Goal: Task Accomplishment & Management: Manage account settings

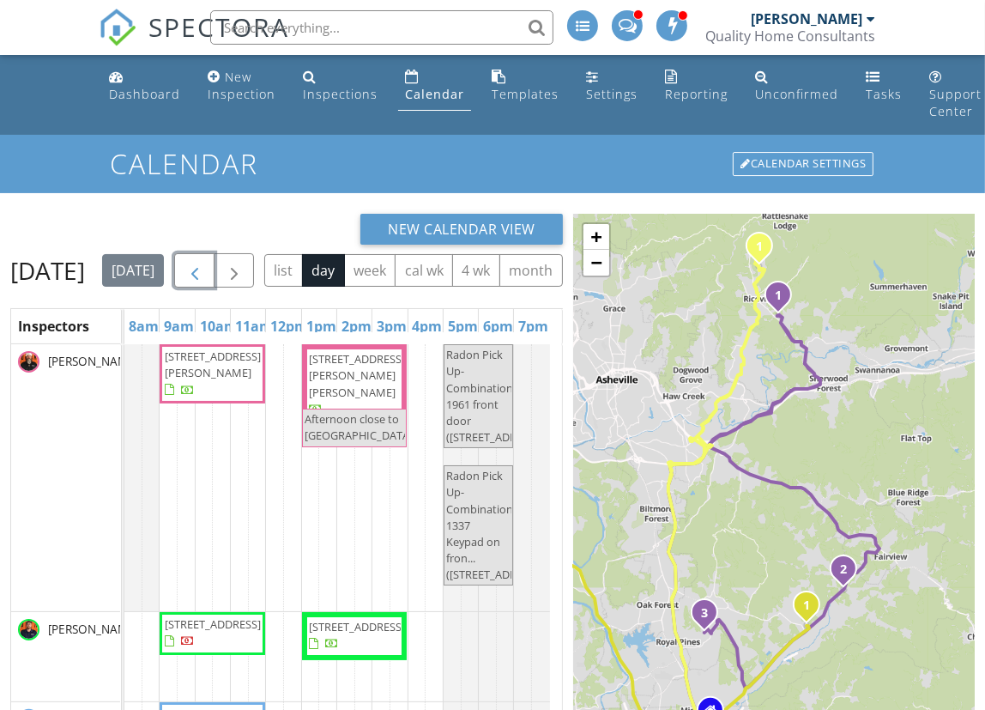
click at [205, 275] on span "button" at bounding box center [195, 271] width 21 height 21
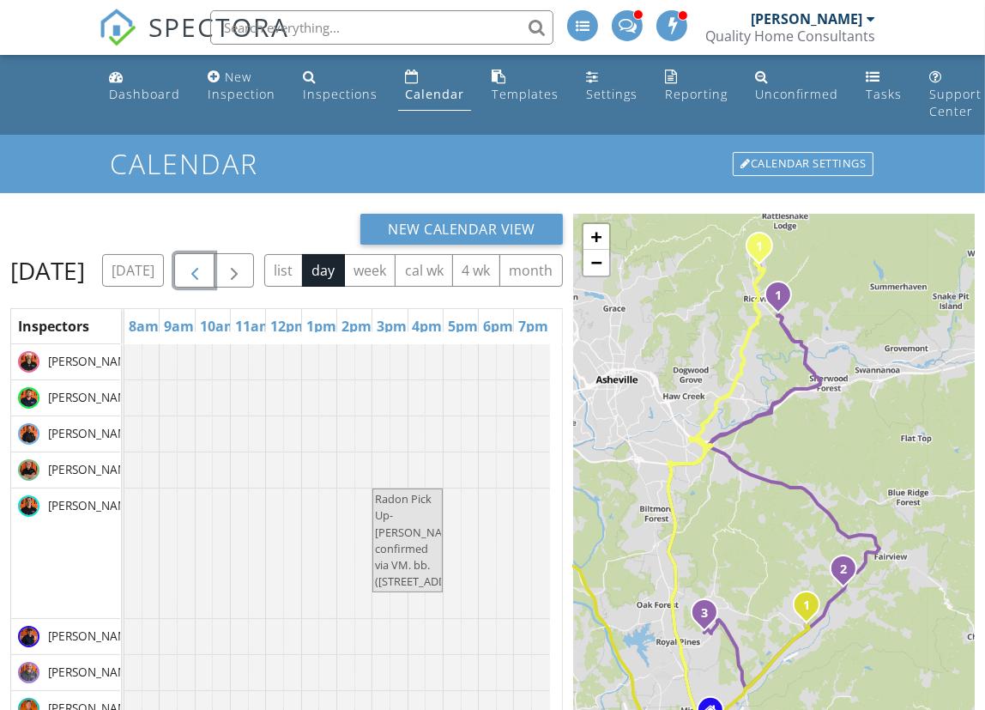
click at [205, 275] on span "button" at bounding box center [195, 271] width 21 height 21
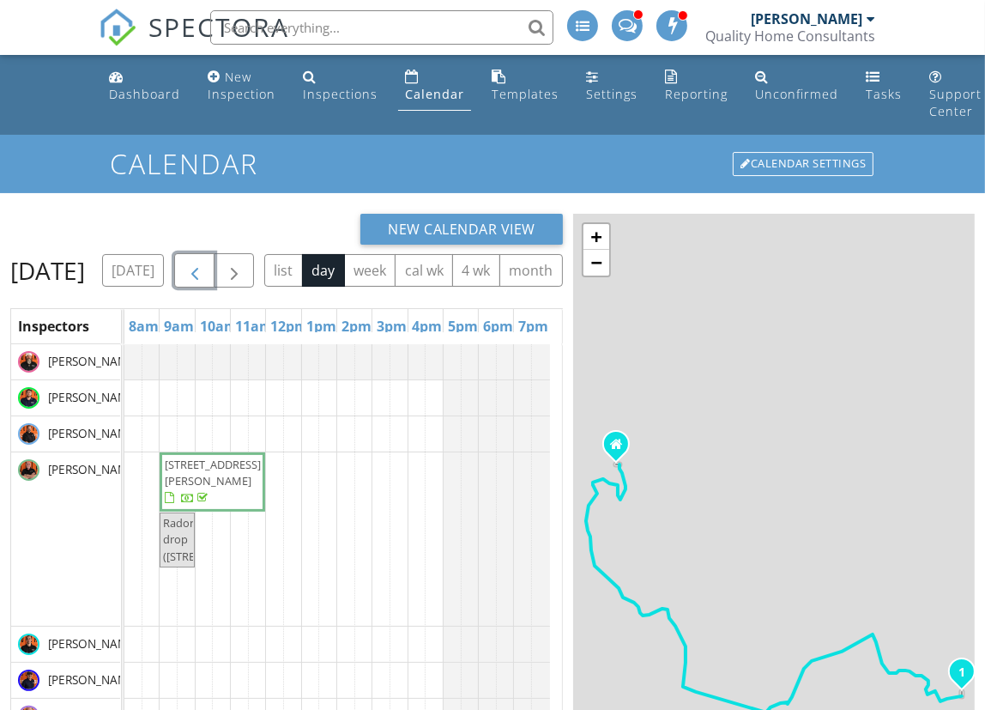
click at [205, 275] on span "button" at bounding box center [195, 271] width 21 height 21
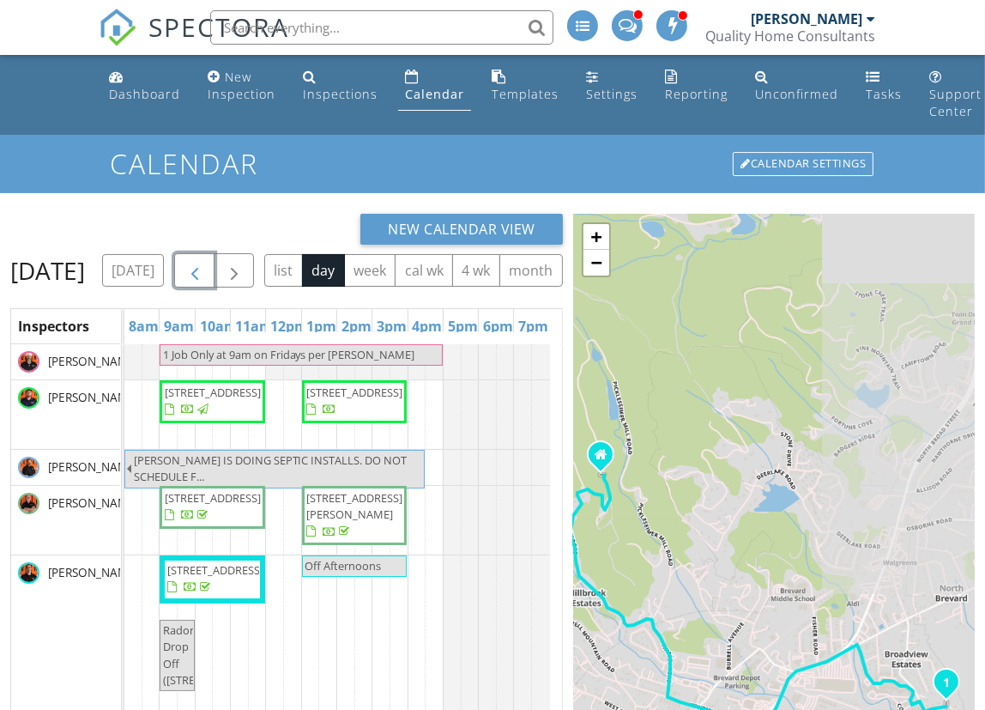
click at [205, 275] on span "button" at bounding box center [195, 271] width 21 height 21
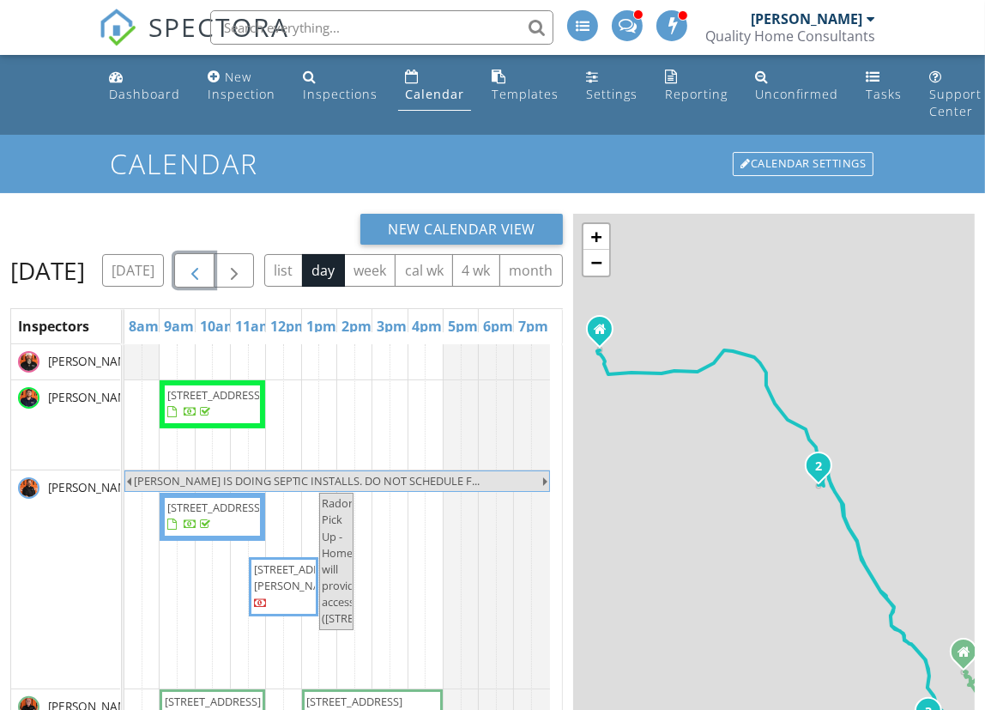
click at [205, 275] on span "button" at bounding box center [195, 271] width 21 height 21
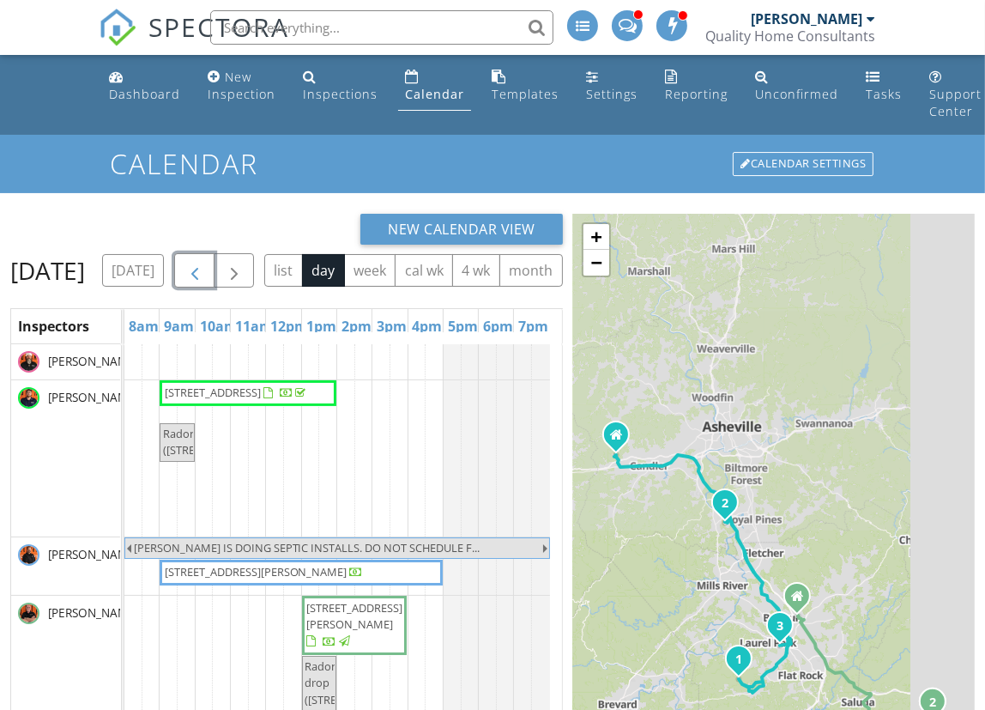
click at [205, 275] on span "button" at bounding box center [195, 271] width 21 height 21
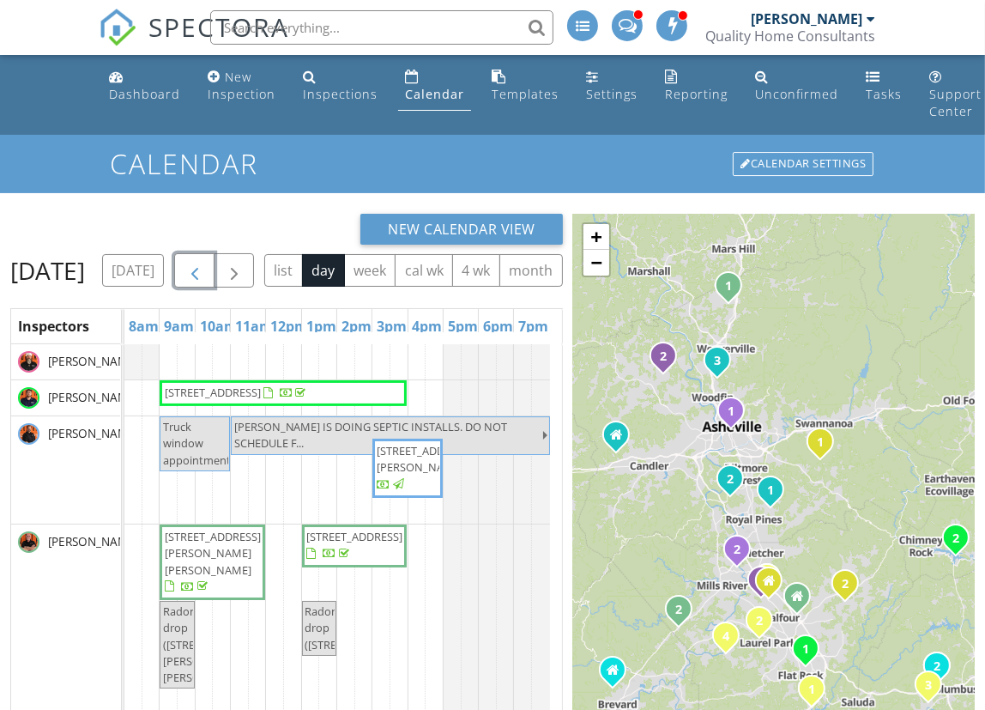
click at [205, 275] on span "button" at bounding box center [195, 271] width 21 height 21
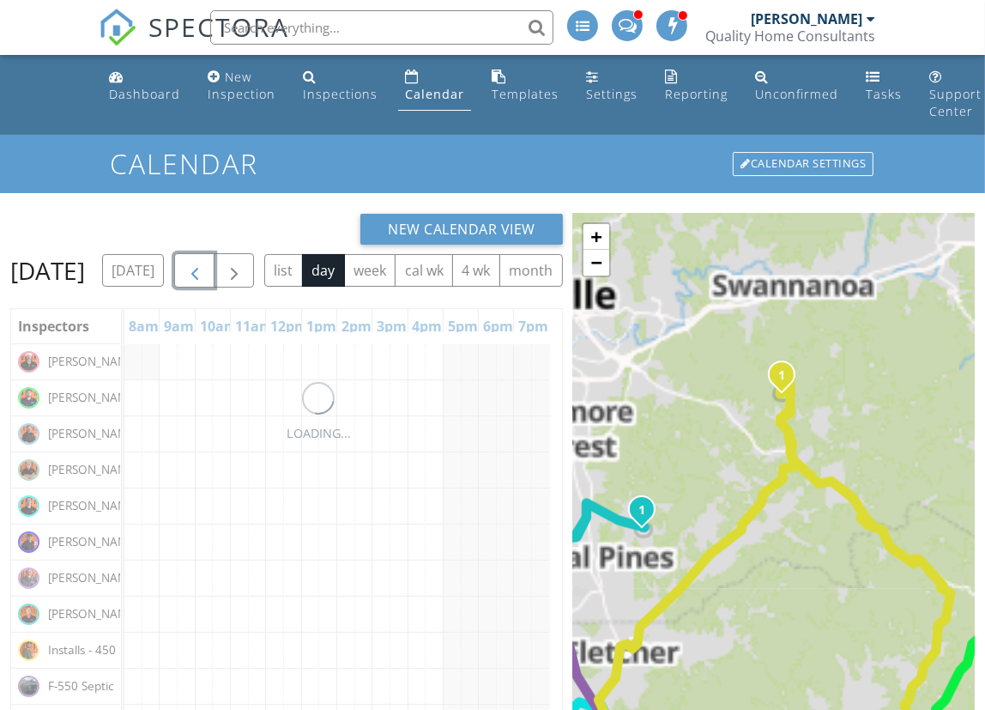
click at [205, 275] on span "button" at bounding box center [195, 271] width 21 height 21
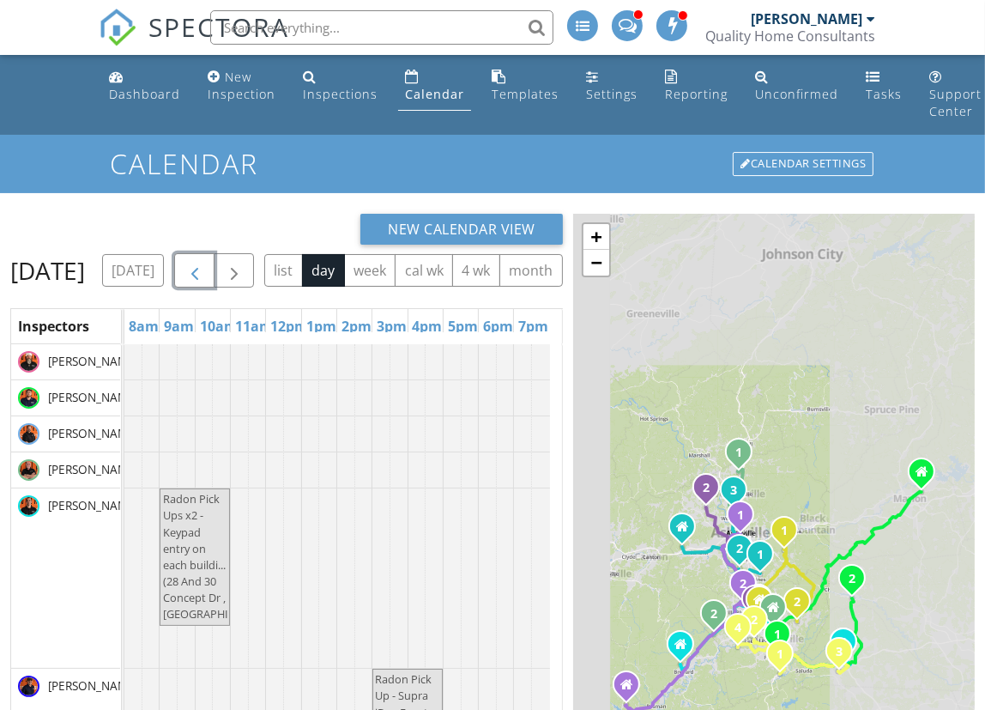
click at [215, 275] on button "button" at bounding box center [194, 270] width 40 height 35
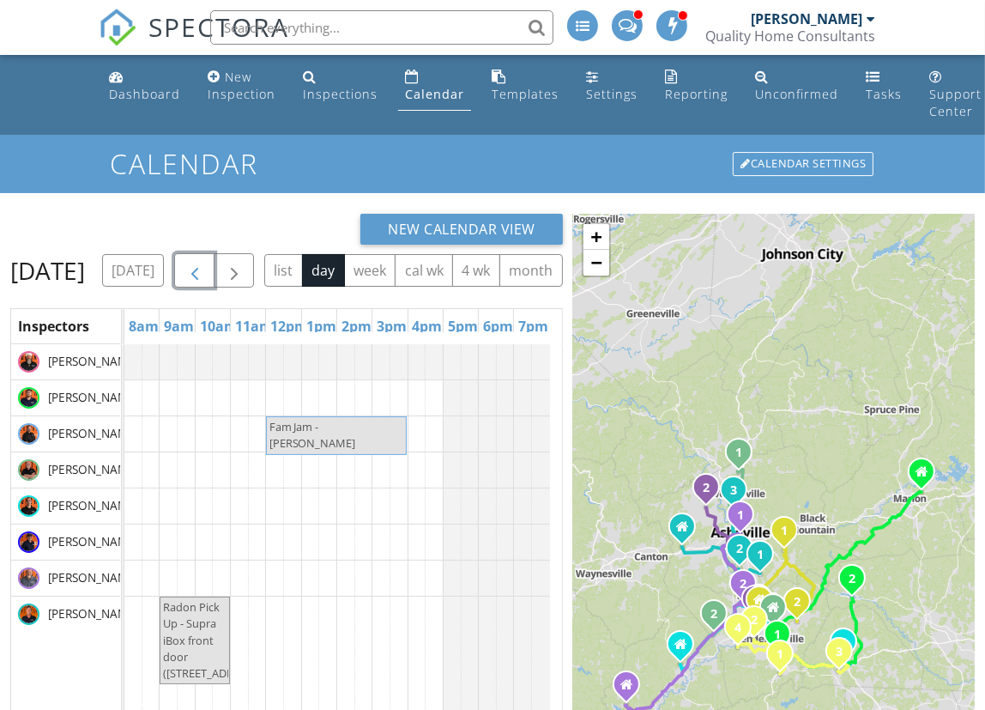
click at [205, 275] on span "button" at bounding box center [195, 271] width 21 height 21
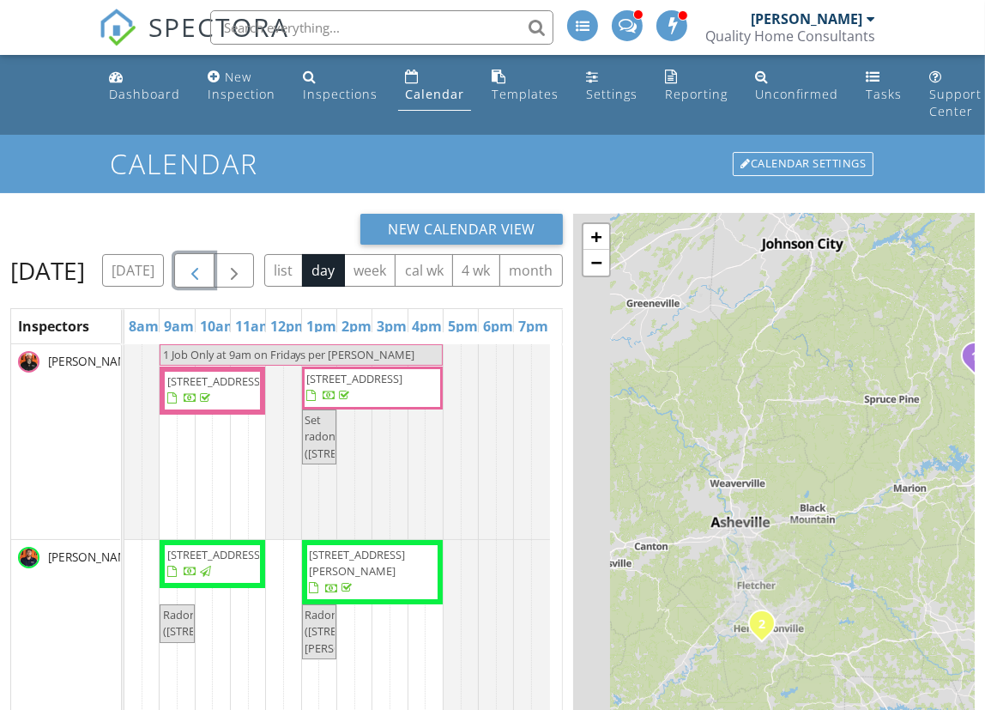
click at [205, 272] on span "button" at bounding box center [195, 271] width 21 height 21
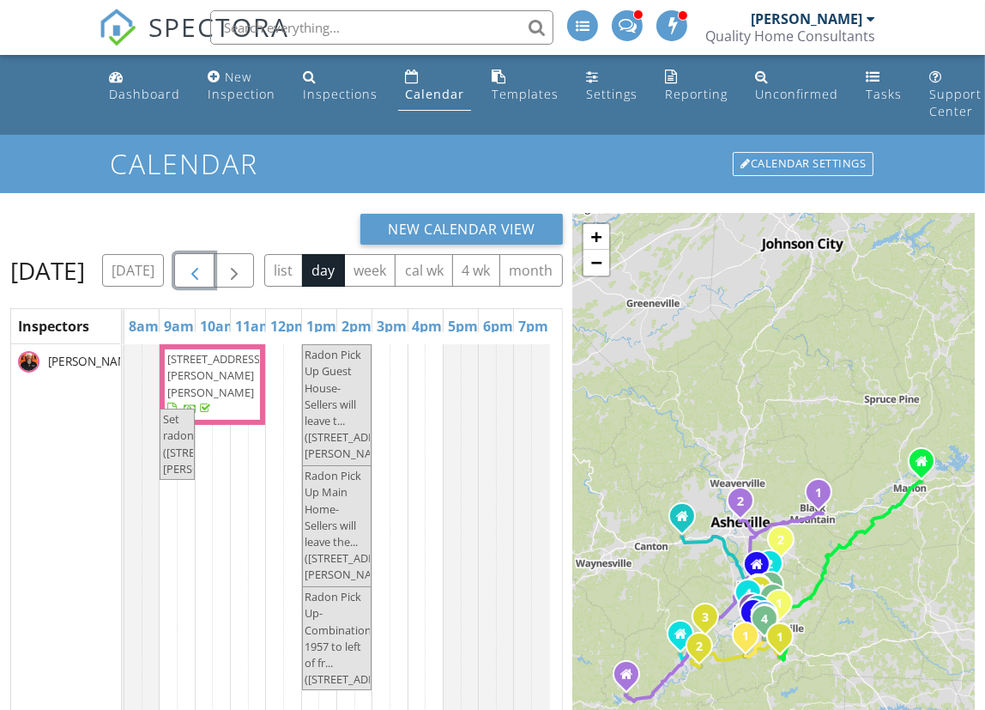
click at [205, 272] on span "button" at bounding box center [195, 271] width 21 height 21
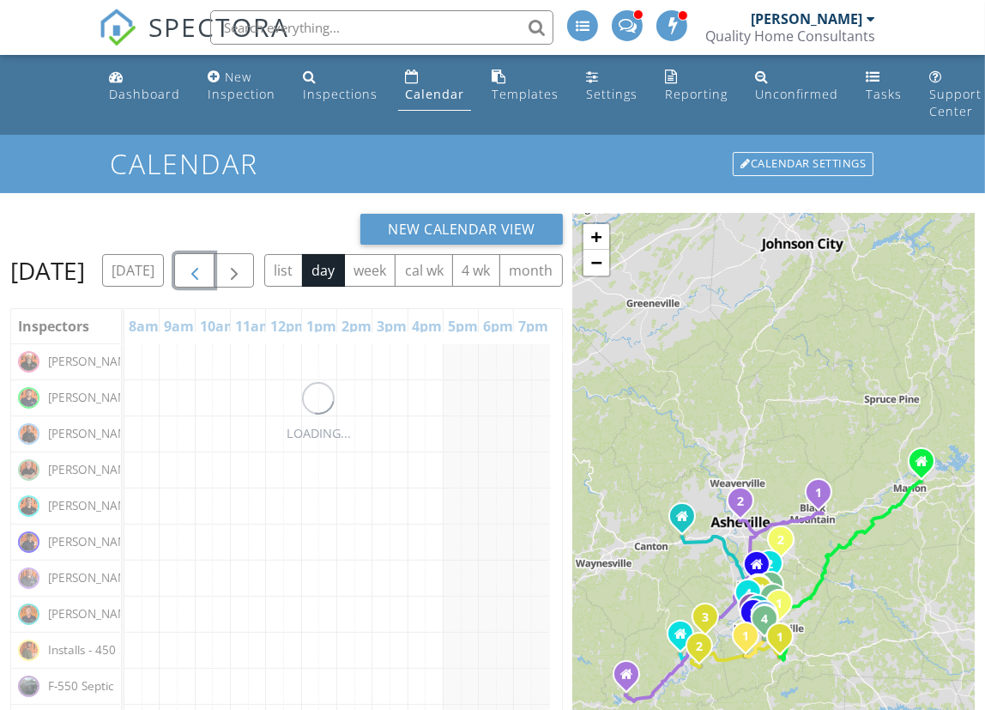
click at [215, 272] on button "button" at bounding box center [194, 270] width 40 height 35
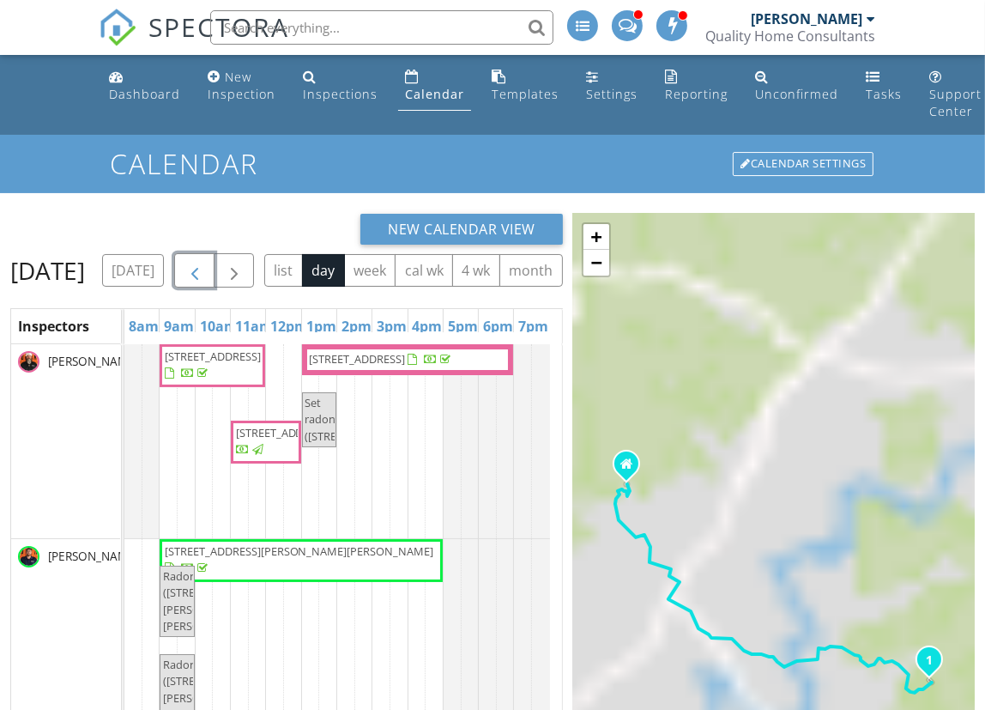
click at [205, 272] on span "button" at bounding box center [195, 271] width 21 height 21
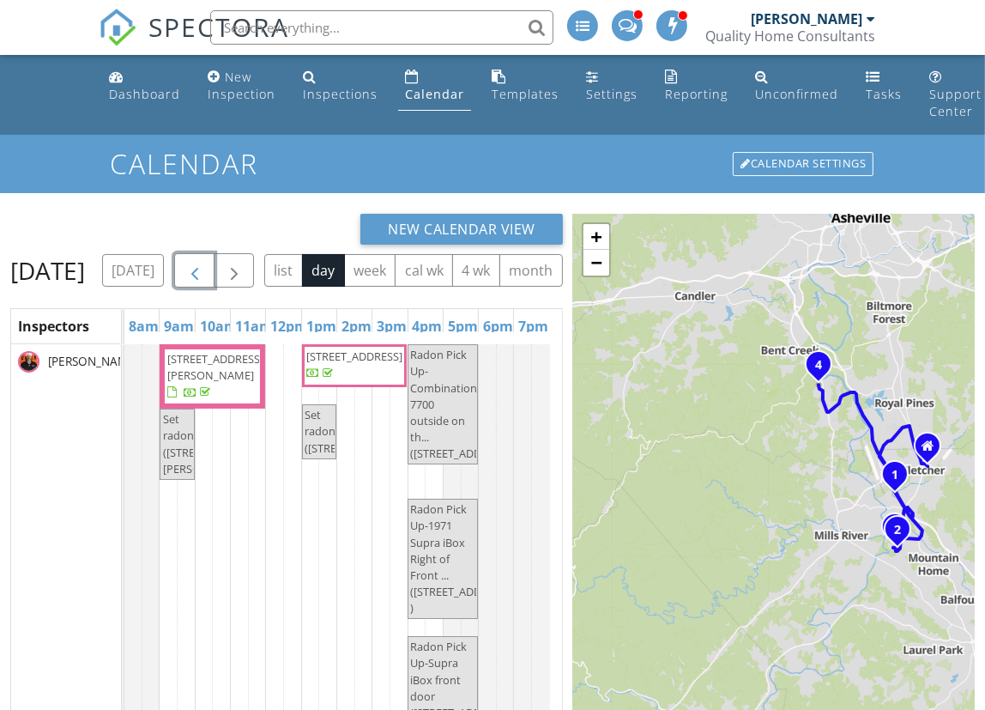
click at [205, 272] on span "button" at bounding box center [195, 271] width 21 height 21
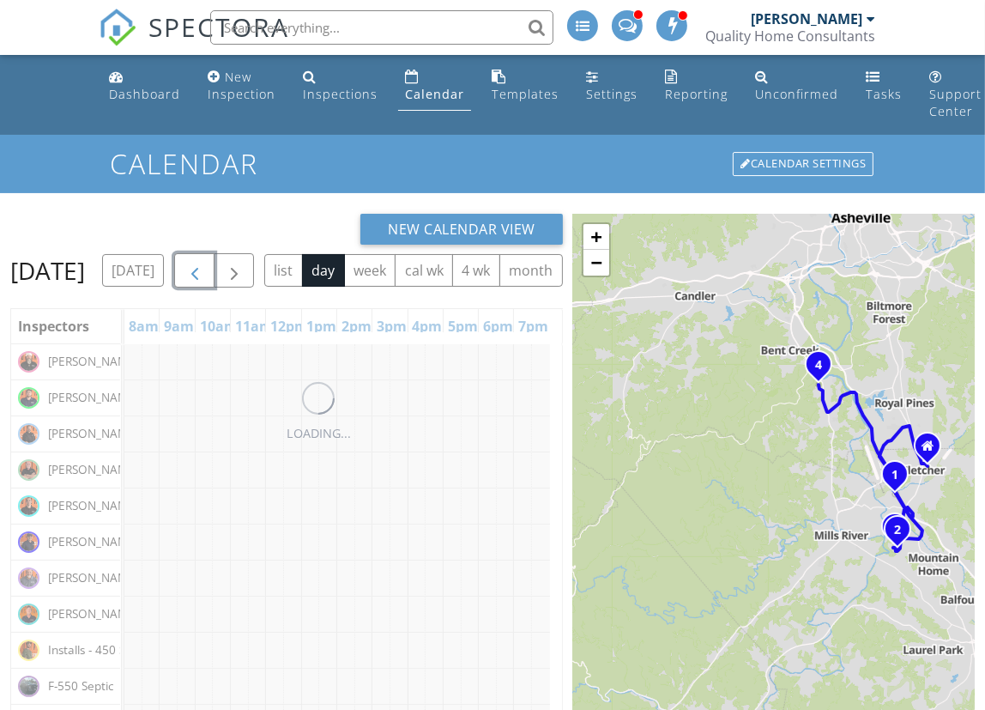
click at [205, 272] on span "button" at bounding box center [195, 271] width 21 height 21
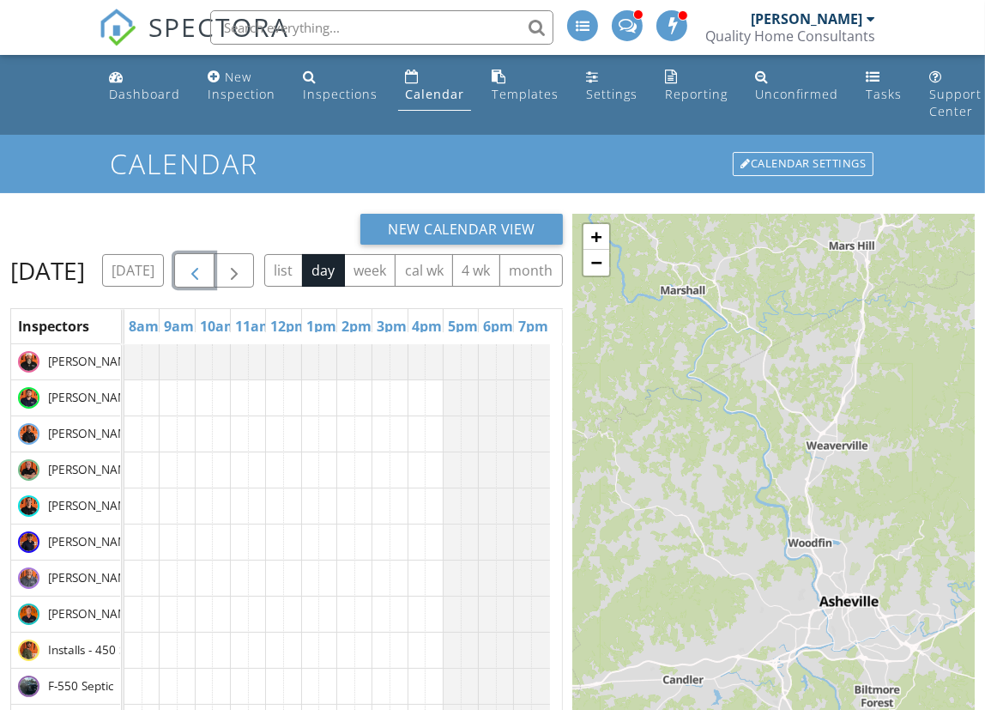
click at [205, 272] on span "button" at bounding box center [195, 271] width 21 height 21
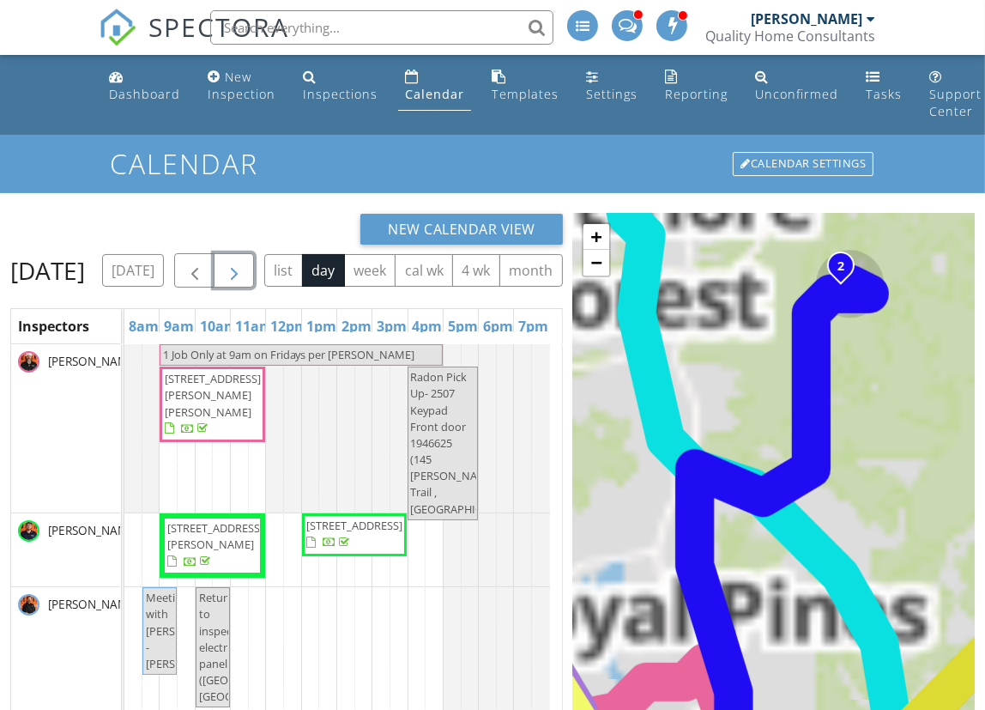
click at [245, 269] on span "button" at bounding box center [234, 271] width 21 height 21
click at [254, 268] on button "button" at bounding box center [234, 270] width 40 height 35
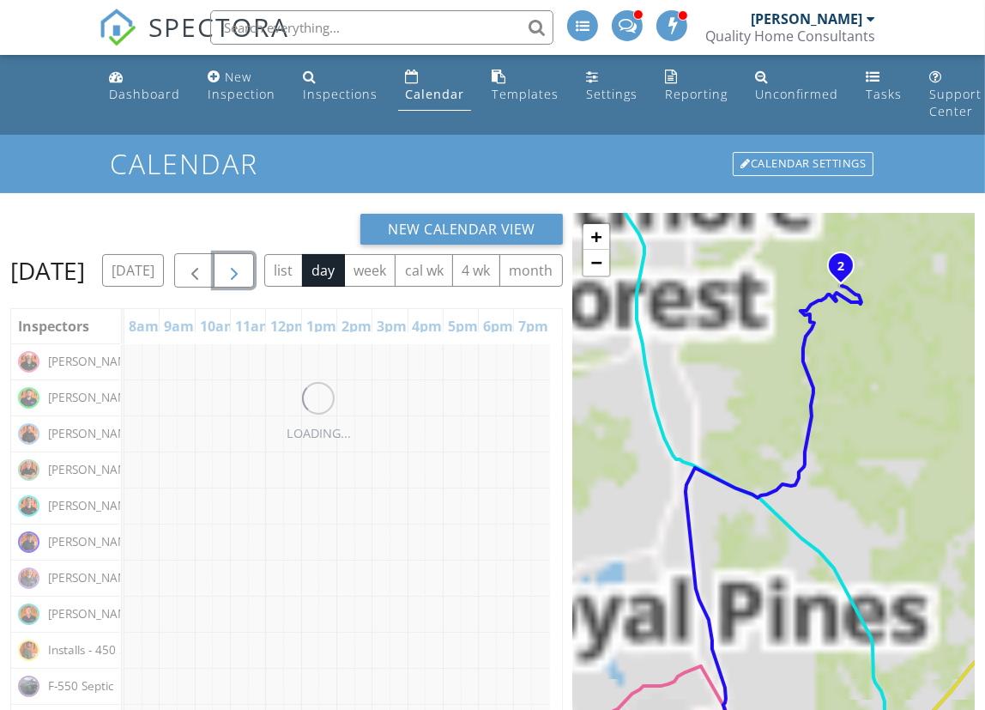
click at [245, 268] on span "button" at bounding box center [234, 271] width 21 height 21
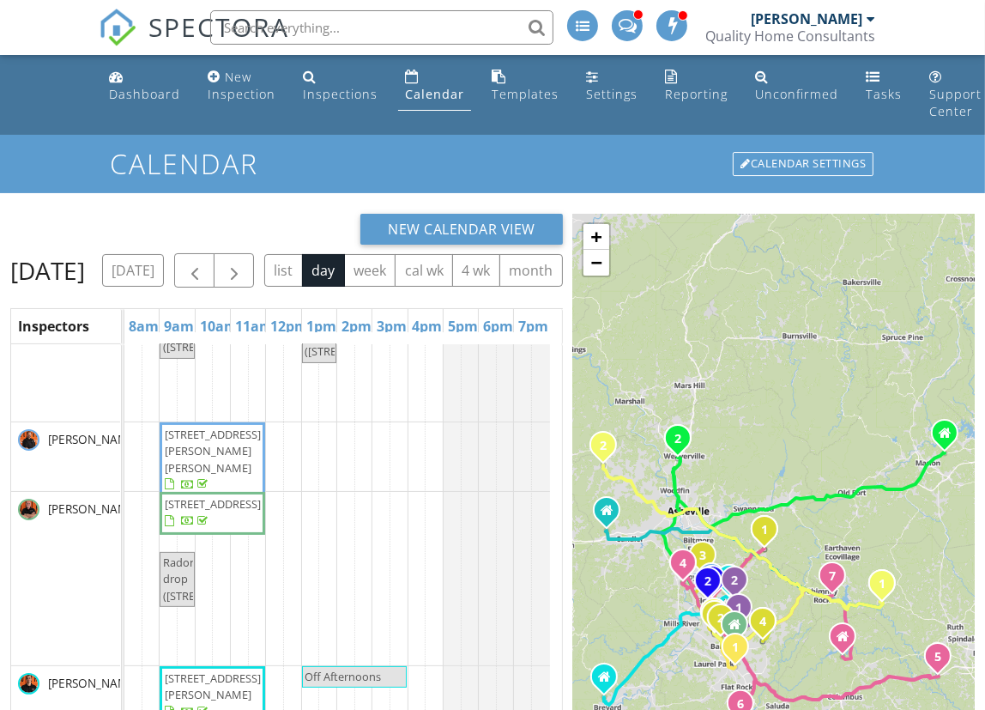
scroll to position [520, 0]
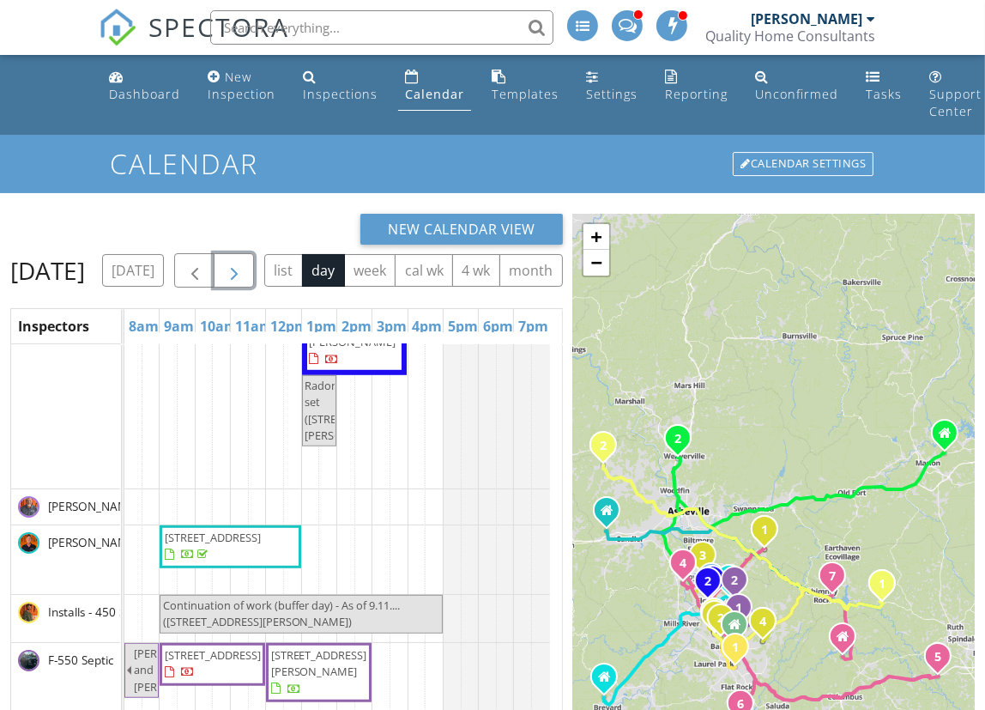
click at [245, 264] on span "button" at bounding box center [234, 271] width 21 height 21
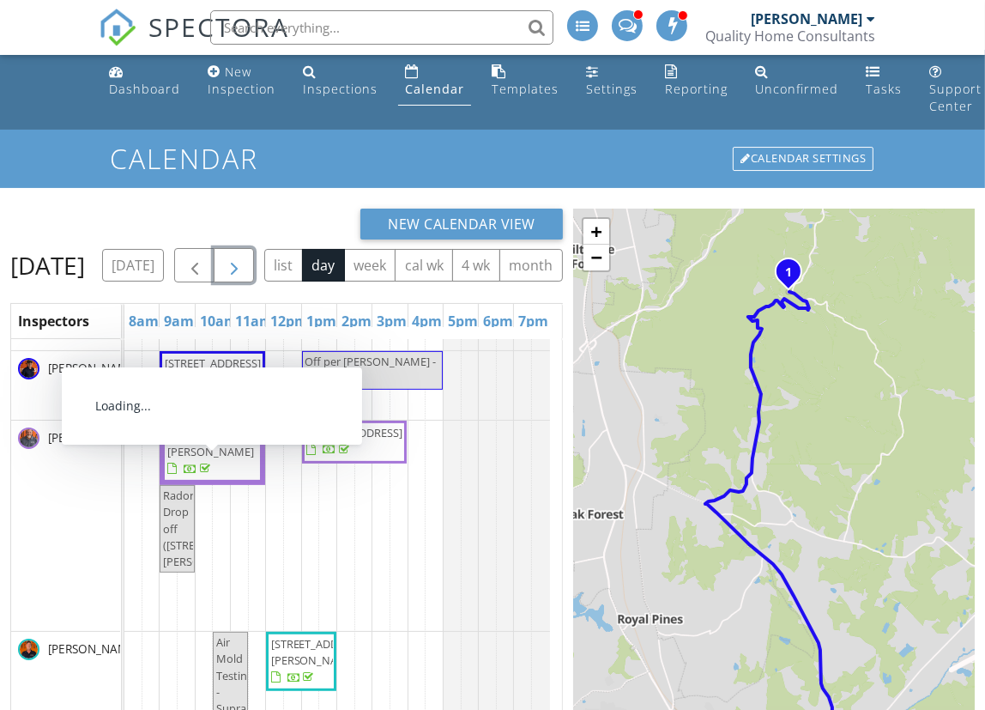
click at [211, 459] on span "[STREET_ADDRESS][PERSON_NAME]" at bounding box center [215, 443] width 96 height 32
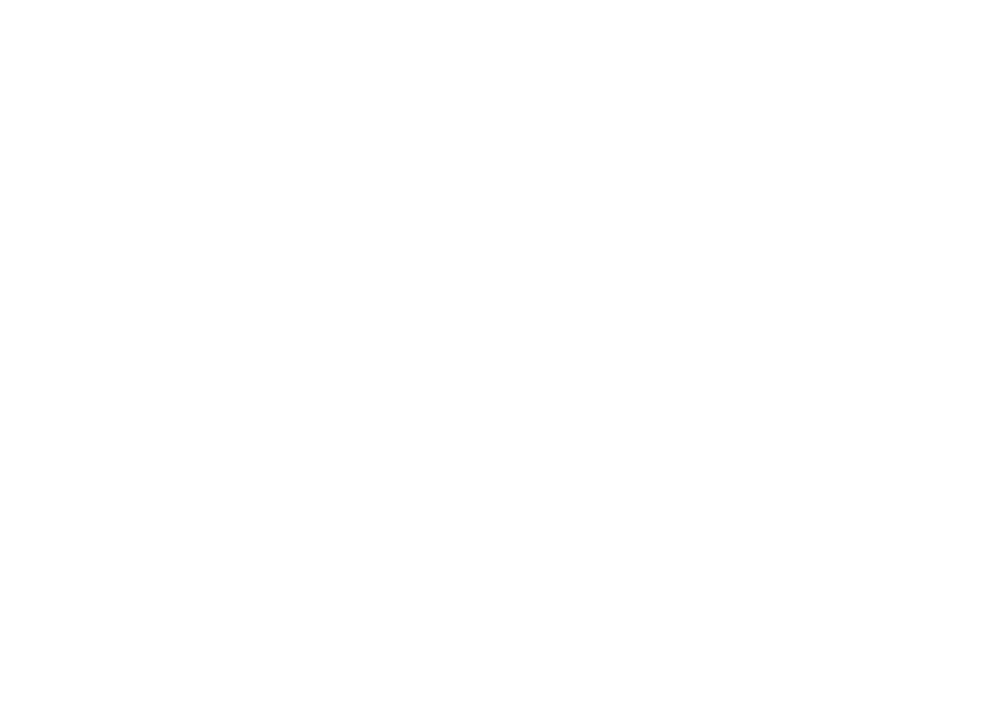
click at [169, 435] on h1 "122 Mae Carver Dr Asheville, NC 28806" at bounding box center [157, 501] width 266 height 132
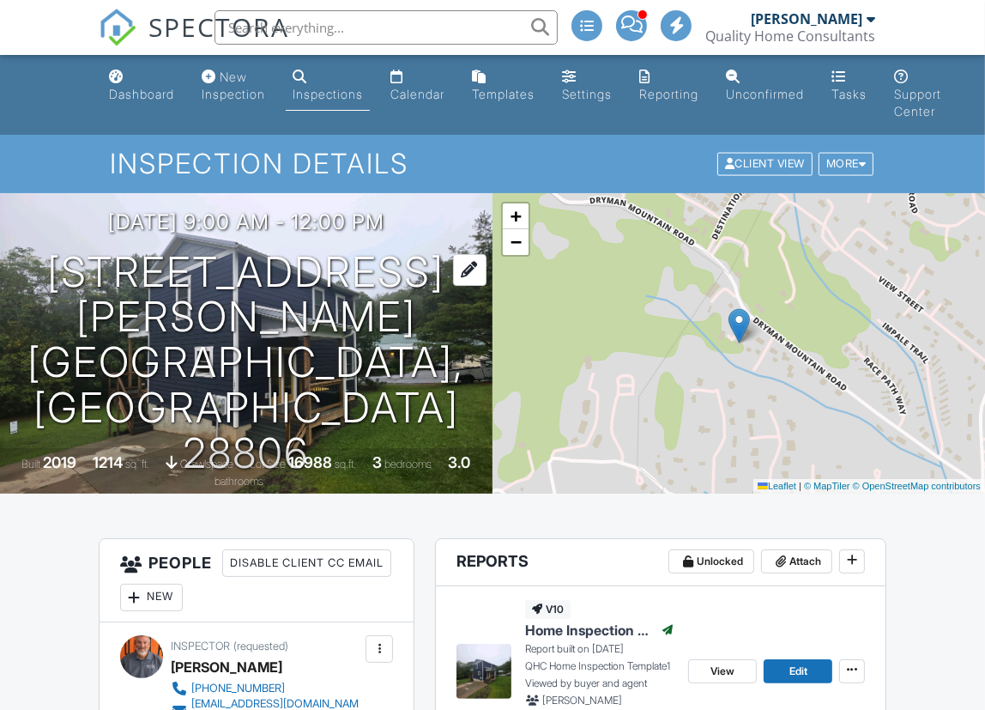
click at [169, 313] on h1 "122 Mae Carver Dr Asheville, NC 28806" at bounding box center [246, 363] width 438 height 227
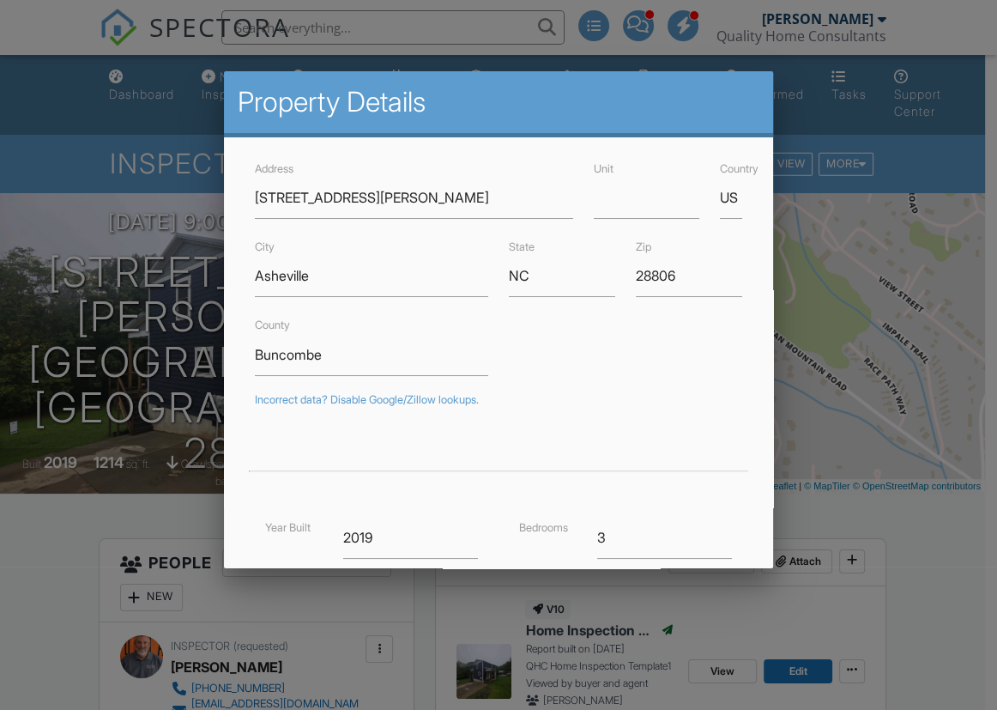
click at [808, 397] on div at bounding box center [498, 357] width 997 height 887
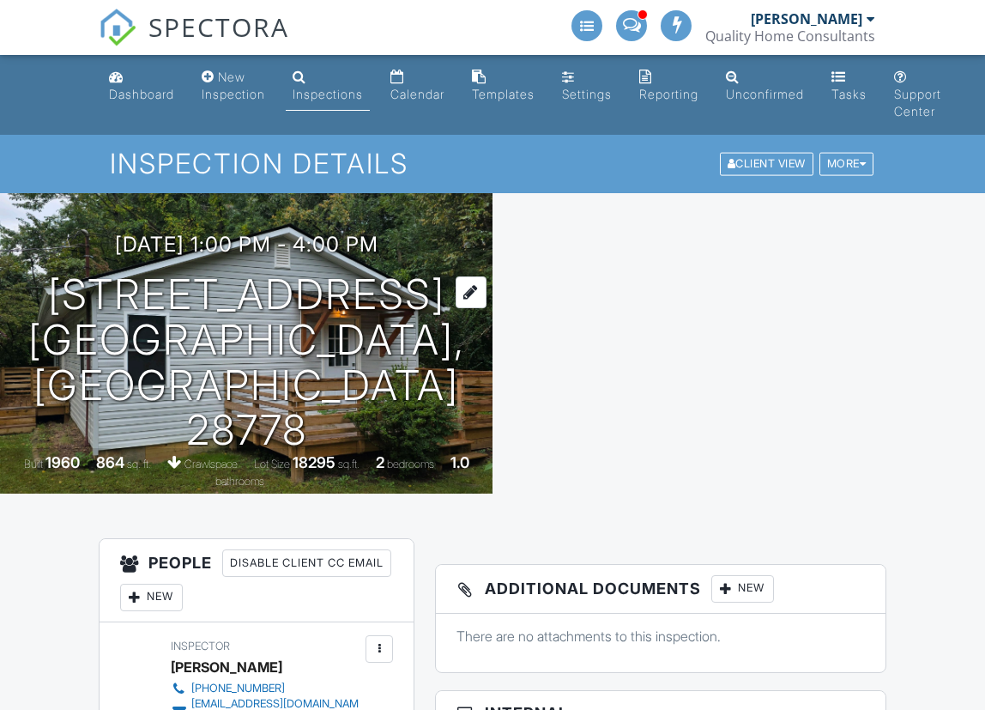
click at [185, 306] on h1 "307 Hawthorne Ave Swannanoa, NC 28778" at bounding box center [246, 362] width 438 height 181
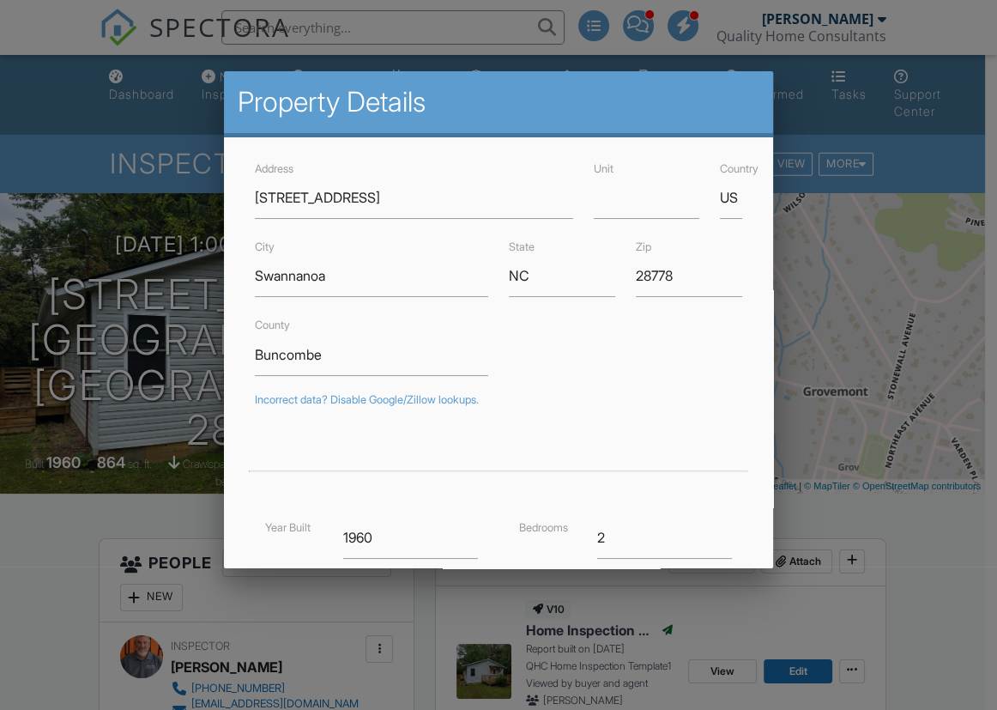
click at [843, 379] on div at bounding box center [498, 357] width 997 height 887
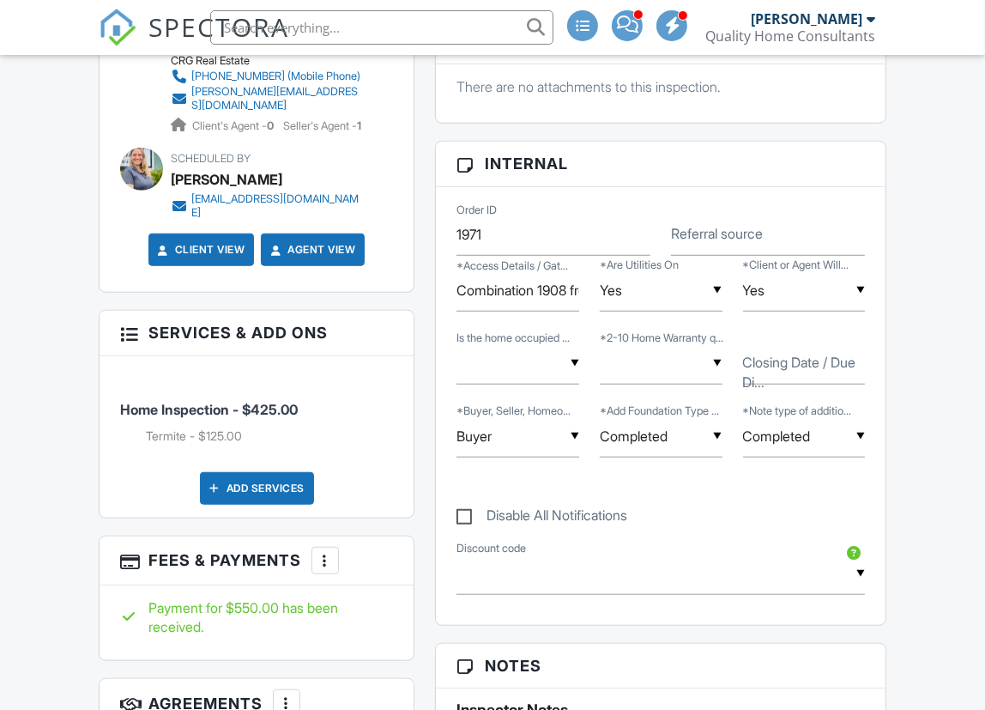
scroll to position [1038, 0]
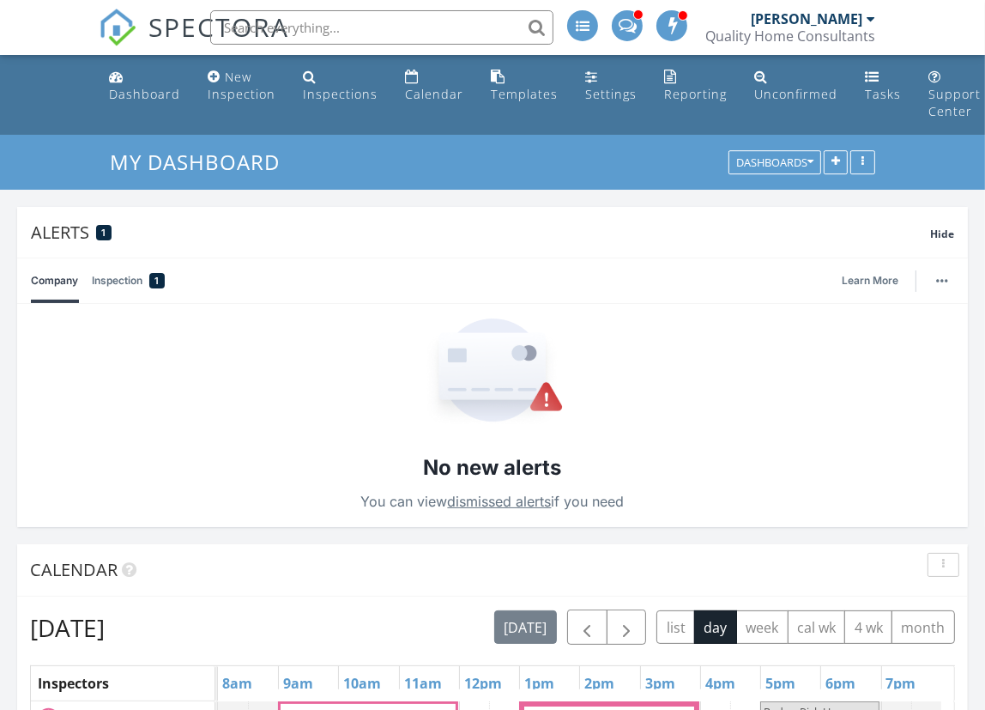
click at [362, 26] on input "text" at bounding box center [381, 27] width 343 height 34
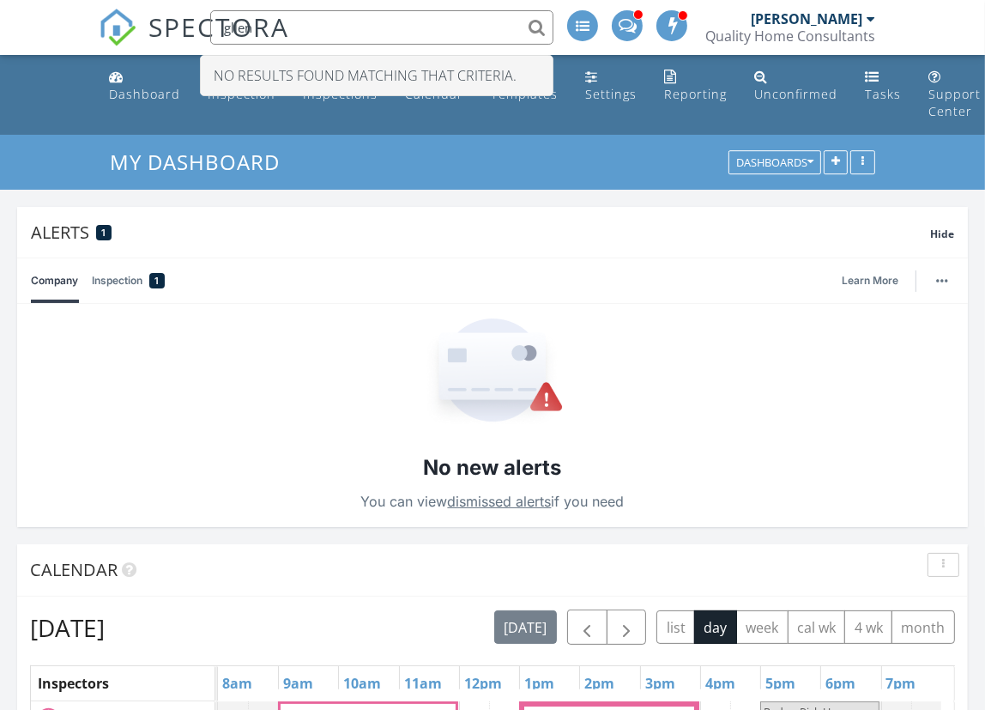
click at [327, 36] on input "gllen" at bounding box center [381, 27] width 343 height 34
type input "g"
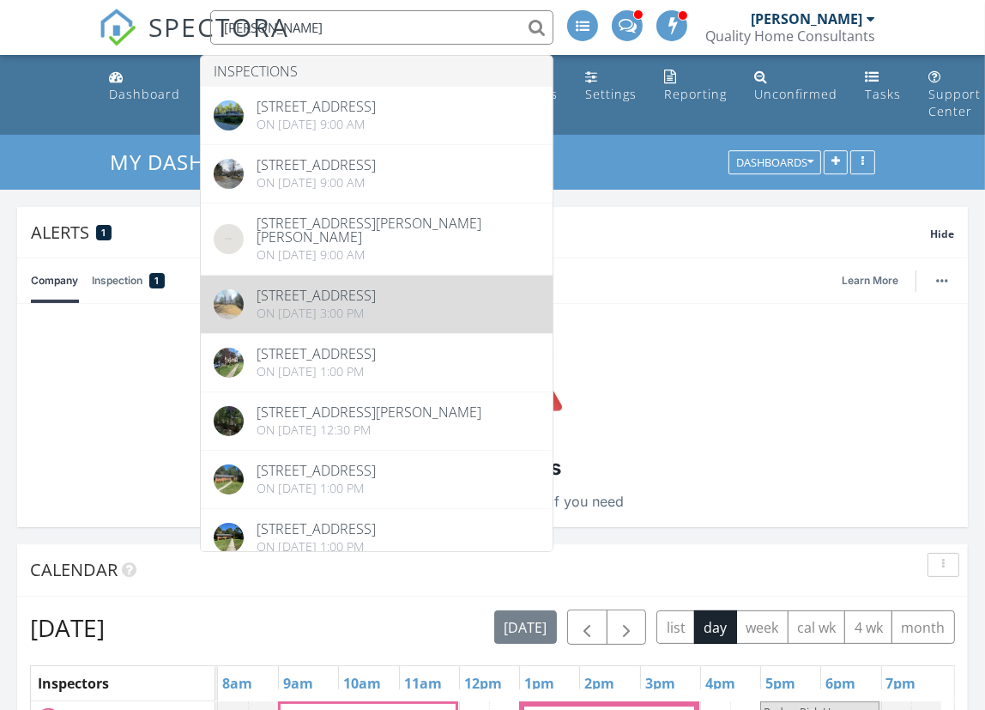
type input "glen"
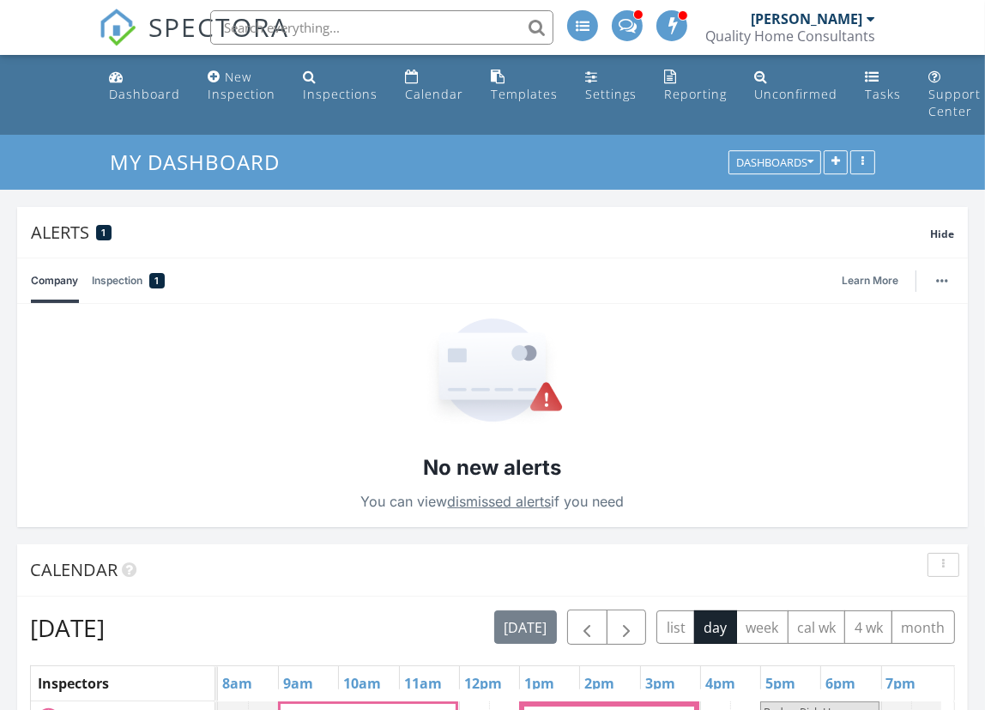
scroll to position [9, 9]
click at [326, 19] on input "text" at bounding box center [381, 27] width 343 height 34
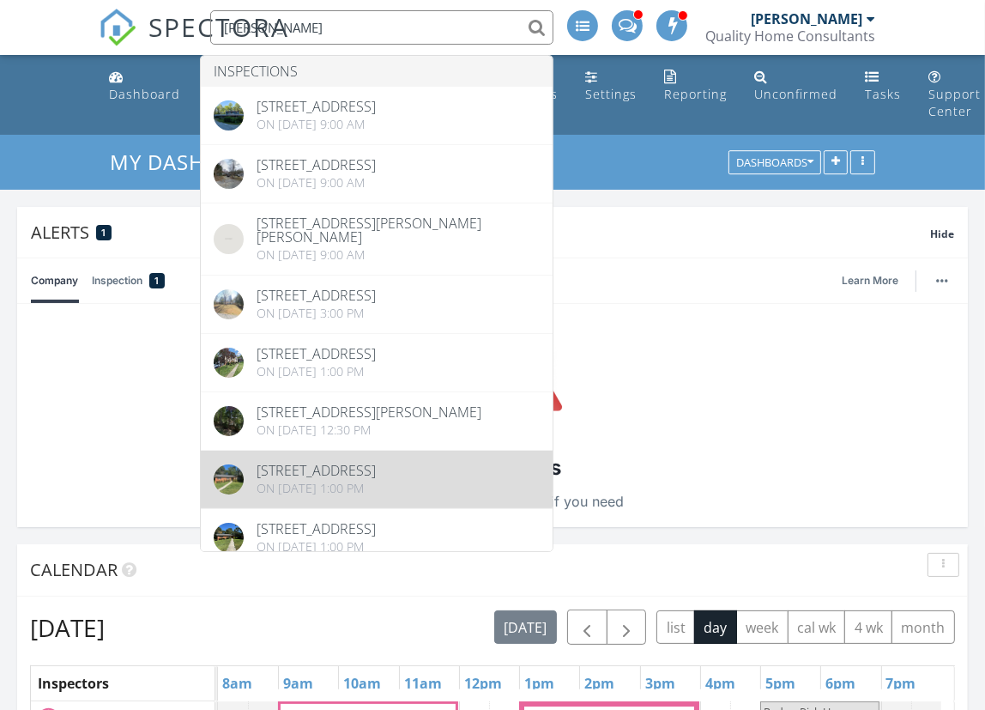
type input "glen"
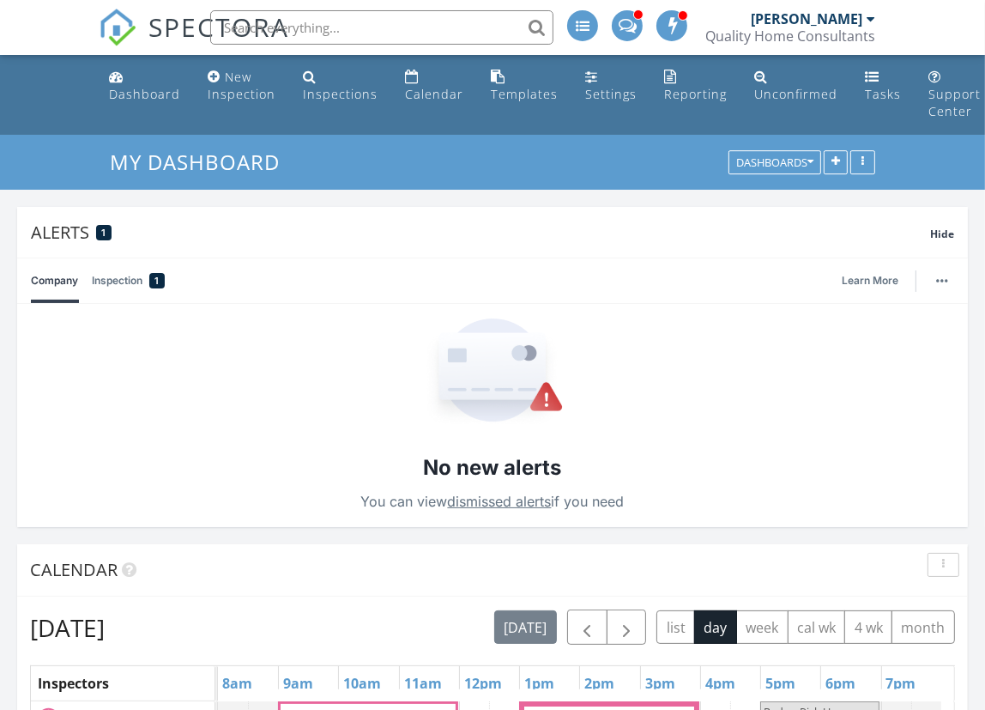
drag, startPoint x: 362, startPoint y: 511, endPoint x: 337, endPoint y: 30, distance: 481.2
click at [337, 30] on input "text" at bounding box center [381, 27] width 343 height 34
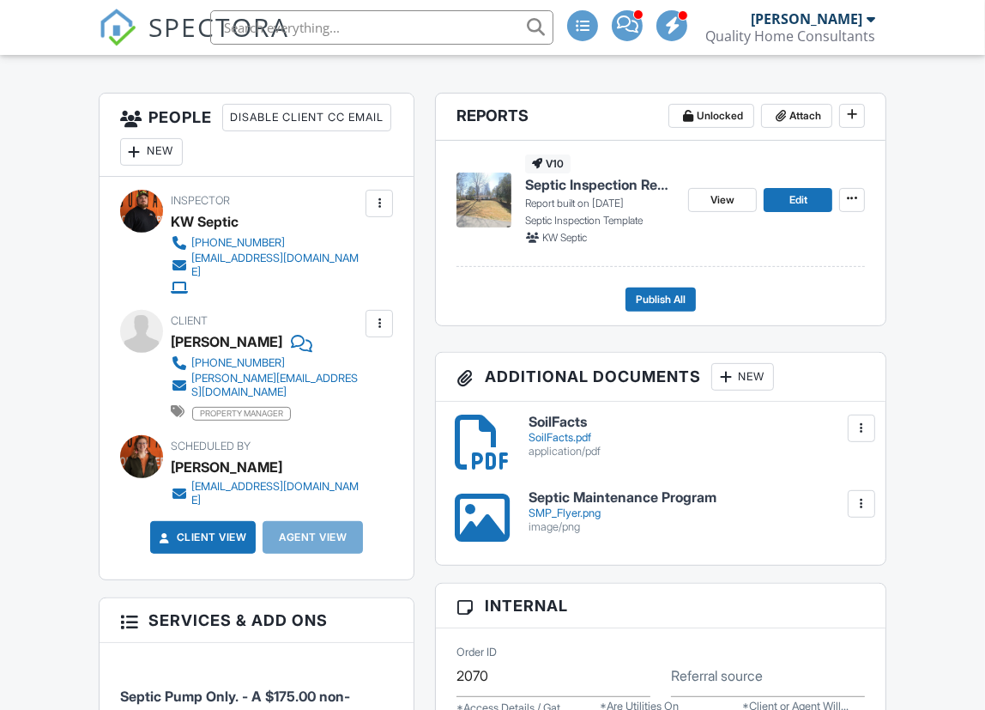
scroll to position [446, 0]
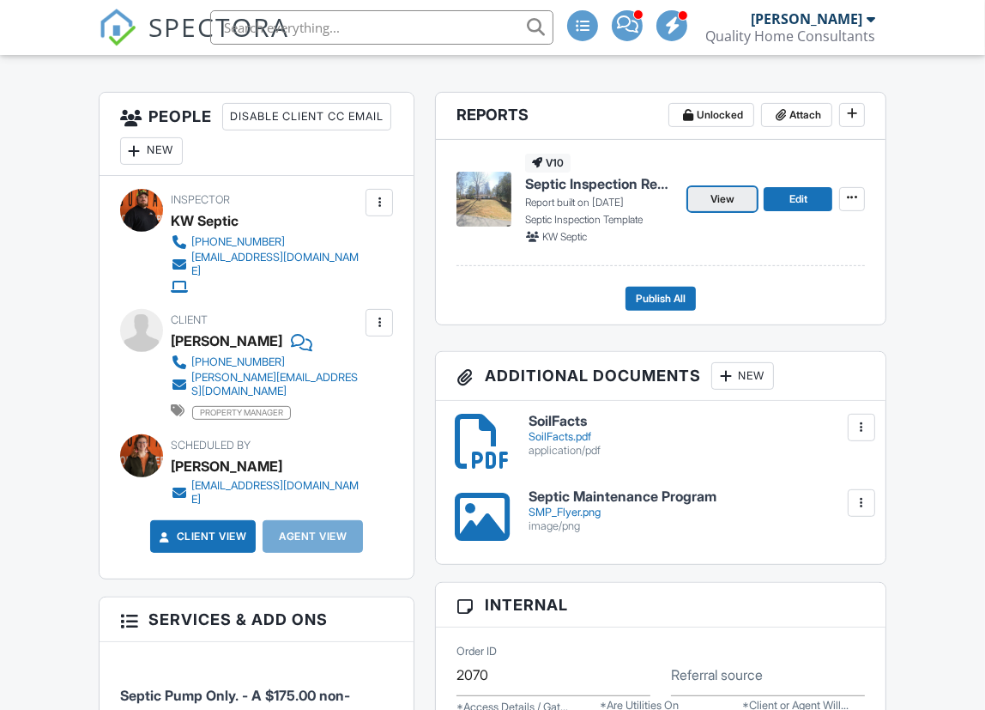
click at [732, 204] on span "View" at bounding box center [723, 199] width 24 height 17
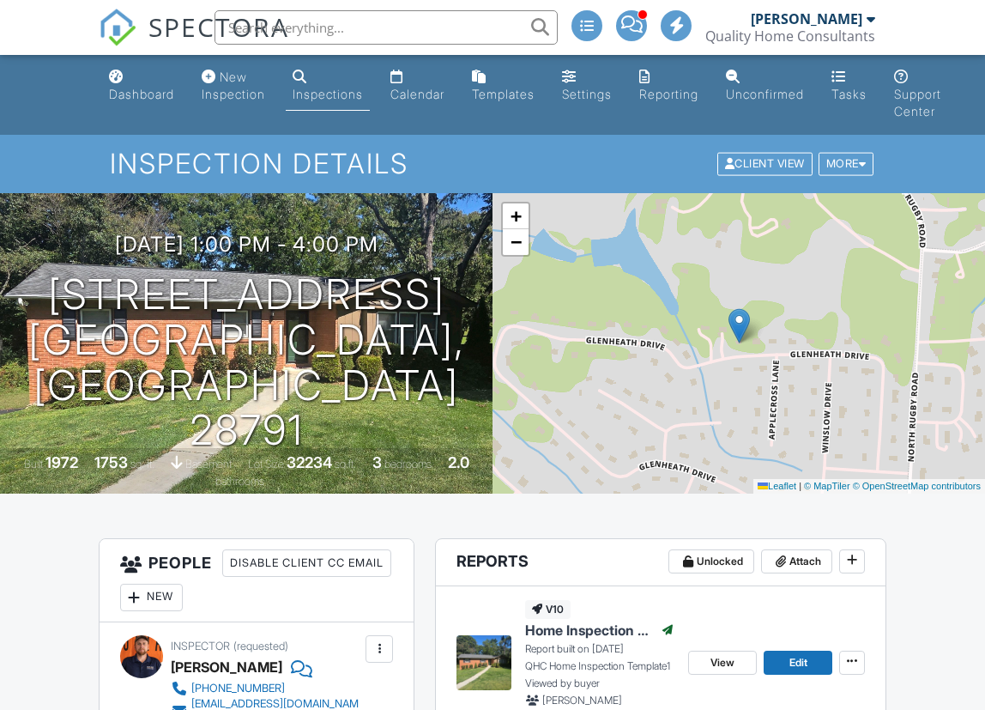
scroll to position [230, 0]
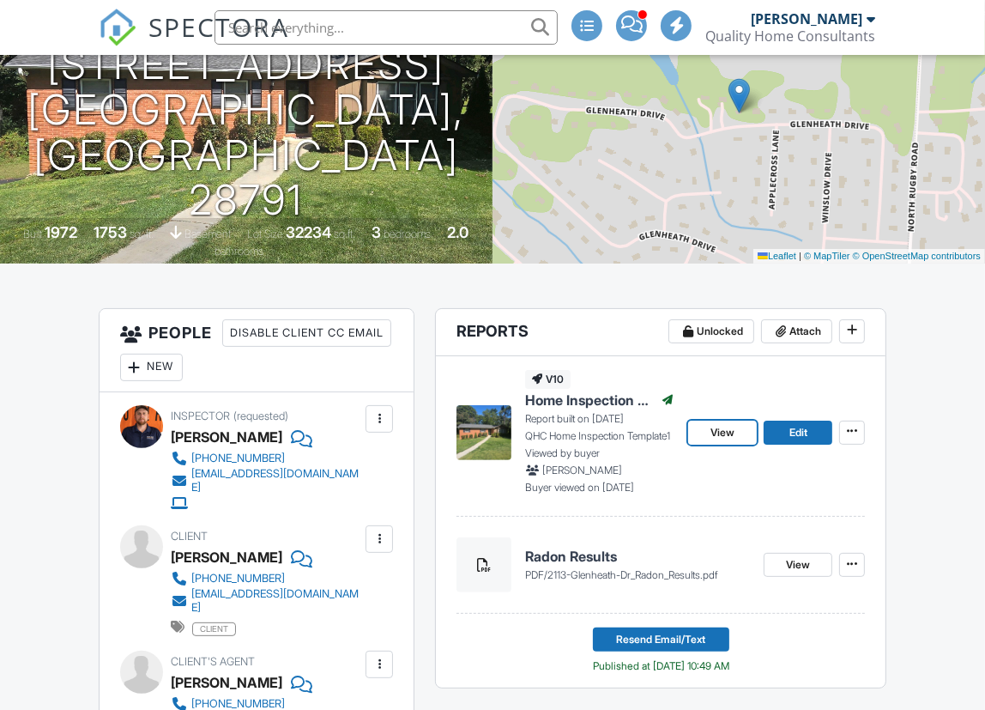
click at [727, 427] on span "View" at bounding box center [723, 432] width 24 height 17
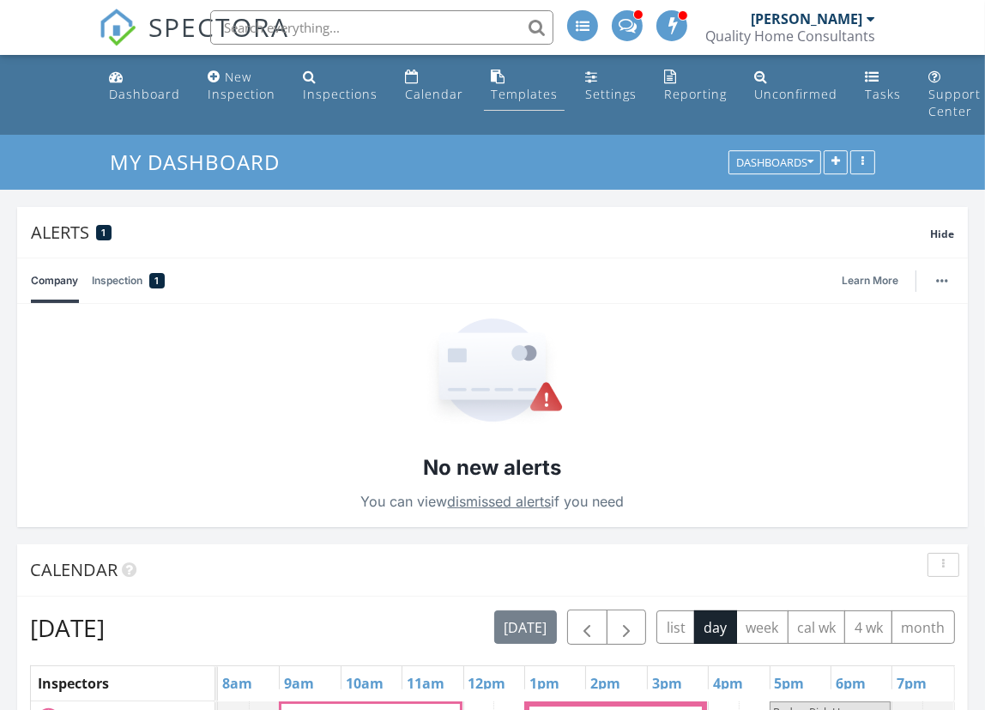
click at [517, 95] on div "Templates" at bounding box center [524, 94] width 67 height 16
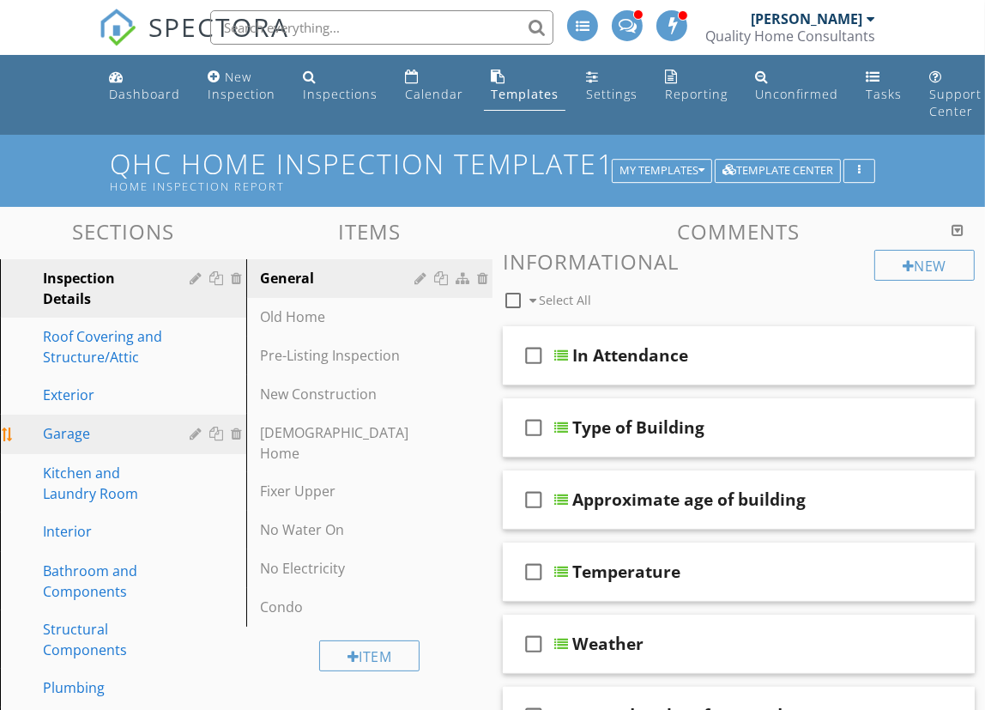
click at [86, 433] on div "Garage" at bounding box center [104, 433] width 122 height 21
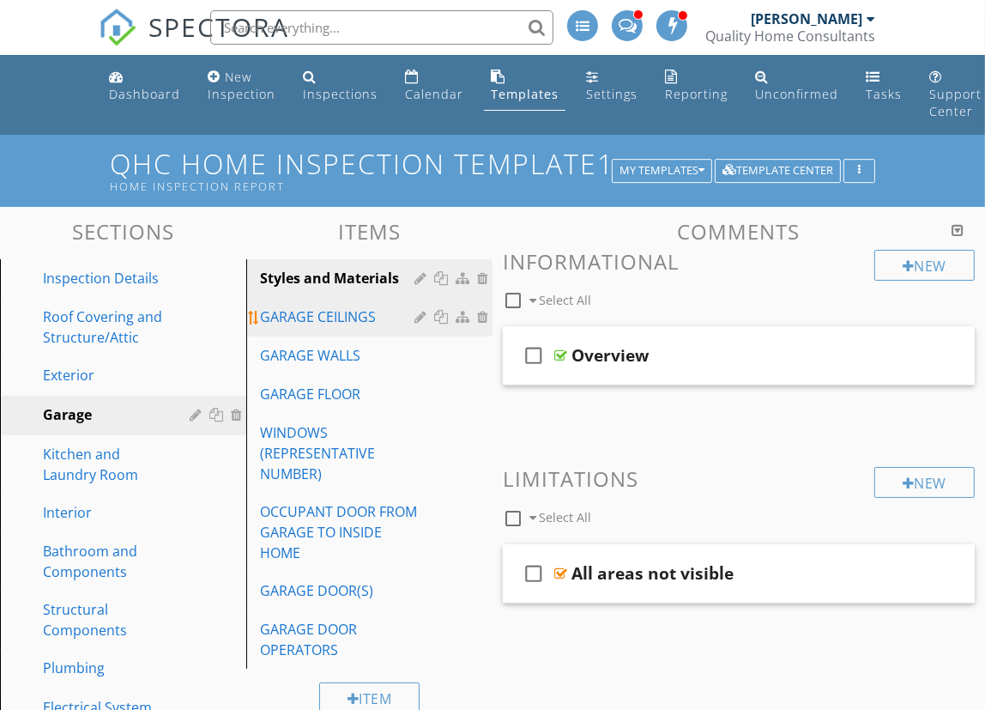
click at [309, 324] on div "GARAGE CEILINGS" at bounding box center [340, 316] width 160 height 21
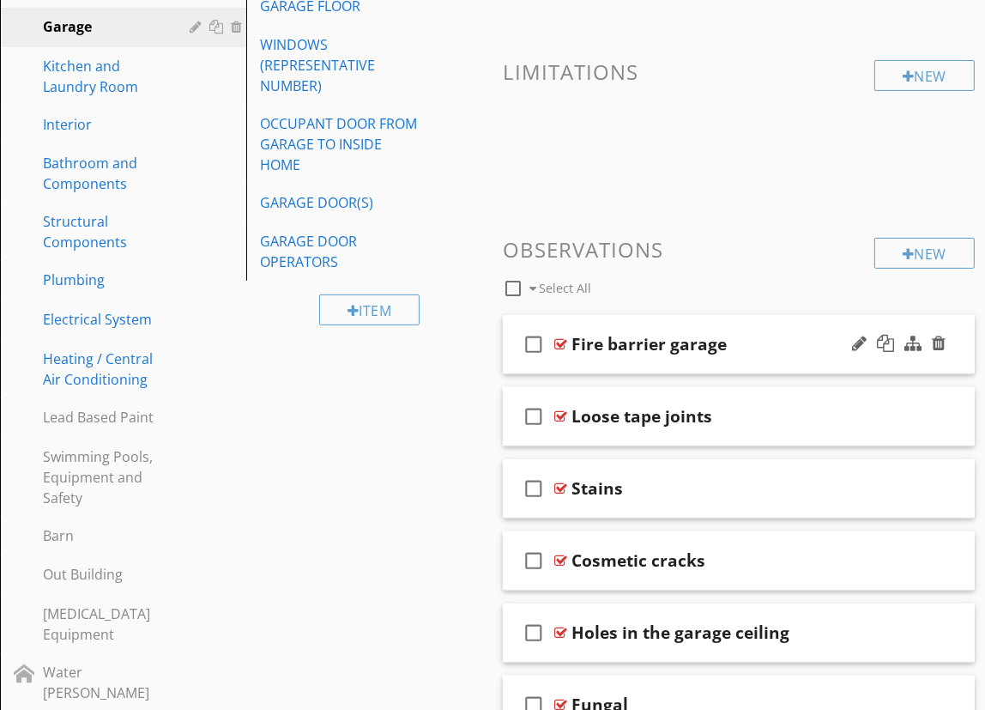
scroll to position [390, 0]
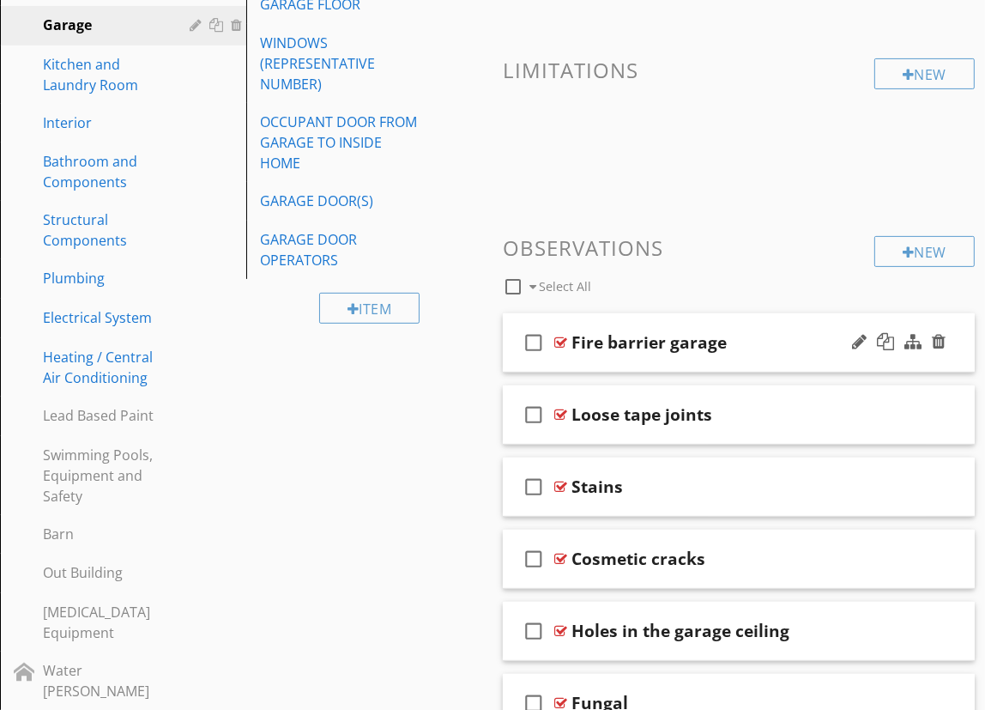
click at [768, 355] on div "check_box_outline_blank Fire barrier garage" at bounding box center [739, 342] width 472 height 59
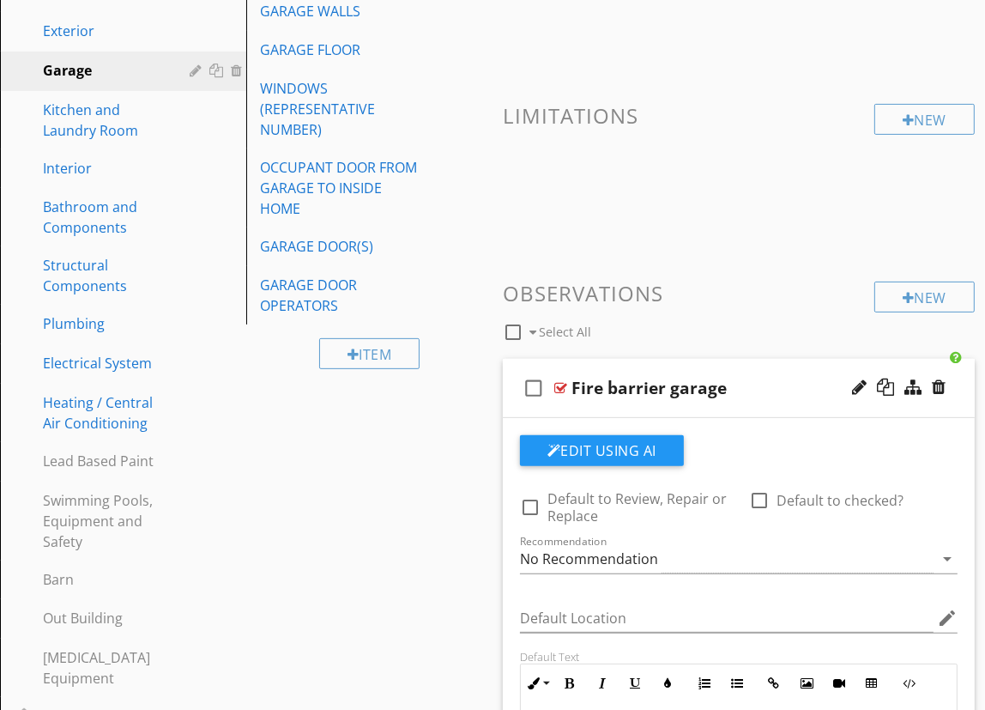
scroll to position [343, 0]
click at [688, 341] on div "check_box_outline_blank Select All" at bounding box center [689, 328] width 372 height 33
click at [728, 368] on div "check_box_outline_blank Fire barrier garage" at bounding box center [739, 389] width 472 height 59
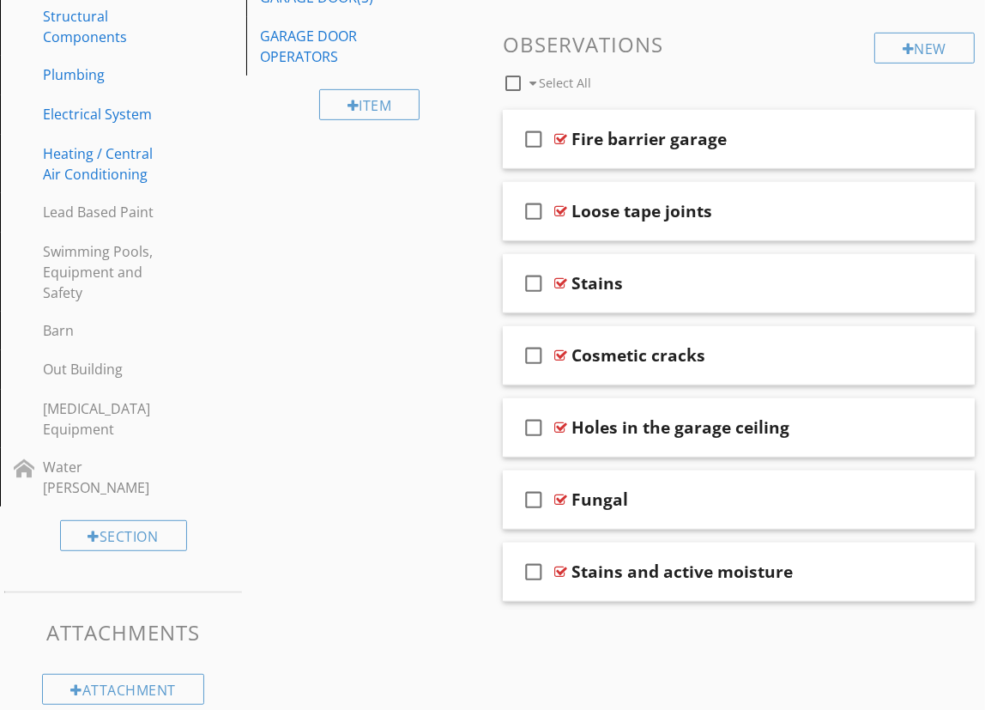
scroll to position [599, 0]
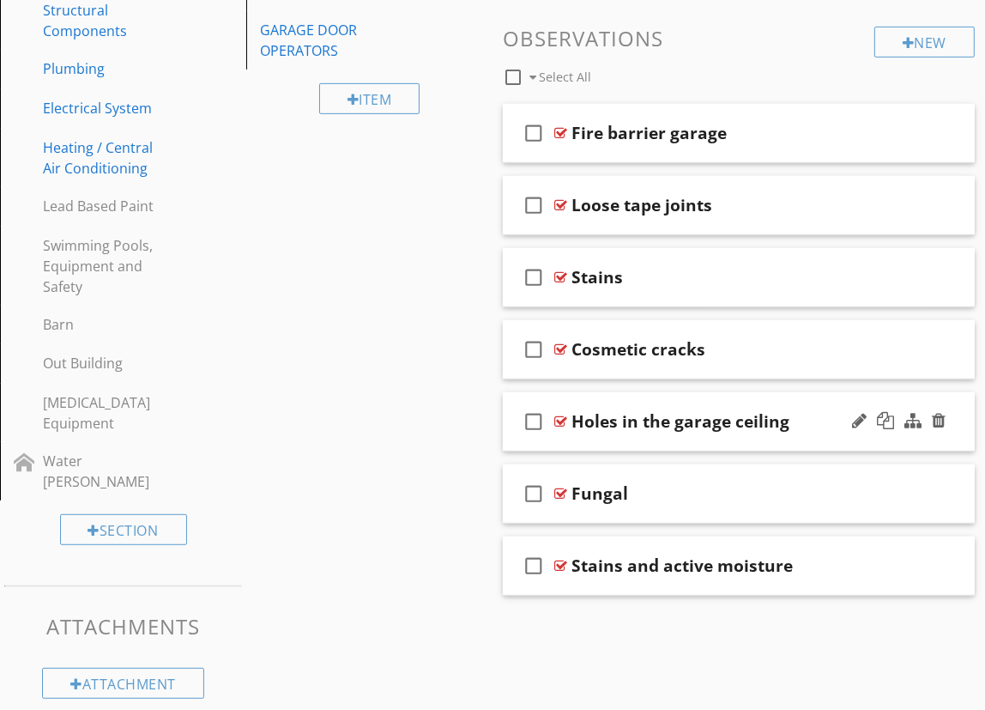
click at [786, 439] on div "check_box_outline_blank Holes in the garage ceiling" at bounding box center [739, 421] width 472 height 59
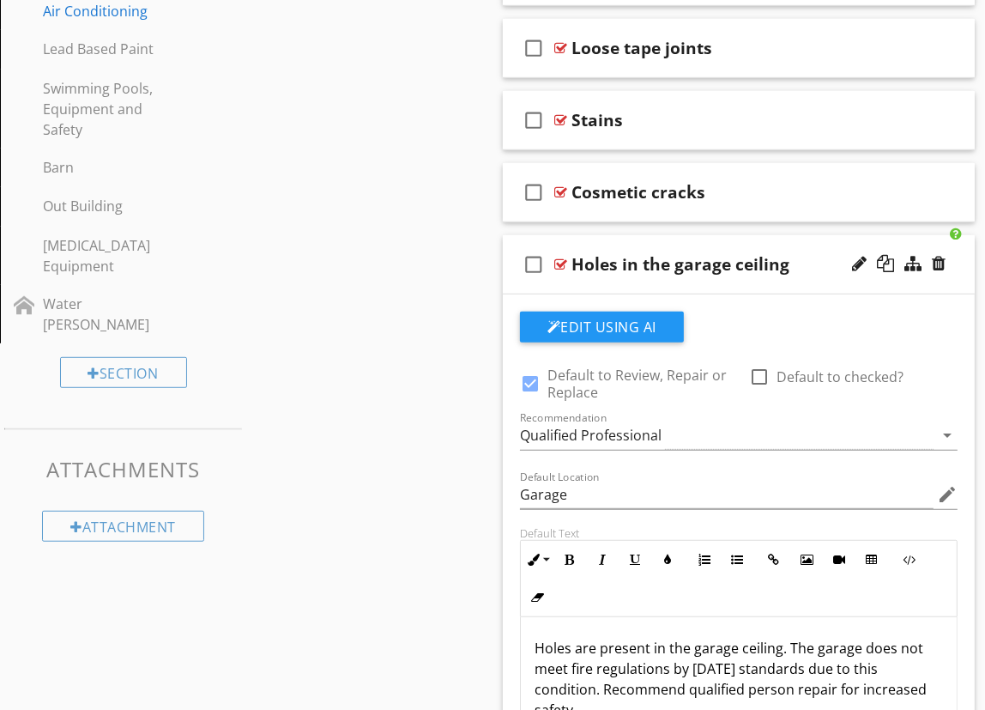
click at [721, 277] on div "check_box_outline_blank Holes in the garage ceiling" at bounding box center [739, 264] width 472 height 59
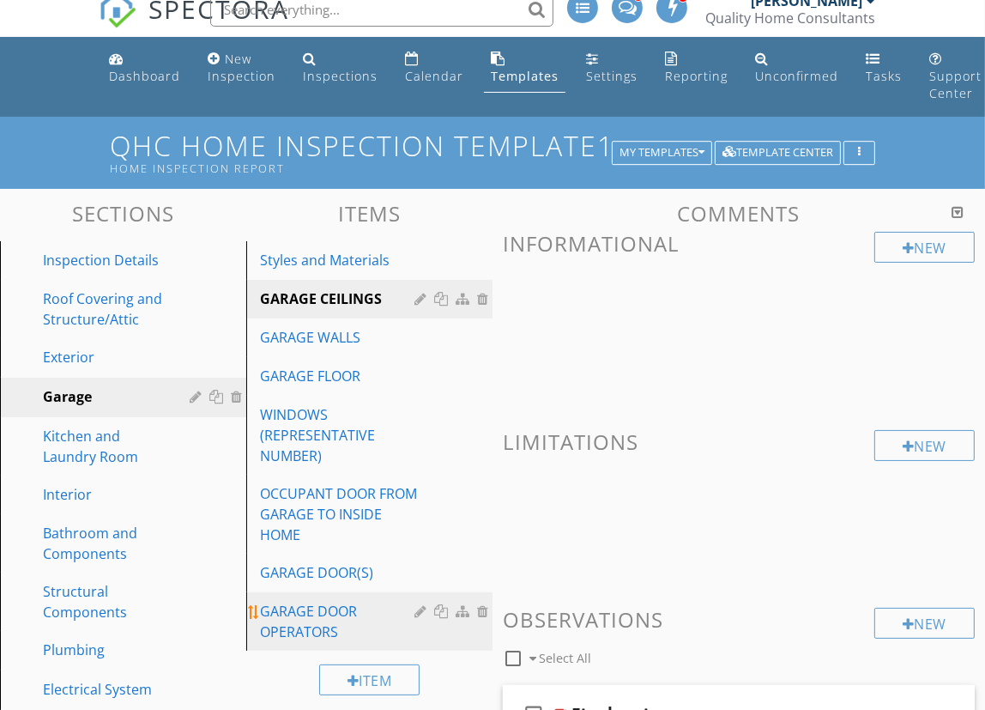
scroll to position [0, 0]
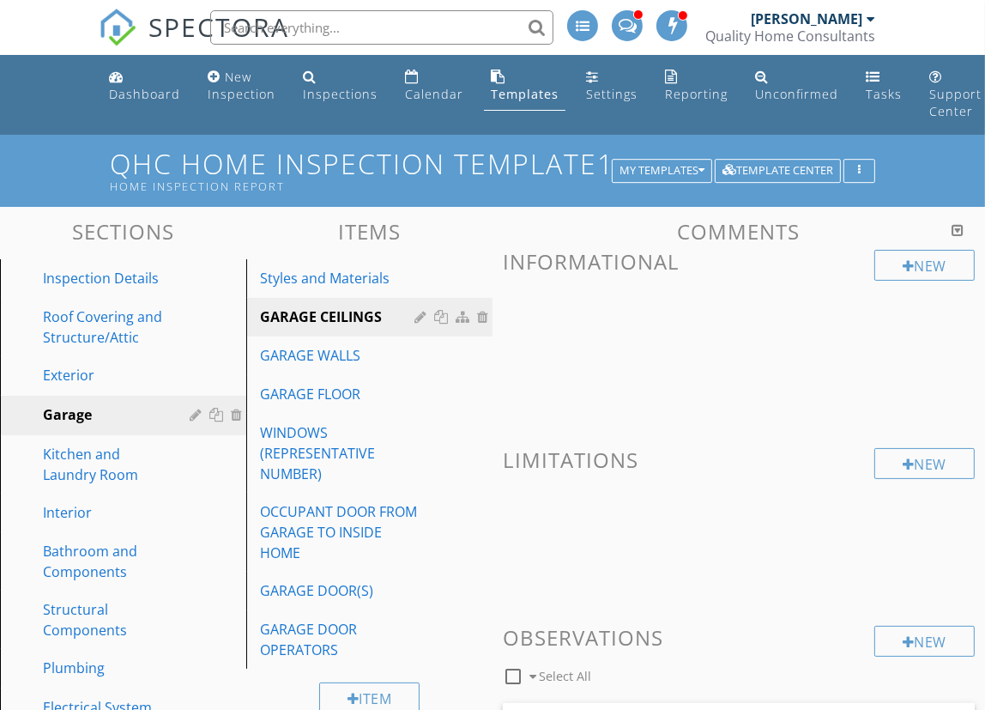
click at [350, 25] on input "text" at bounding box center [381, 27] width 343 height 34
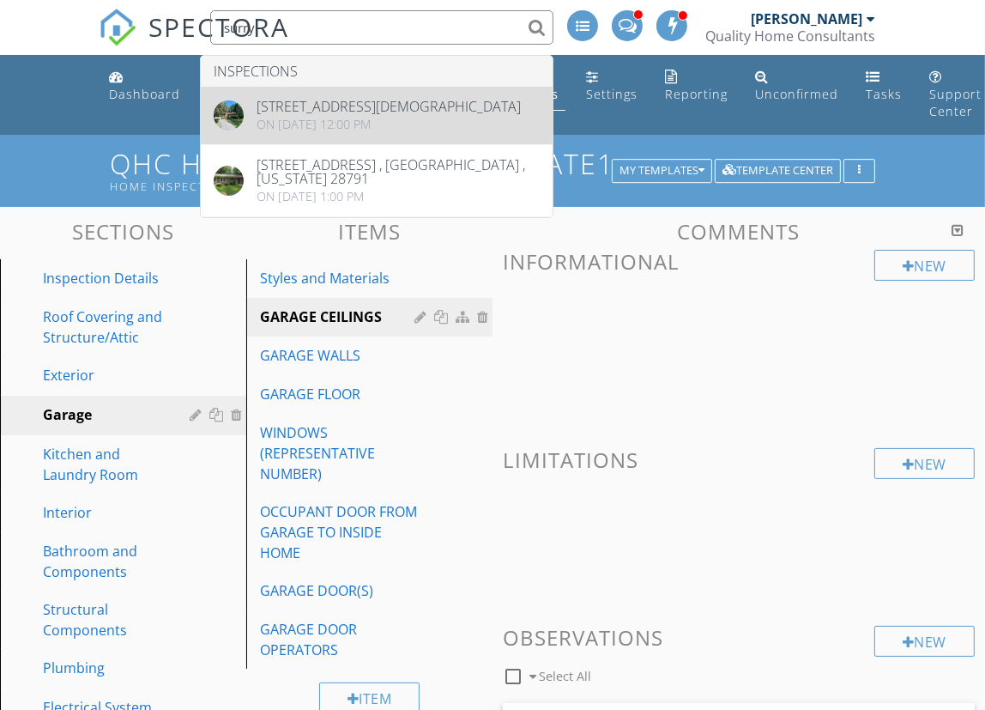
type input "surry"
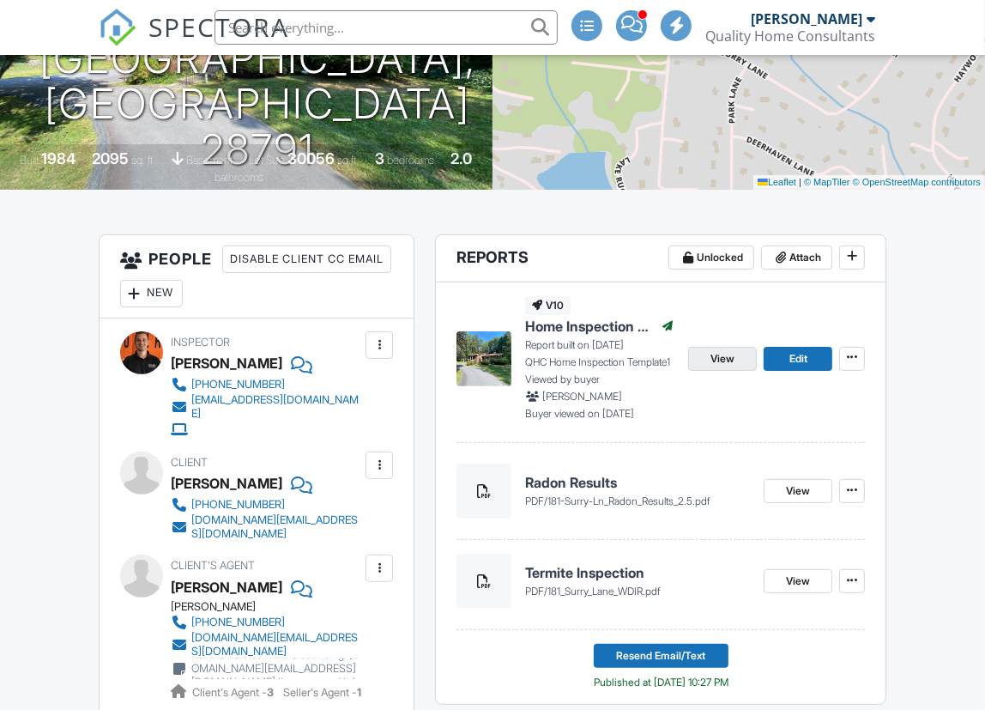
scroll to position [310, 0]
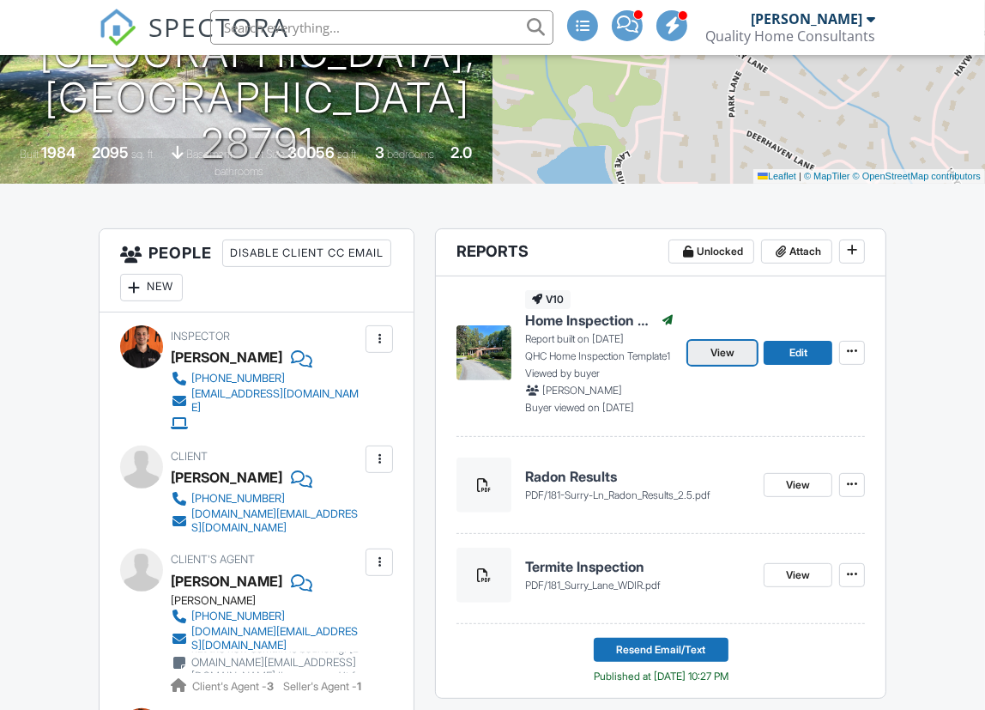
click at [713, 351] on span "View" at bounding box center [723, 352] width 24 height 17
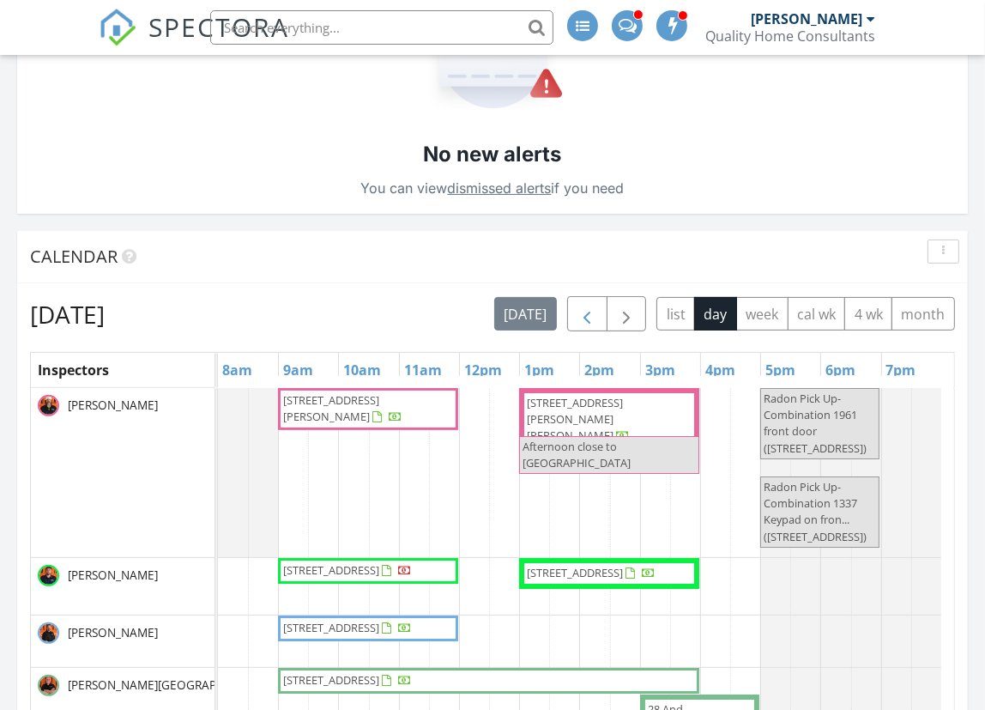
scroll to position [312, 0]
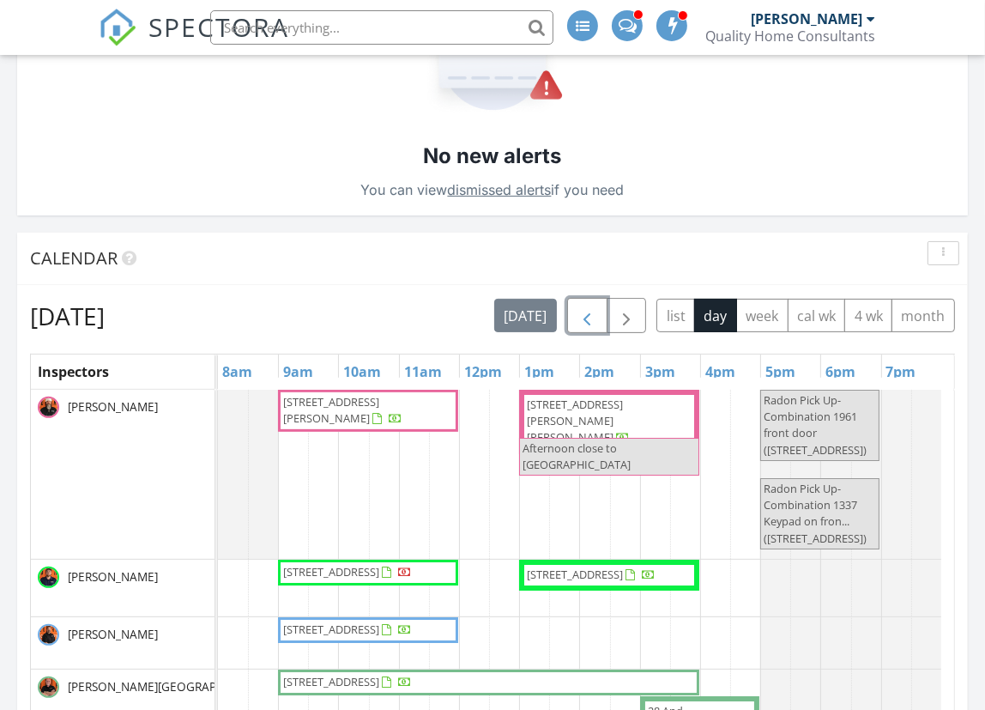
click at [588, 316] on span "button" at bounding box center [587, 316] width 21 height 21
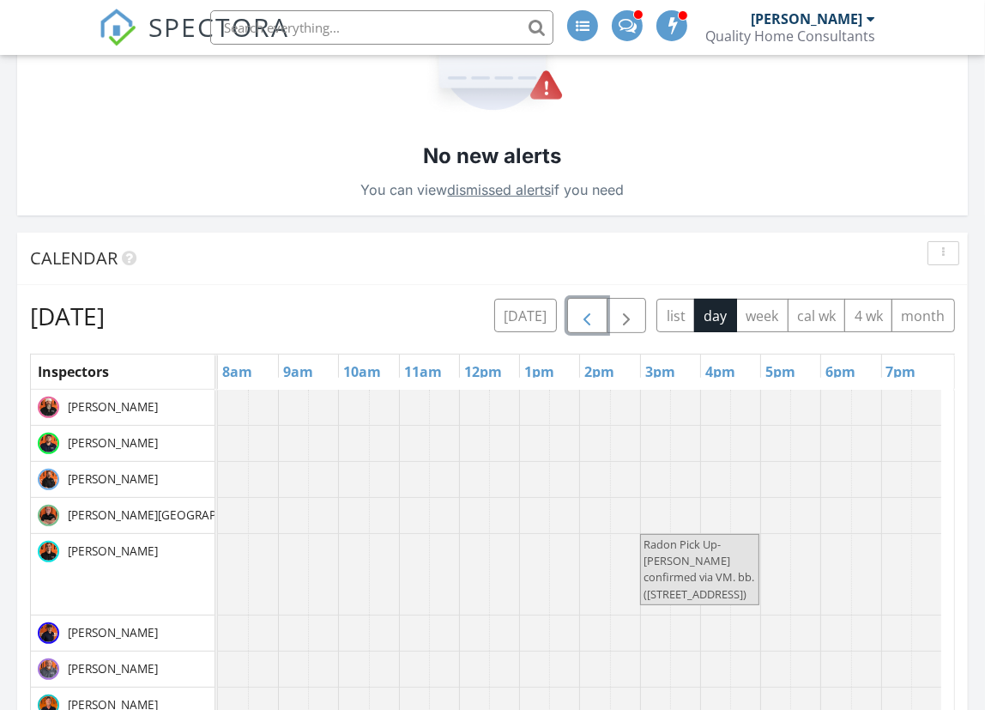
click at [588, 316] on span "button" at bounding box center [587, 316] width 21 height 21
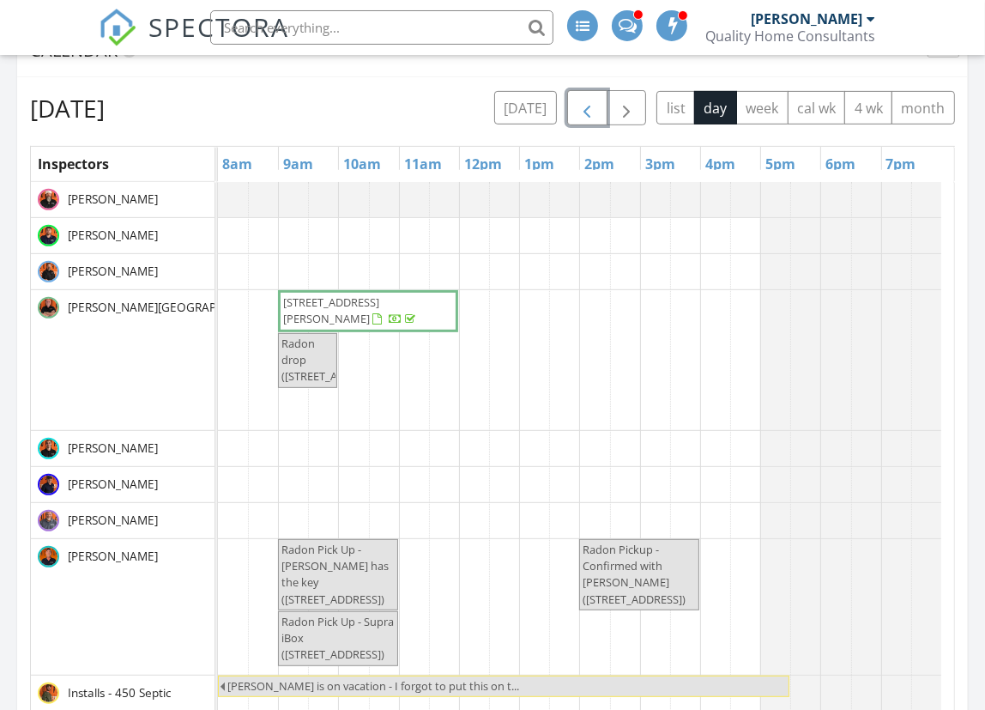
scroll to position [520, 0]
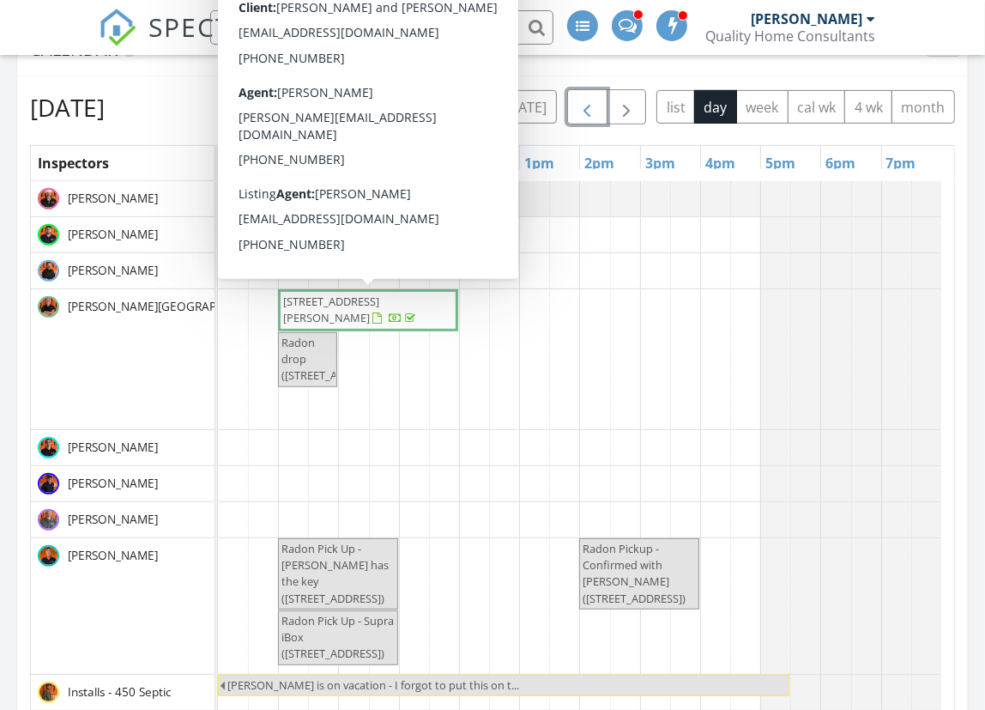
click at [374, 298] on span "[STREET_ADDRESS][PERSON_NAME]" at bounding box center [331, 309] width 96 height 32
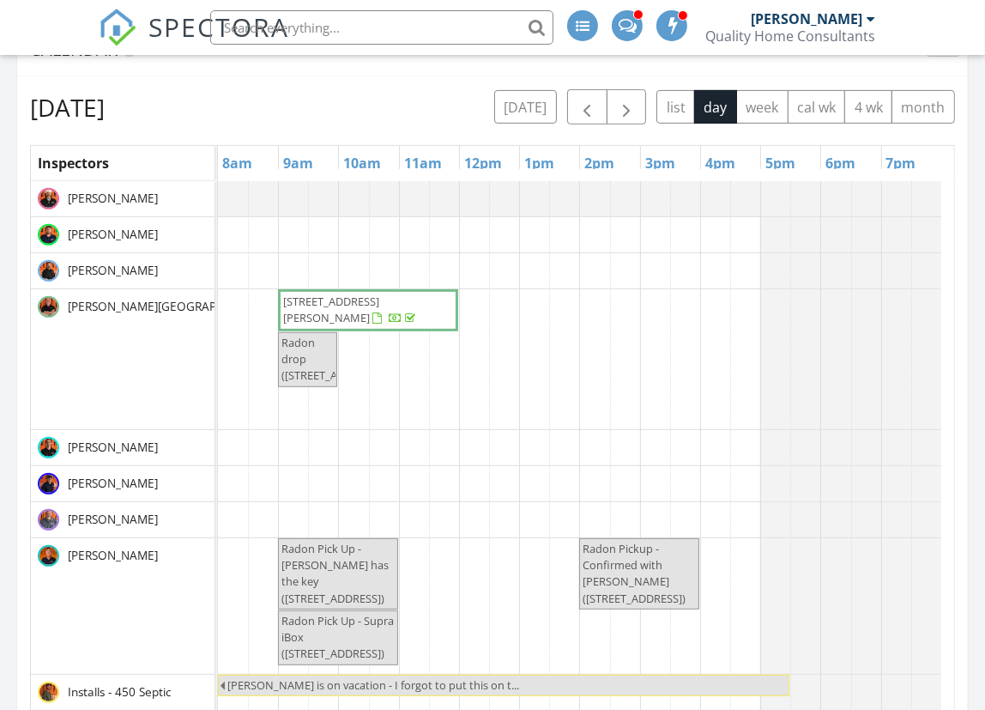
scroll to position [9, 9]
click at [622, 113] on span "button" at bounding box center [626, 108] width 21 height 21
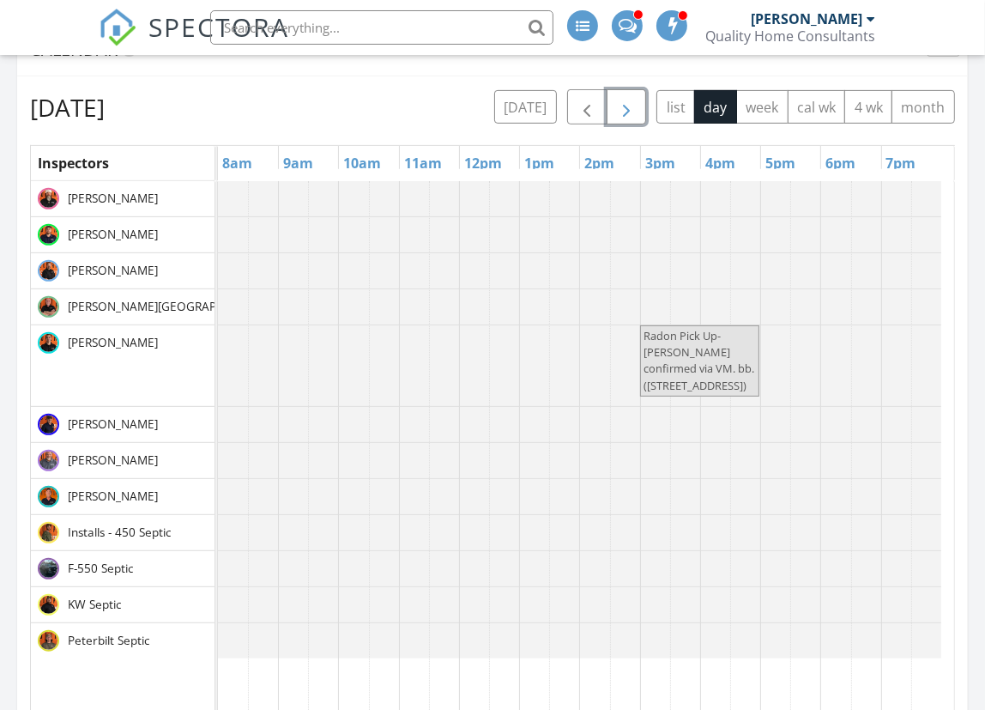
click at [622, 113] on span "button" at bounding box center [626, 108] width 21 height 21
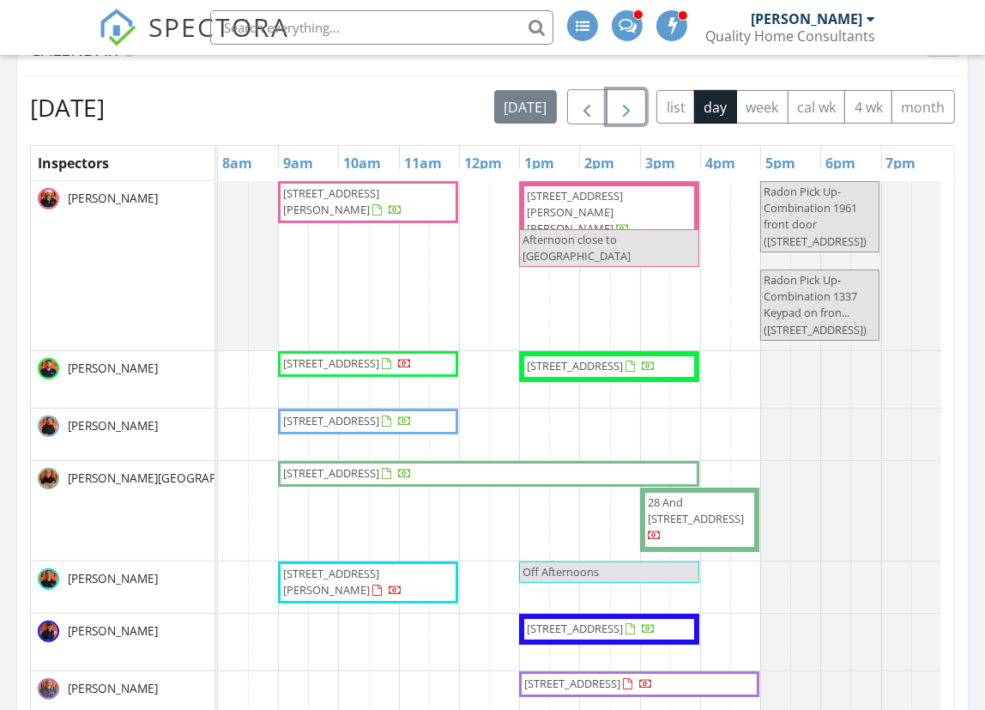
click at [318, 416] on span "[STREET_ADDRESS]" at bounding box center [331, 420] width 96 height 15
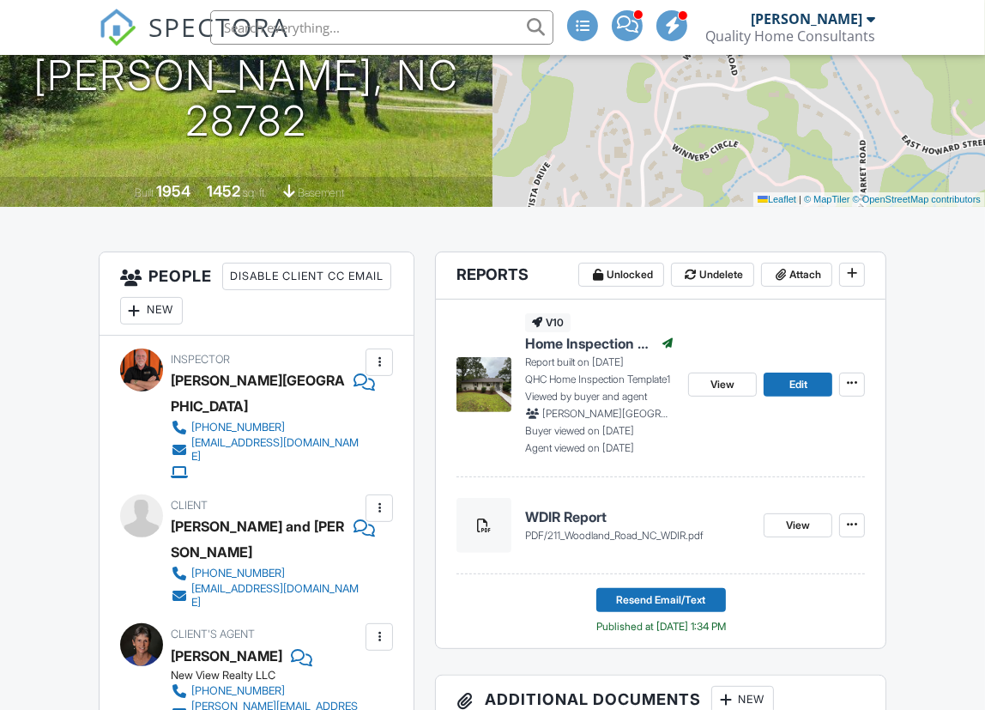
scroll to position [287, 0]
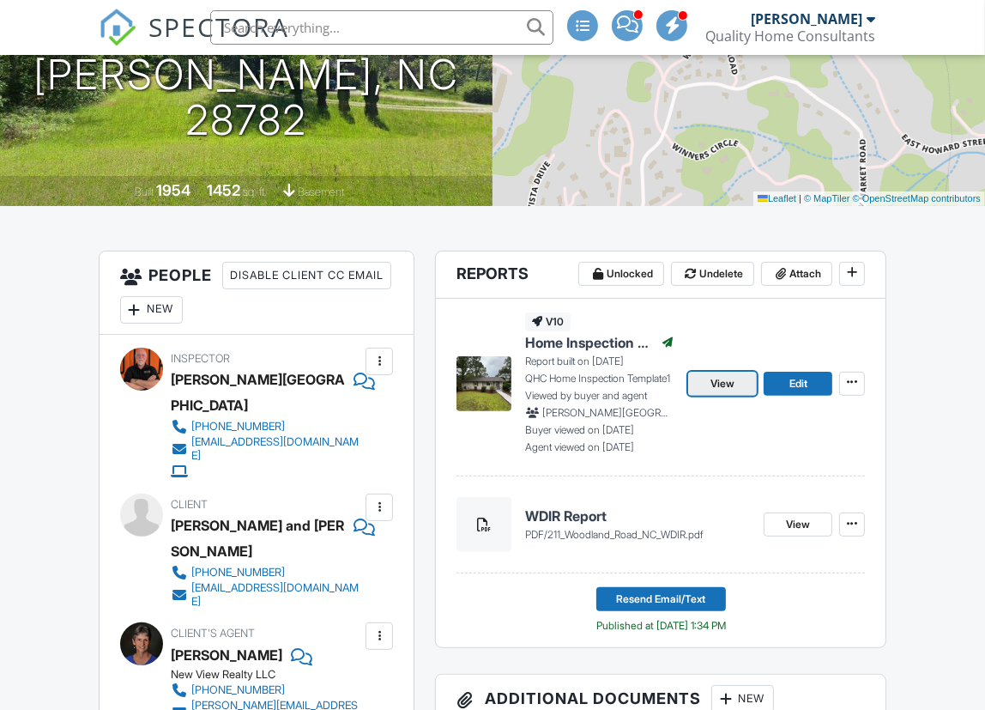
click at [717, 385] on span "View" at bounding box center [723, 383] width 24 height 17
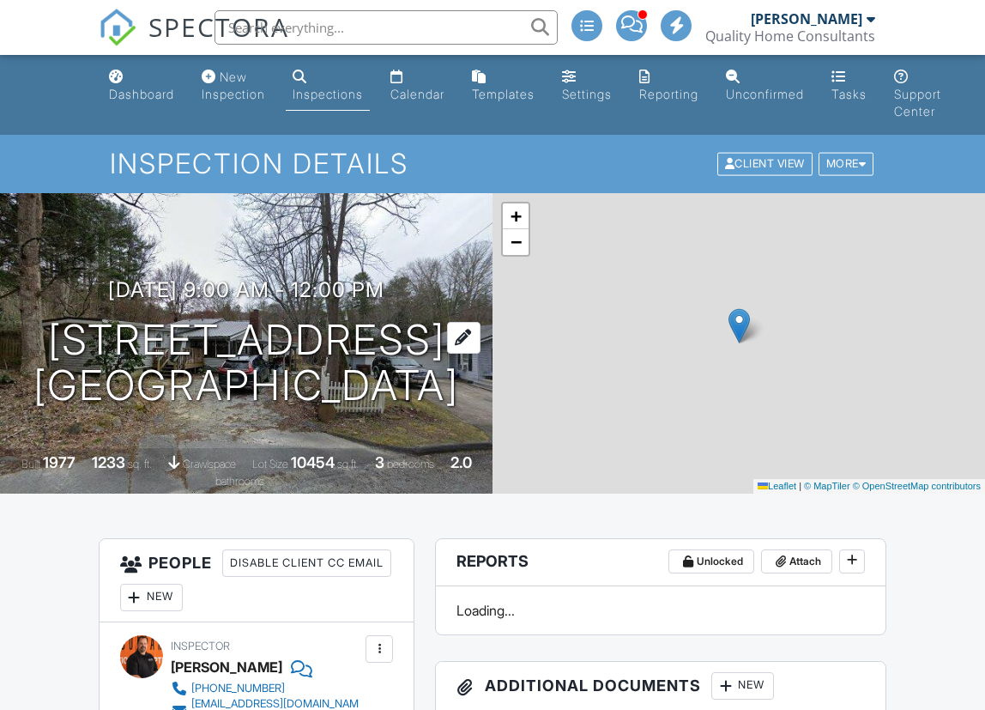
click at [92, 318] on h1 "182 Glendale Ave Hendersonville, NC 28739" at bounding box center [246, 363] width 426 height 91
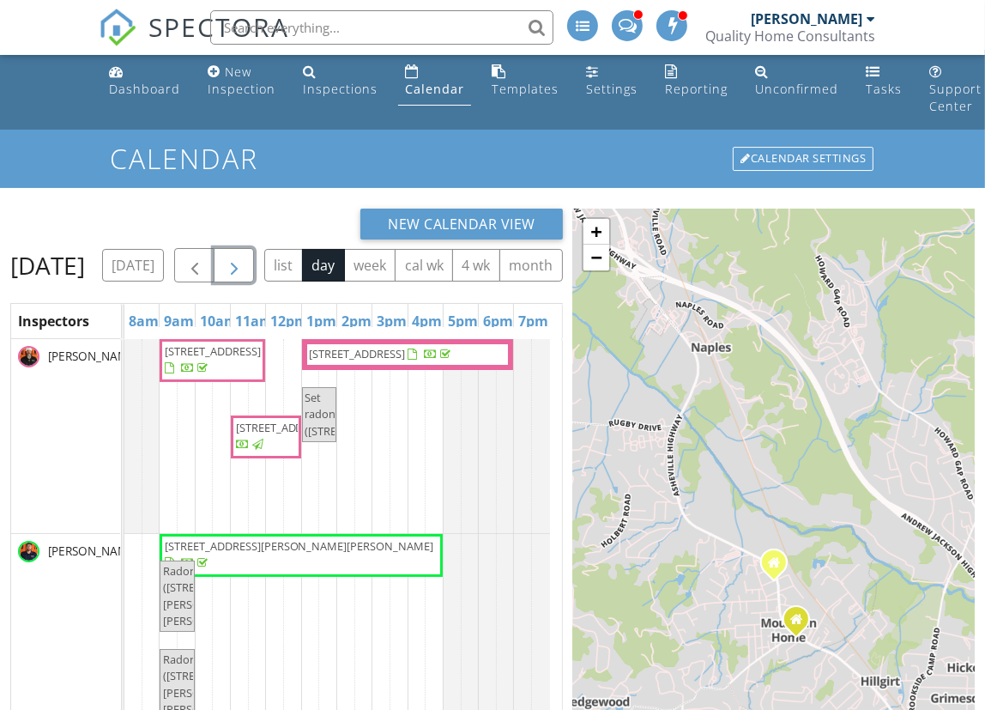
click at [245, 264] on span "button" at bounding box center [234, 266] width 21 height 21
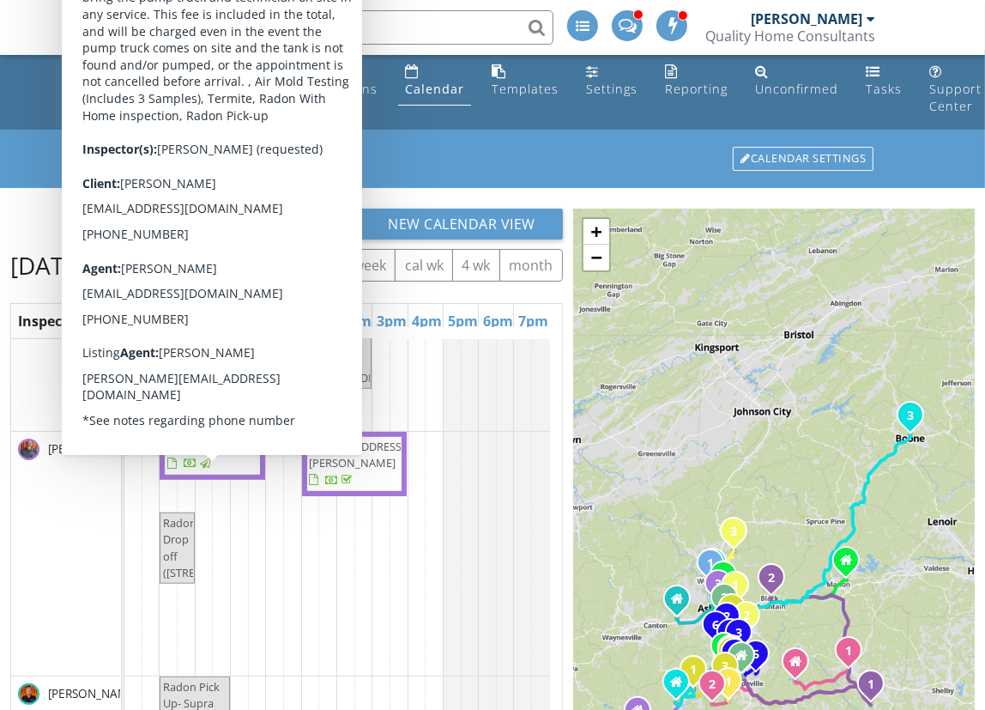
click at [212, 454] on span "392 Lower Grassy Branch Rd , Asheville 28805" at bounding box center [215, 446] width 96 height 15
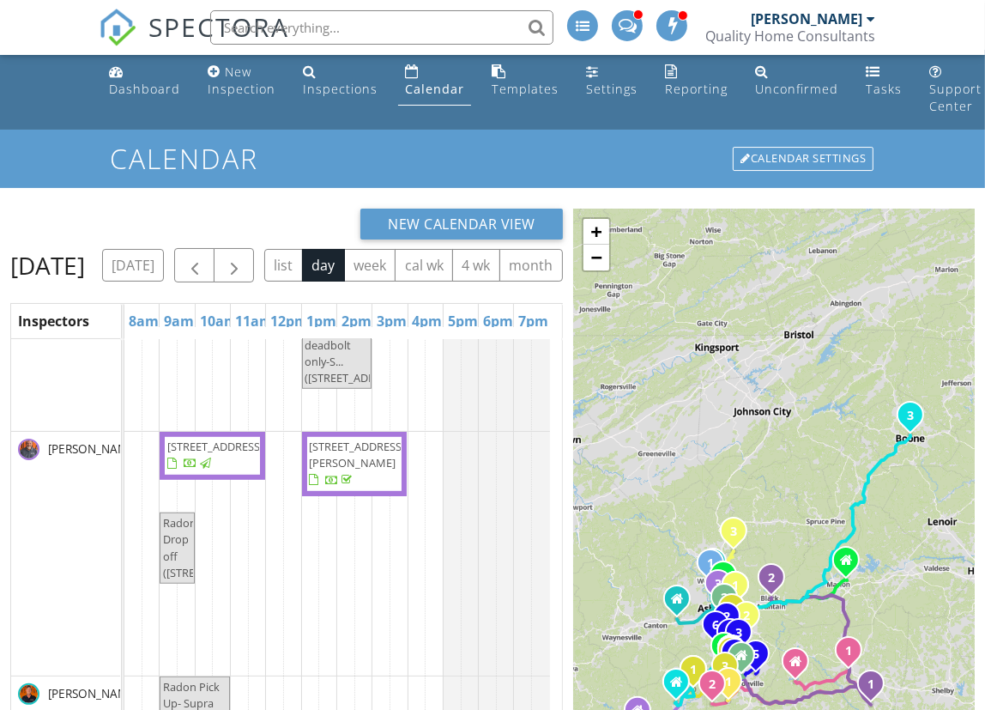
click at [350, 470] on span "6 Woodley Ave , Asheville 28804" at bounding box center [358, 455] width 96 height 32
click at [245, 269] on span "button" at bounding box center [234, 266] width 21 height 21
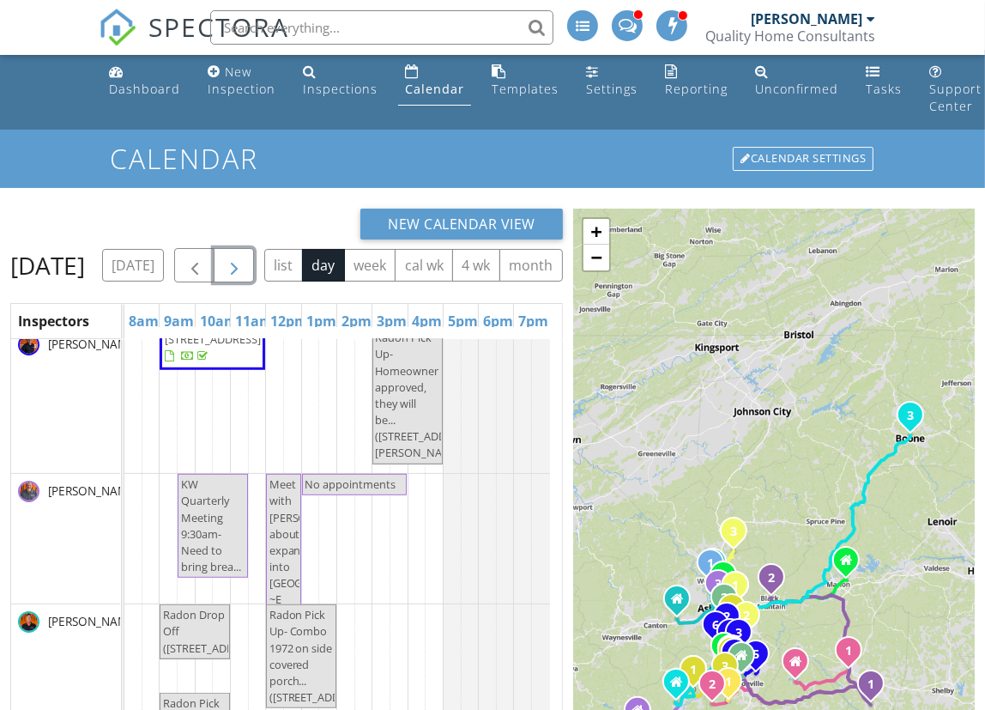
scroll to position [1097, 0]
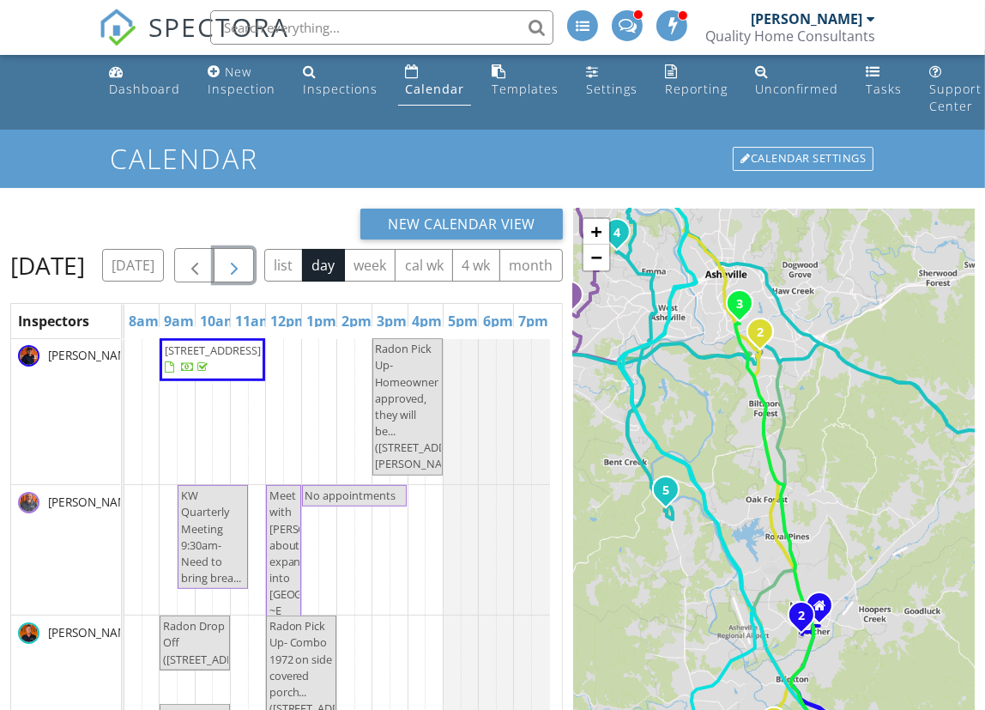
click at [245, 257] on span "button" at bounding box center [234, 266] width 21 height 21
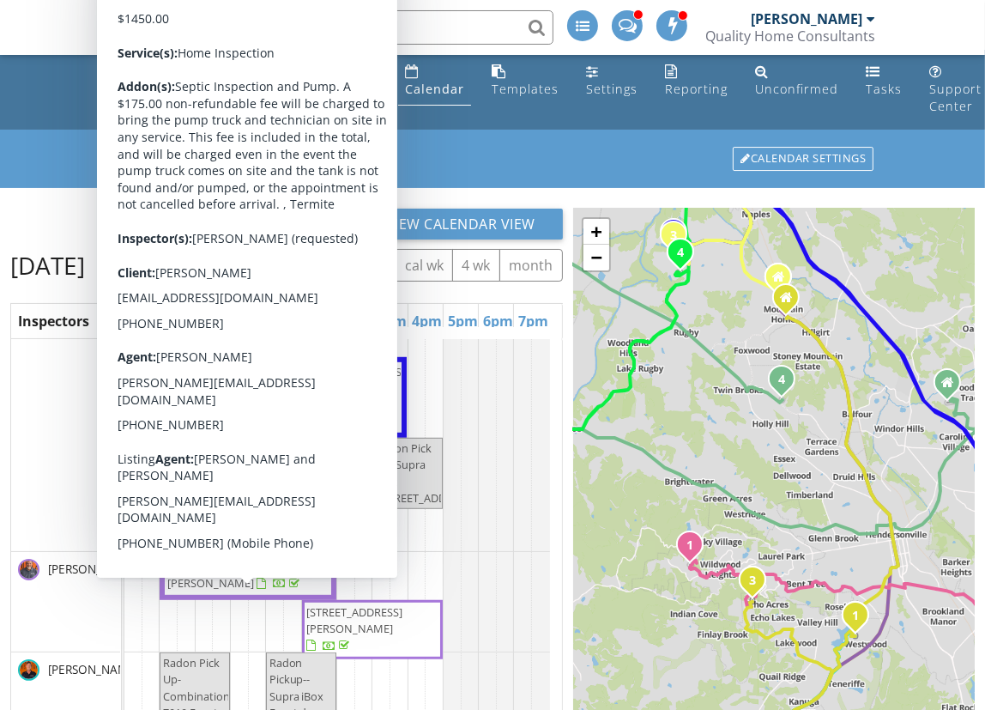
click at [183, 590] on span "116 Dolata Ln, Waynesville 28786" at bounding box center [215, 575] width 96 height 32
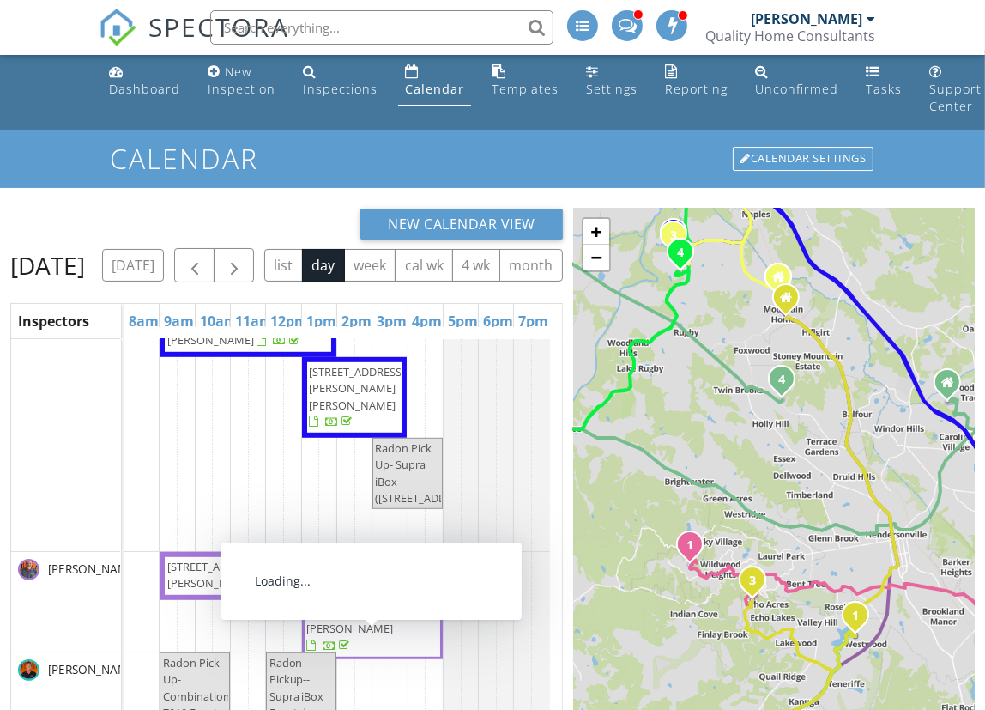
click at [323, 636] on span "339 Tsalagi Trail, Maggie Valley 28751" at bounding box center [355, 620] width 96 height 32
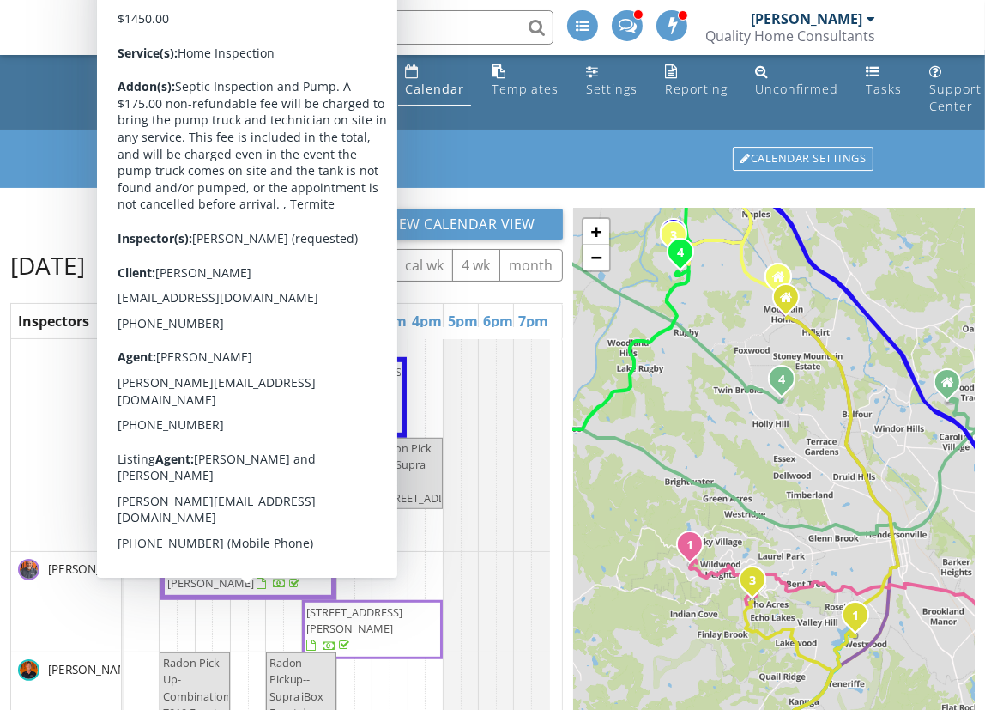
click at [191, 590] on span "116 Dolata Ln, Waynesville 28786" at bounding box center [215, 575] width 96 height 32
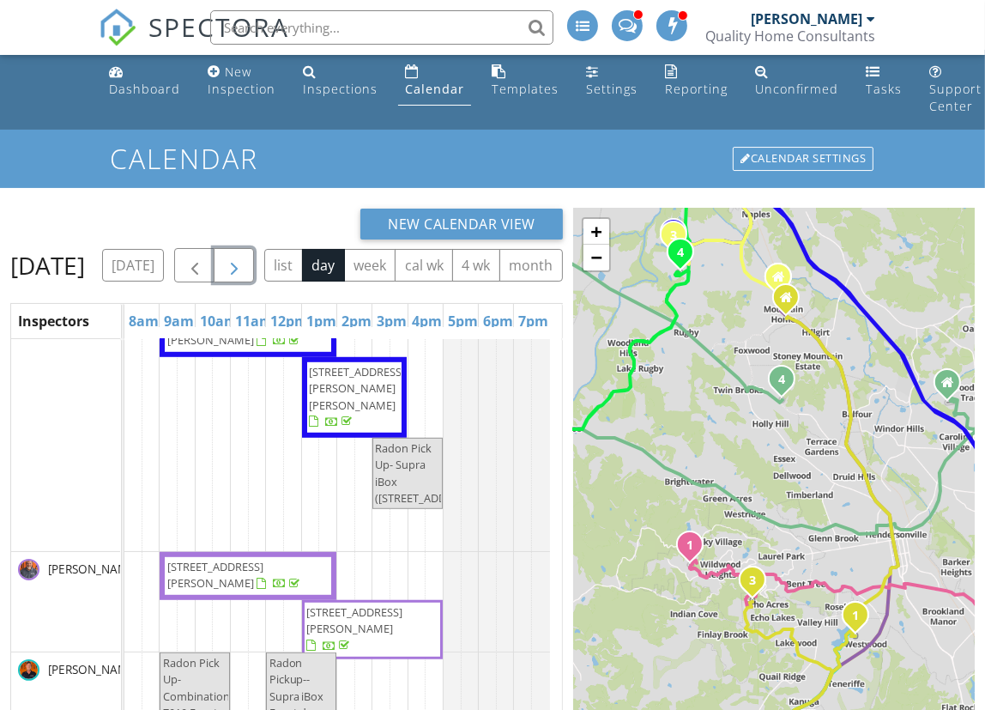
click at [254, 263] on button "button" at bounding box center [234, 265] width 40 height 35
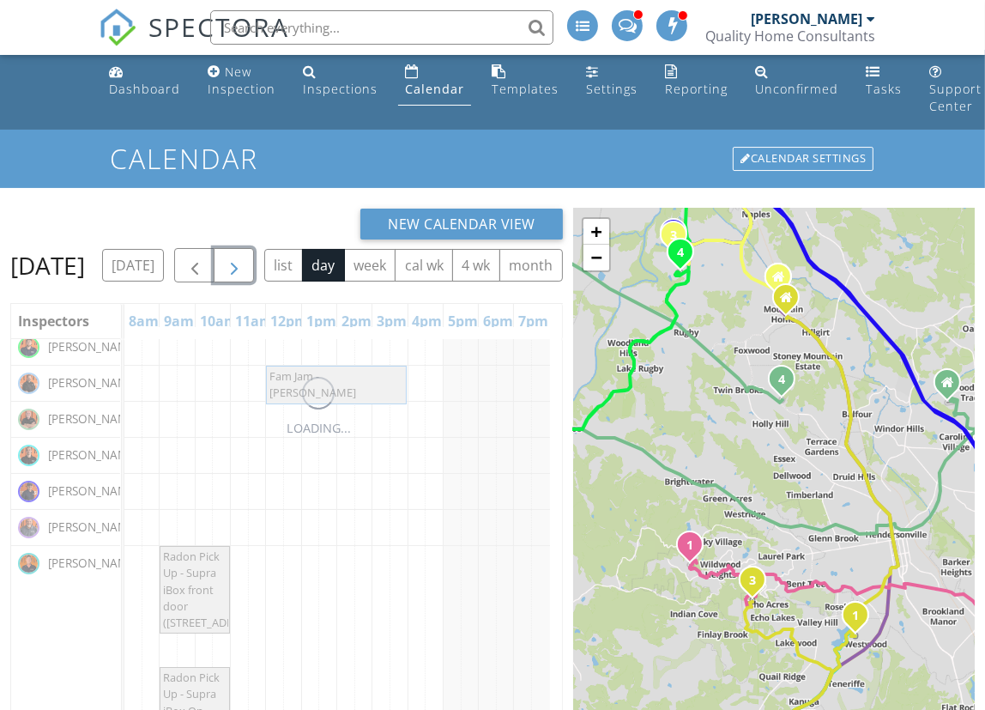
scroll to position [77, 0]
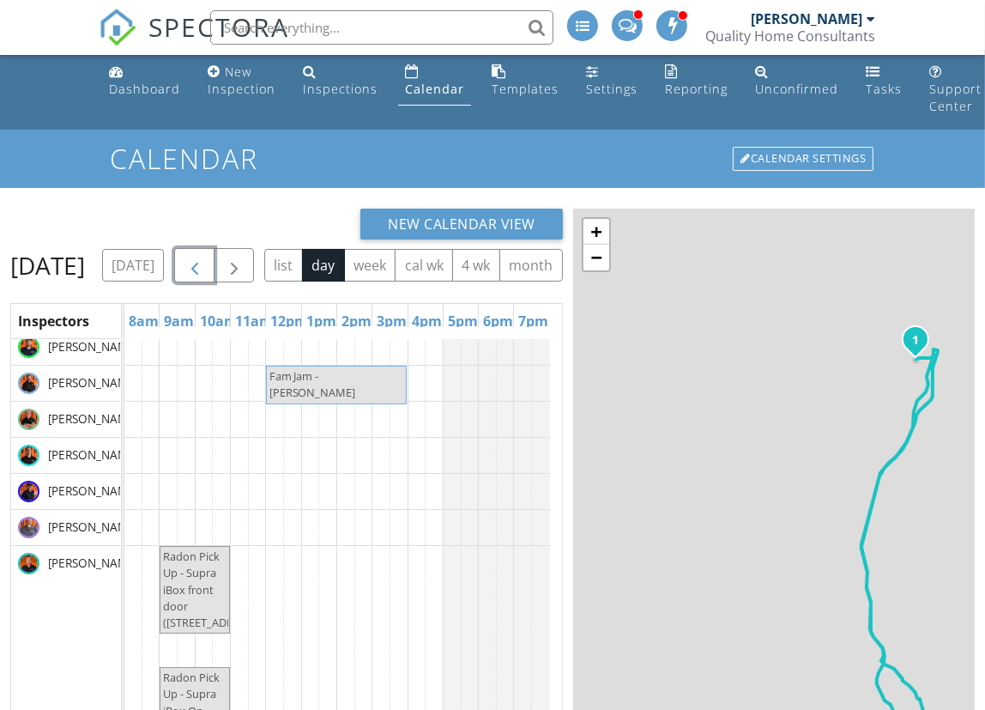
click at [215, 259] on button "button" at bounding box center [194, 265] width 40 height 35
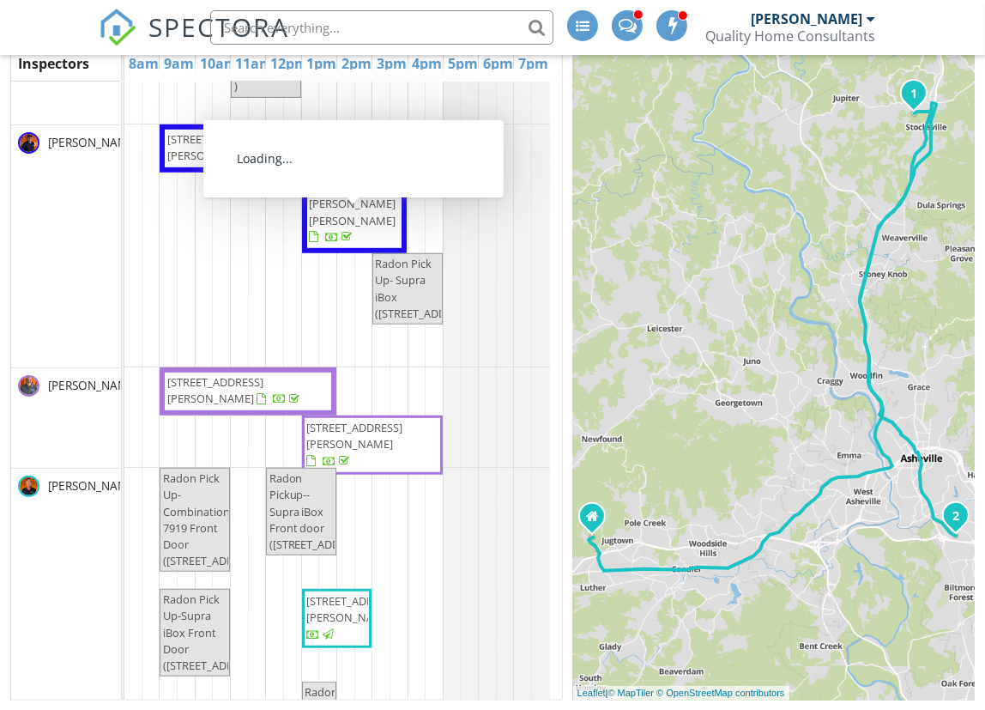
scroll to position [1019, 0]
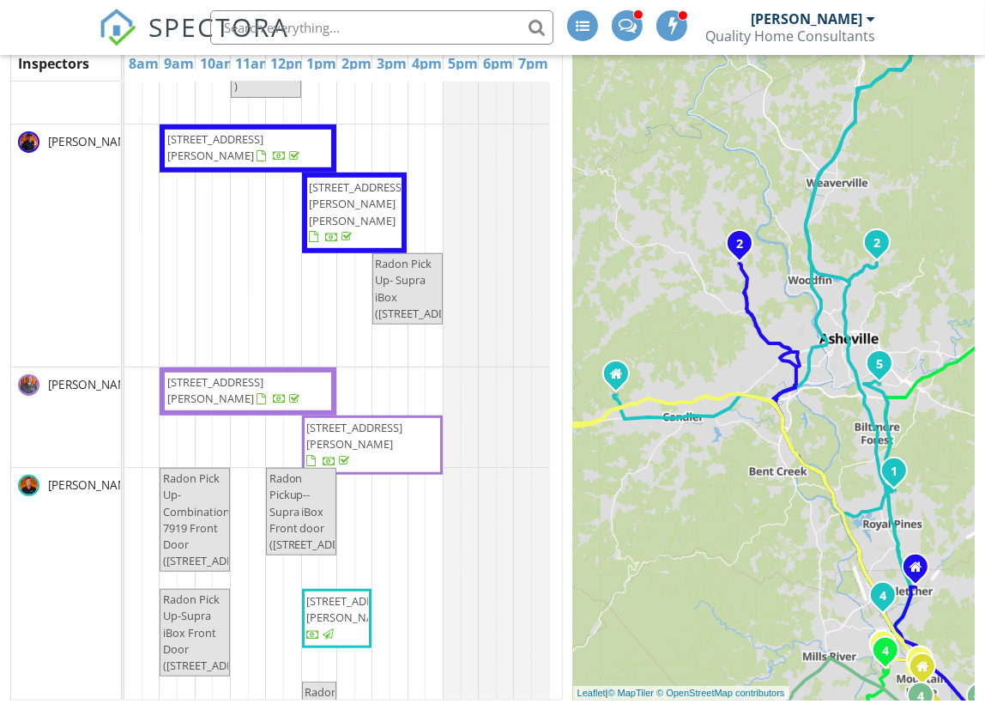
click at [403, 298] on span "Radon Pick Up- Supra iBox (2113 Glenheath Dr, Hendersonville)" at bounding box center [427, 288] width 103 height 65
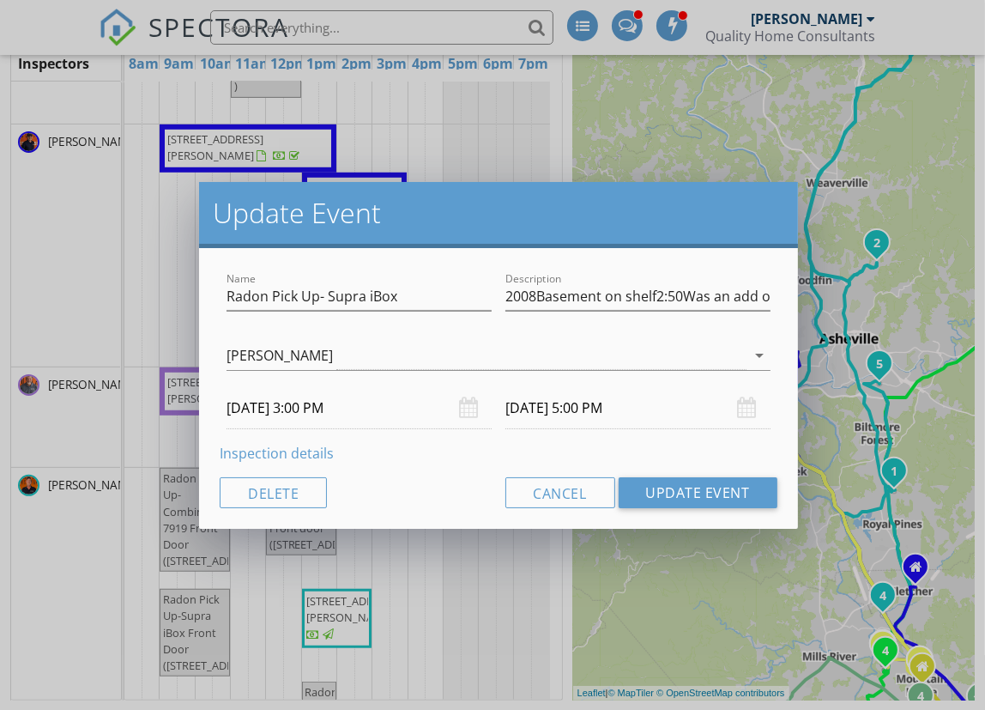
type input "2008Basement on shelf2:50Was an add on."
click at [274, 455] on link "Inspection details" at bounding box center [277, 453] width 114 height 19
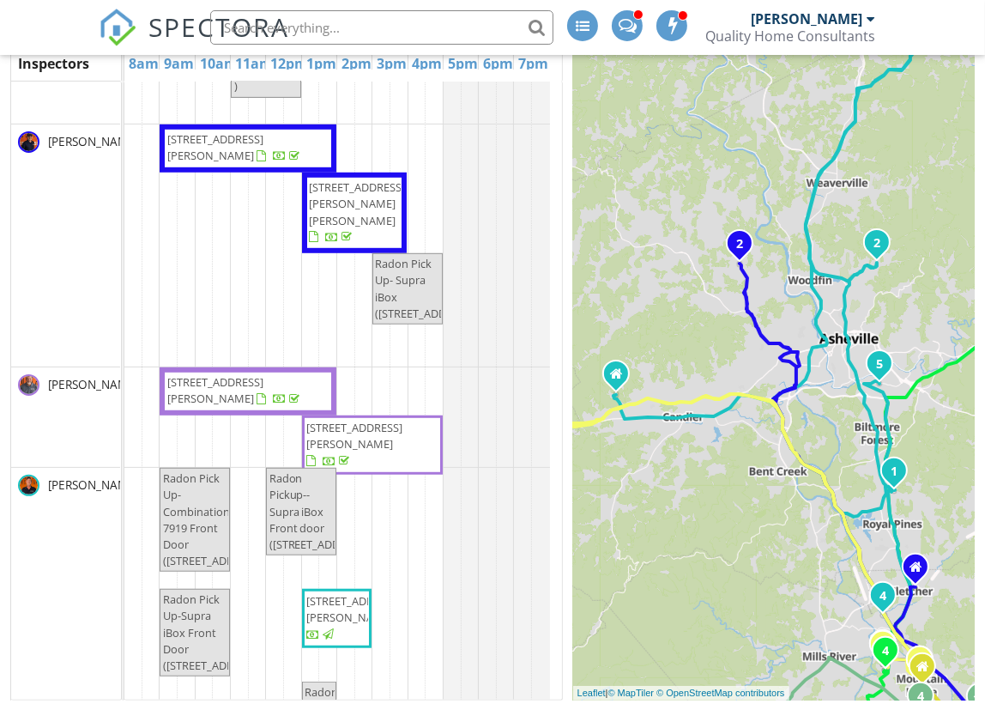
click at [639, 599] on div at bounding box center [492, 355] width 985 height 710
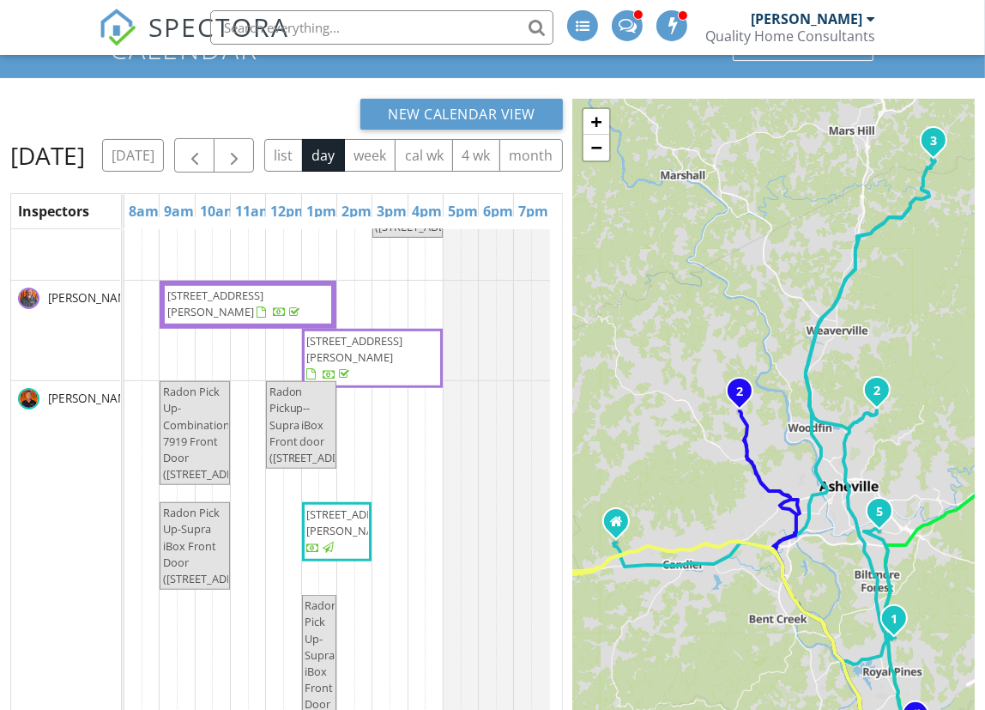
scroll to position [116, 0]
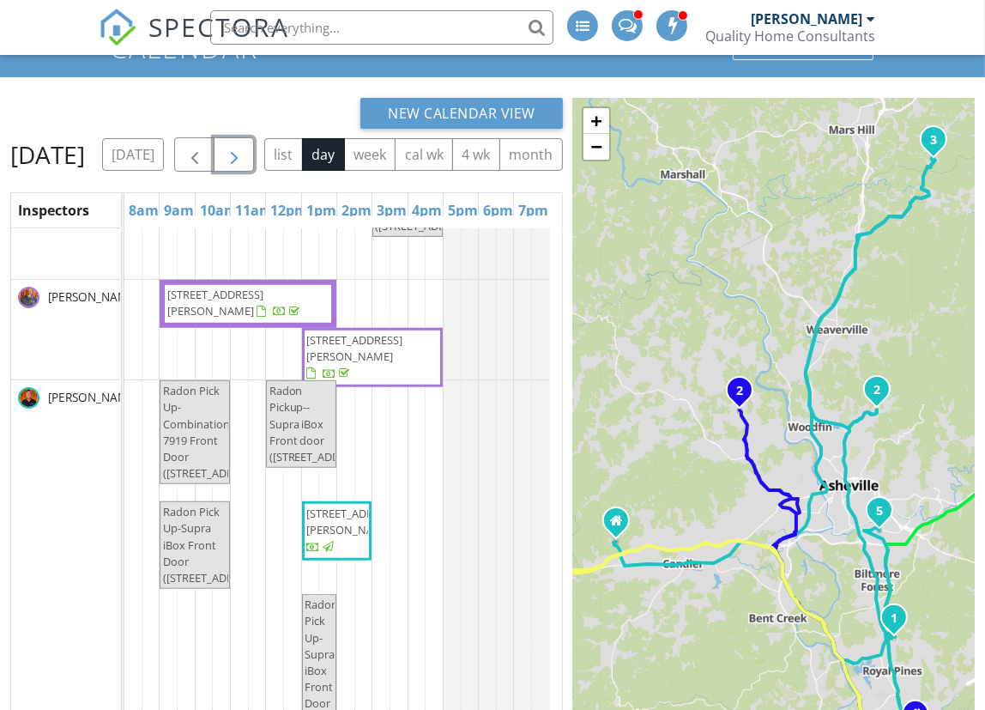
click at [245, 146] on span "button" at bounding box center [234, 155] width 21 height 21
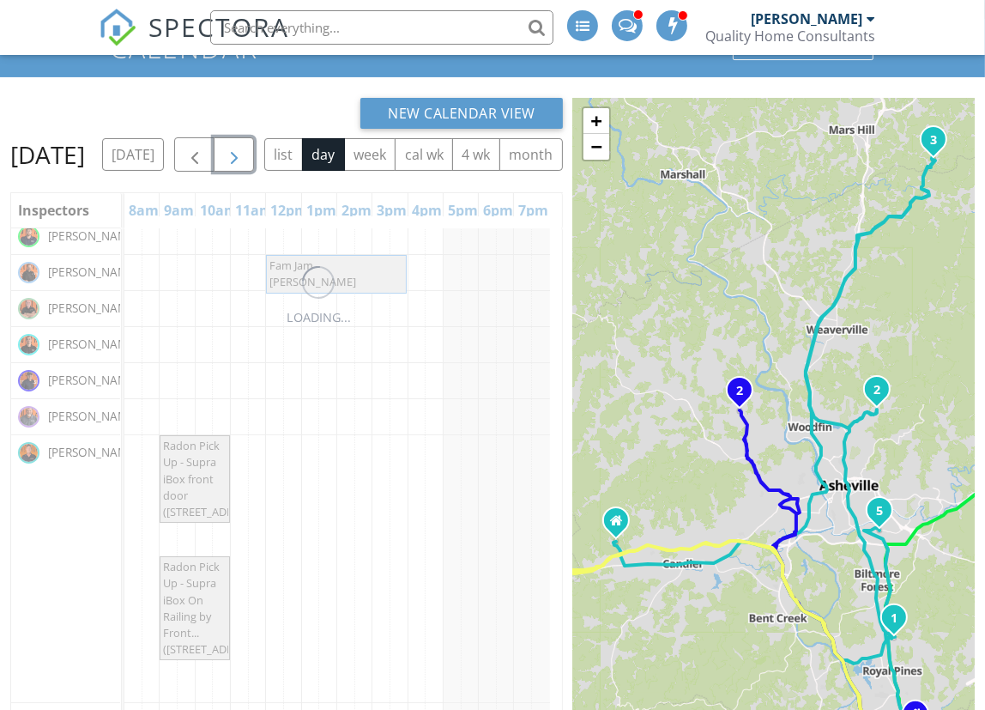
scroll to position [77, 0]
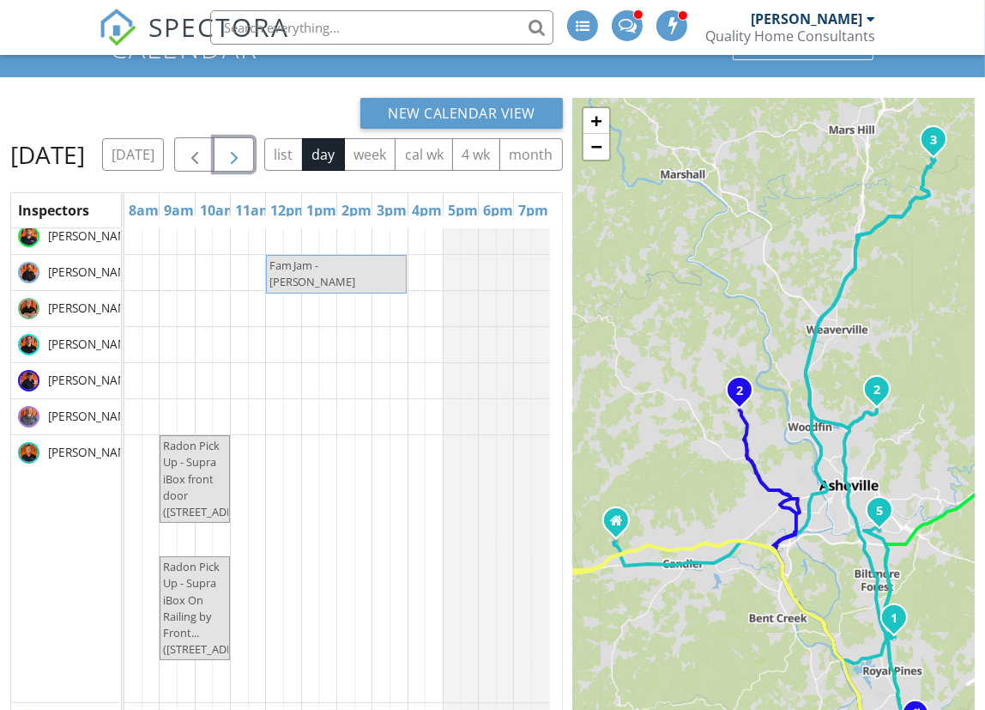
click at [254, 151] on button "button" at bounding box center [234, 154] width 40 height 35
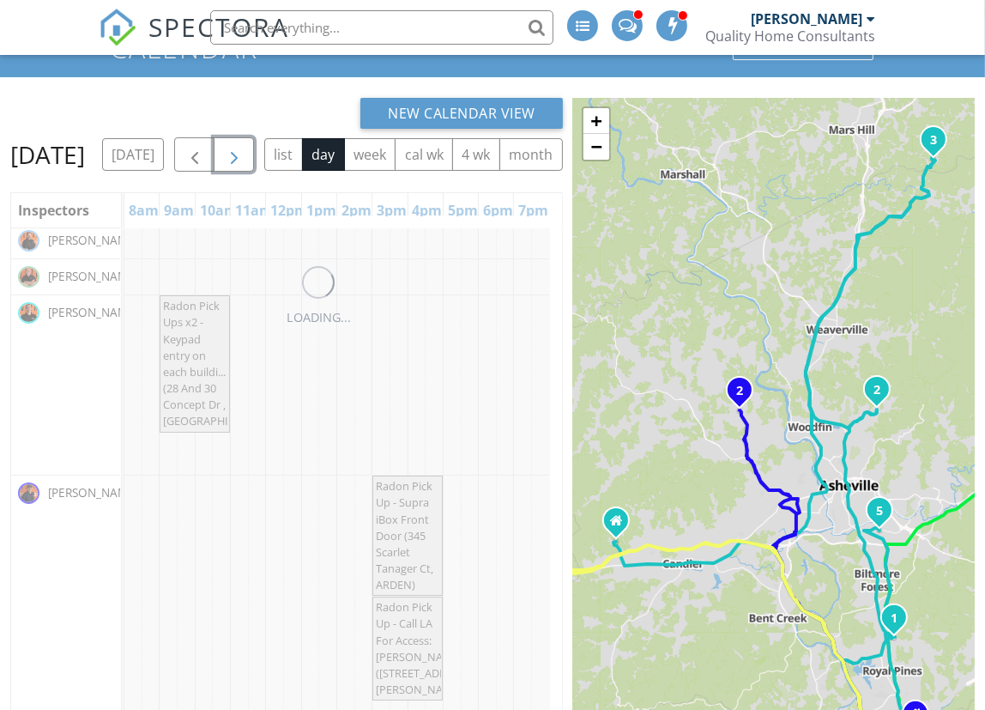
scroll to position [498, 0]
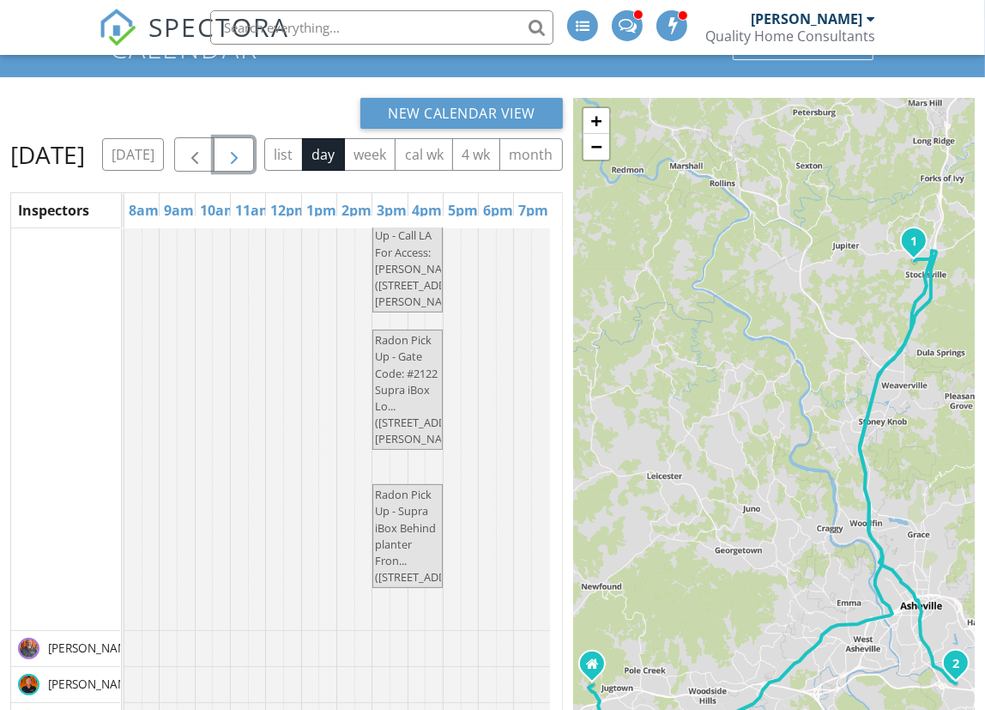
click at [254, 151] on button "button" at bounding box center [234, 154] width 40 height 35
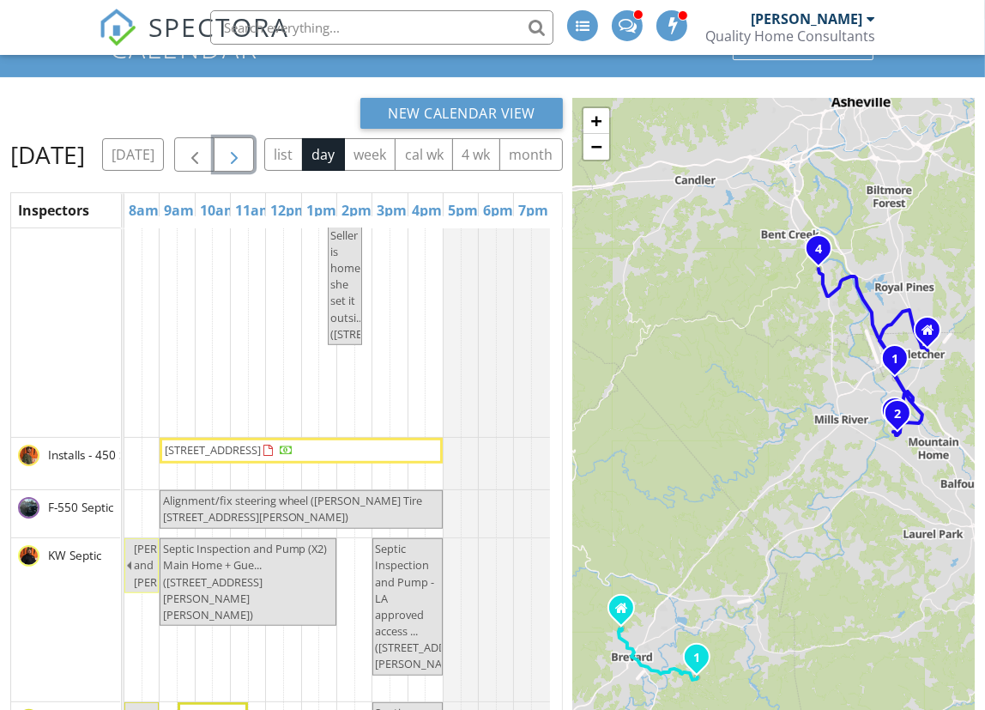
scroll to position [1076, 0]
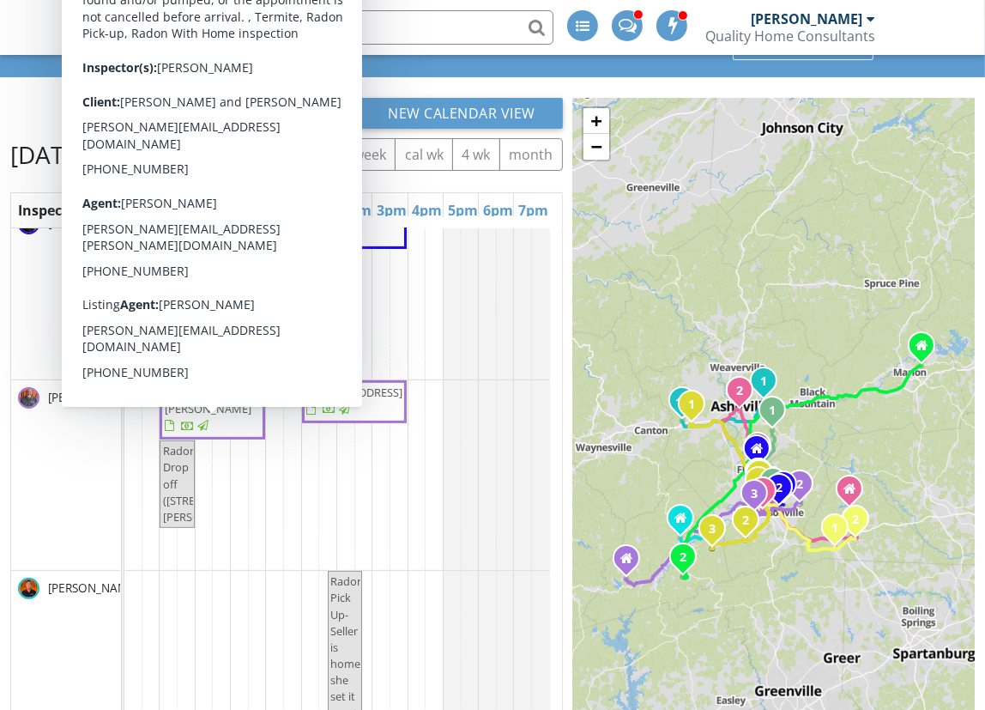
click at [212, 416] on span "158 Jonathan Ln, Hendersonville 28792" at bounding box center [213, 400] width 96 height 32
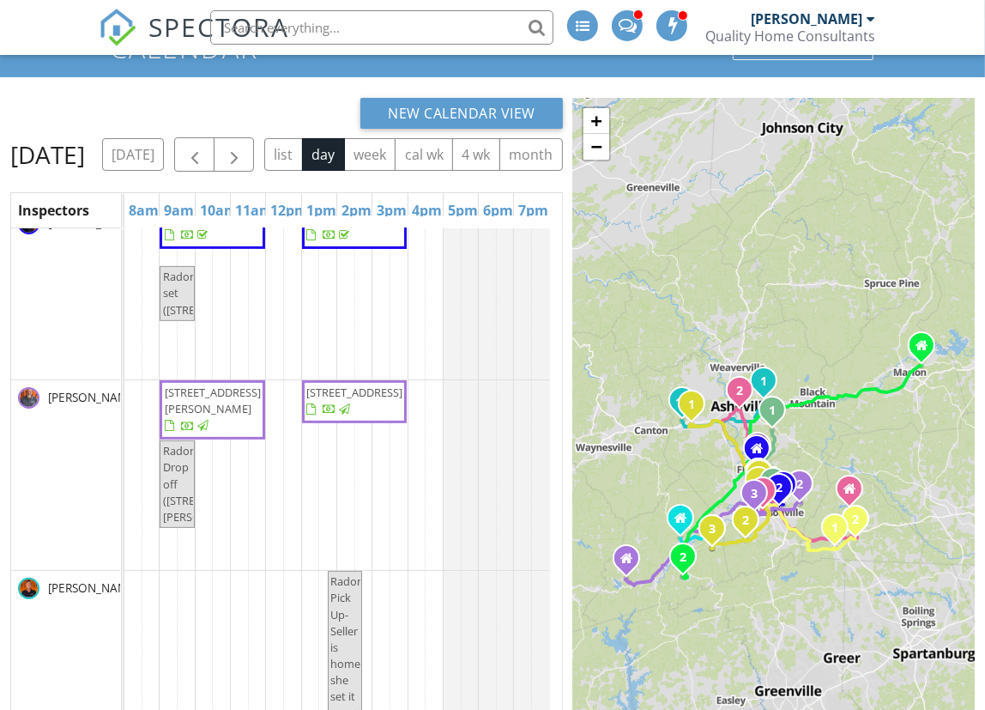
click at [367, 400] on span "11 Las Brisas Ln , Laurel Park 28739" at bounding box center [355, 391] width 96 height 15
click at [245, 154] on span "button" at bounding box center [234, 155] width 21 height 21
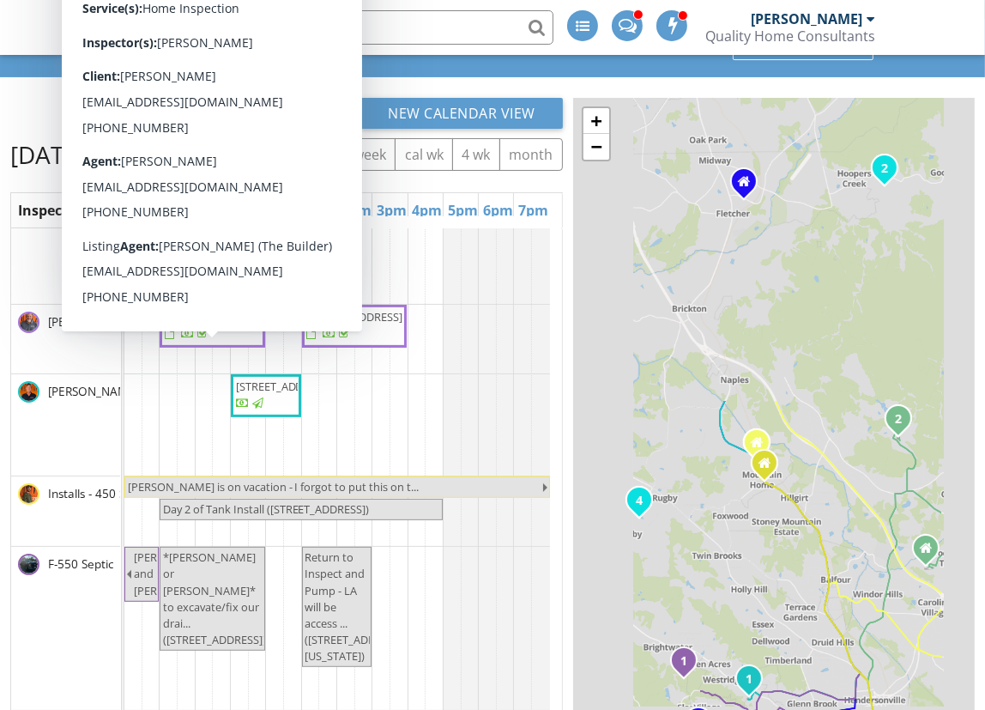
click at [204, 324] on span "27 Red Ridge Ln , Black Mountain 28711" at bounding box center [213, 316] width 96 height 15
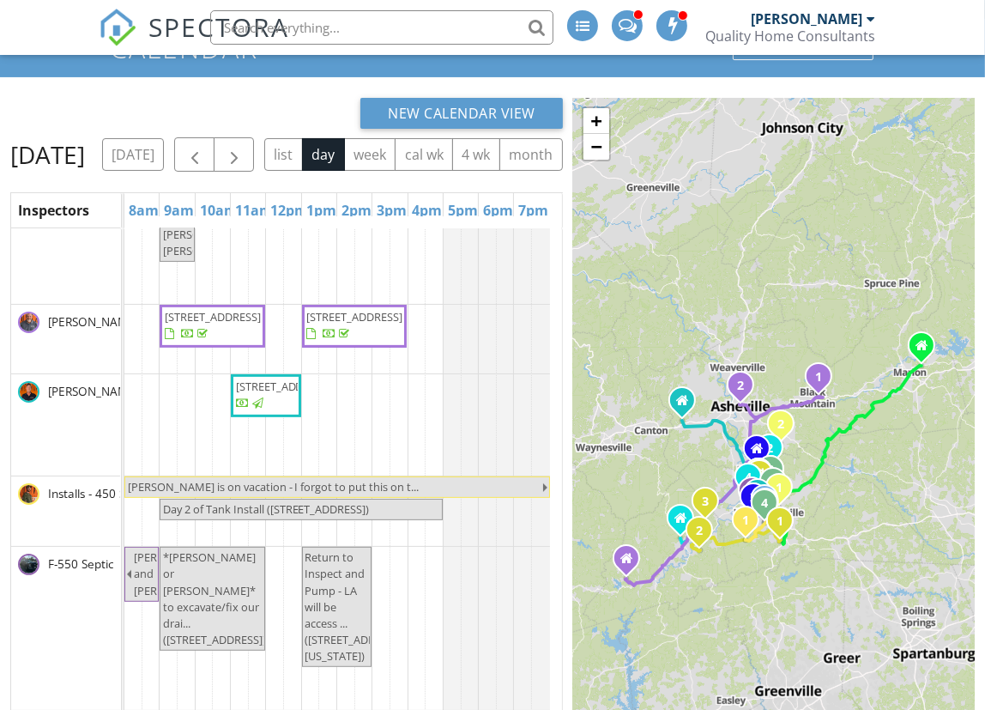
click at [343, 324] on span "60 N Market St 402, Asheville 28801" at bounding box center [355, 316] width 96 height 15
click at [245, 151] on span "button" at bounding box center [234, 155] width 21 height 21
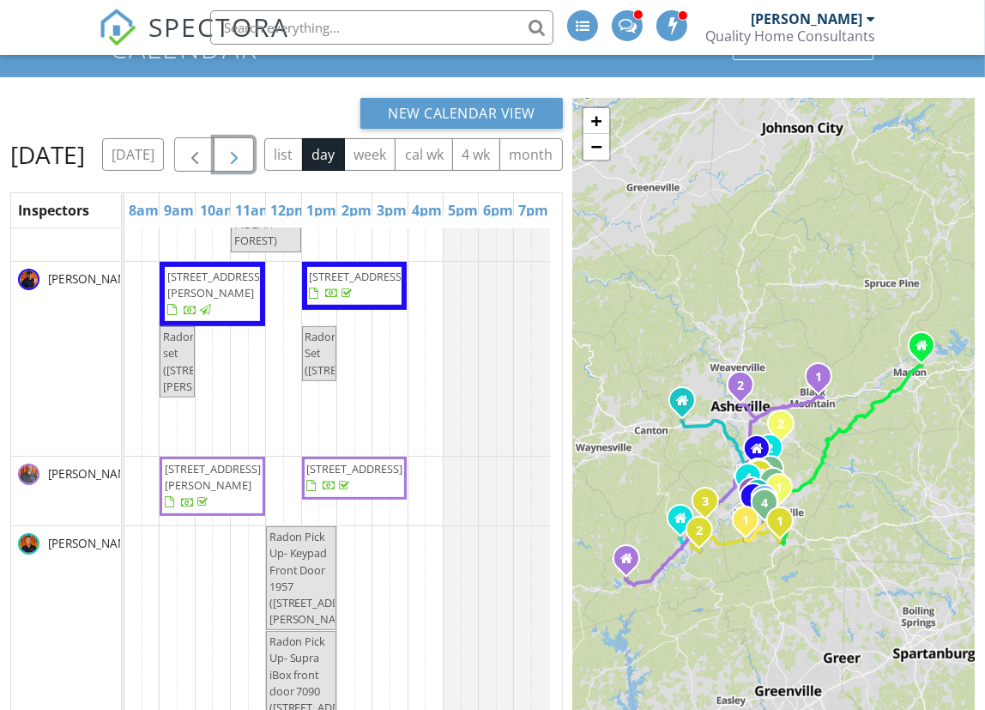
click at [186, 493] on span "210 Mavrick Dr, Mills River 28759" at bounding box center [213, 477] width 96 height 32
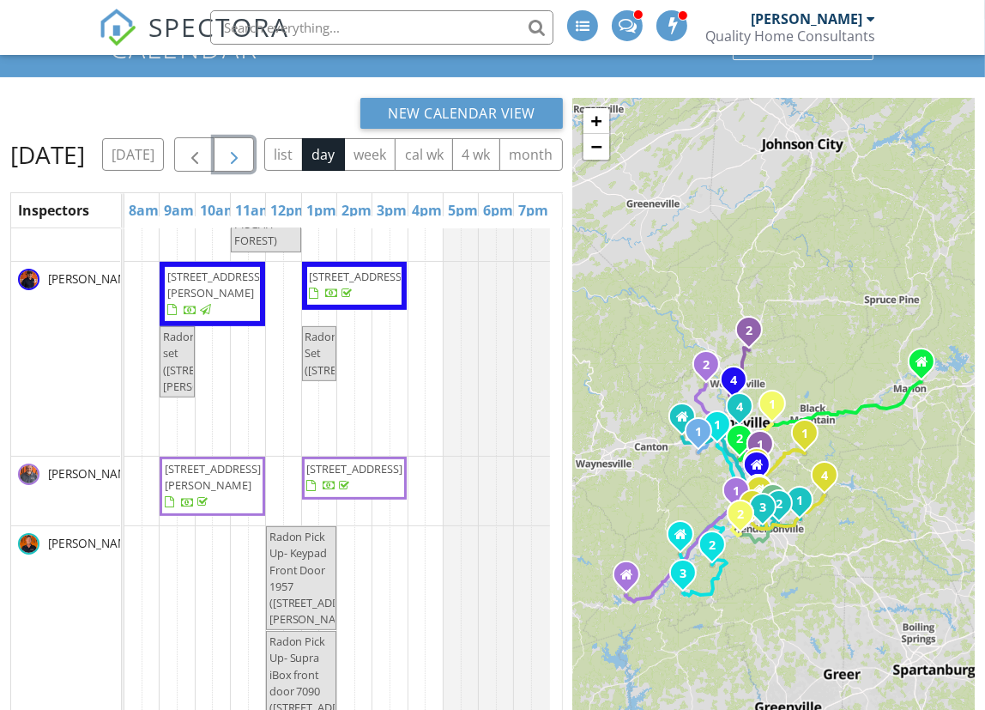
click at [245, 151] on span "button" at bounding box center [234, 155] width 21 height 21
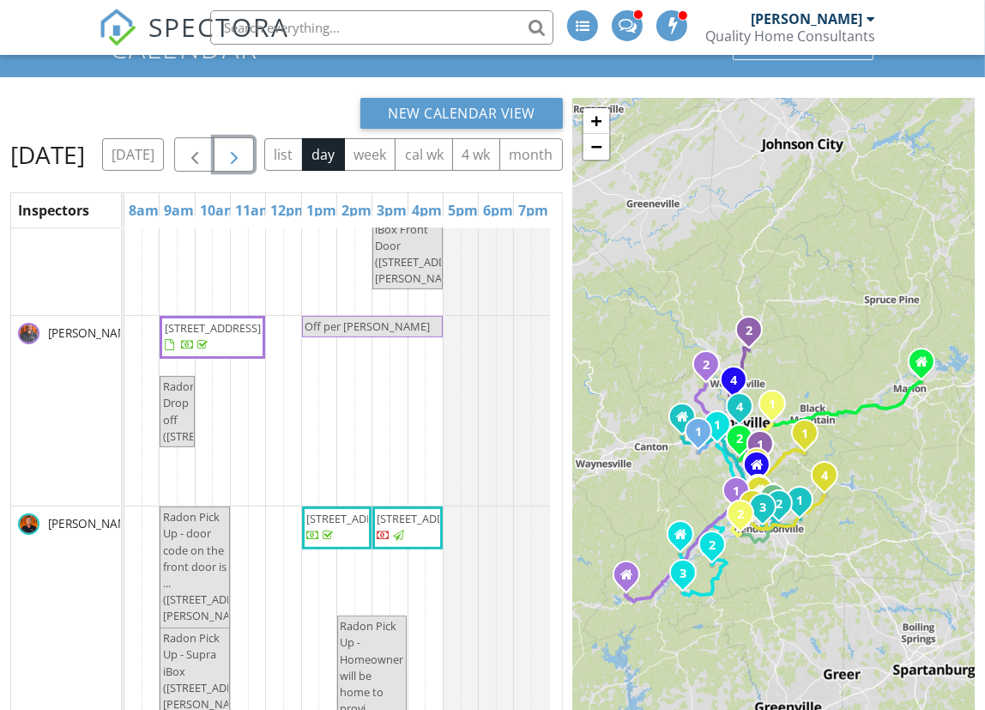
click at [206, 336] on span "15 Dansford Ln , Arden 28704" at bounding box center [213, 327] width 96 height 15
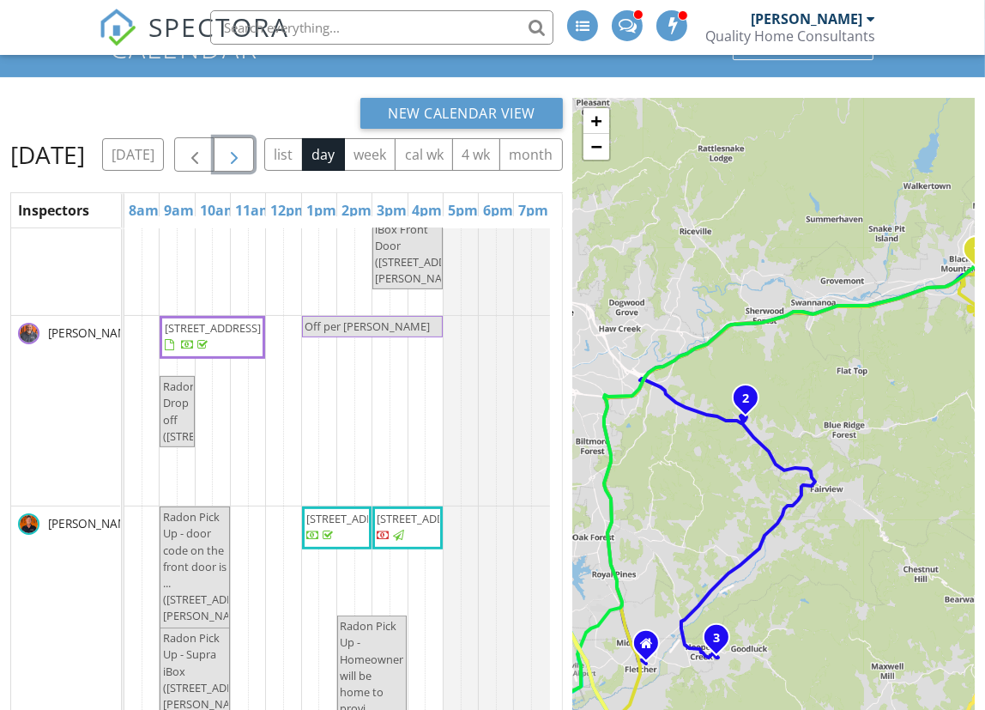
click at [245, 155] on span "button" at bounding box center [234, 155] width 21 height 21
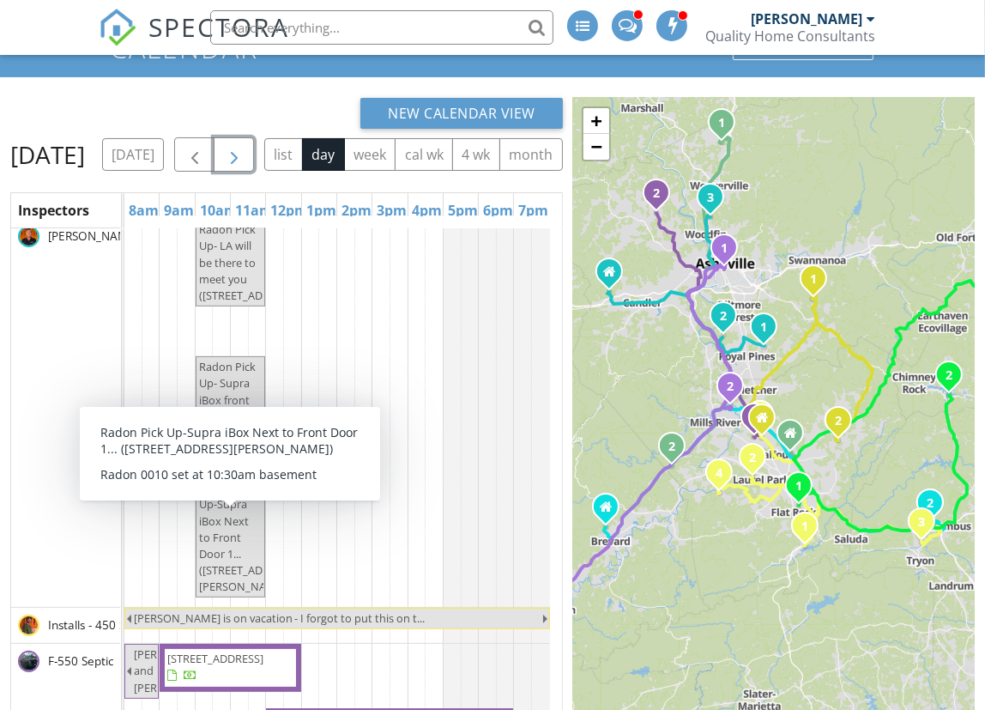
scroll to position [553, 0]
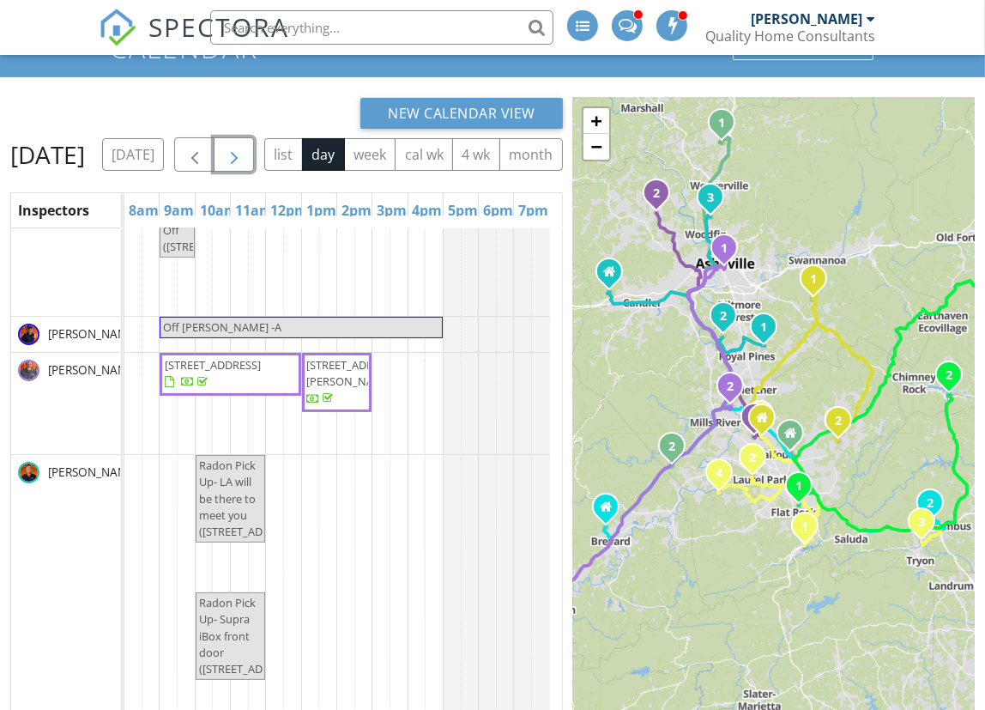
click at [201, 372] on span "157 S Lexington Ave, Asheville 28801" at bounding box center [213, 364] width 96 height 15
click at [314, 389] on span "53 Creeks End Cir, Mills River 28759" at bounding box center [355, 373] width 96 height 32
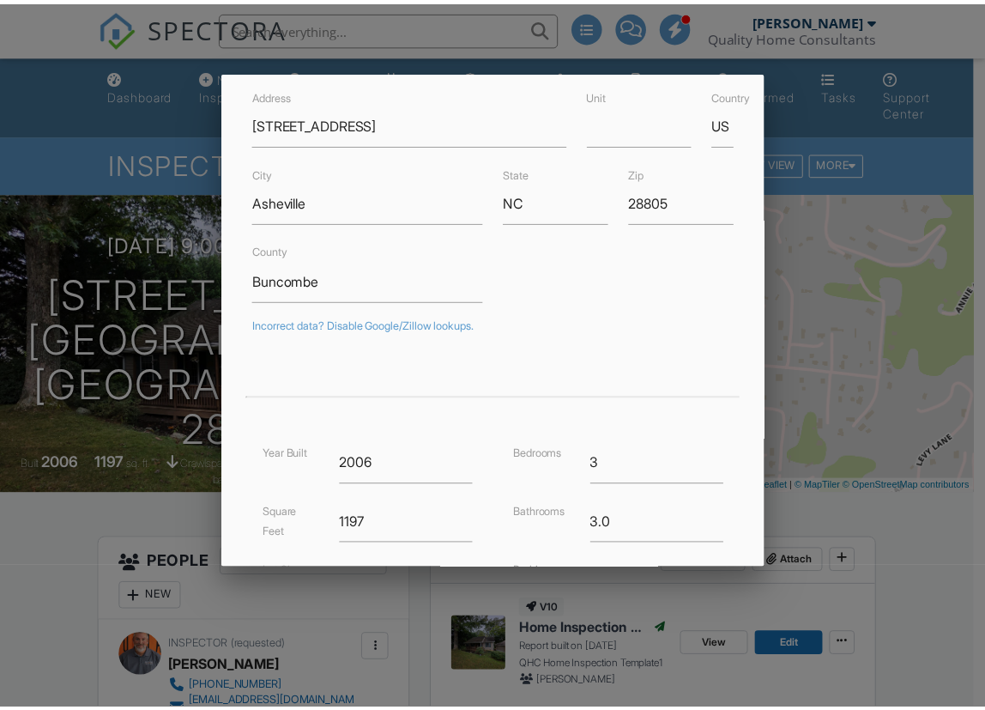
scroll to position [75, 0]
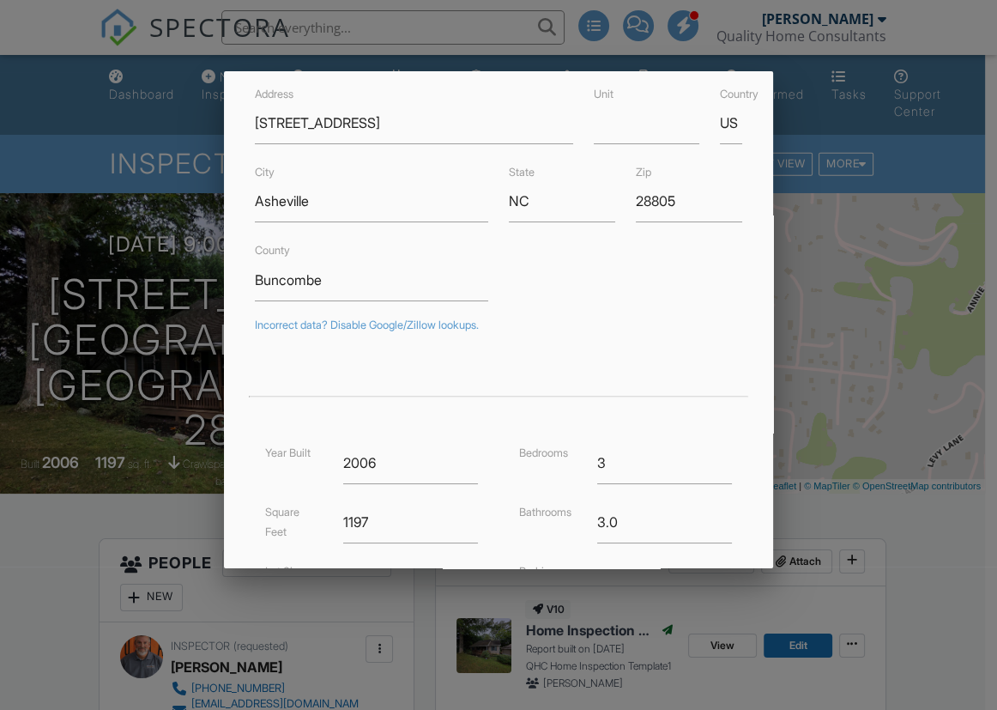
click at [914, 523] on div at bounding box center [498, 357] width 997 height 887
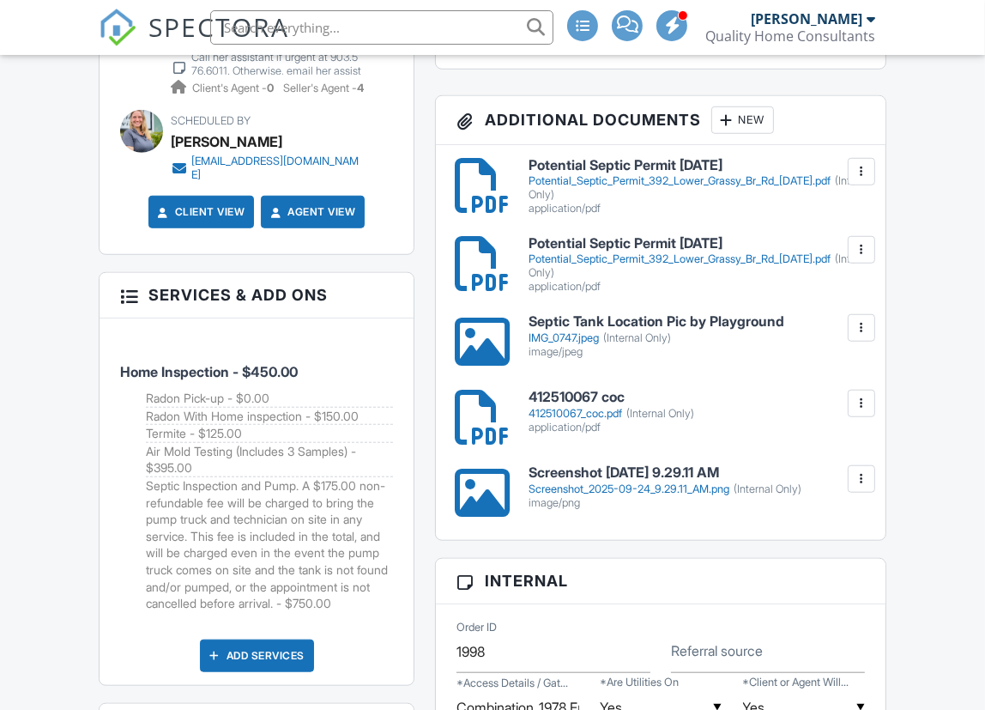
scroll to position [1086, 0]
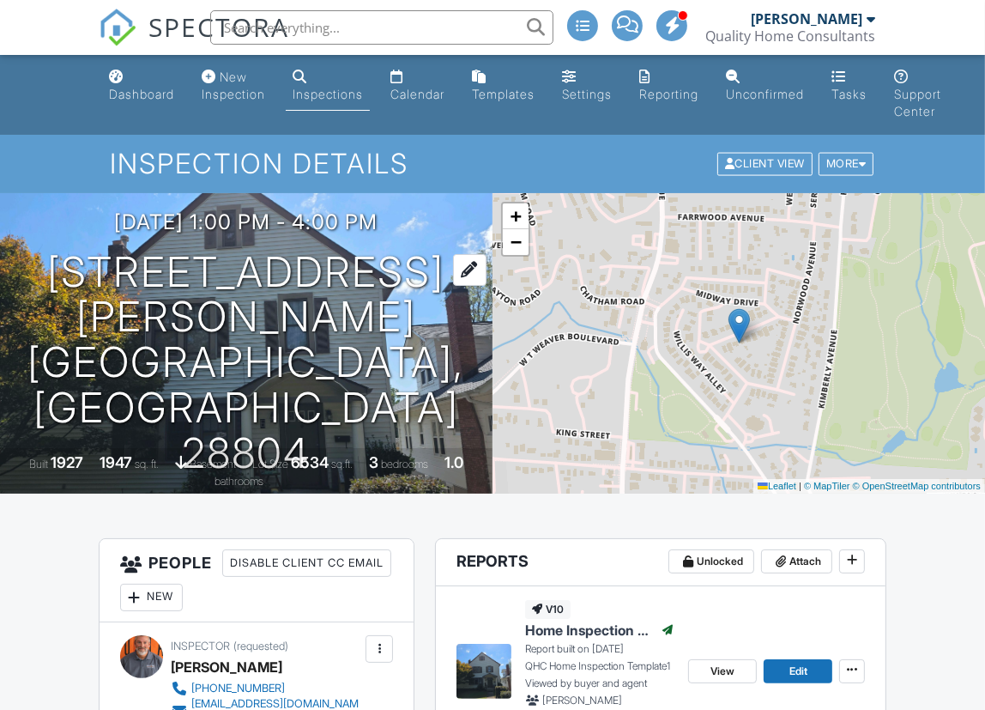
click at [159, 316] on h1 "6 Woodley Ave Asheville, NC 28804" at bounding box center [246, 363] width 438 height 227
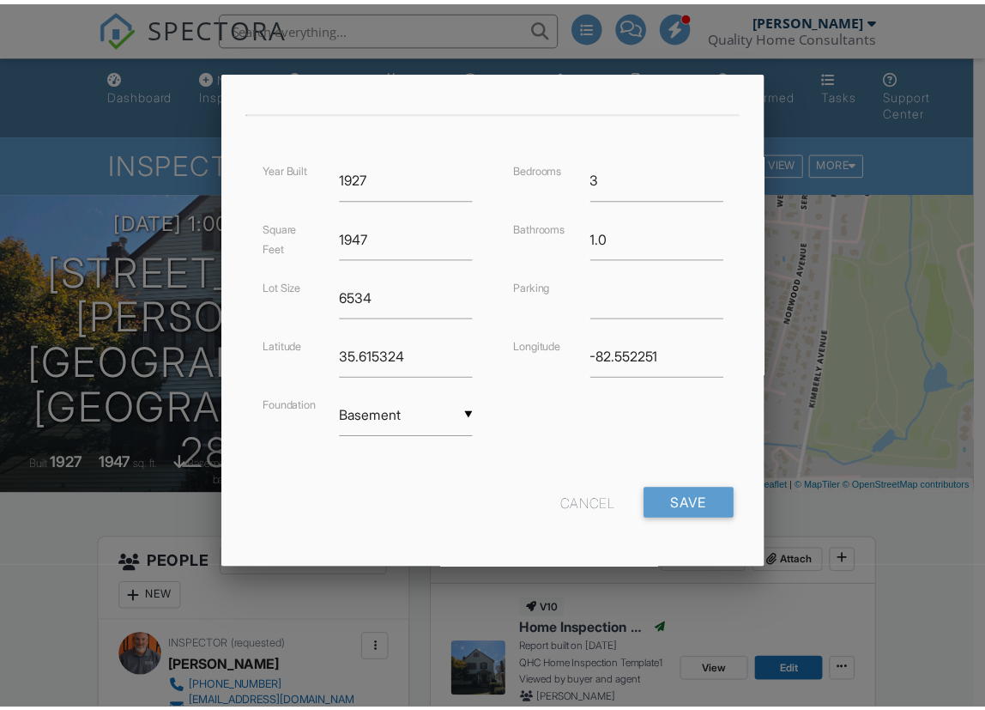
scroll to position [360, 0]
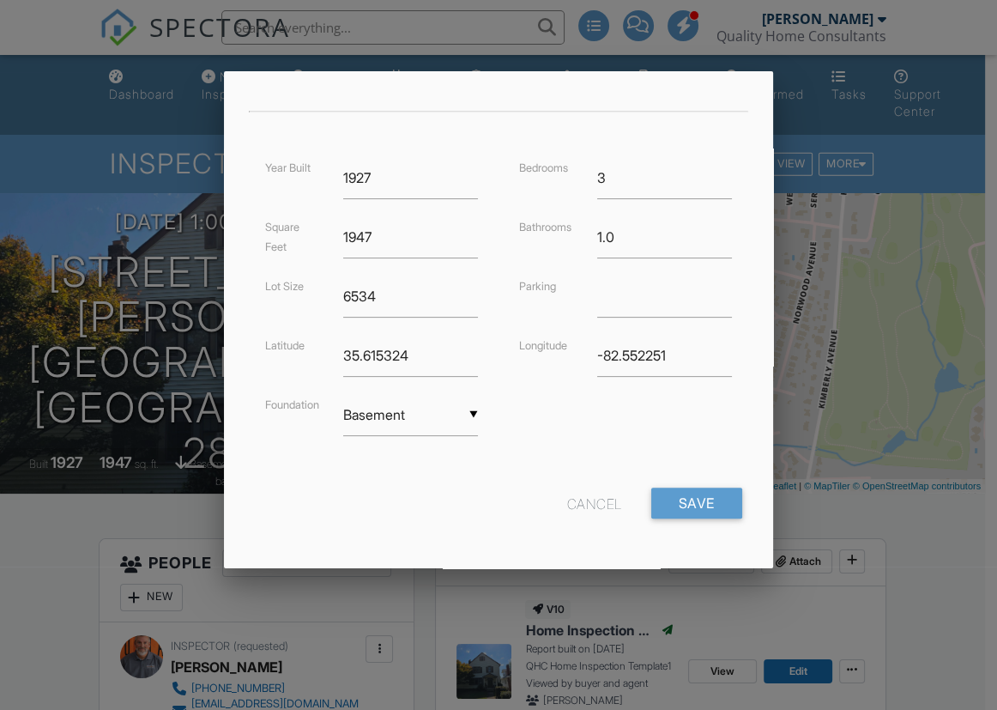
click at [922, 505] on div at bounding box center [498, 357] width 997 height 887
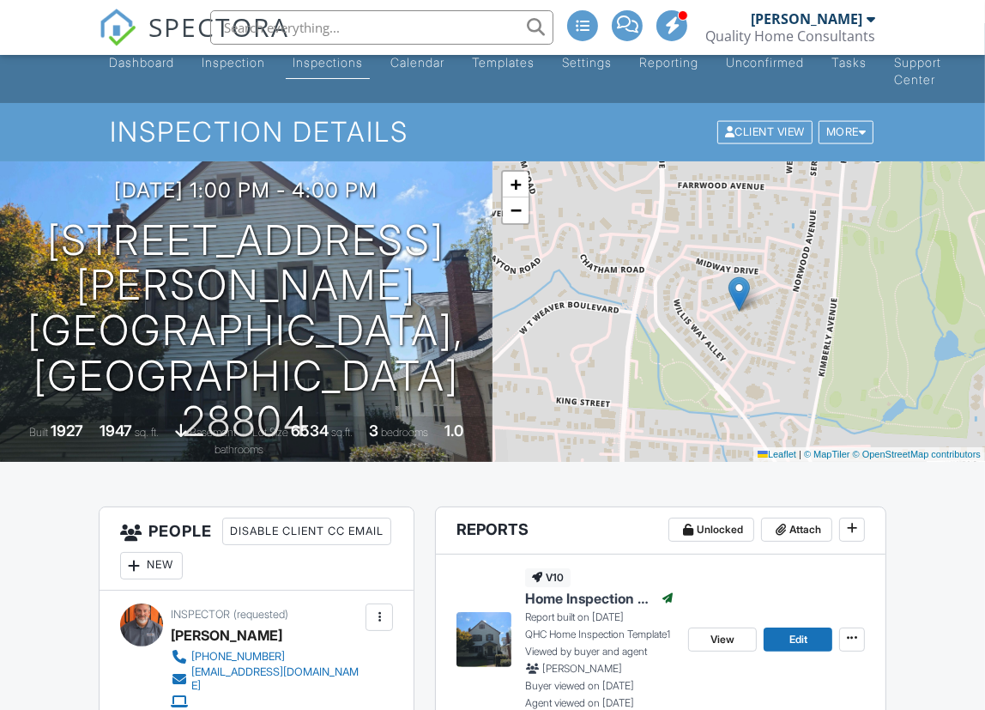
scroll to position [31, 0]
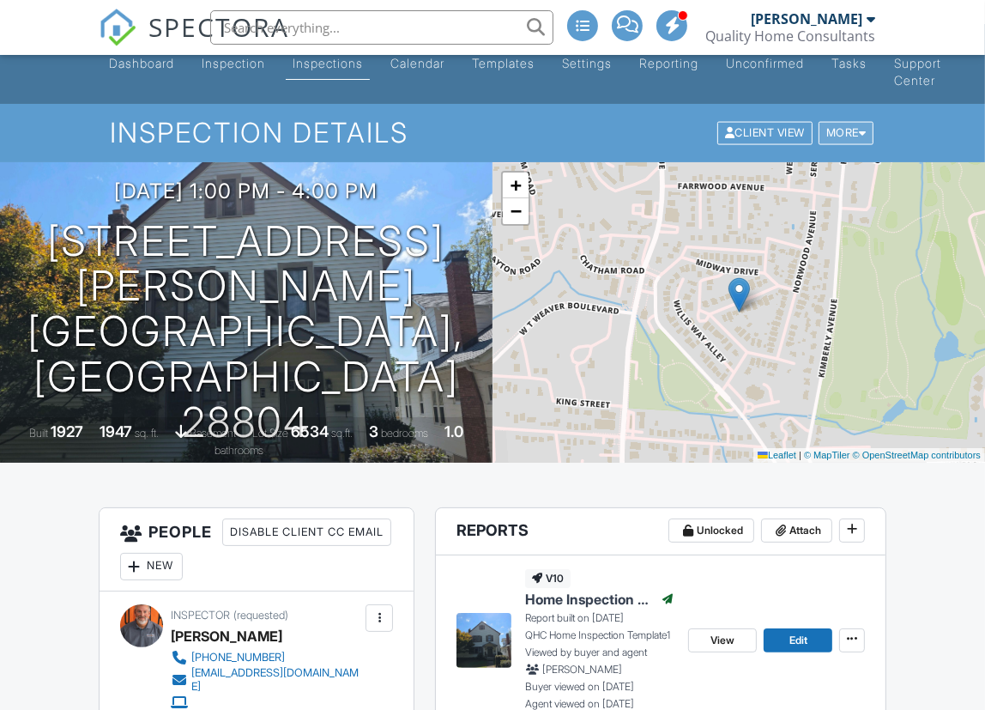
click at [850, 133] on div "More" at bounding box center [847, 133] width 56 height 23
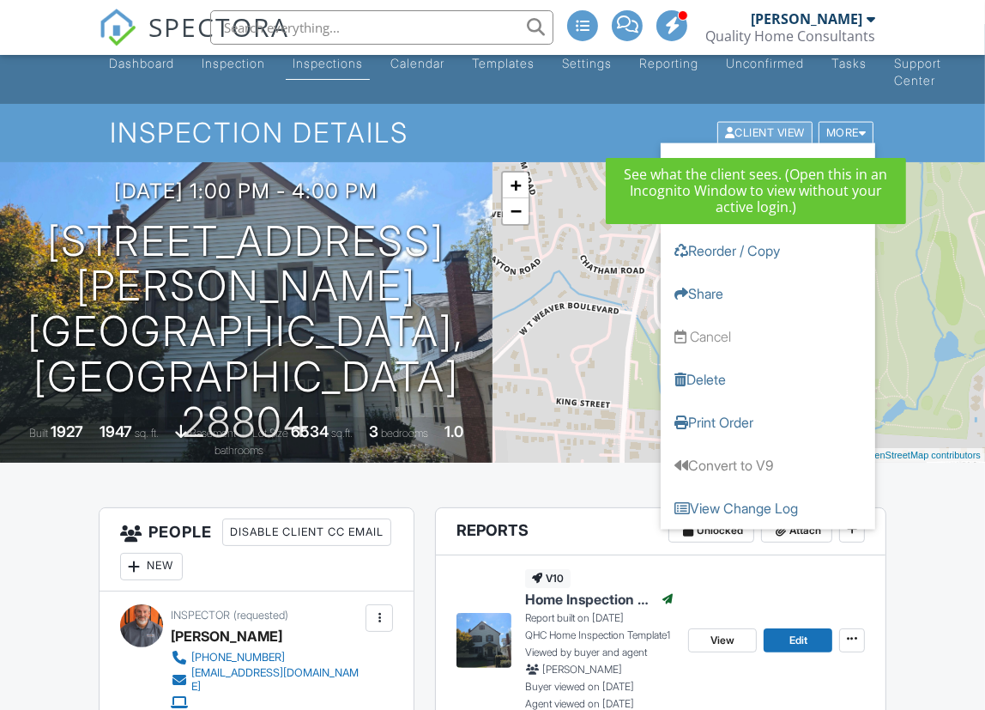
click at [749, 136] on div "Client View" at bounding box center [764, 133] width 95 height 23
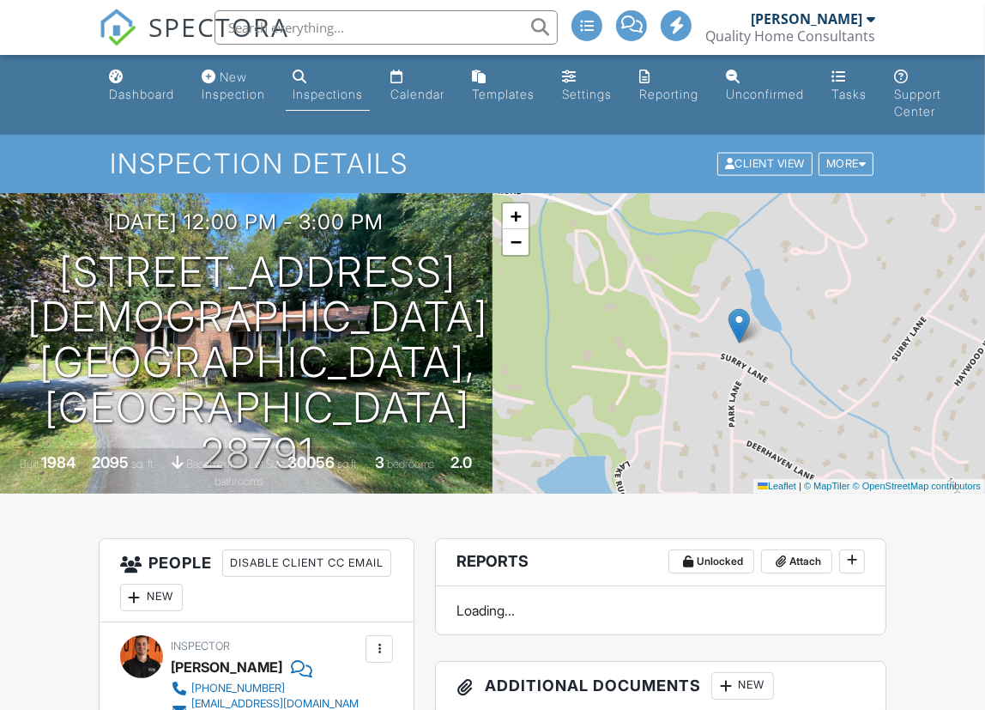
click at [452, 25] on input "text" at bounding box center [386, 27] width 343 height 34
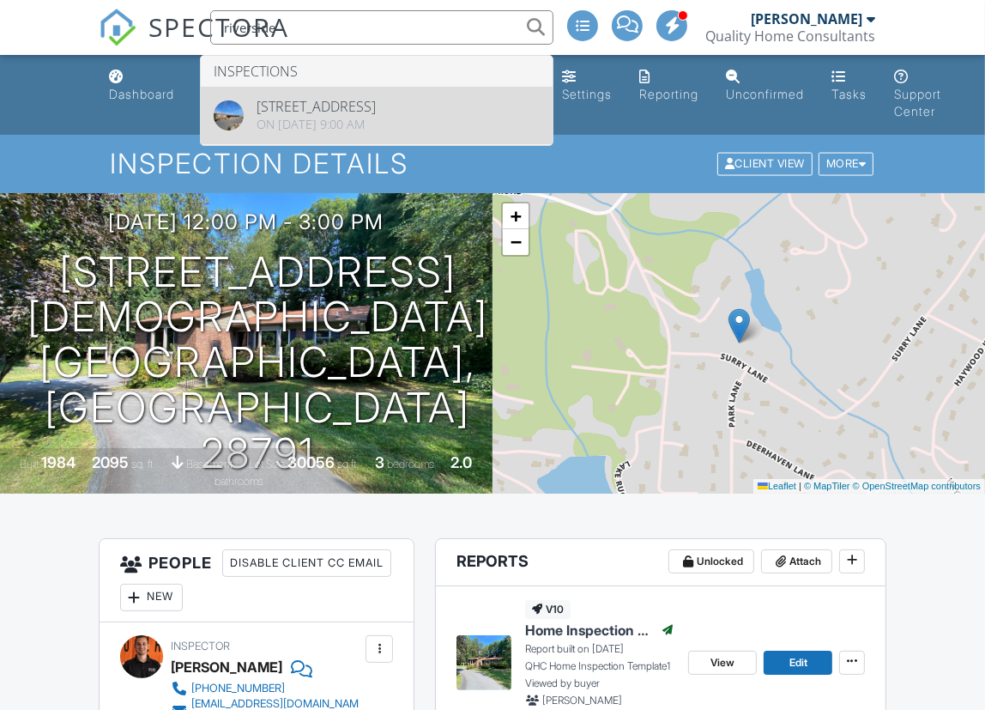
type input "riverside"
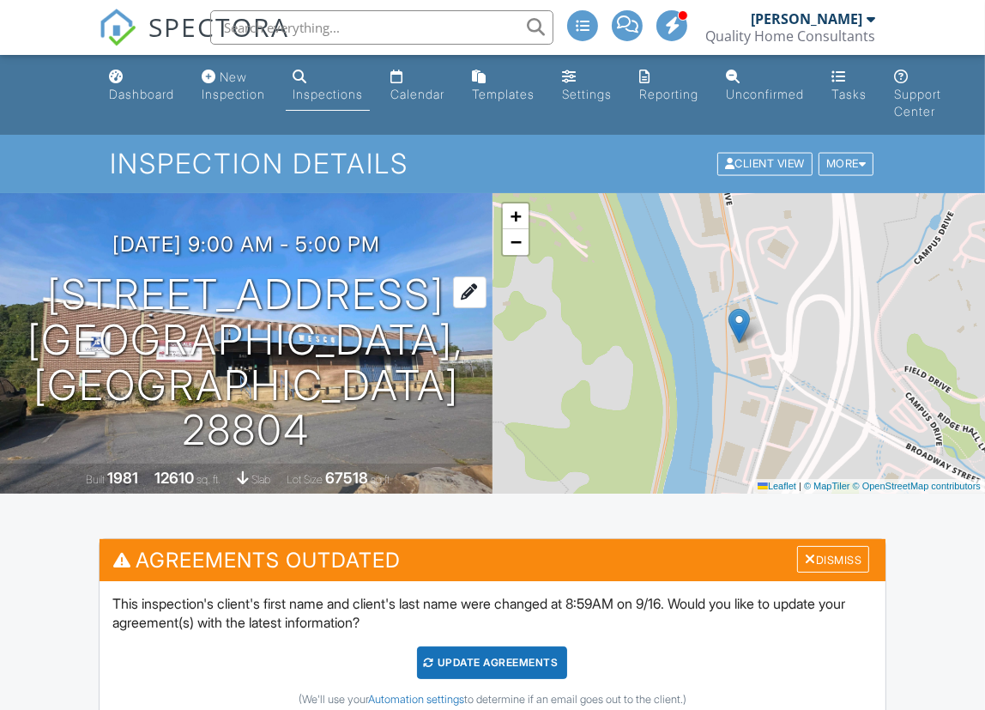
click at [160, 313] on h1 "[STREET_ADDRESS] [GEOGRAPHIC_DATA], NC 28804" at bounding box center [246, 362] width 438 height 181
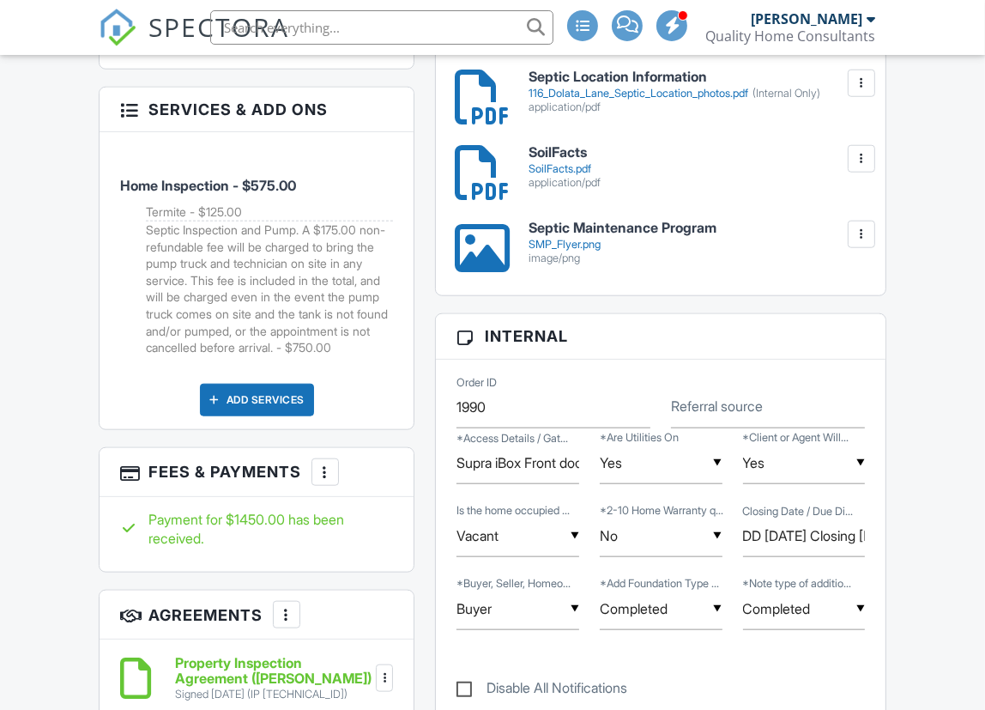
scroll to position [1304, 0]
drag, startPoint x: 944, startPoint y: 188, endPoint x: 871, endPoint y: 166, distance: 76.0
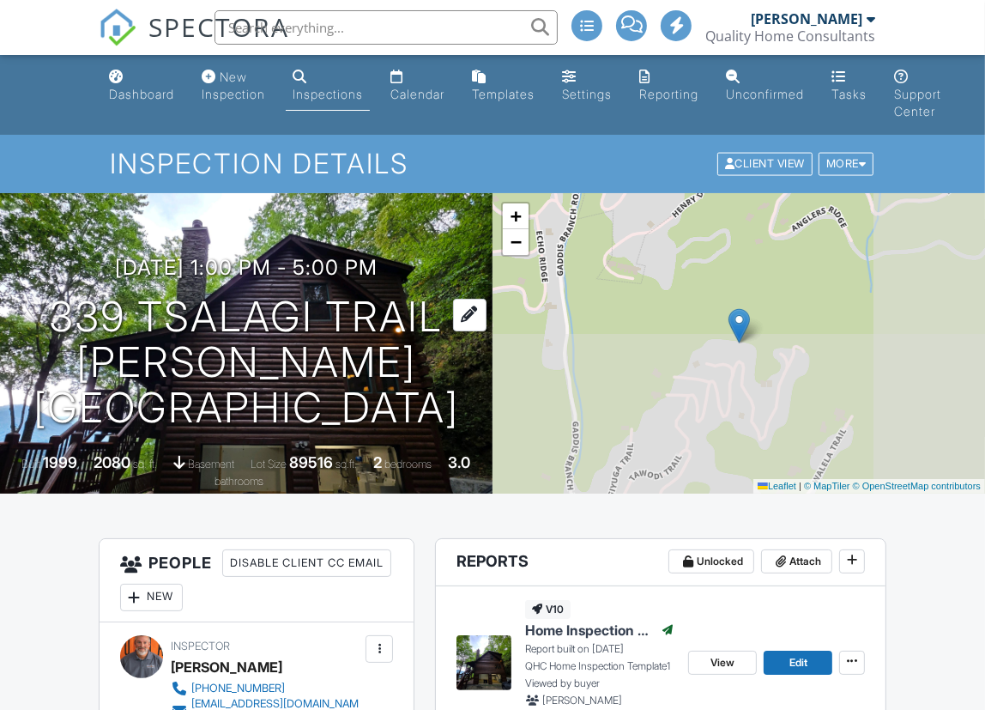
click at [183, 308] on h1 "339 Tsalagi Trail [PERSON_NAME][GEOGRAPHIC_DATA]" at bounding box center [246, 362] width 438 height 136
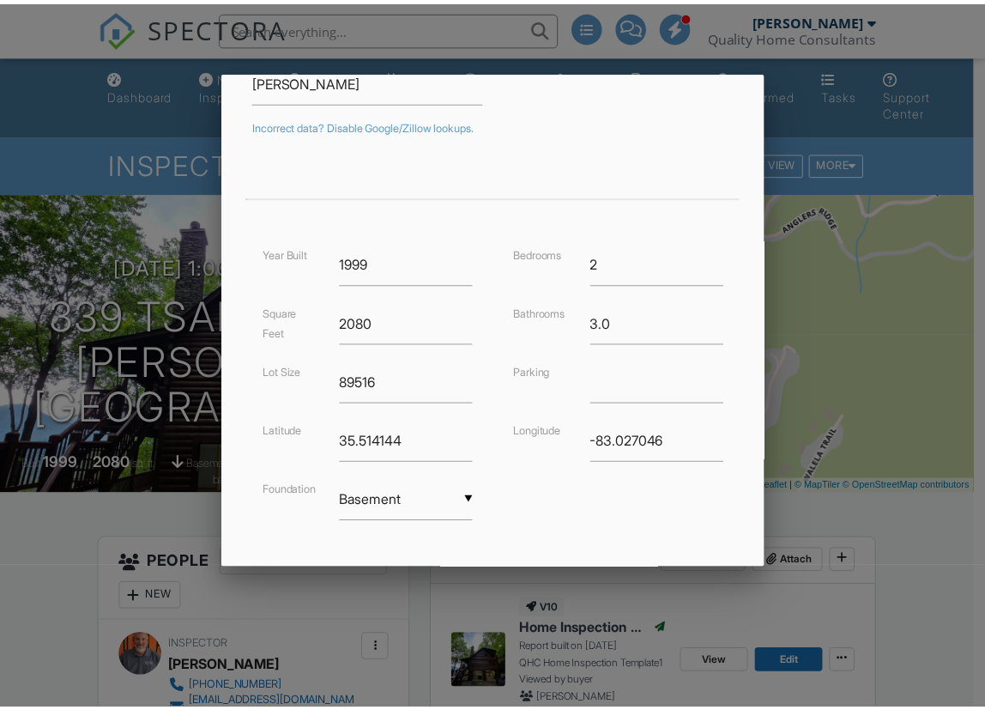
scroll to position [275, 0]
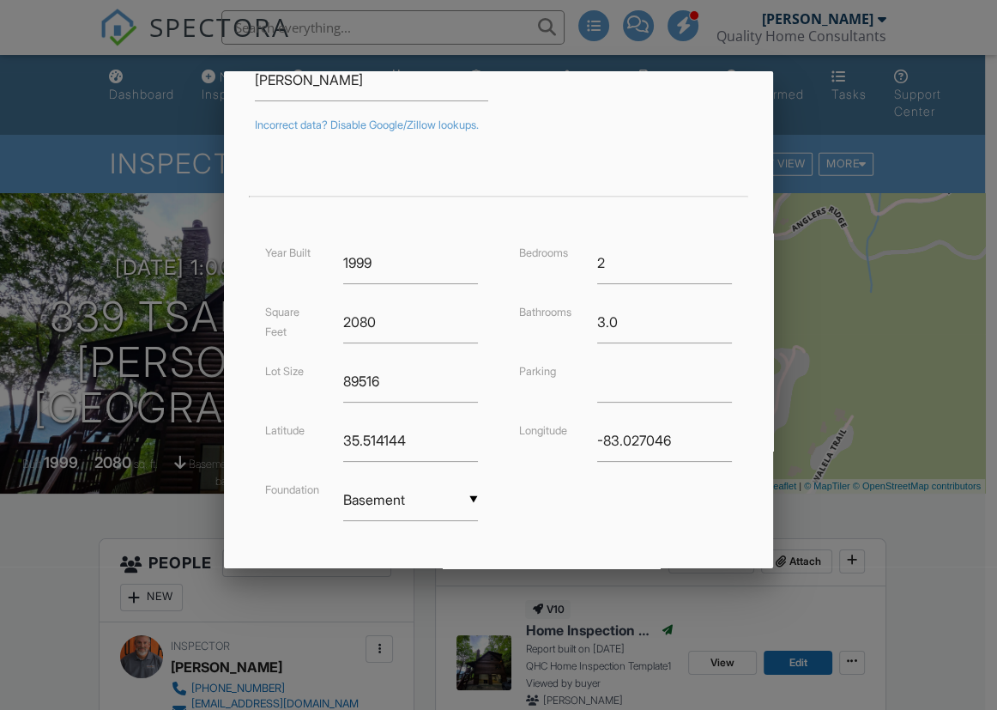
click at [890, 516] on div at bounding box center [498, 357] width 997 height 887
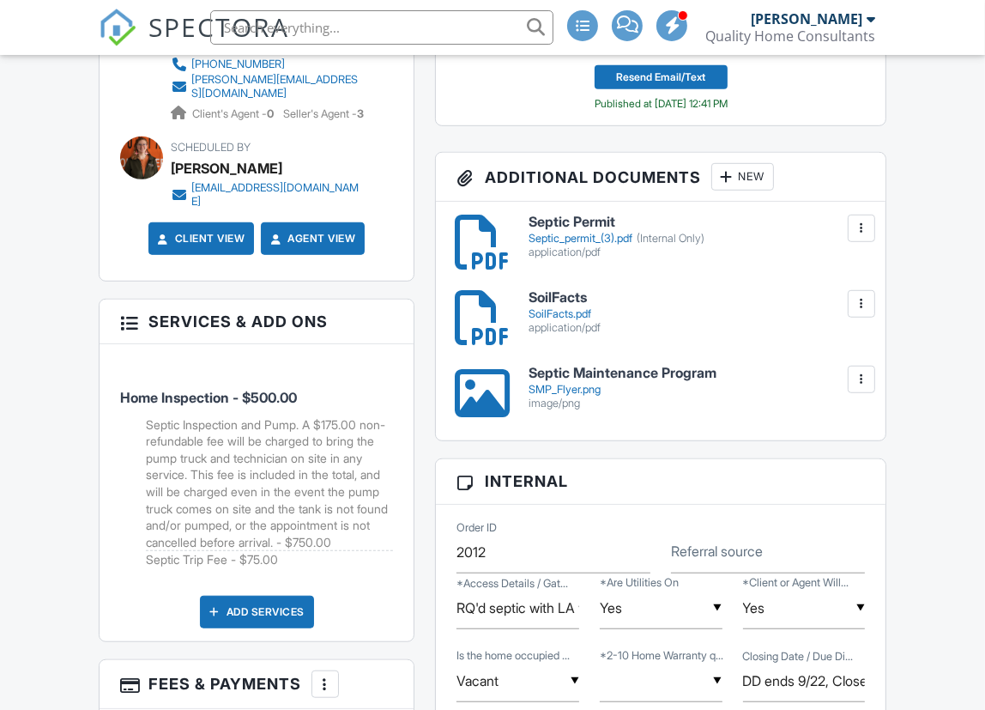
scroll to position [867, 0]
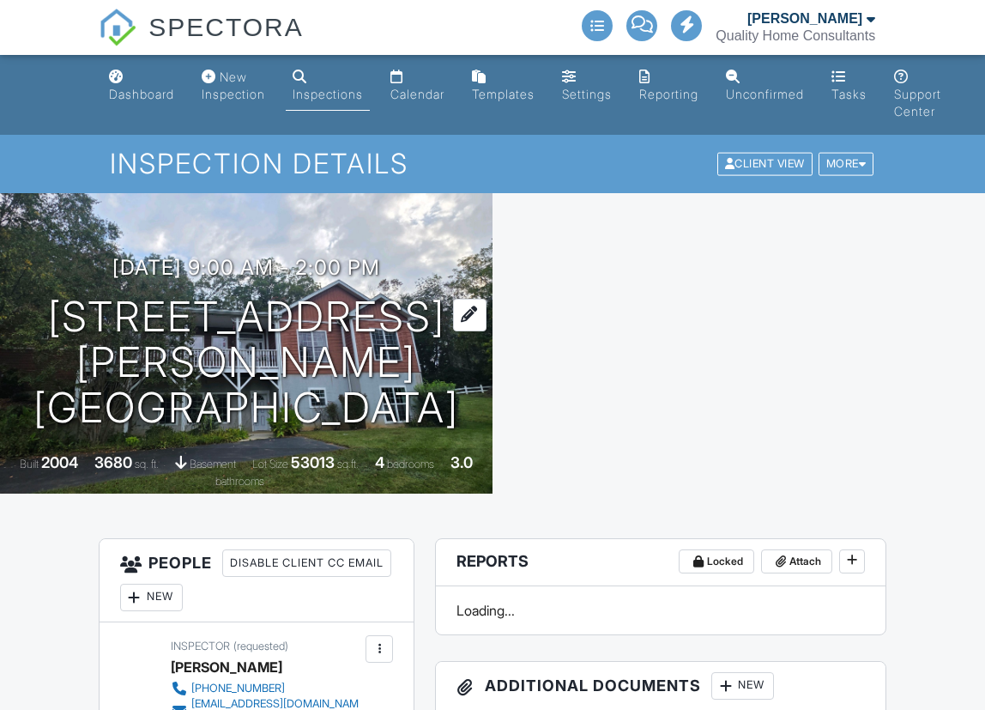
click at [239, 344] on h1 "[STREET_ADDRESS][PERSON_NAME] [GEOGRAPHIC_DATA], [GEOGRAPHIC_DATA] 28786" at bounding box center [246, 362] width 438 height 136
click at [239, 340] on h1 "[STREET_ADDRESS][PERSON_NAME] [GEOGRAPHIC_DATA], [GEOGRAPHIC_DATA] 28786" at bounding box center [246, 362] width 438 height 136
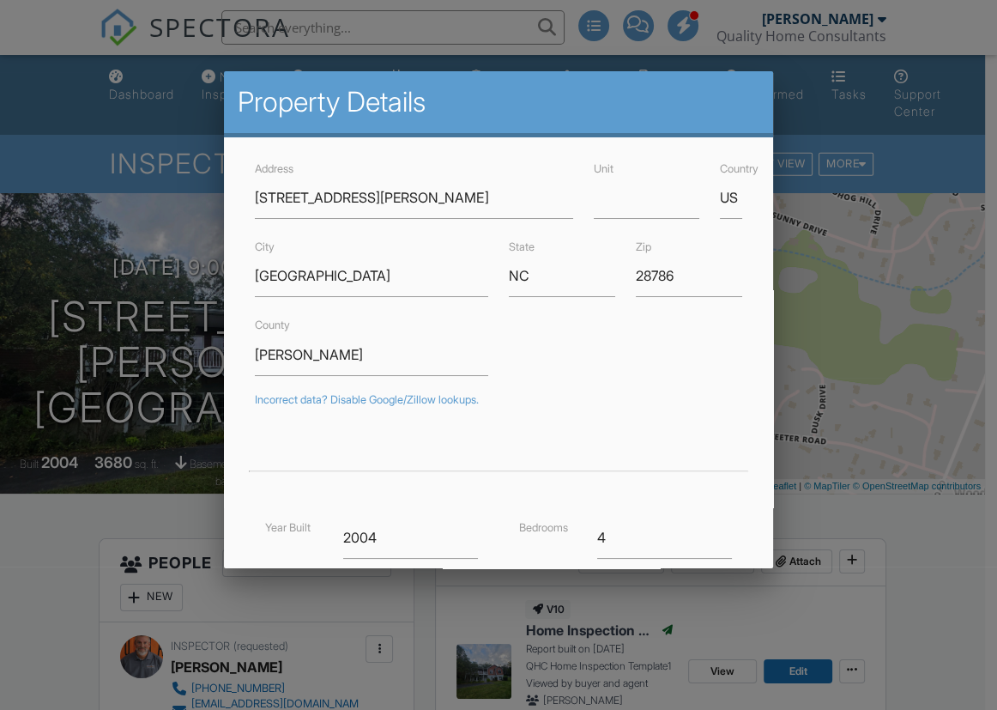
click at [849, 366] on div at bounding box center [498, 357] width 997 height 887
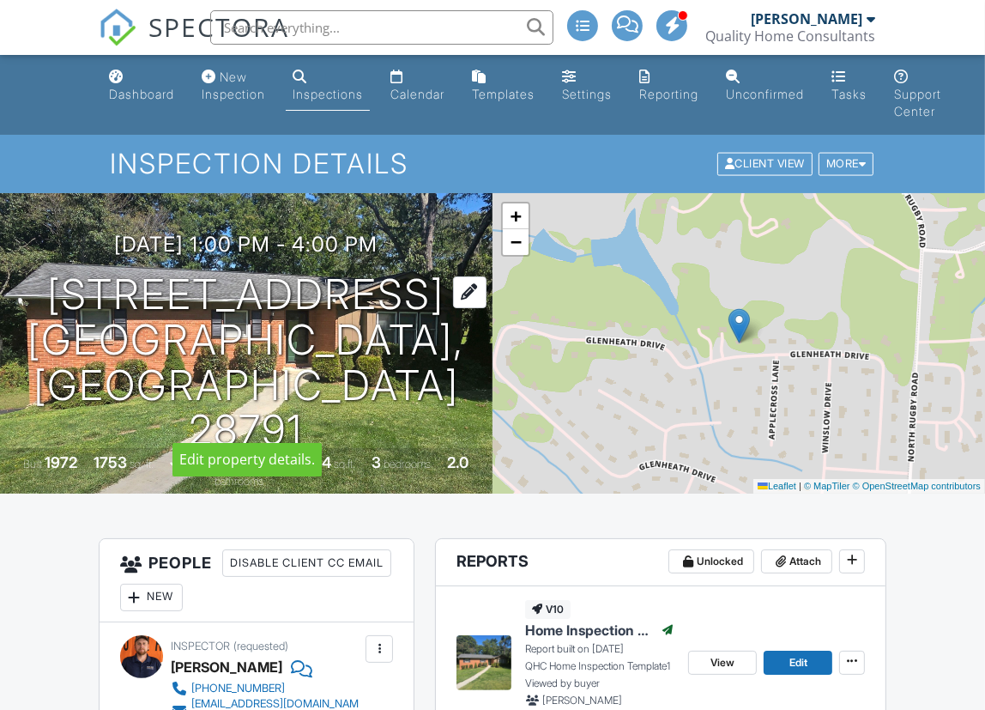
click at [194, 313] on h1 "2113 Glenheath Dr Hendersonville, NC 28791" at bounding box center [246, 362] width 438 height 181
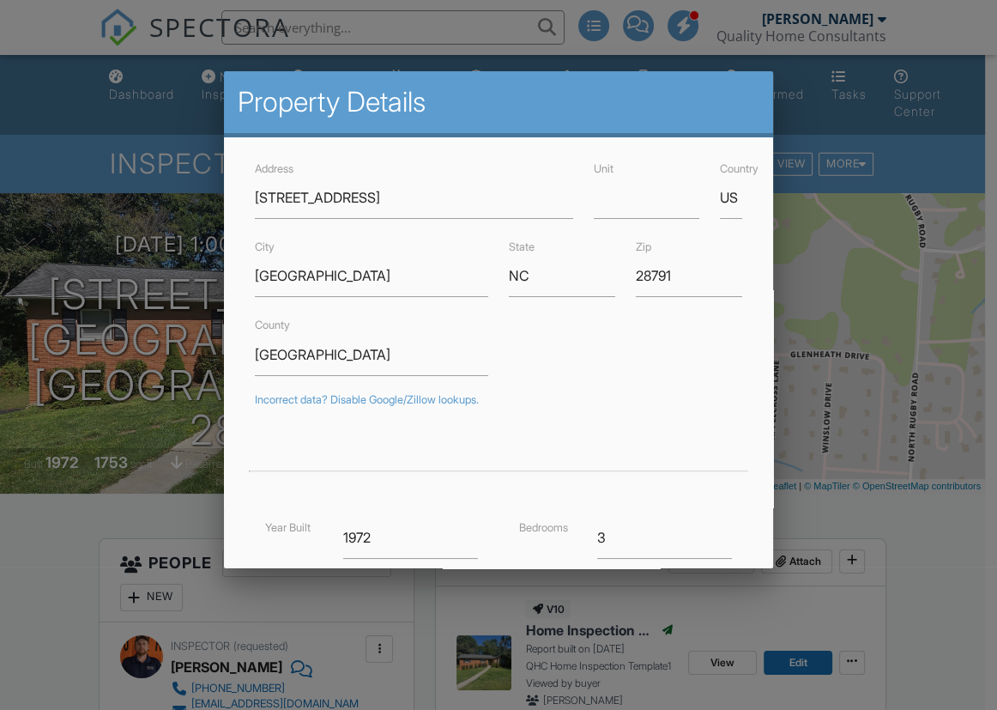
click at [901, 534] on div at bounding box center [498, 357] width 997 height 887
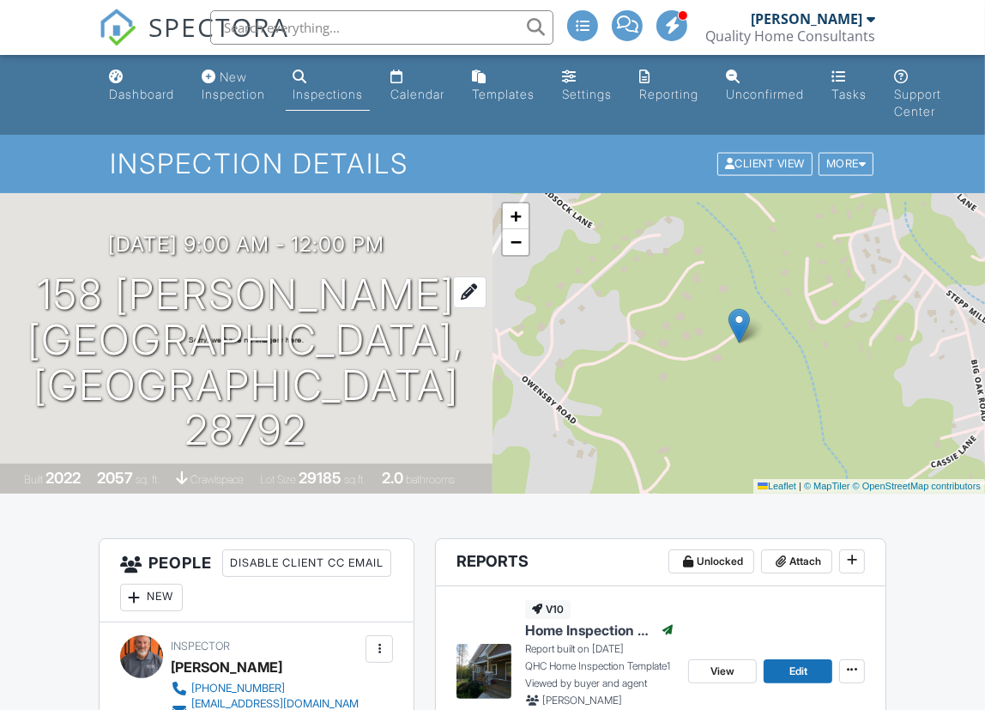
click at [292, 314] on h1 "158 Jonathan Ln Hendersonville, NC 28792" at bounding box center [246, 362] width 438 height 181
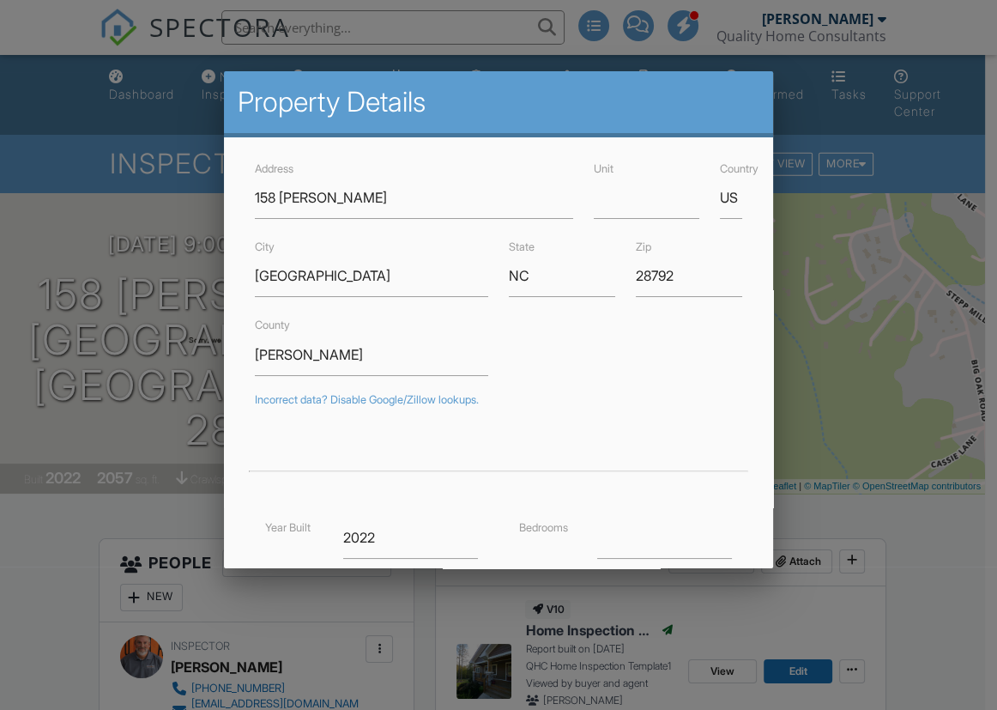
click at [862, 432] on div at bounding box center [498, 357] width 997 height 887
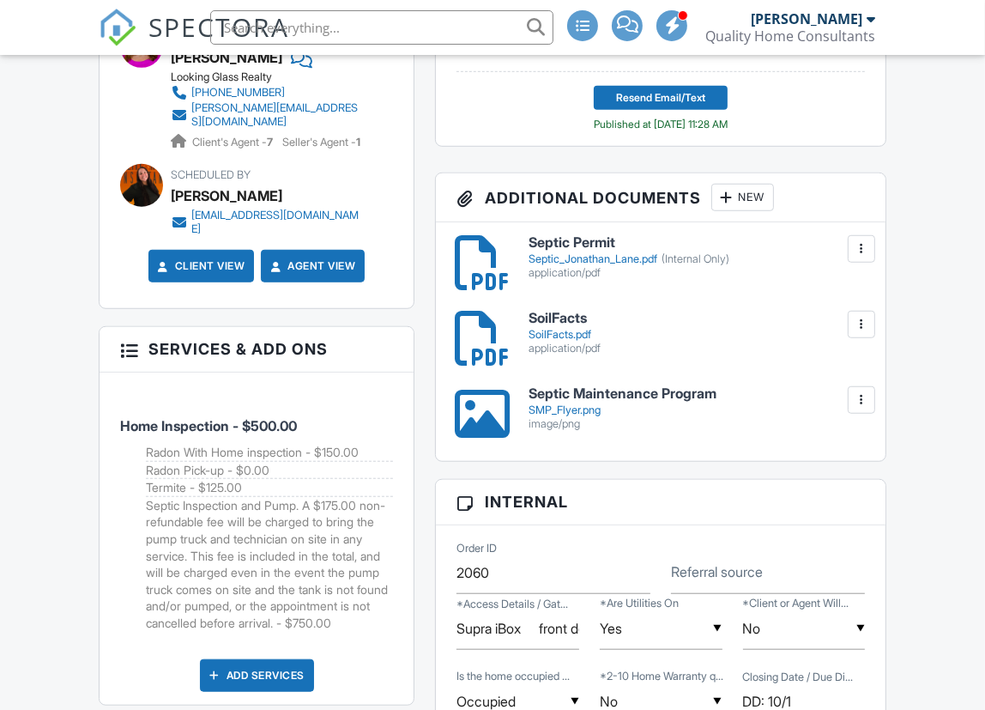
scroll to position [1011, 0]
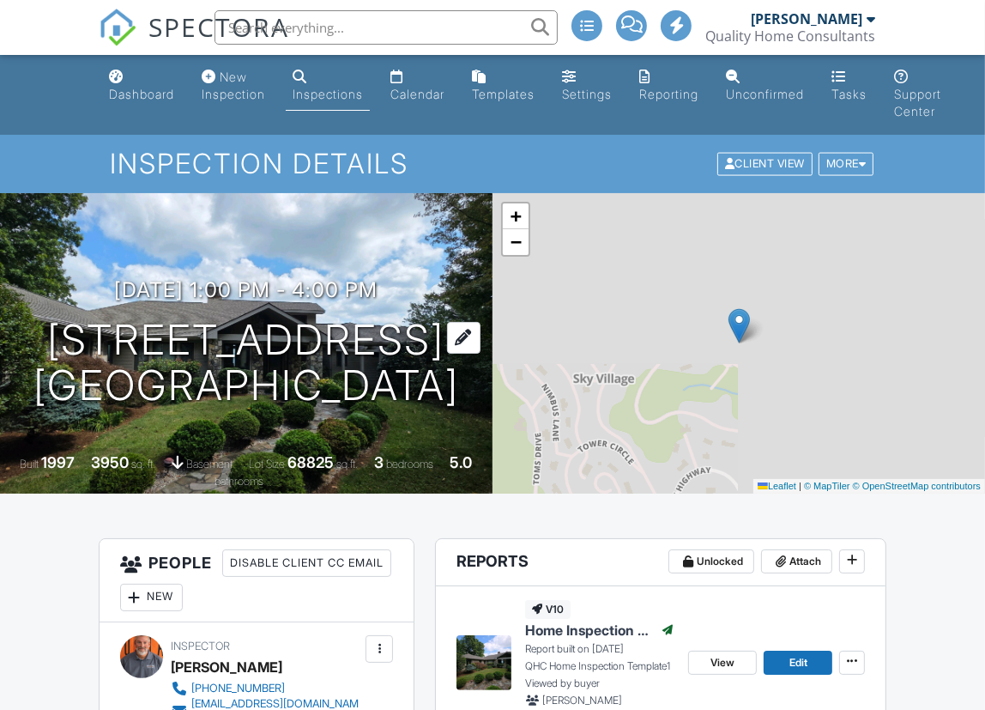
click at [139, 335] on h1 "11 Las Brisas Ln Laurel Park, NC 28739" at bounding box center [246, 363] width 426 height 91
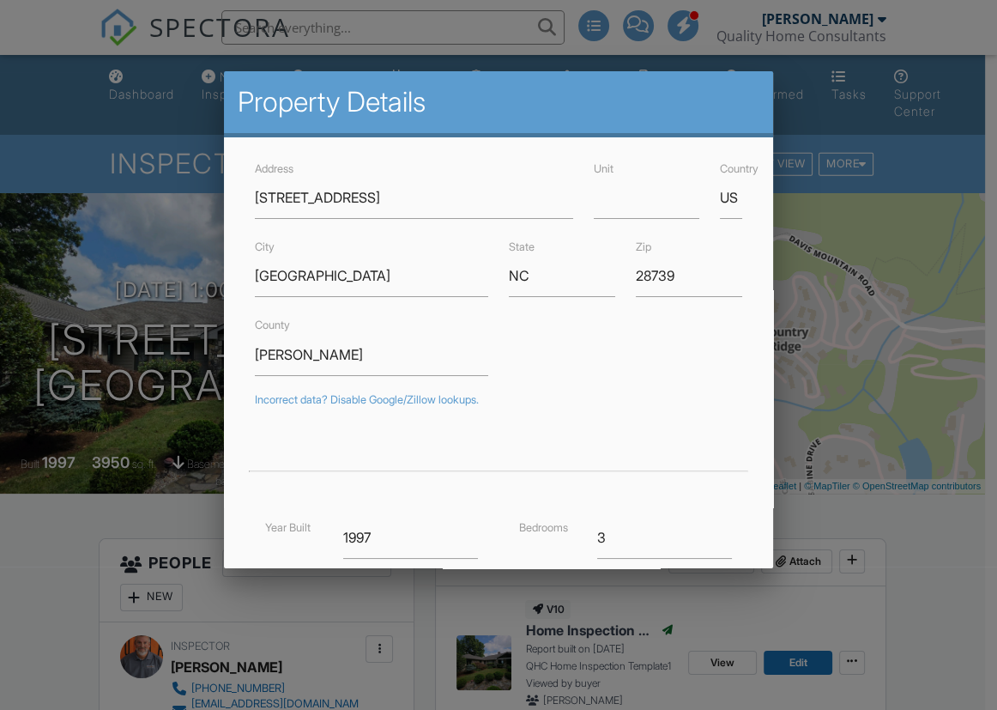
click at [892, 487] on div at bounding box center [498, 357] width 997 height 887
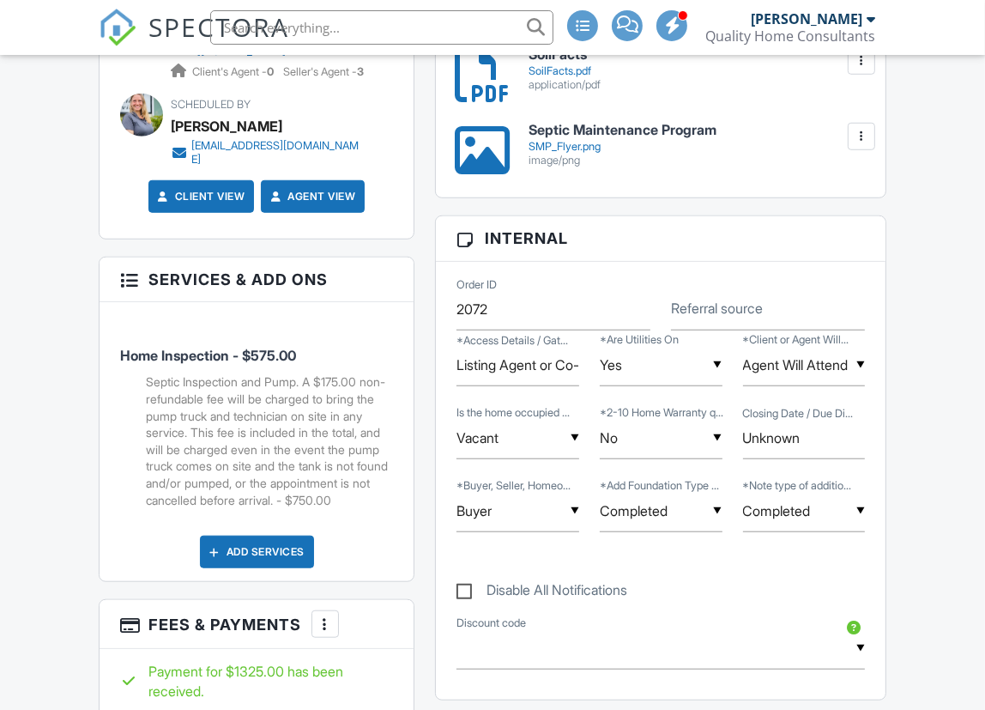
scroll to position [1079, 0]
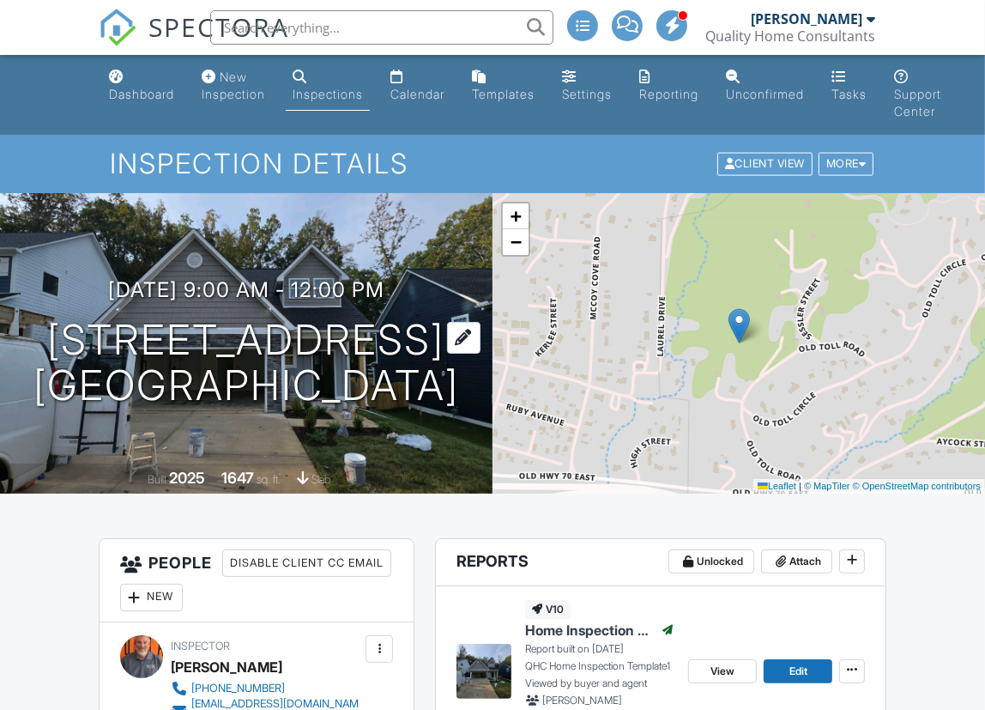
click at [125, 318] on h1 "[STREET_ADDRESS] [GEOGRAPHIC_DATA], NC 28711" at bounding box center [246, 363] width 426 height 91
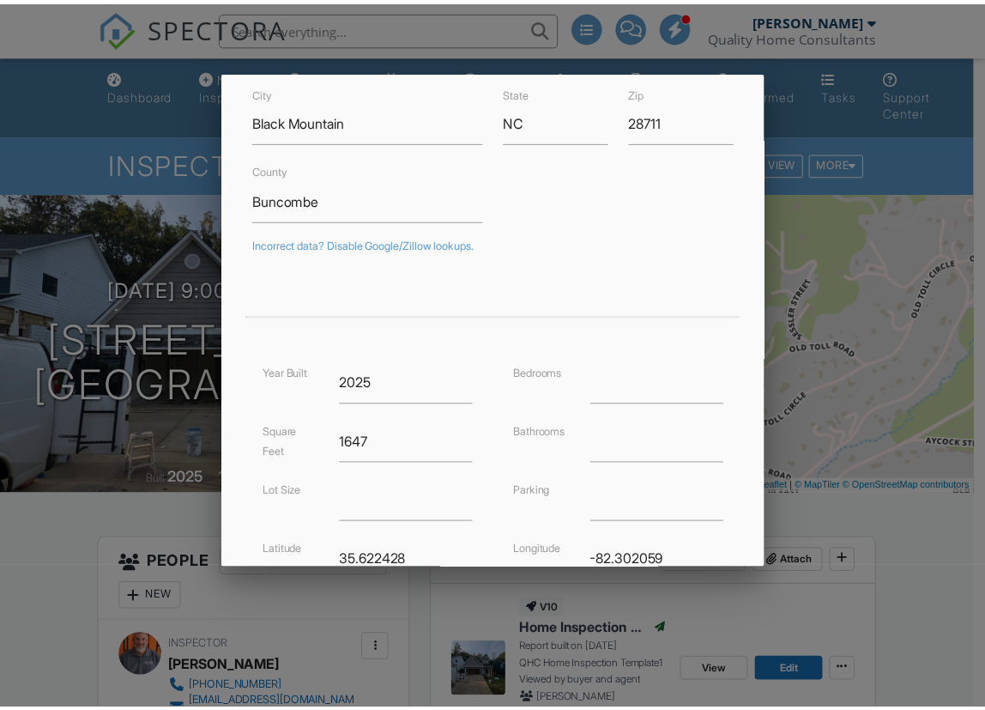
scroll to position [155, 0]
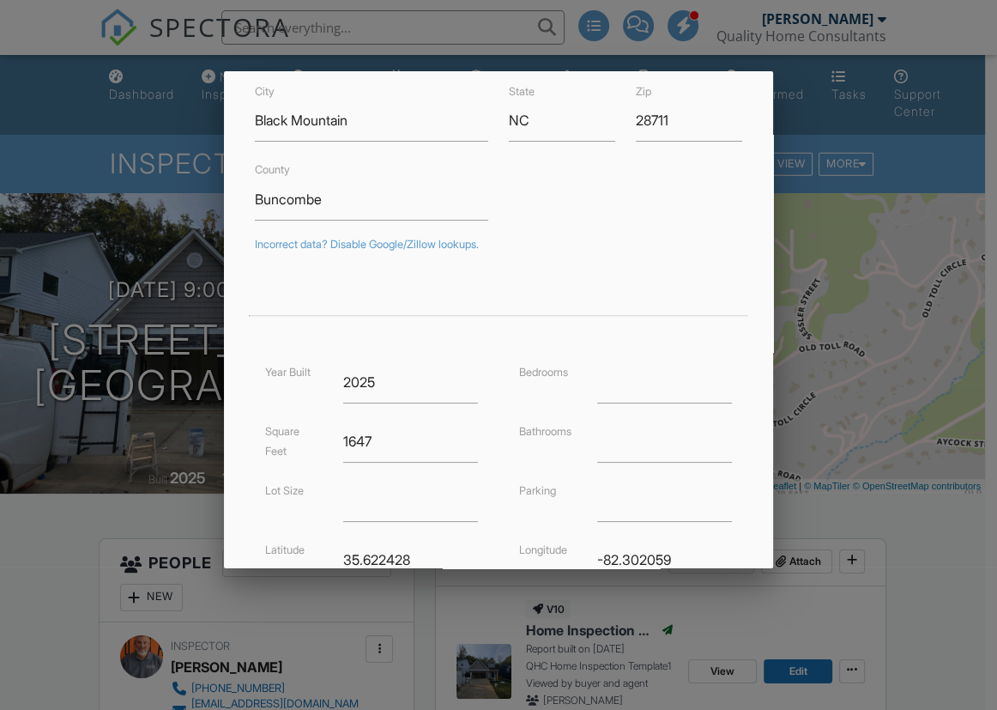
click at [917, 534] on div at bounding box center [498, 357] width 997 height 887
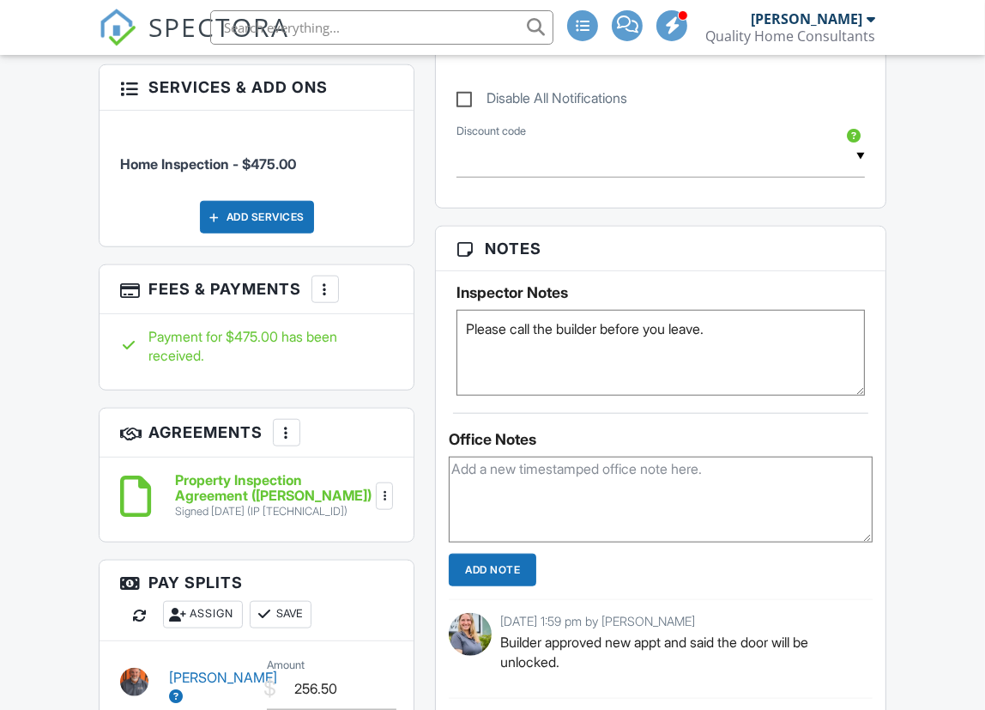
scroll to position [1274, 0]
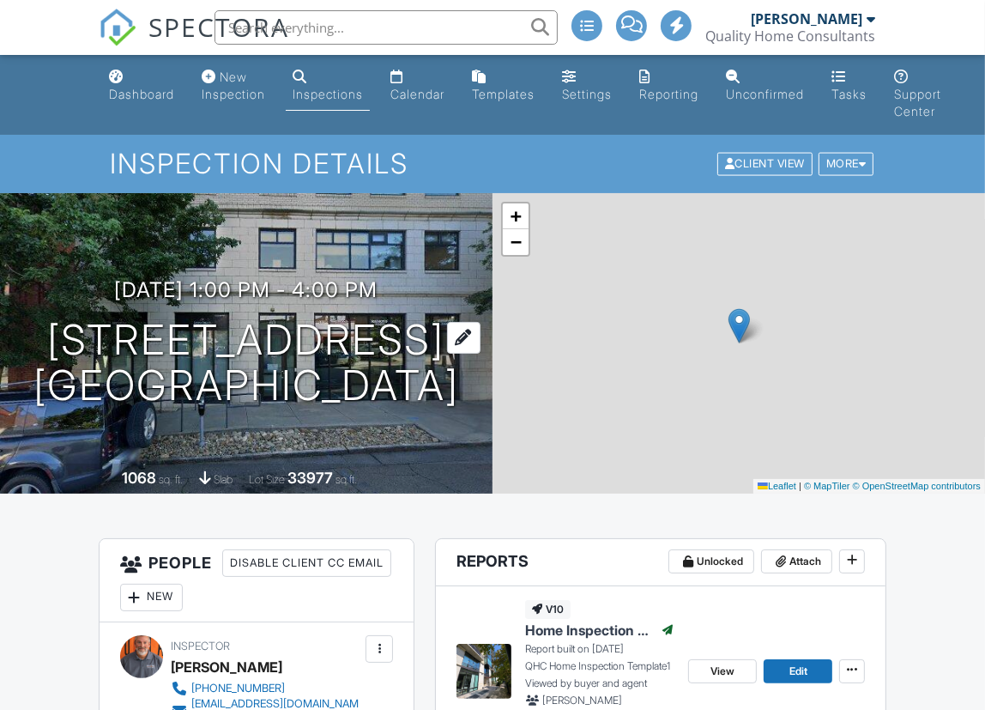
click at [106, 329] on h1 "[STREET_ADDRESS] [GEOGRAPHIC_DATA]" at bounding box center [246, 363] width 426 height 91
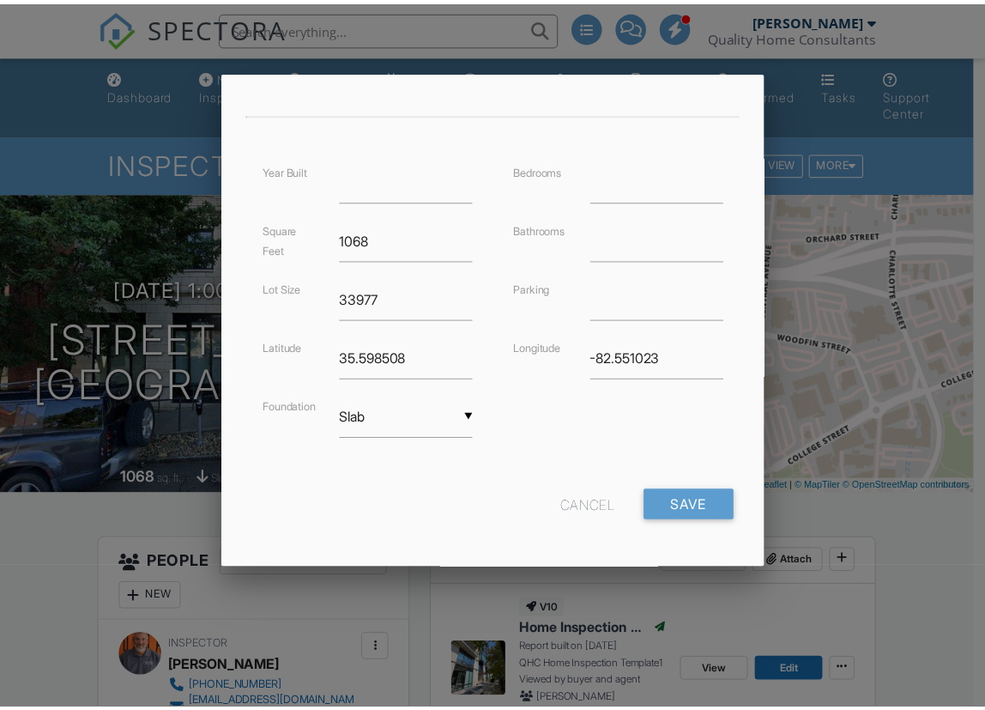
scroll to position [360, 0]
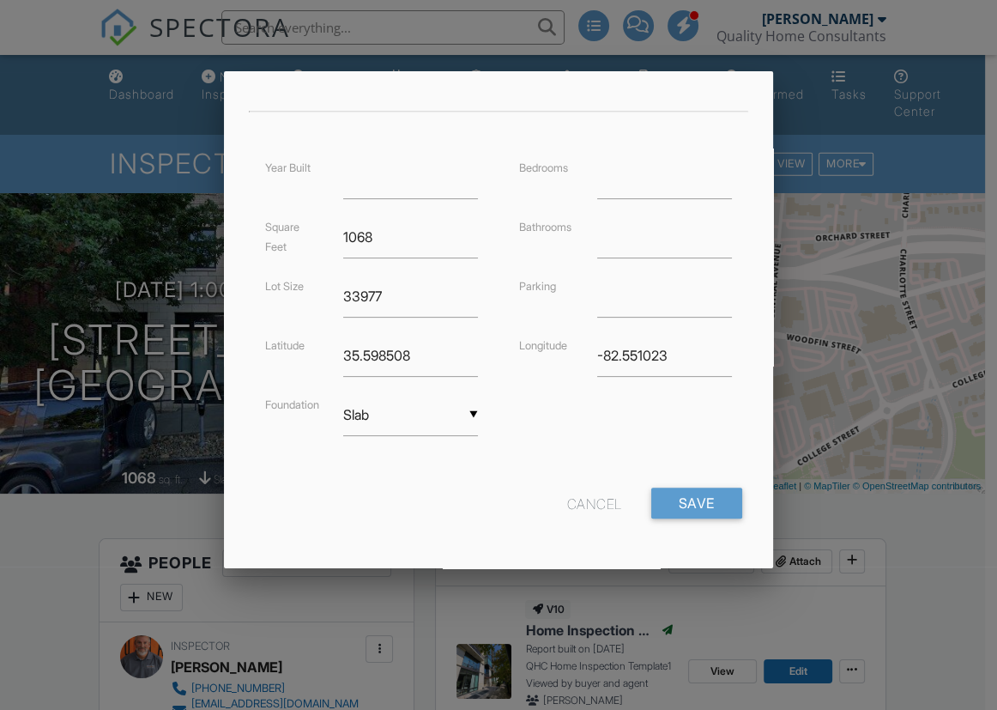
click at [888, 541] on div at bounding box center [498, 357] width 997 height 887
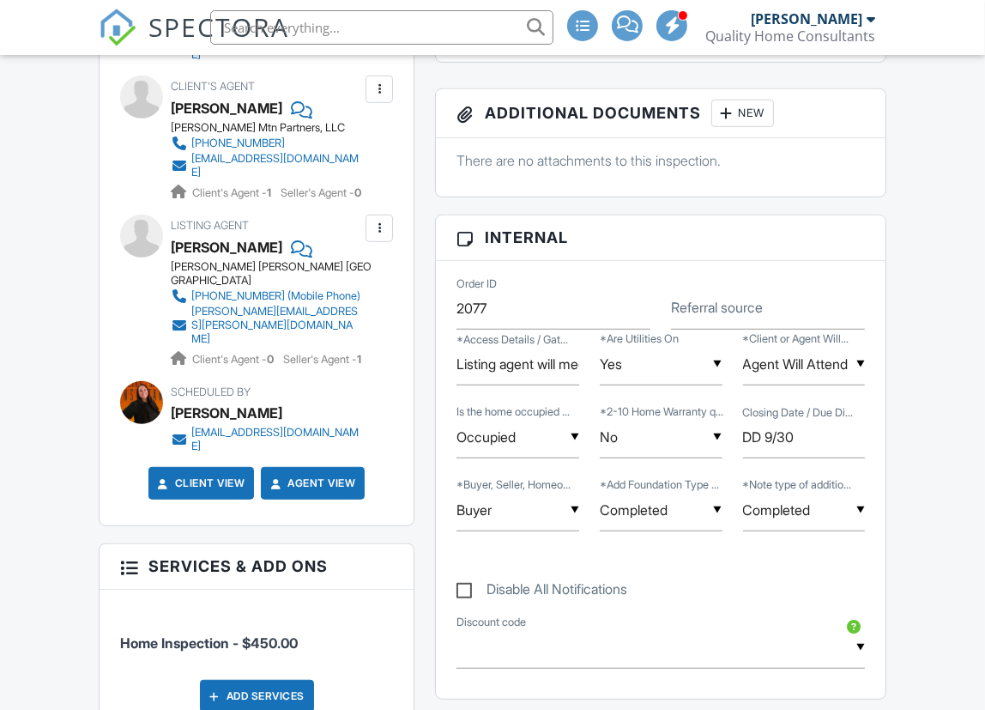
scroll to position [781, 0]
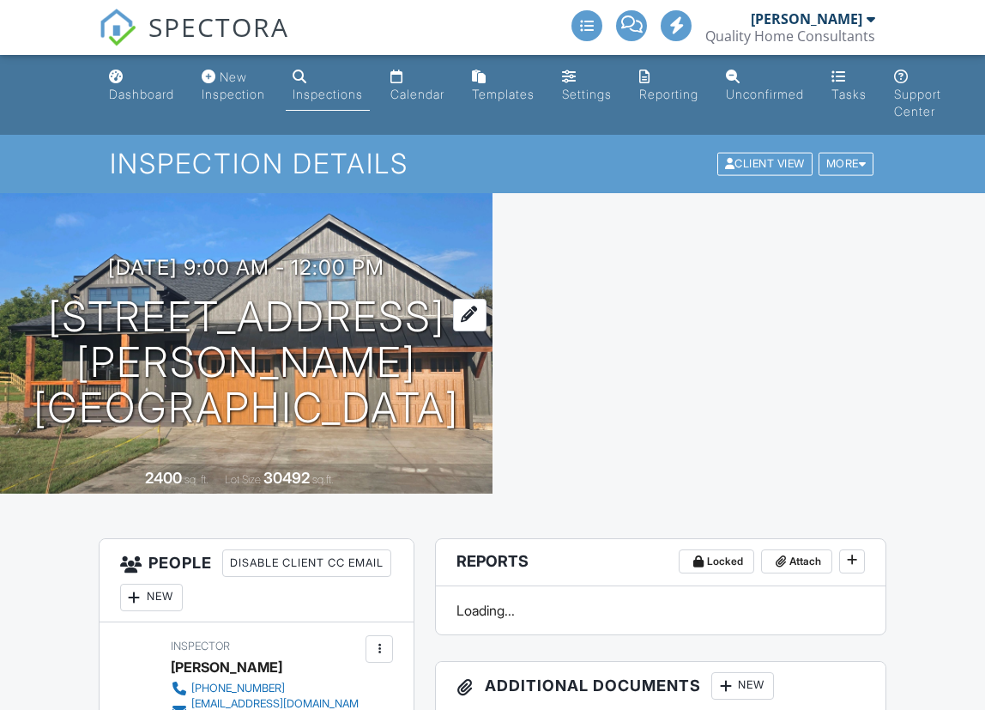
click at [148, 327] on h1 "210 Mavrick Dr Mills River, NC 28759" at bounding box center [246, 362] width 438 height 136
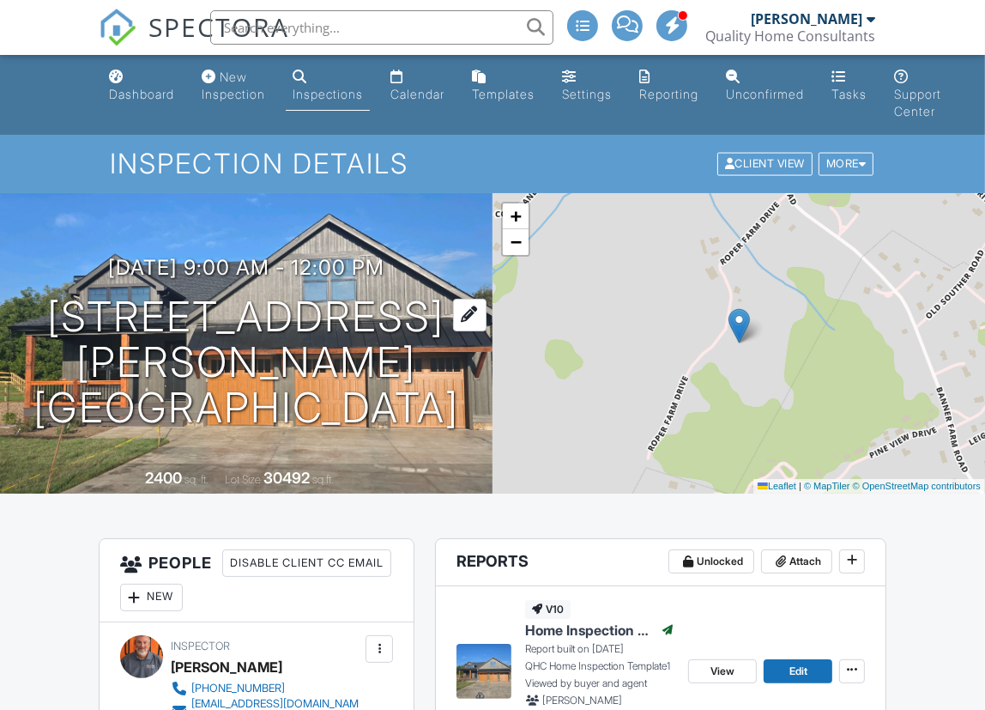
click at [185, 319] on h1 "210 Mavrick Dr Mills River, NC 28759" at bounding box center [246, 362] width 438 height 136
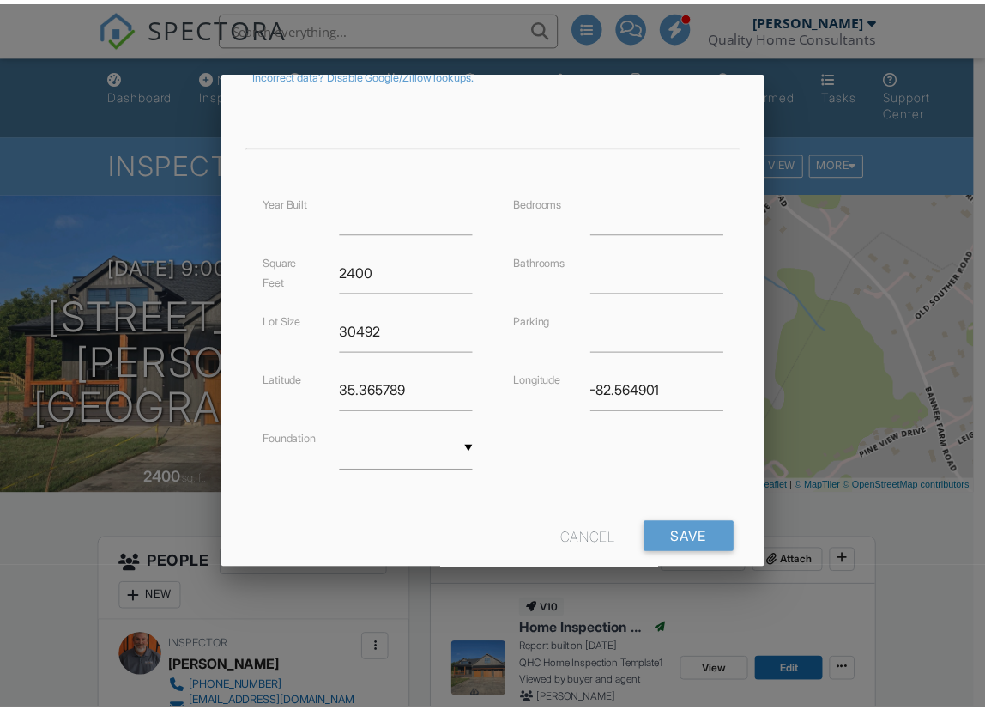
scroll to position [326, 0]
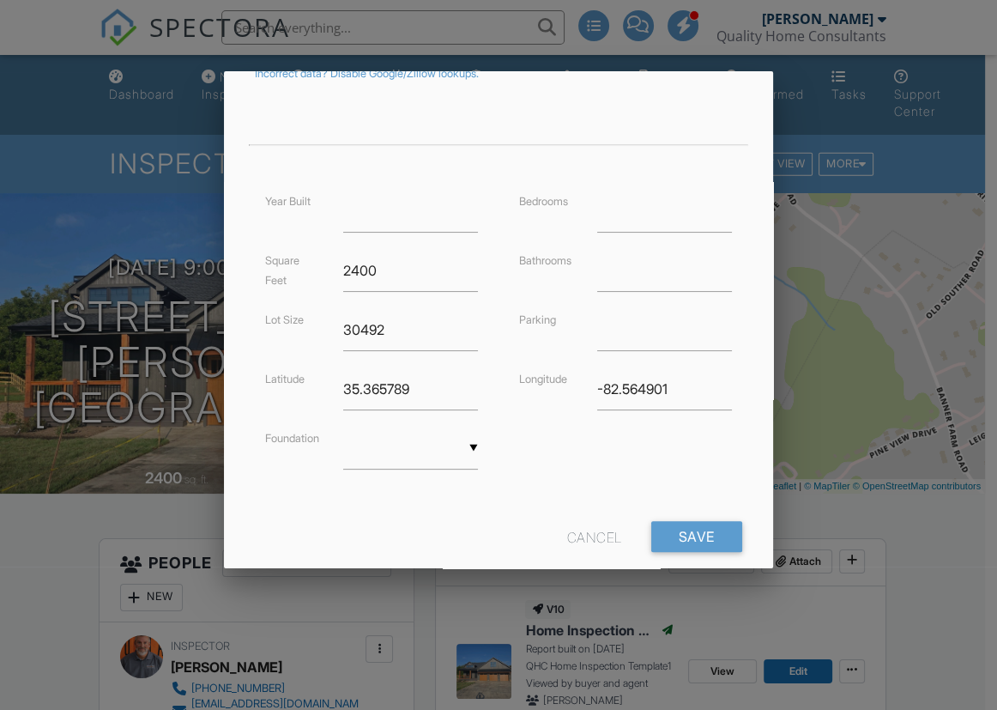
click at [920, 489] on div at bounding box center [498, 357] width 997 height 887
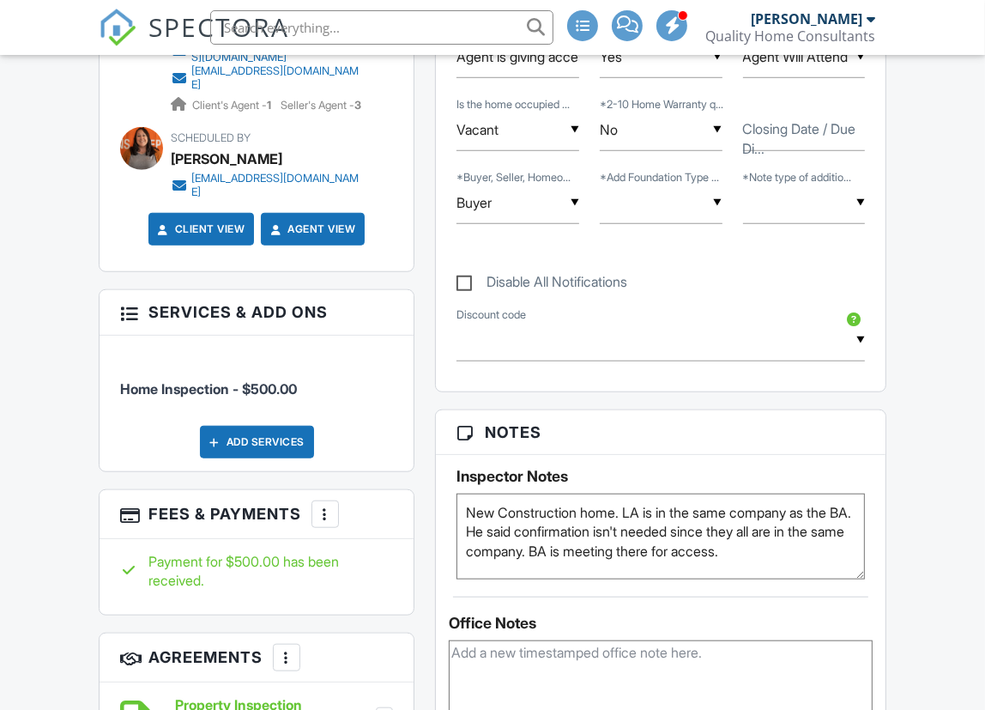
scroll to position [1092, 0]
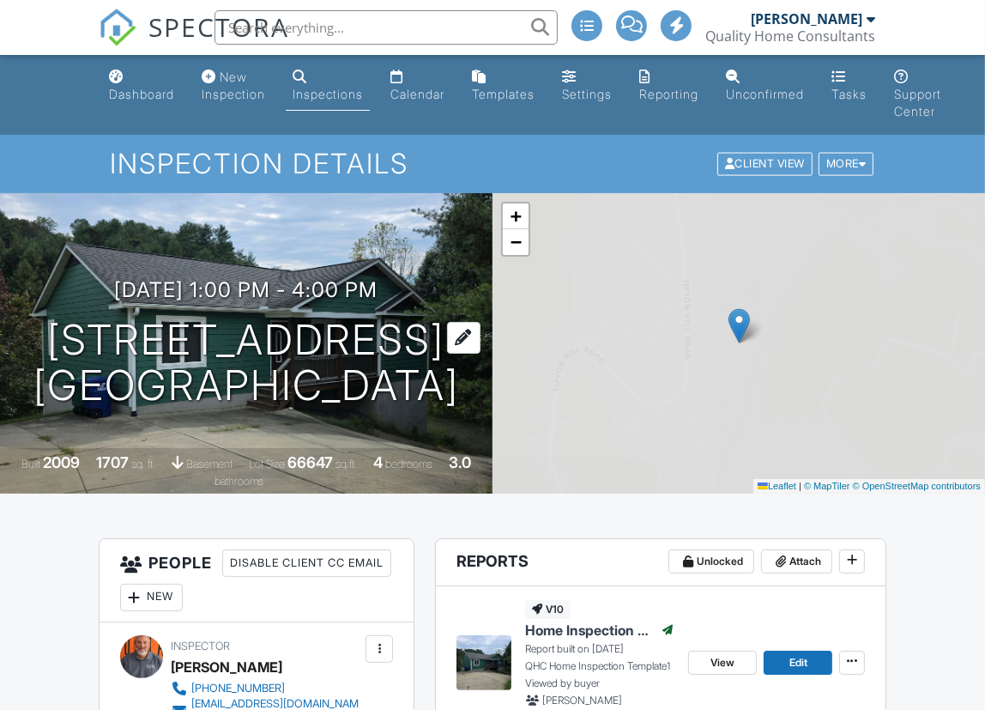
click at [119, 357] on h1 "[STREET_ADDRESS] [GEOGRAPHIC_DATA], NC 28748" at bounding box center [246, 363] width 426 height 91
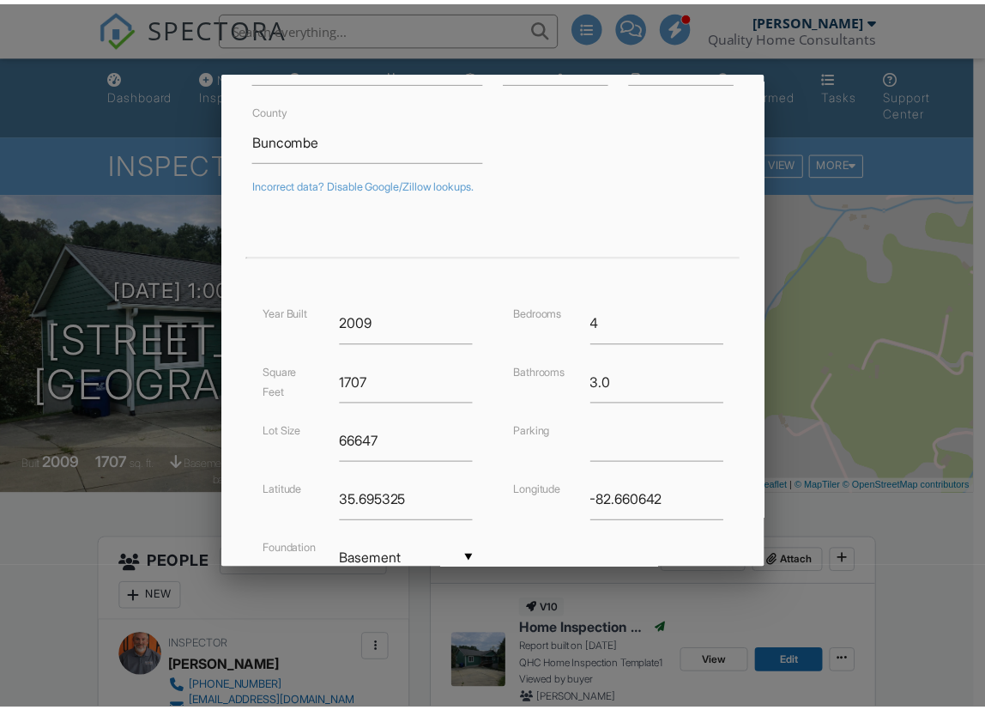
scroll to position [215, 0]
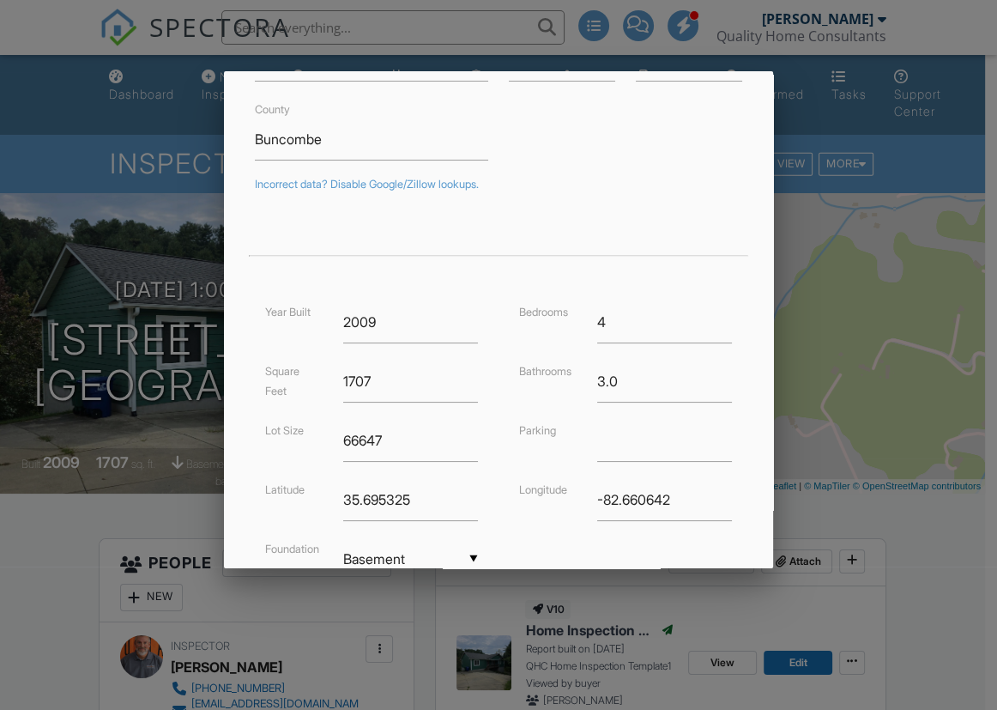
click at [943, 529] on div at bounding box center [498, 357] width 997 height 887
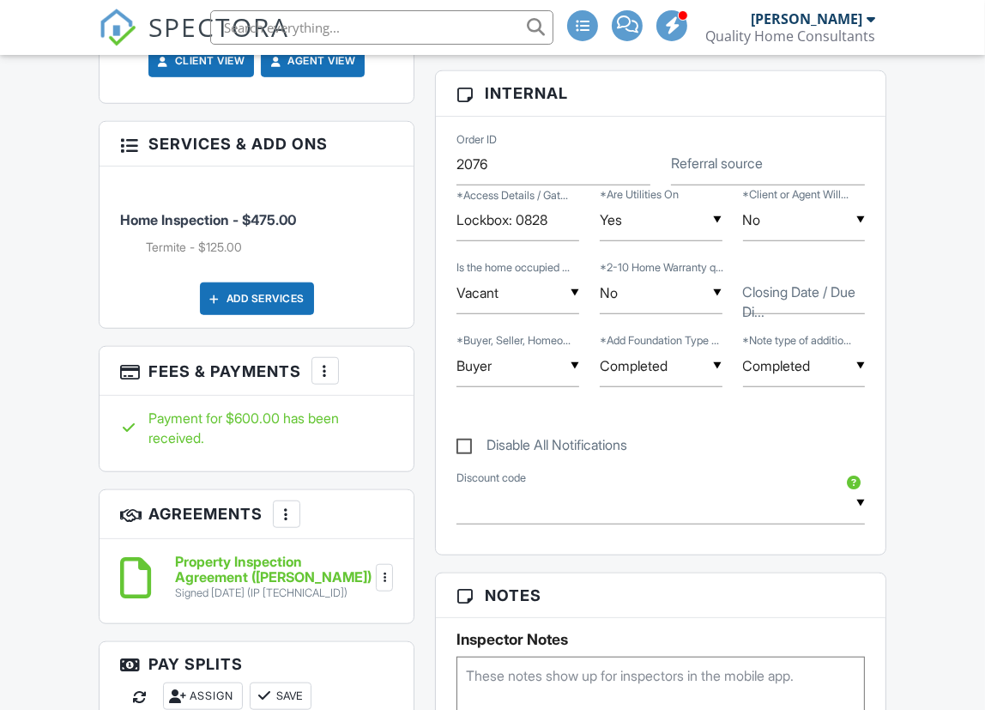
scroll to position [1091, 0]
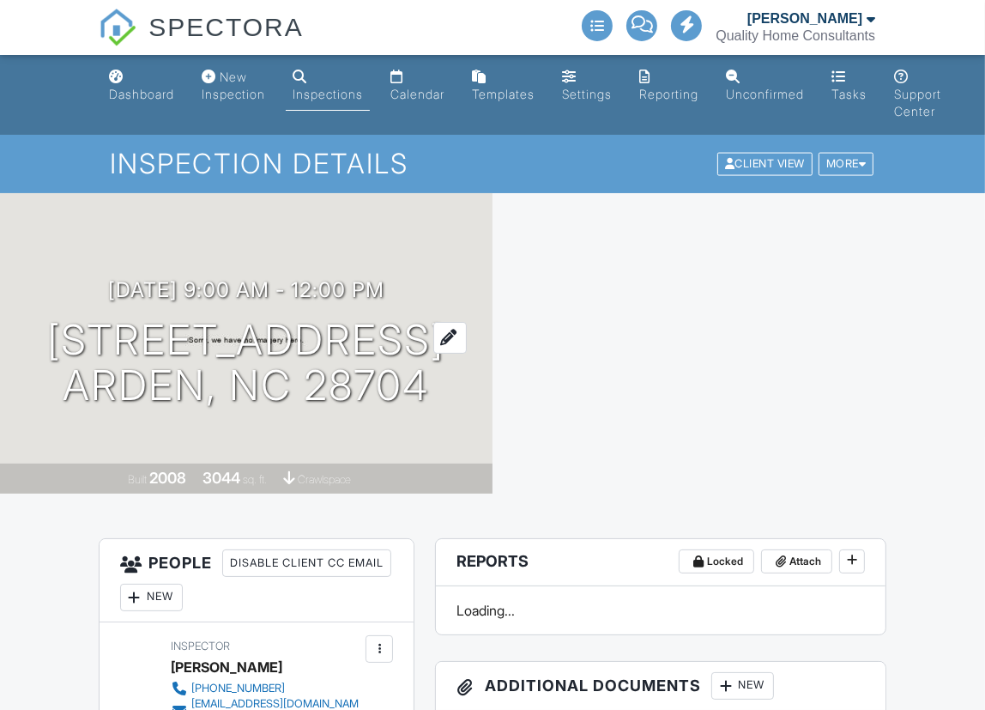
click at [223, 348] on h1 "15 Dansford Ln Arden, NC 28704" at bounding box center [246, 363] width 397 height 91
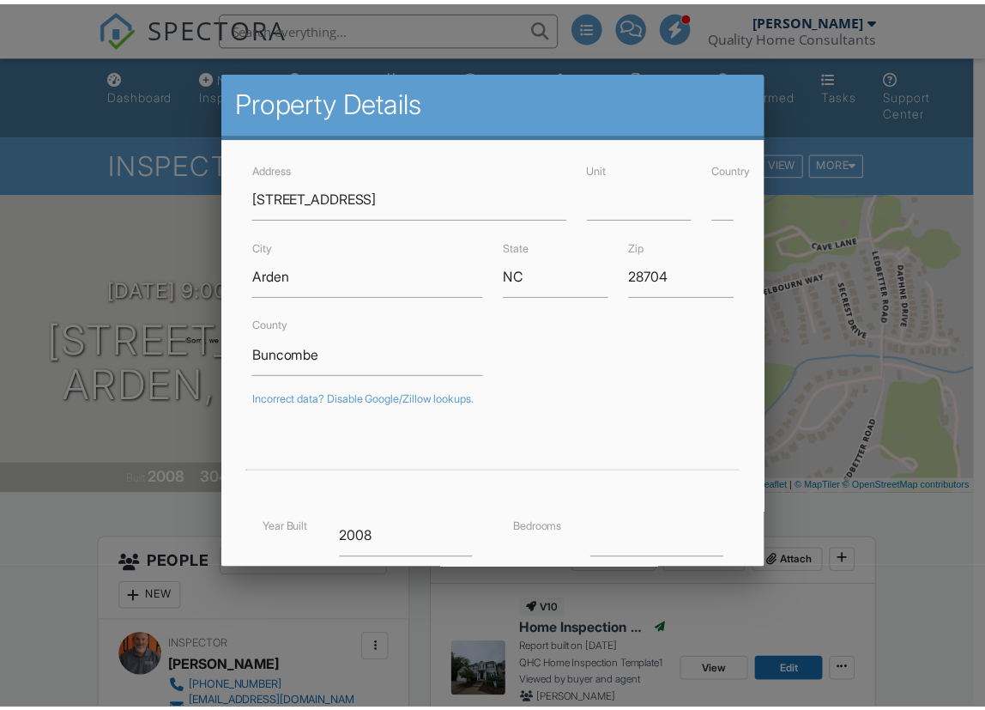
scroll to position [360, 0]
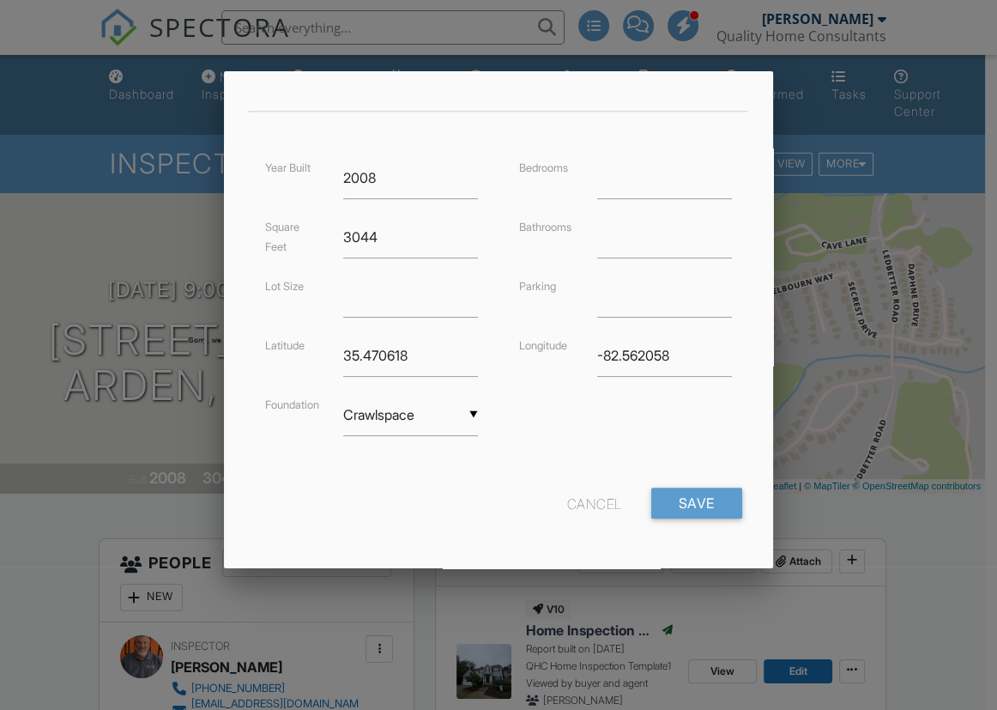
click at [925, 541] on div at bounding box center [498, 357] width 997 height 887
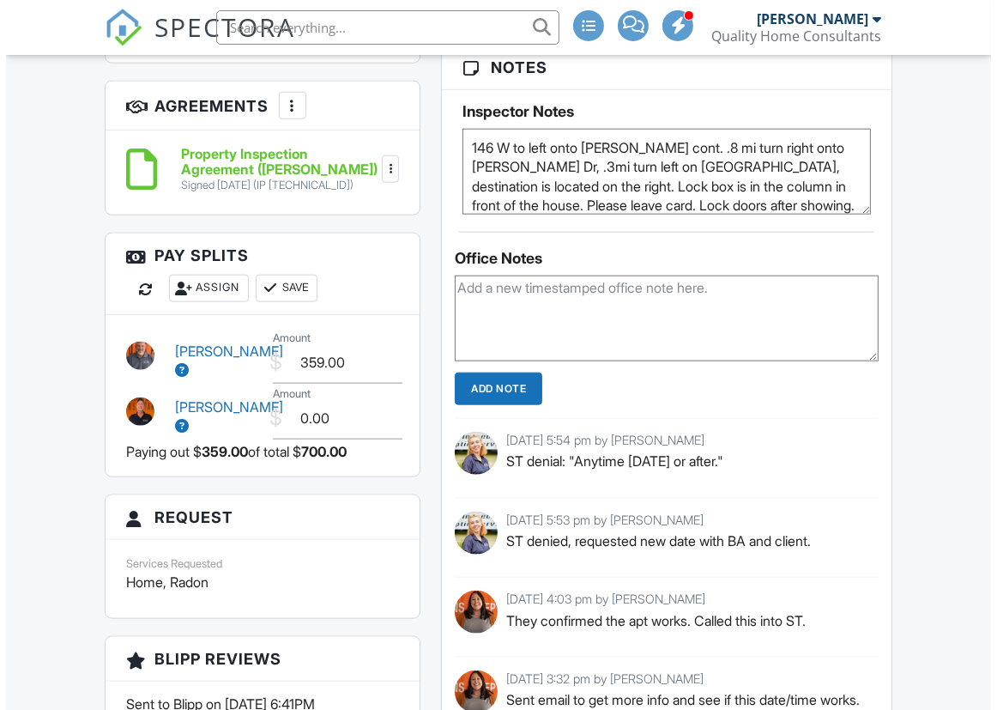
scroll to position [1545, 0]
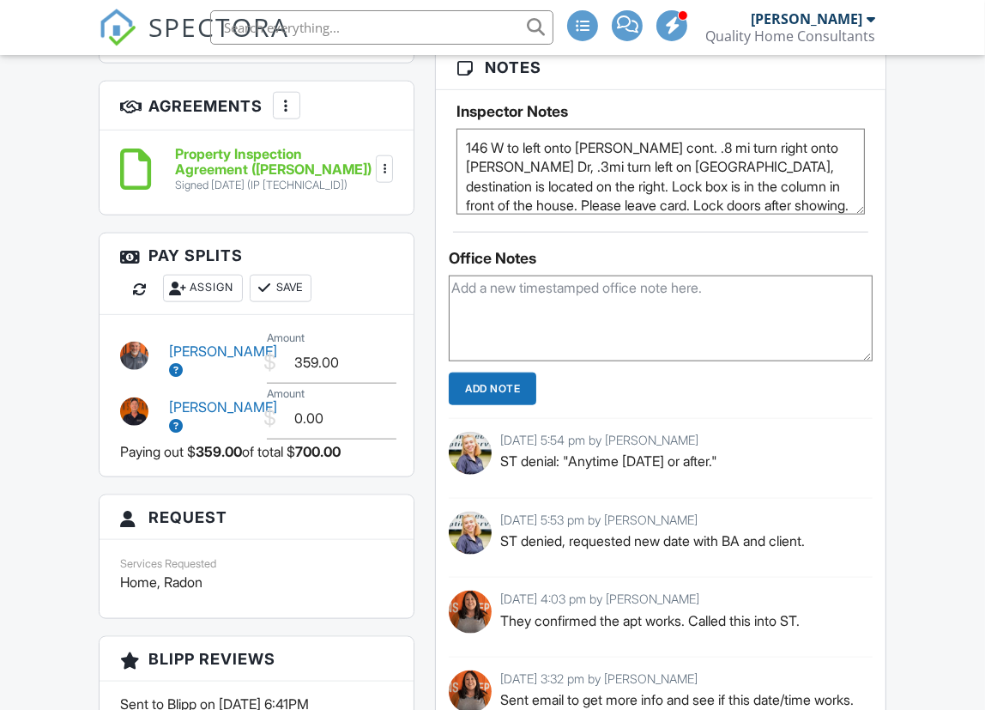
click at [220, 286] on div "Assign" at bounding box center [203, 288] width 80 height 27
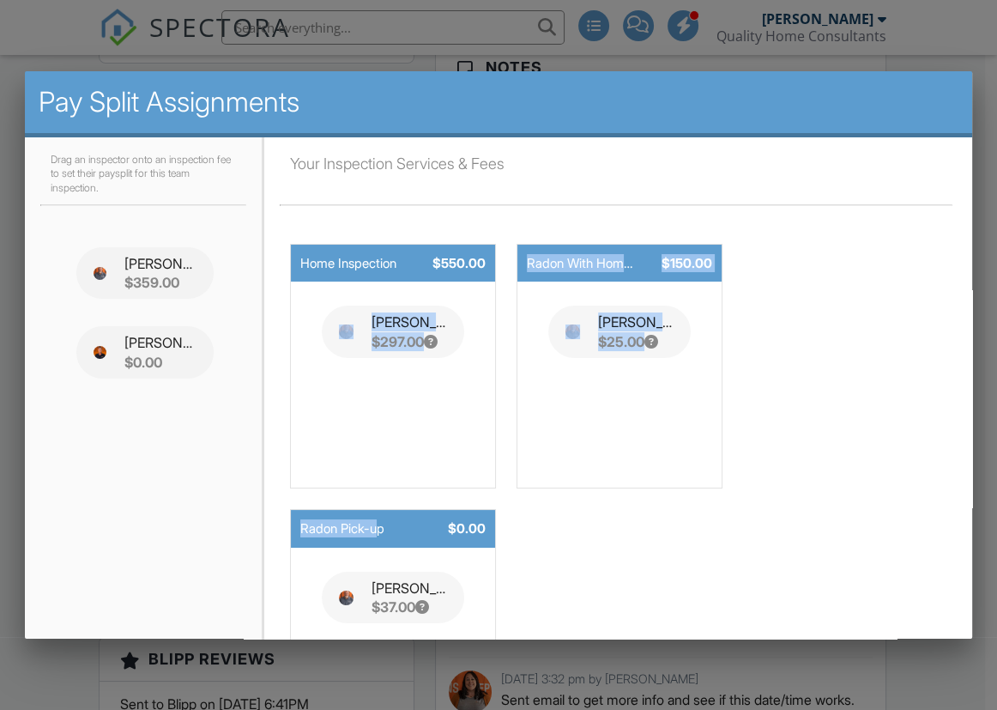
drag, startPoint x: 380, startPoint y: 532, endPoint x: 267, endPoint y: 463, distance: 132.5
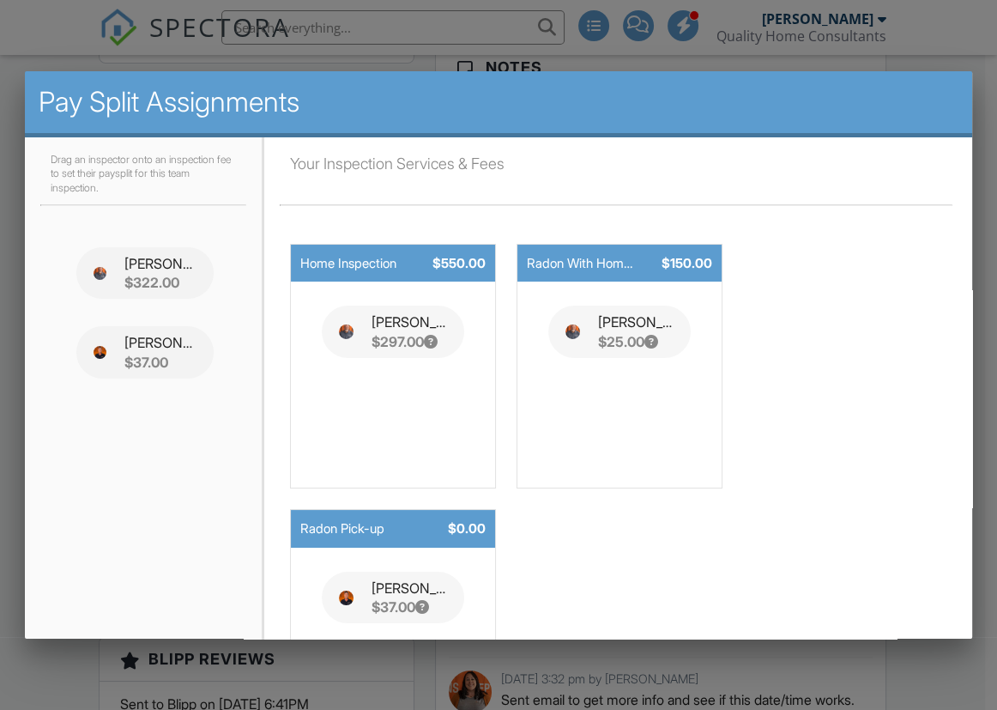
click at [822, 455] on div "Your Inspection Services & Fees Home Inspection $550.00 Robert Waitschies $297.…" at bounding box center [618, 459] width 677 height 612
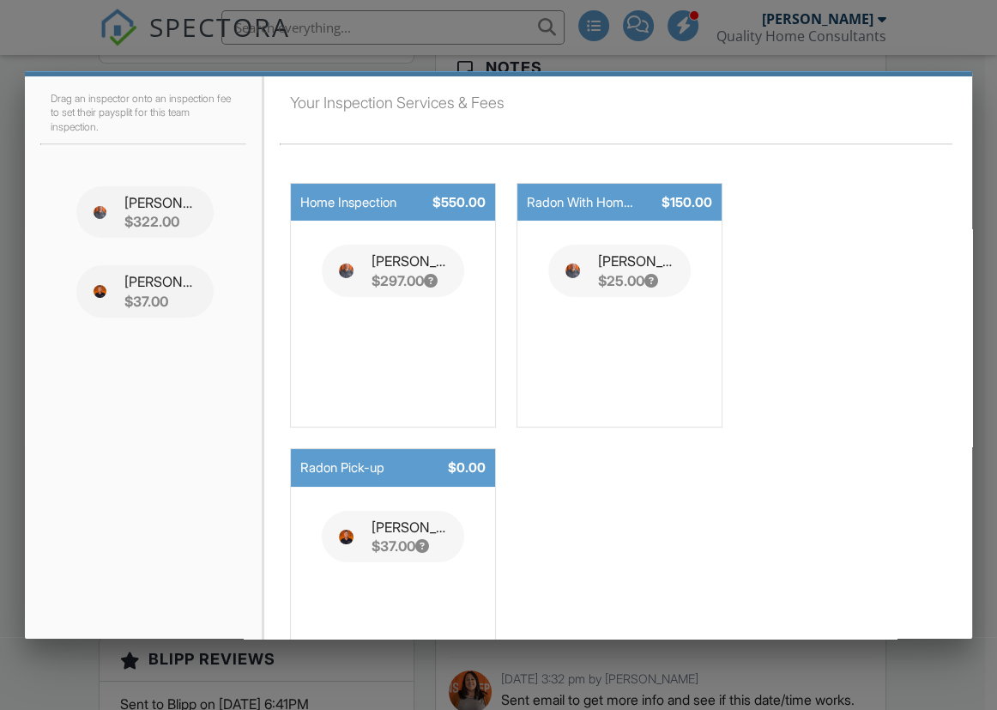
scroll to position [183, 0]
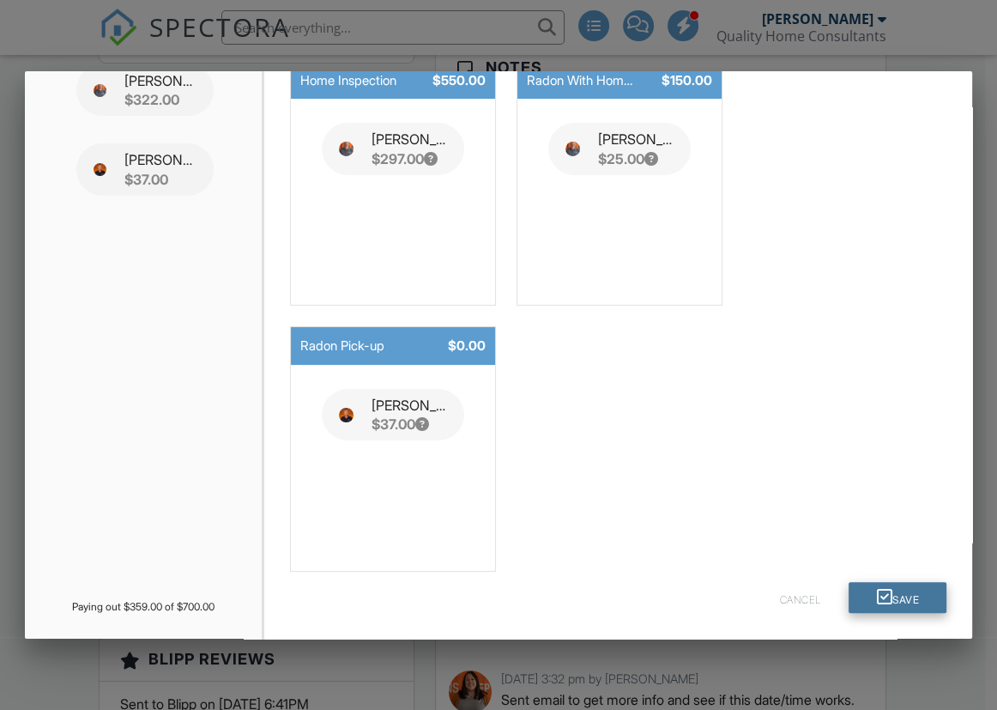
click at [873, 592] on button "Save" at bounding box center [898, 597] width 98 height 31
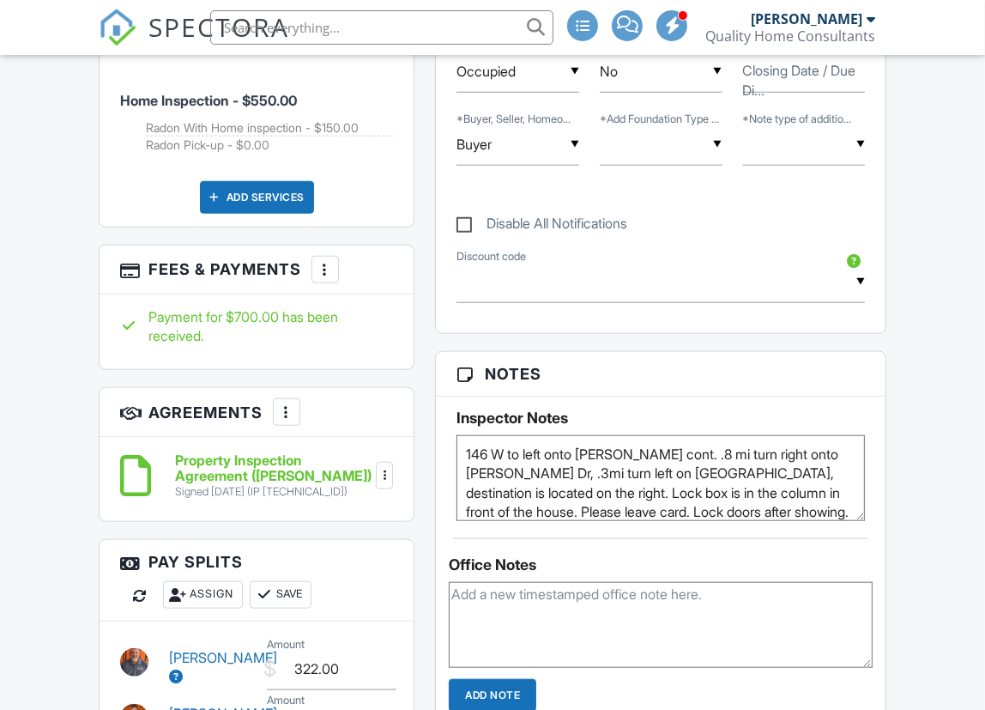
scroll to position [1239, 0]
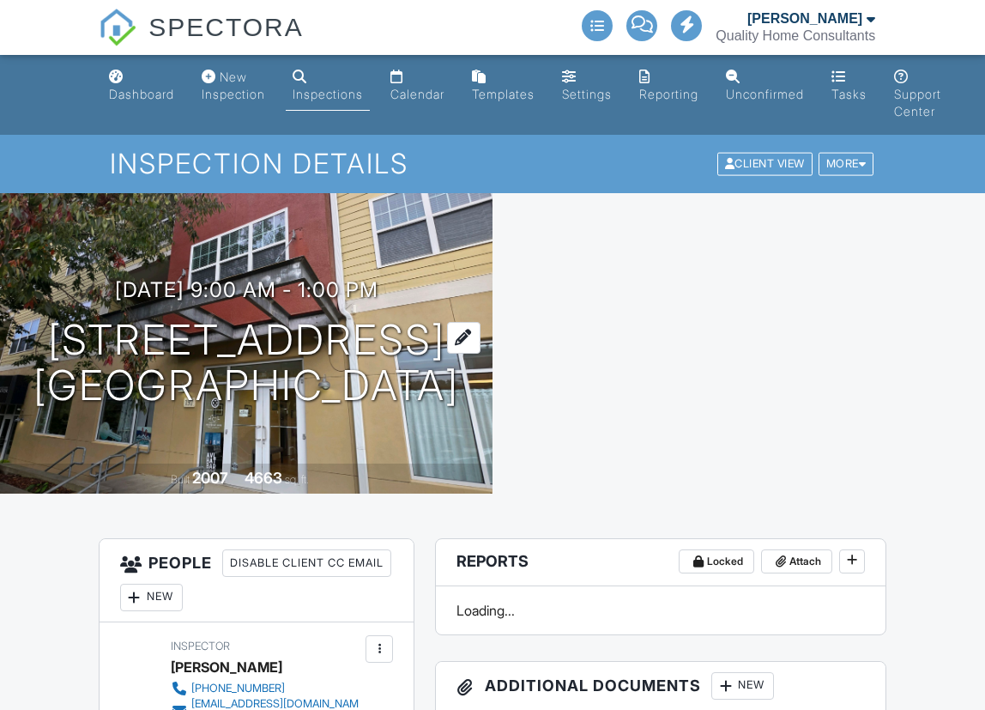
click at [98, 328] on h1 "[STREET_ADDRESS] [GEOGRAPHIC_DATA]" at bounding box center [246, 363] width 426 height 91
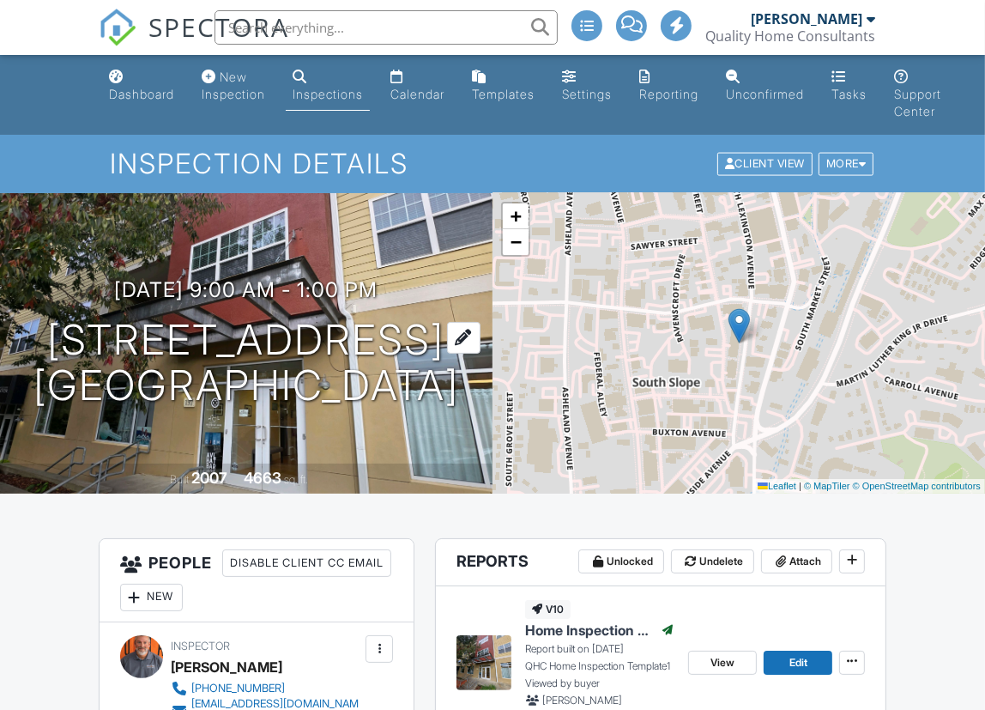
click at [99, 329] on h1 "[STREET_ADDRESS] [GEOGRAPHIC_DATA]" at bounding box center [246, 363] width 426 height 91
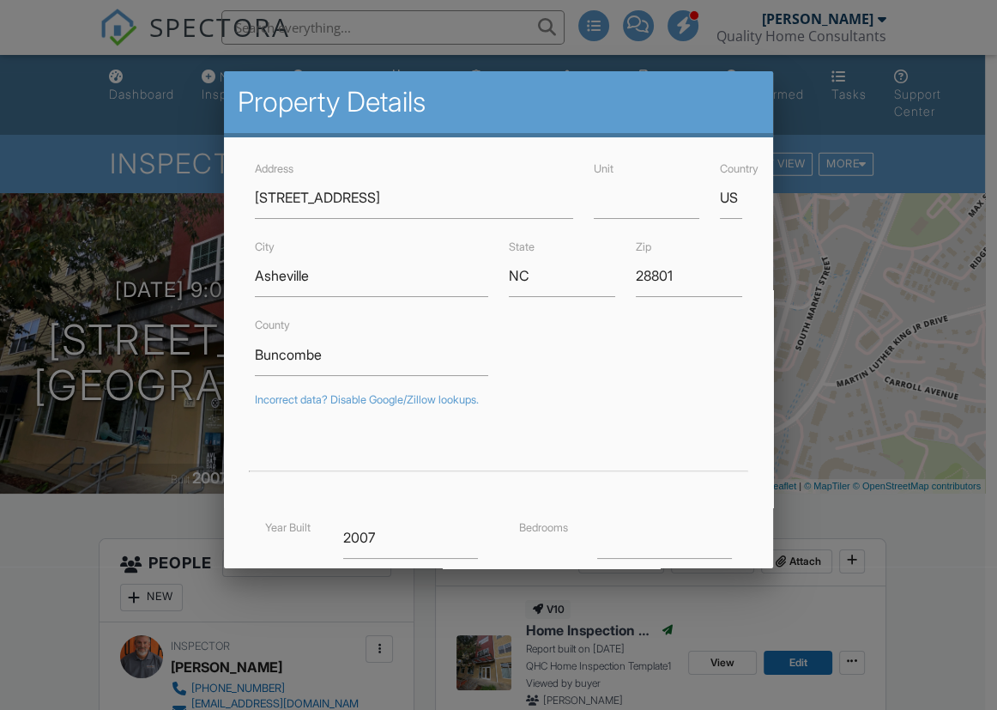
click at [850, 447] on div at bounding box center [498, 357] width 997 height 887
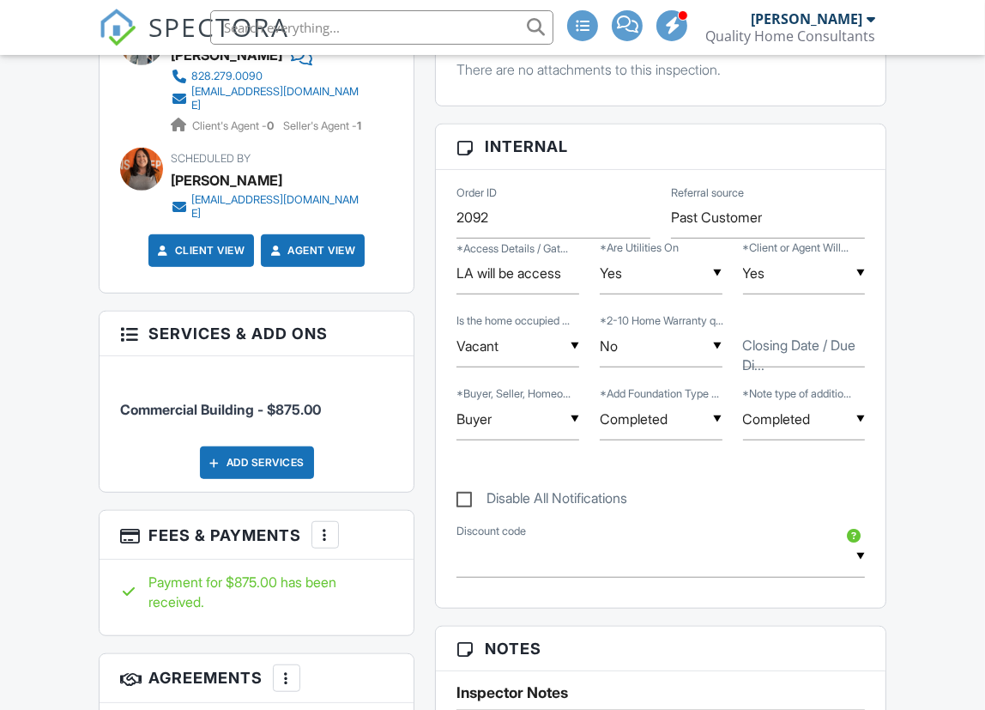
scroll to position [857, 0]
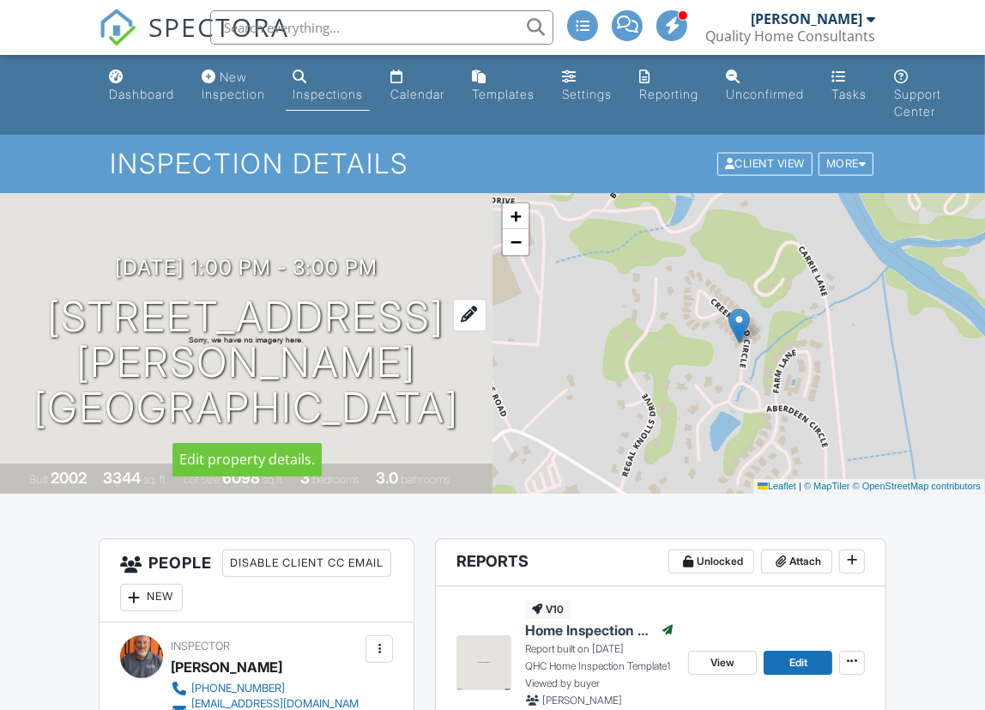
click at [119, 318] on h1 "53 Creeks End Cir Mills River, NC 28759" at bounding box center [246, 362] width 438 height 136
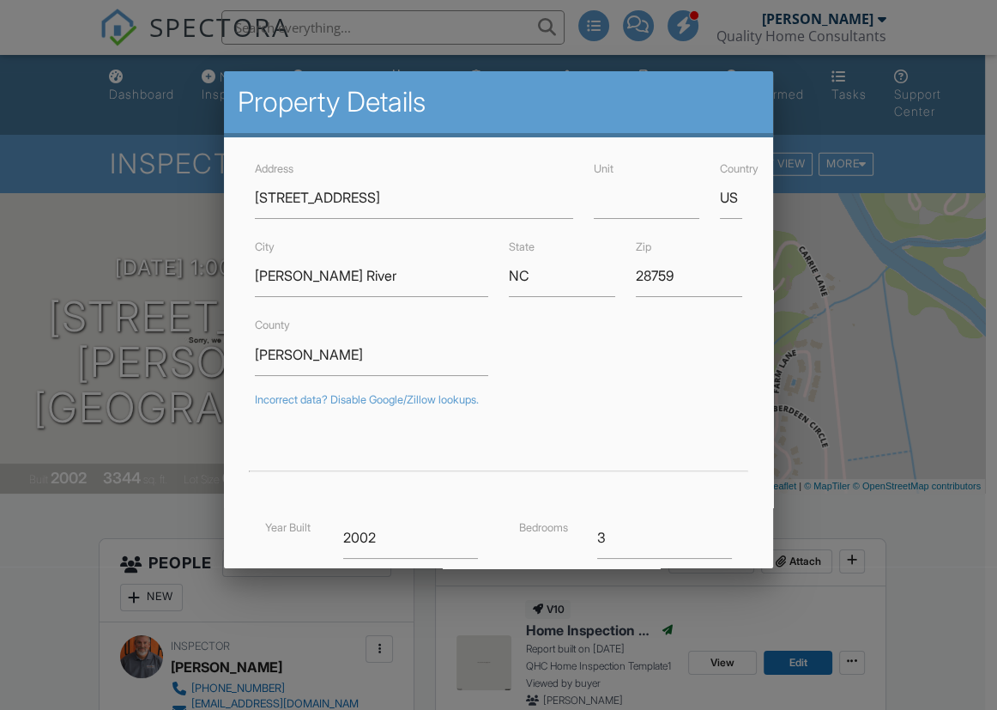
click at [895, 522] on div at bounding box center [498, 357] width 997 height 887
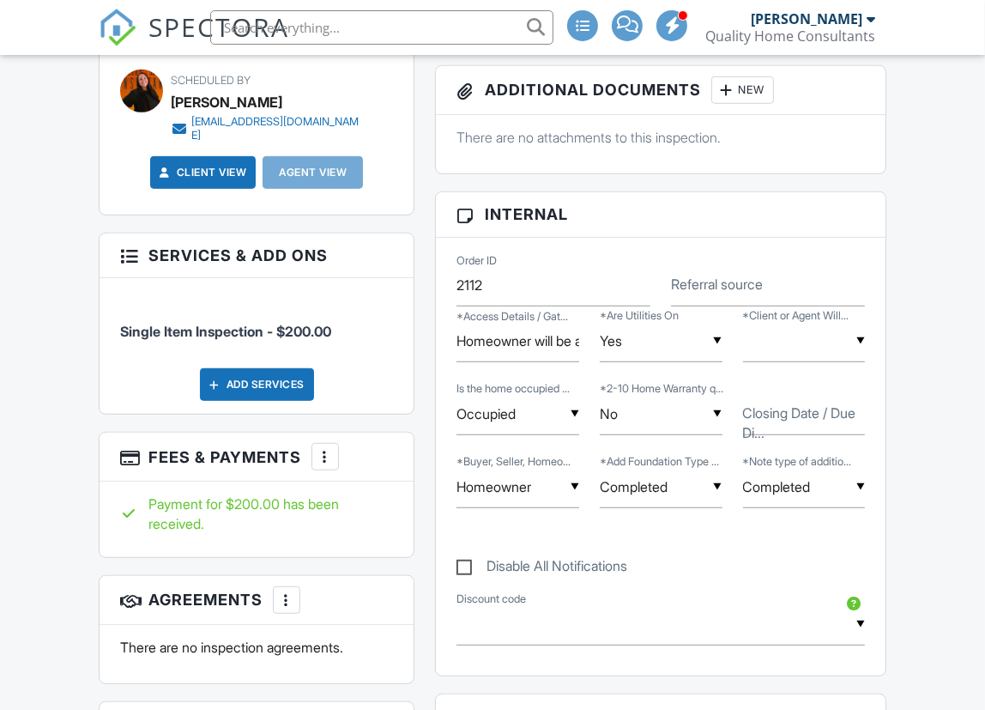
scroll to position [790, 0]
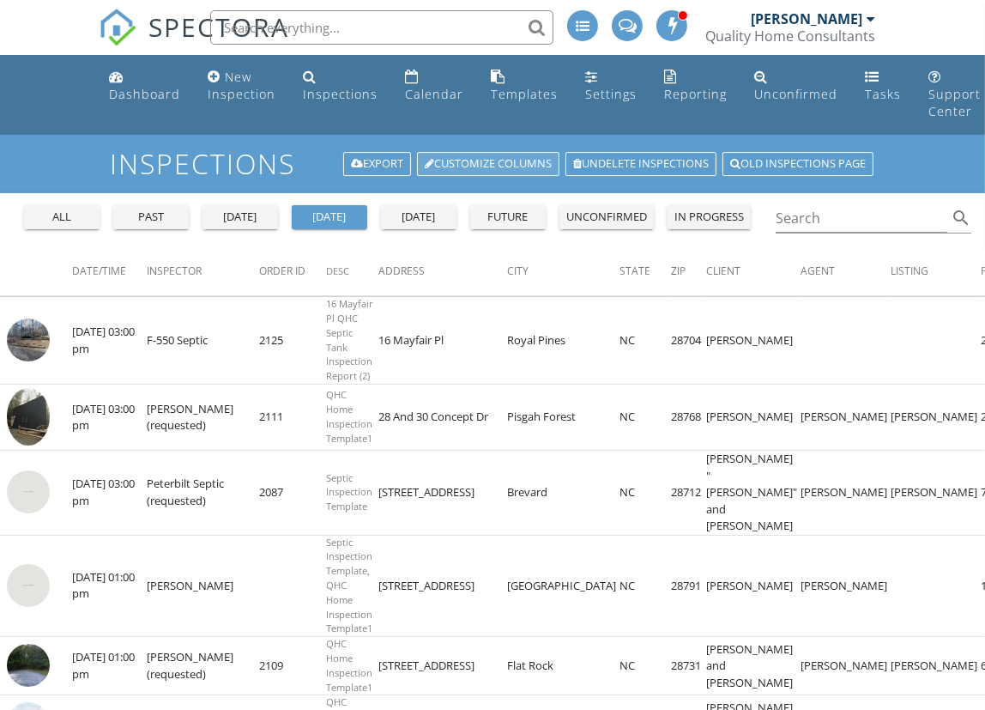
click at [489, 160] on link "Customize Columns" at bounding box center [488, 164] width 142 height 24
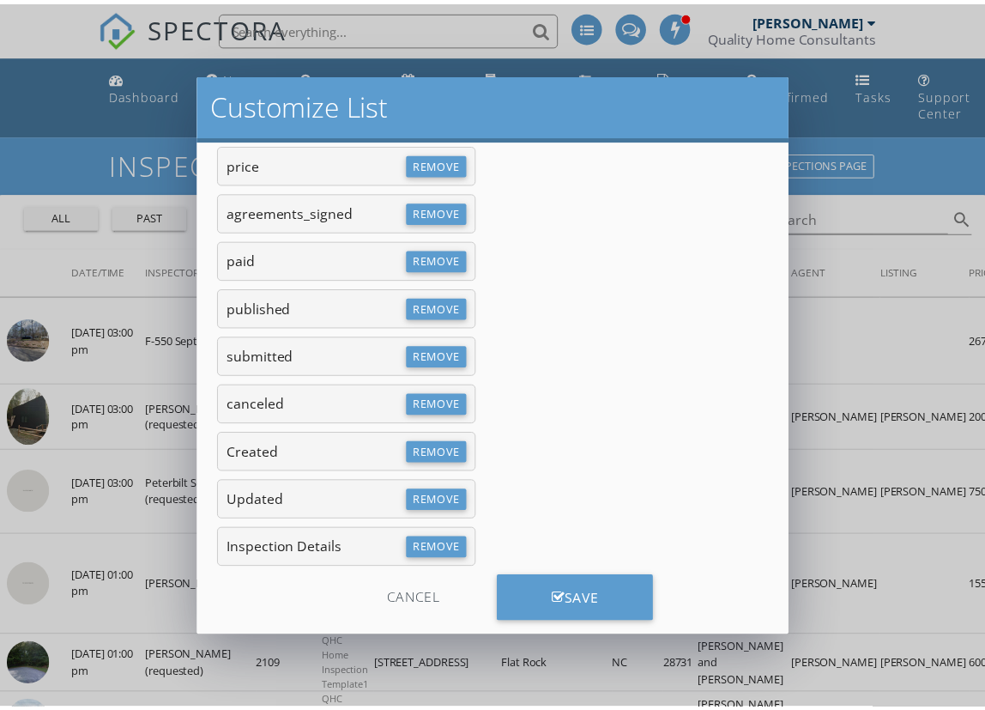
scroll to position [651, 0]
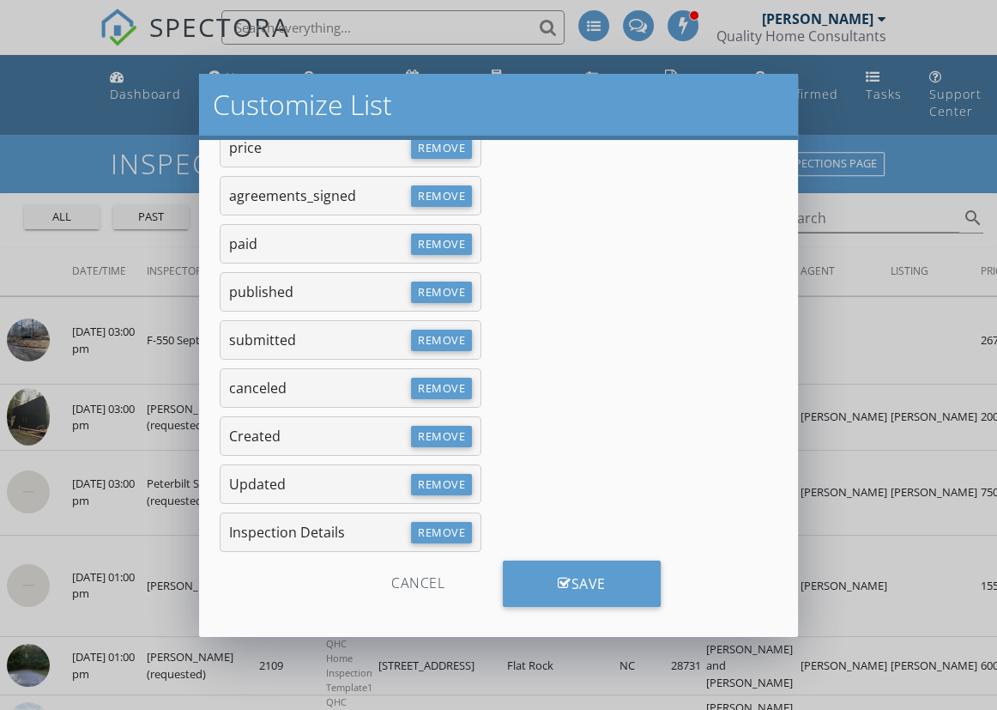
click at [398, 584] on div "Cancel" at bounding box center [417, 583] width 163 height 46
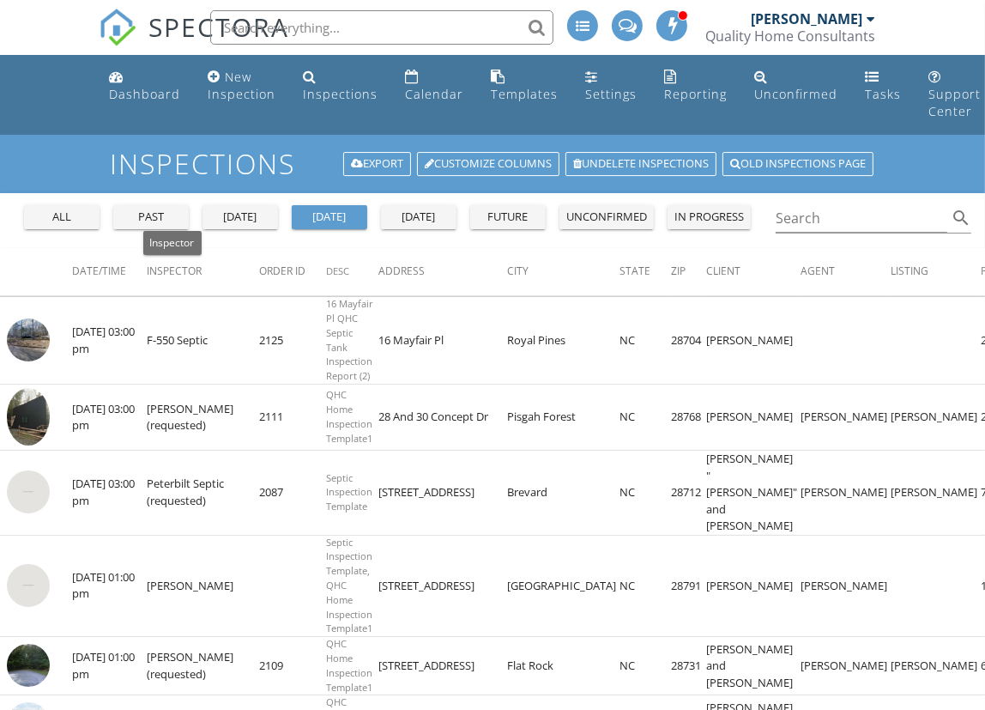
click at [170, 270] on span "Inspector" at bounding box center [174, 270] width 55 height 15
click at [171, 269] on span "Inspector" at bounding box center [174, 270] width 55 height 15
click at [819, 222] on input "Search" at bounding box center [862, 218] width 172 height 28
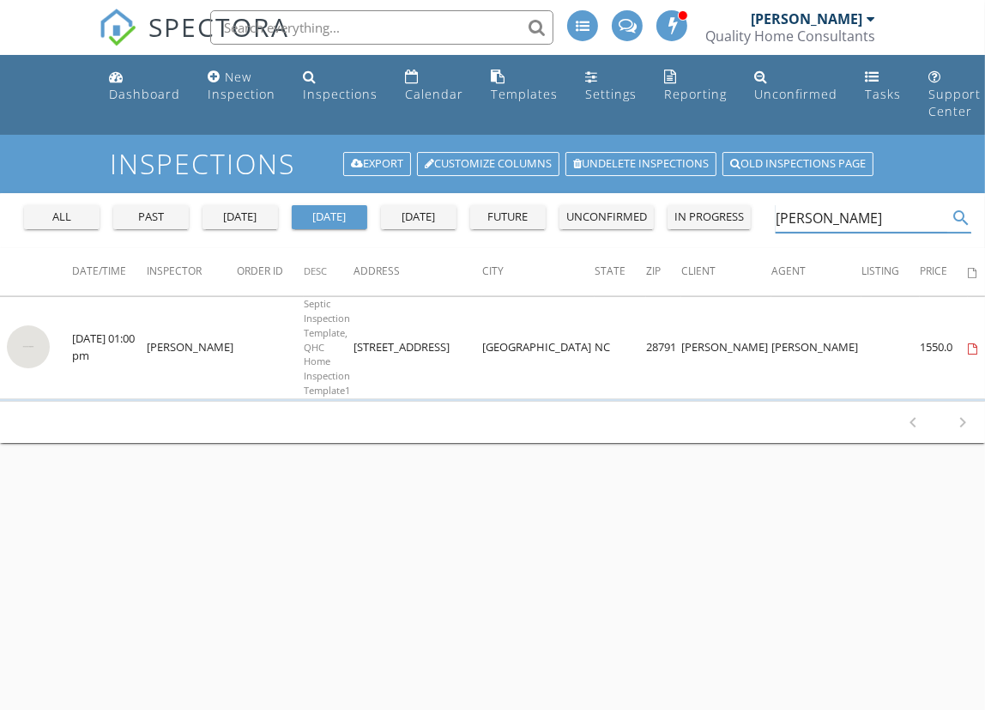
type input "Robert"
click at [172, 220] on div "past" at bounding box center [151, 217] width 62 height 17
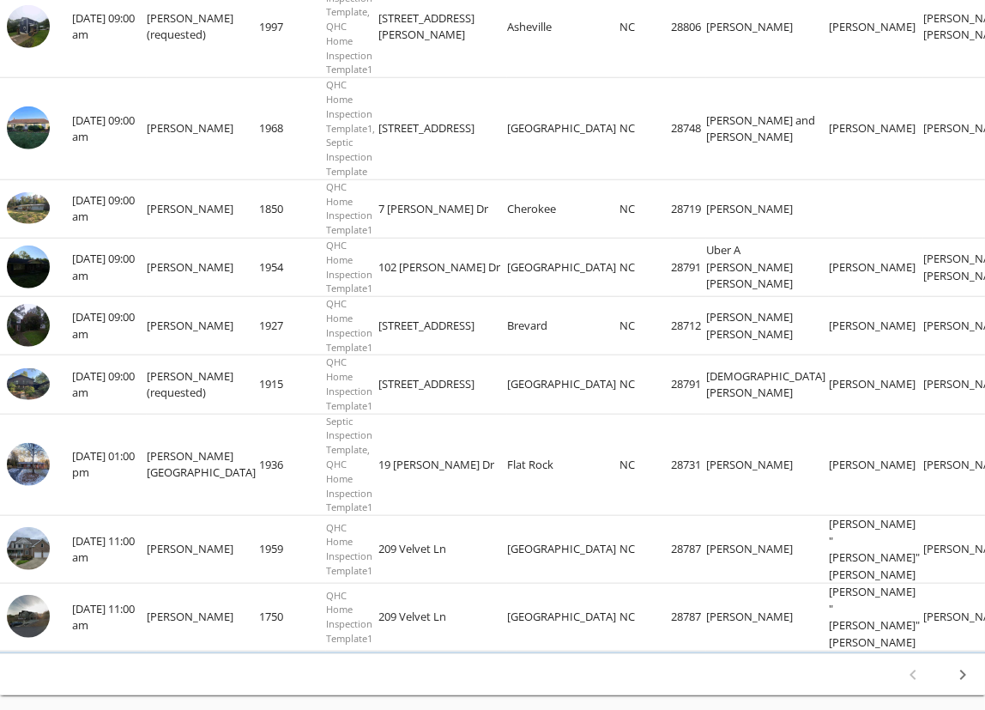
scroll to position [1507, 0]
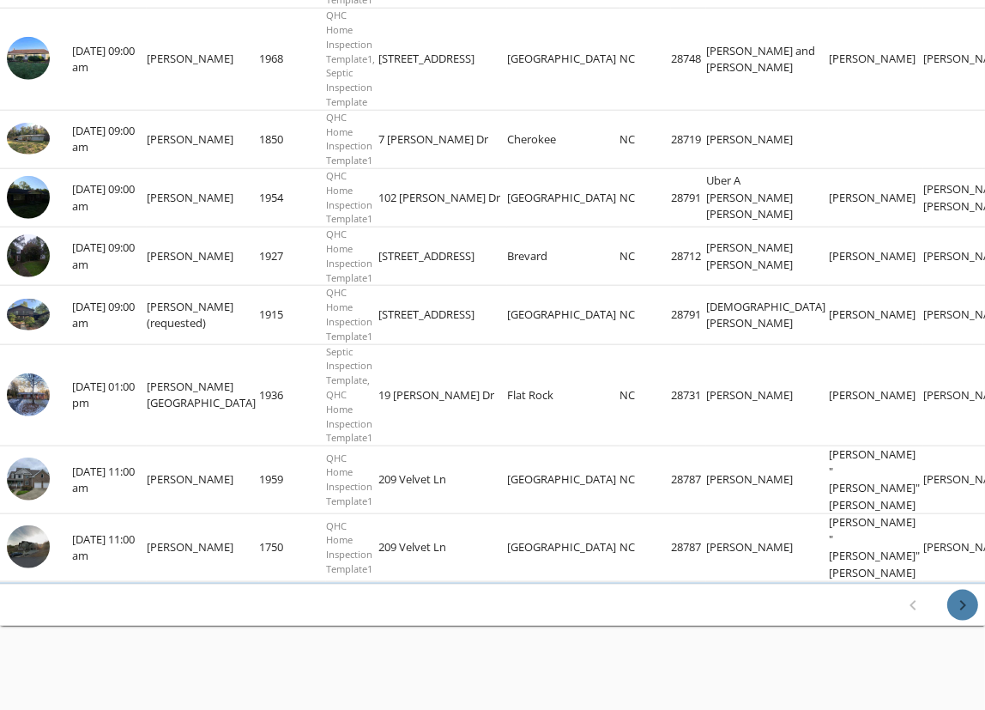
click at [963, 599] on icon "chevron_right" at bounding box center [963, 605] width 21 height 21
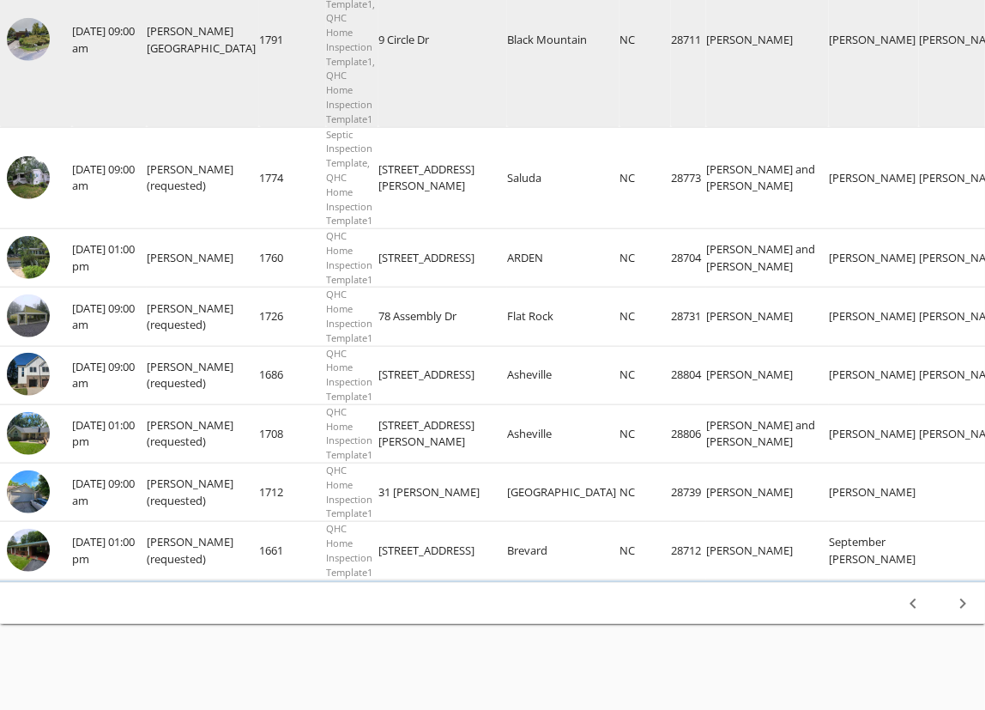
scroll to position [1729, 0]
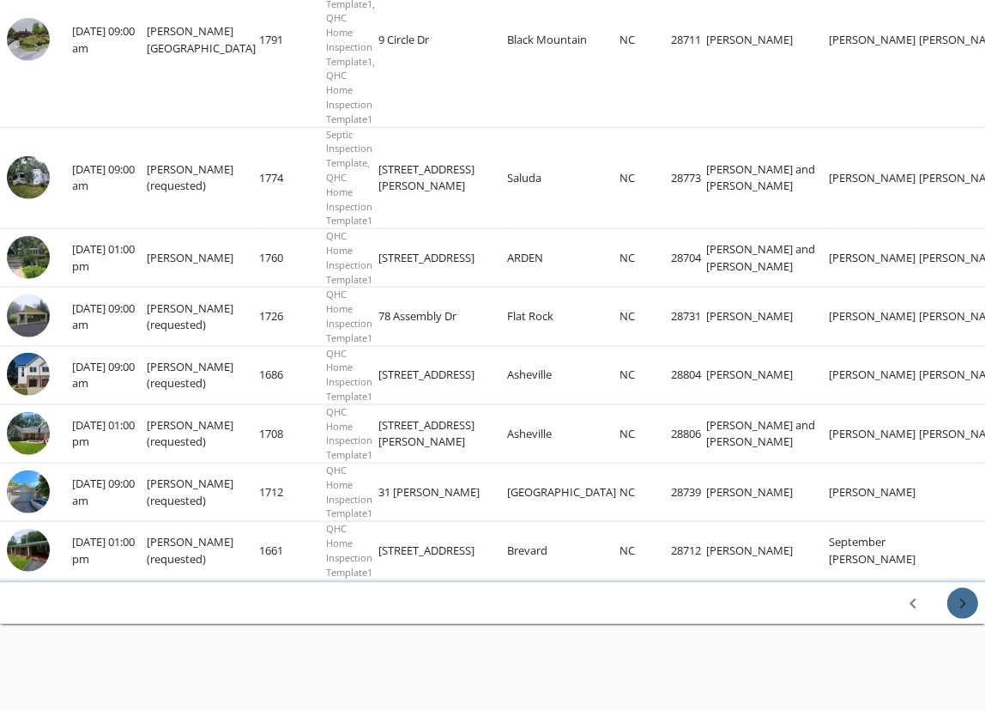
click at [963, 599] on icon "chevron_right" at bounding box center [963, 603] width 21 height 21
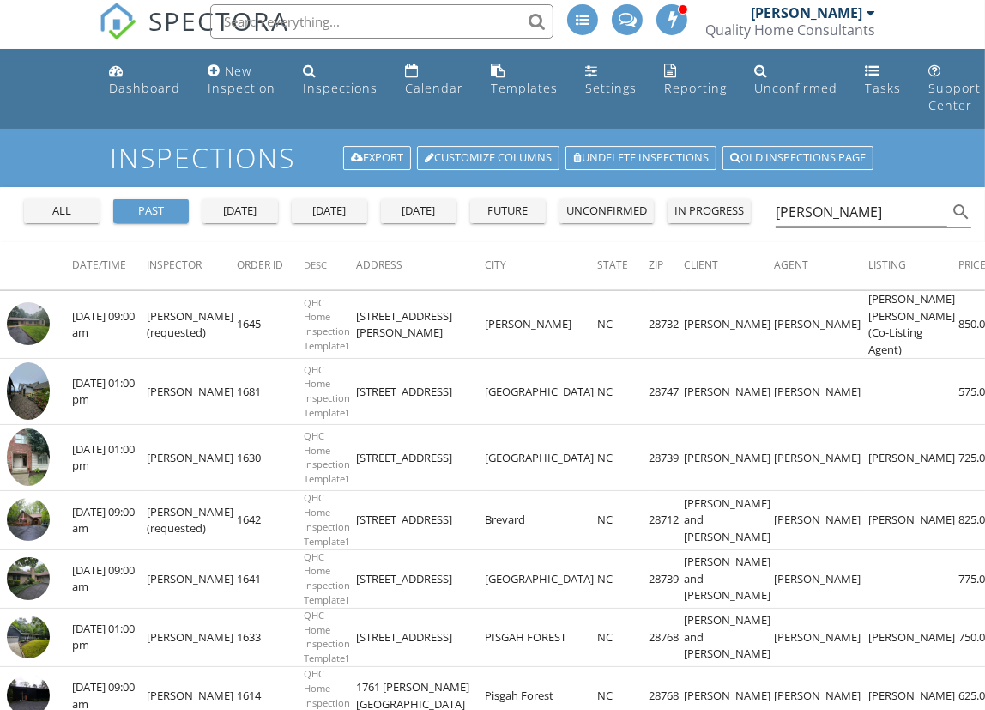
scroll to position [0, 0]
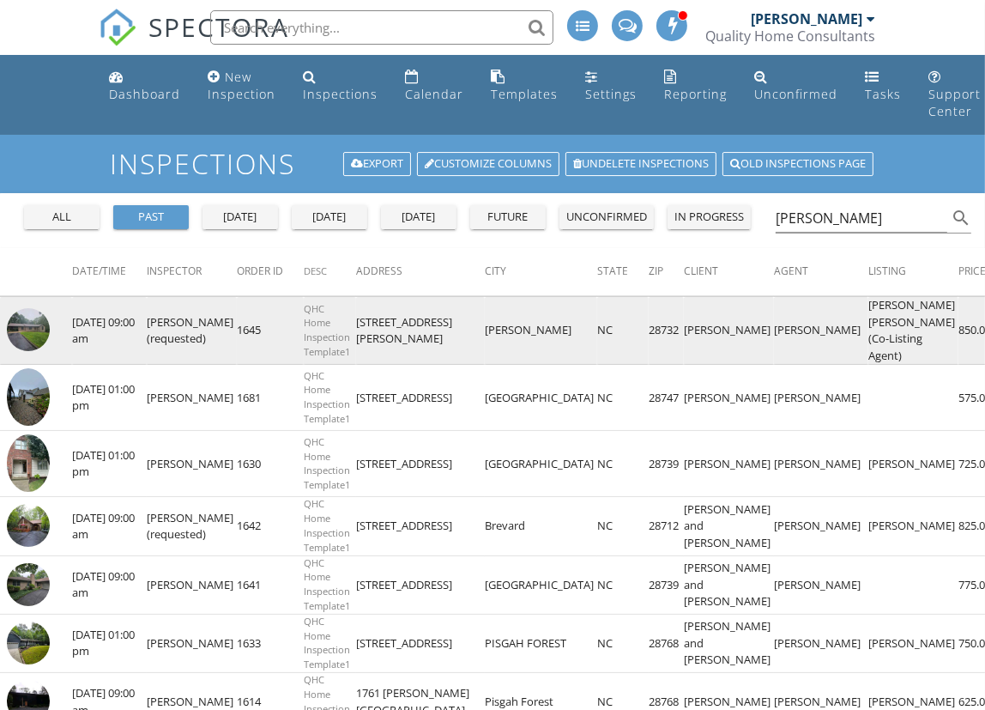
click at [175, 354] on td "Robert Waitschies (requested)" at bounding box center [192, 331] width 90 height 68
click at [15, 349] on img at bounding box center [28, 329] width 43 height 43
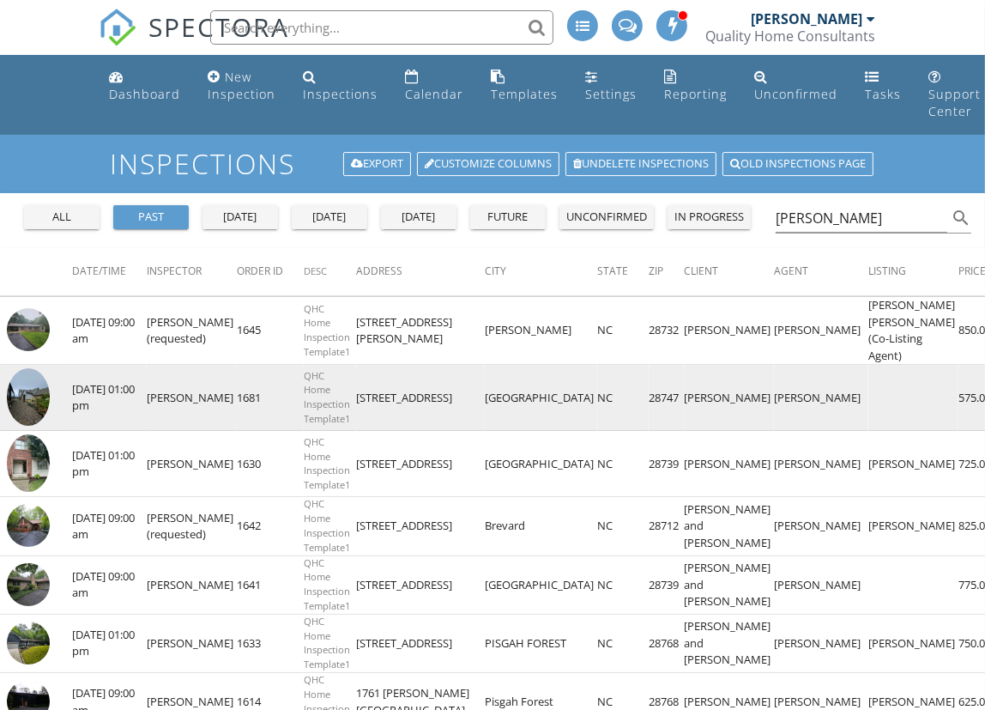
click at [85, 425] on td "08/11/2025 01:00 pm" at bounding box center [109, 398] width 75 height 66
click at [25, 421] on img at bounding box center [28, 396] width 43 height 57
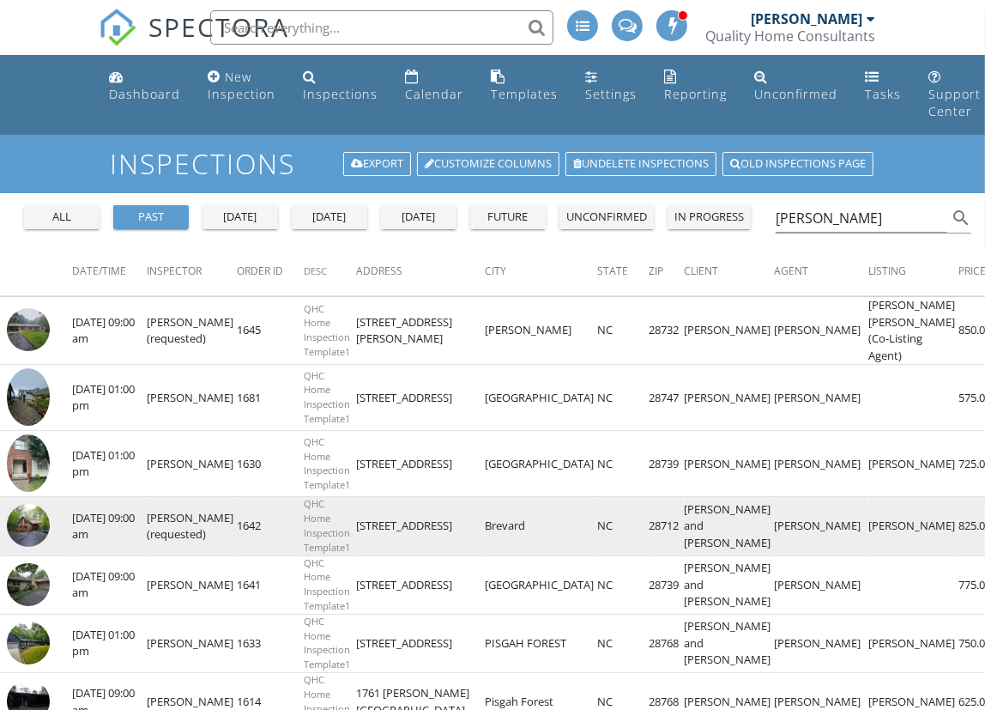
click at [30, 547] on img at bounding box center [28, 525] width 43 height 43
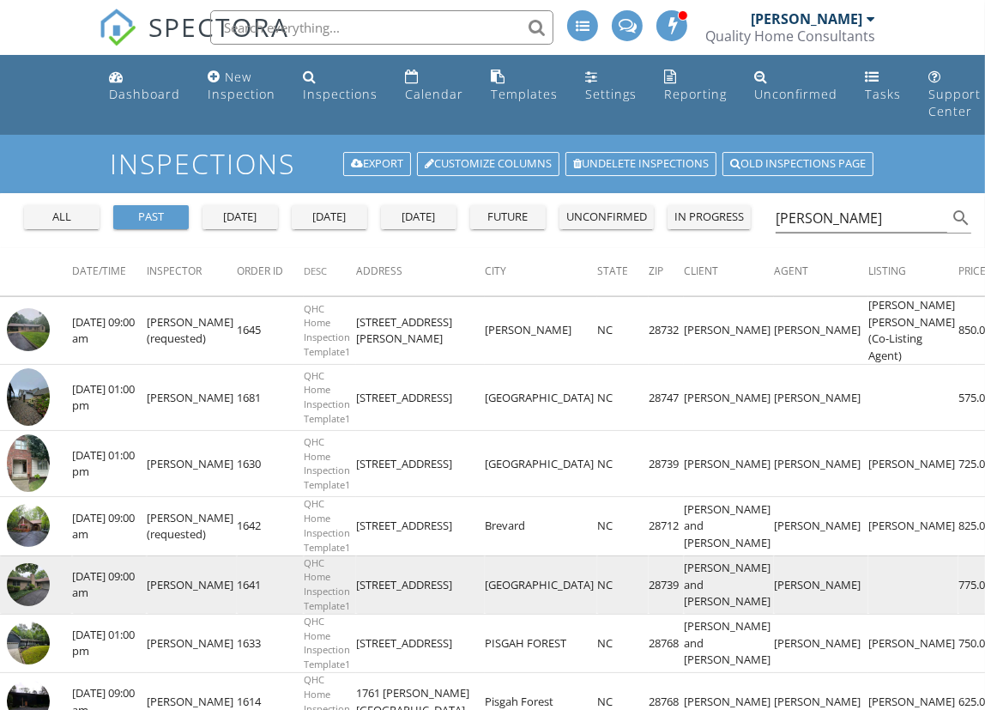
click at [15, 606] on img at bounding box center [28, 584] width 43 height 43
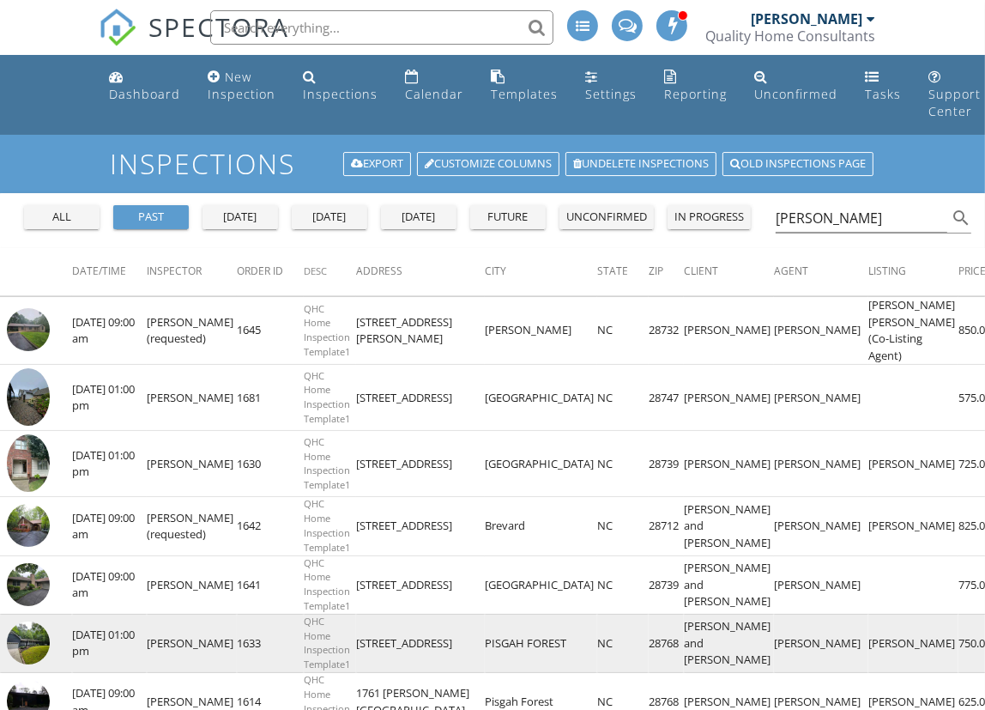
click at [27, 664] on img at bounding box center [28, 642] width 43 height 43
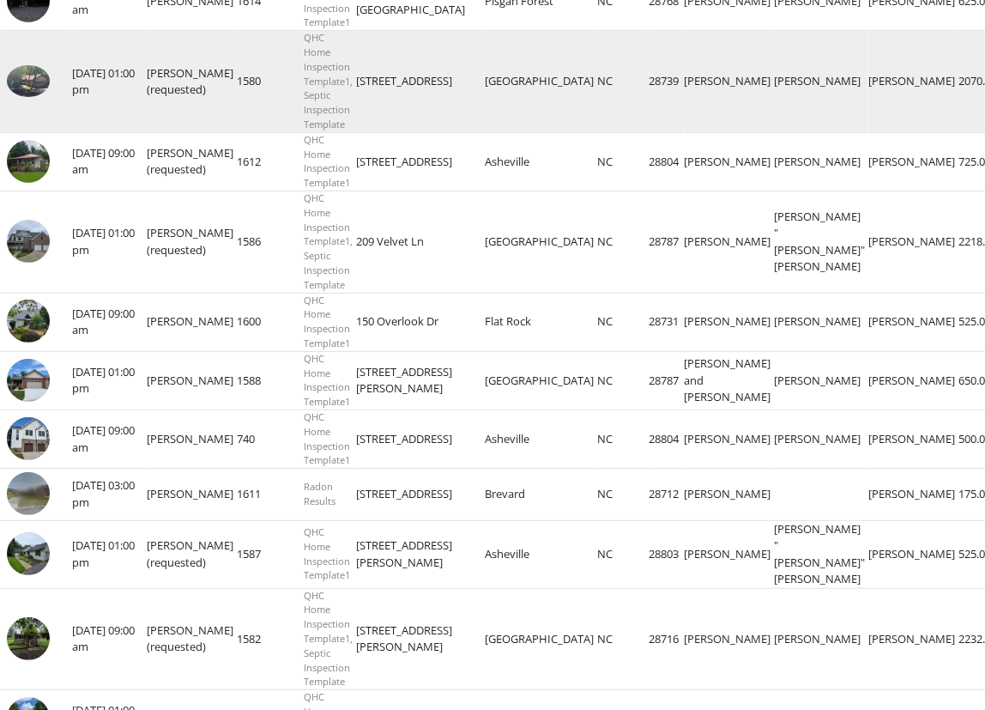
scroll to position [701, 0]
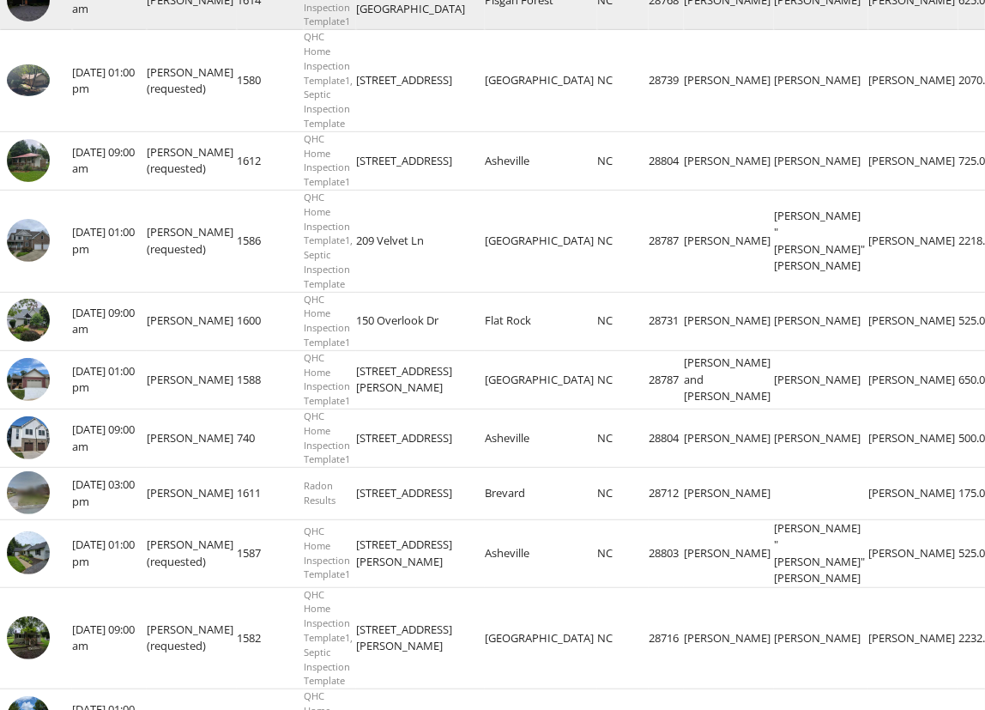
click at [29, 21] on img at bounding box center [28, 0] width 43 height 43
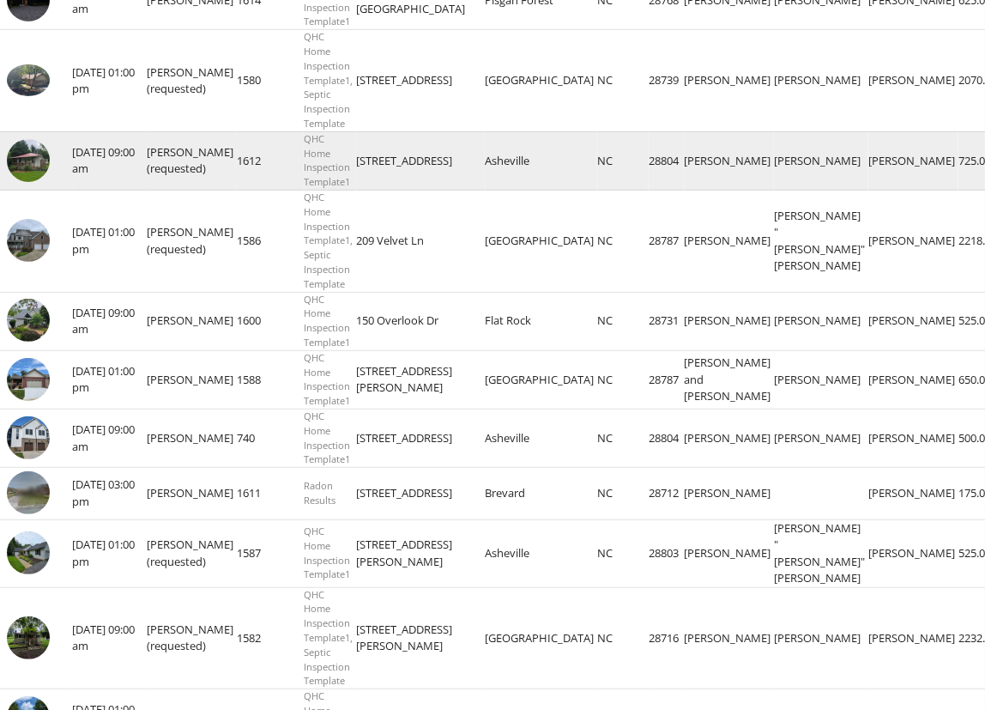
click at [22, 182] on img at bounding box center [28, 160] width 43 height 43
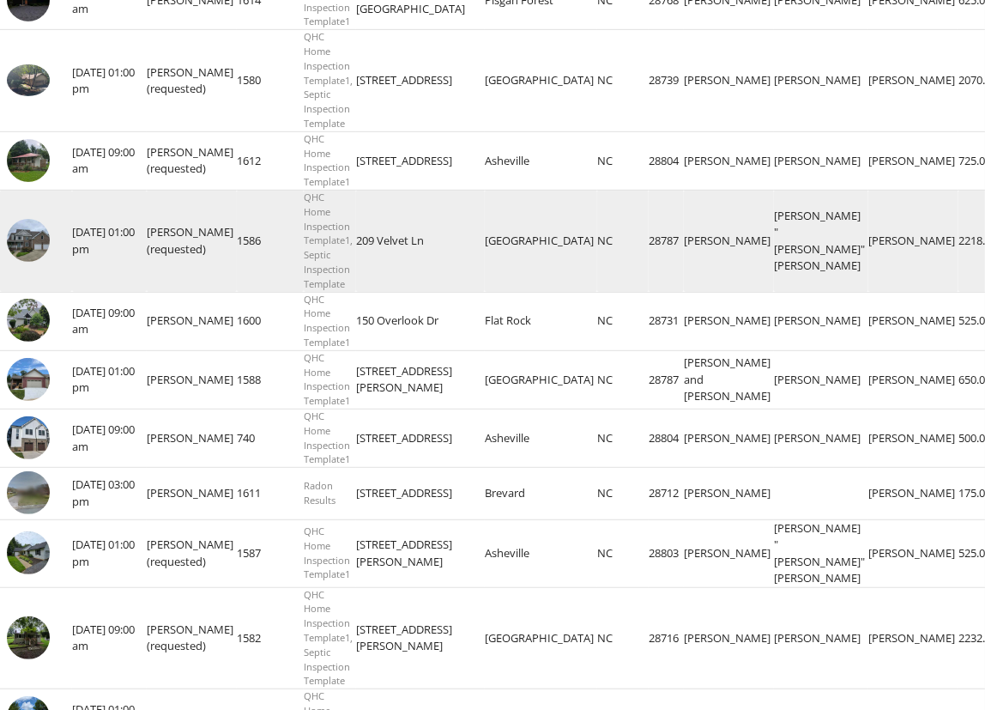
click at [23, 262] on img at bounding box center [28, 240] width 43 height 43
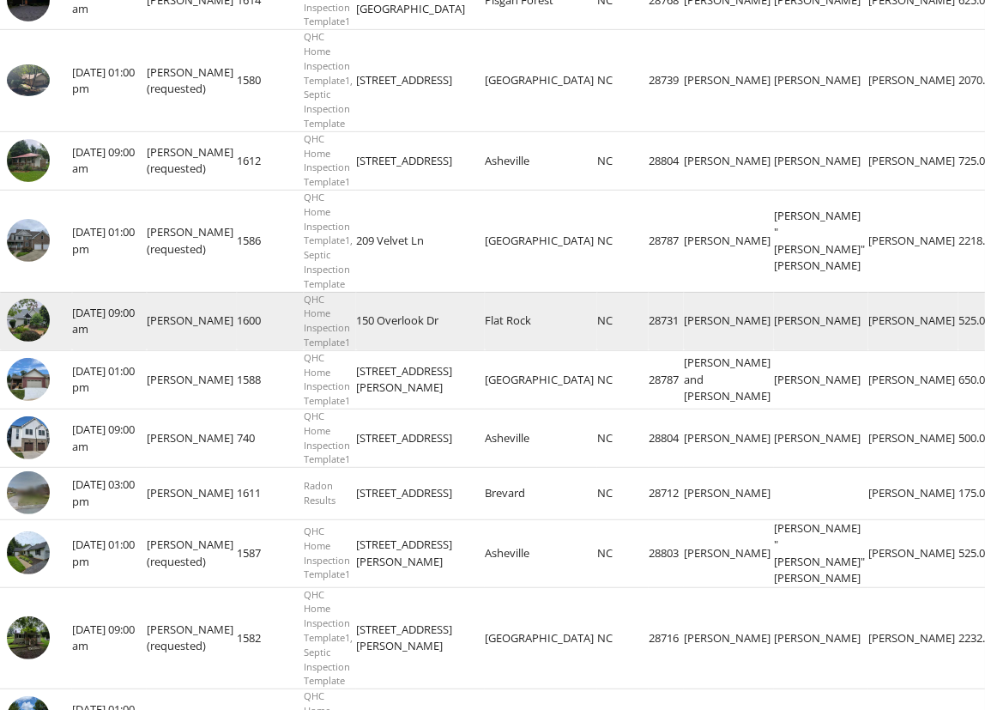
click at [36, 342] on img at bounding box center [28, 320] width 43 height 43
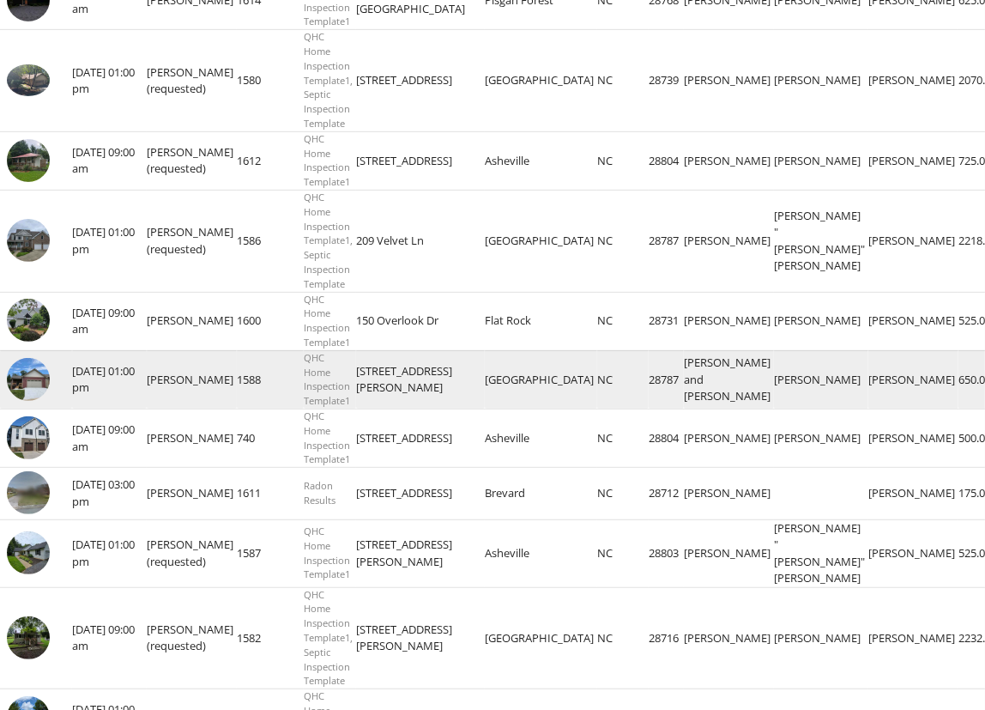
click at [28, 401] on img at bounding box center [28, 379] width 43 height 43
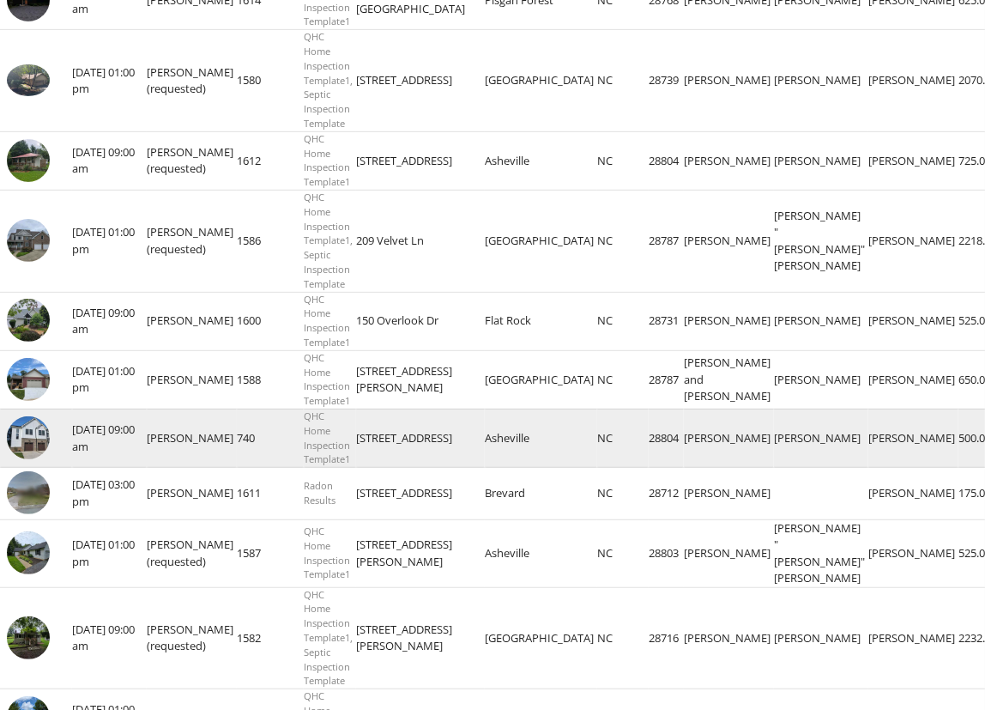
click at [22, 459] on img at bounding box center [28, 437] width 43 height 43
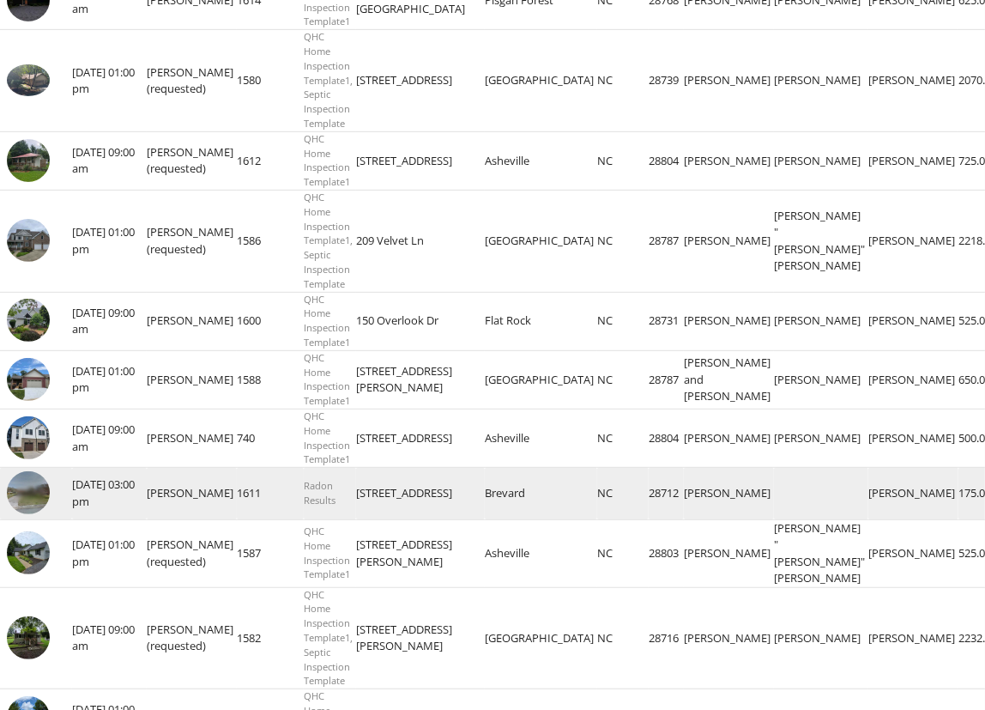
click at [21, 514] on img at bounding box center [28, 492] width 43 height 43
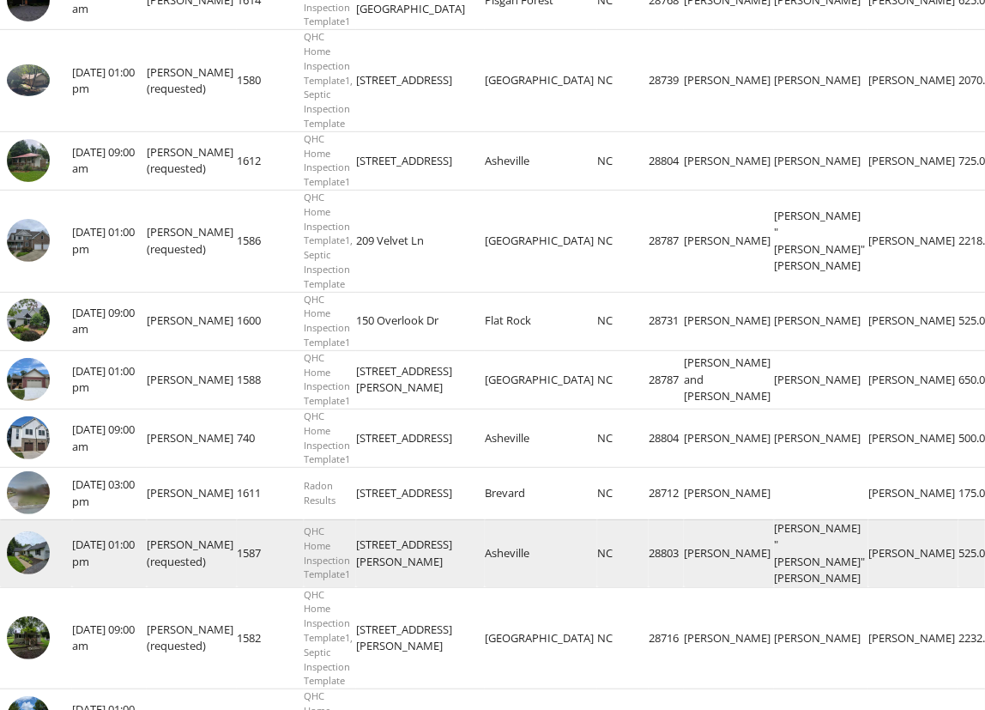
click at [30, 574] on img at bounding box center [28, 552] width 43 height 43
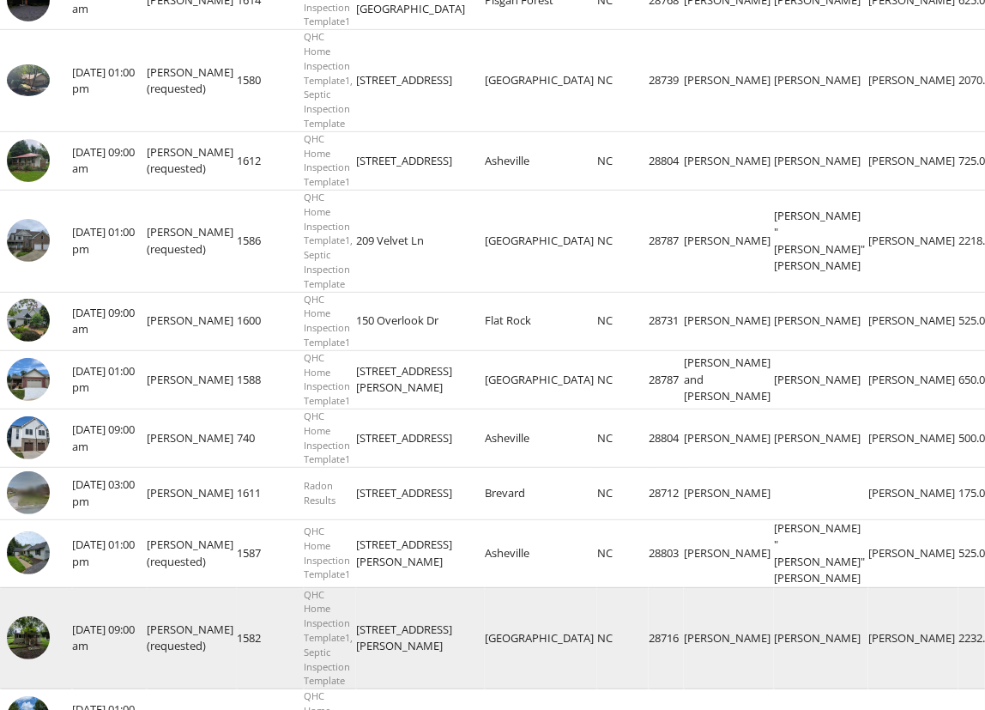
click at [37, 659] on img at bounding box center [28, 637] width 43 height 43
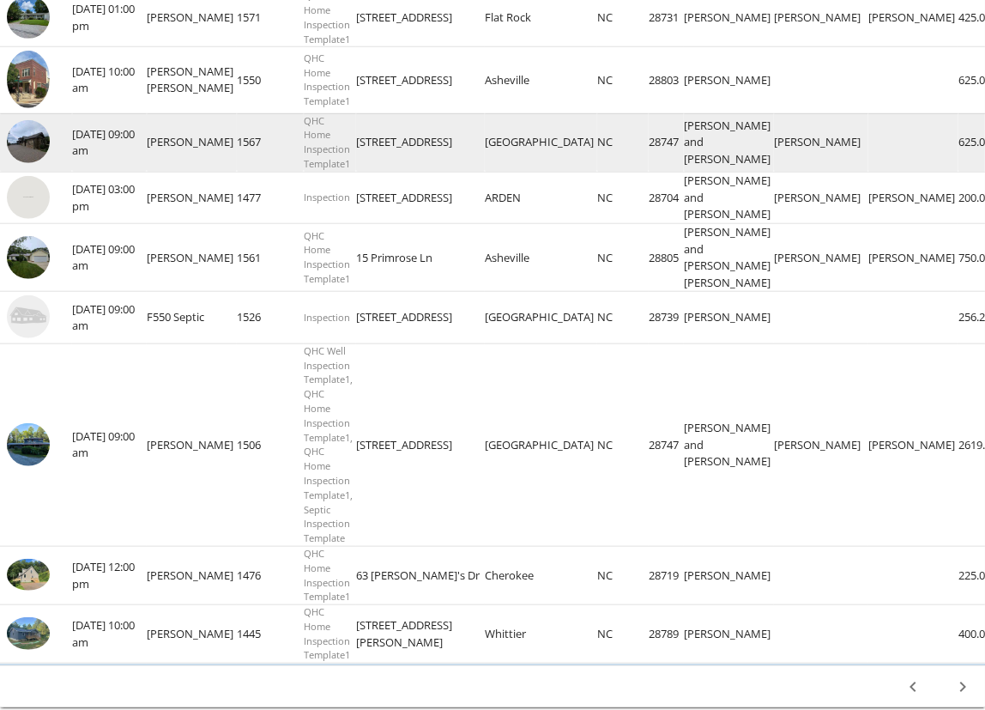
scroll to position [1402, 0]
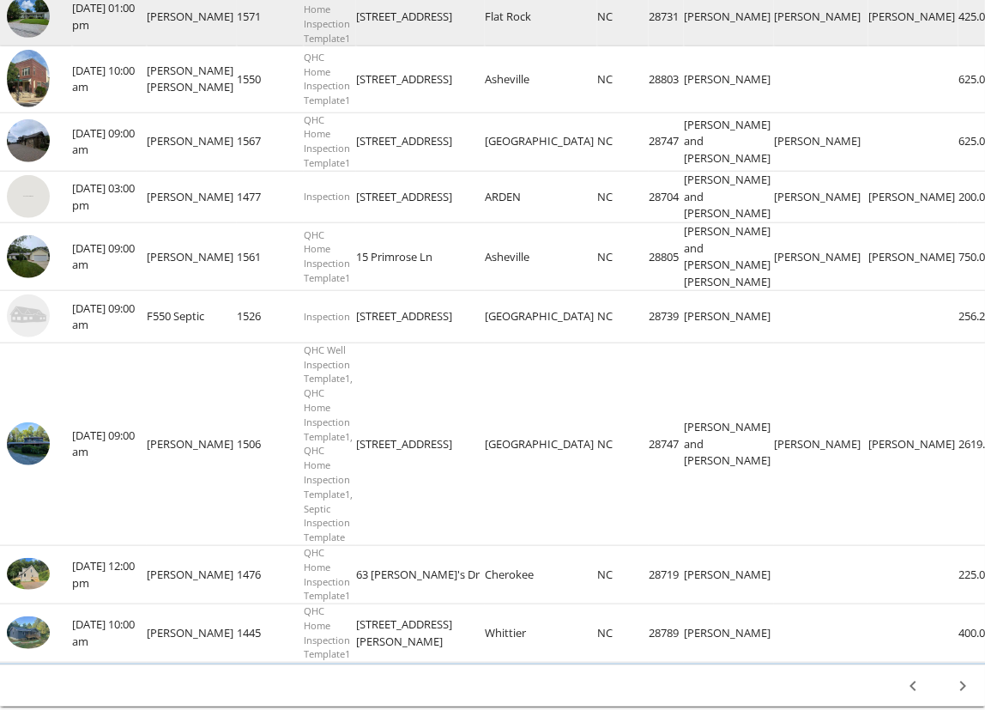
click at [33, 38] on img at bounding box center [28, 16] width 43 height 43
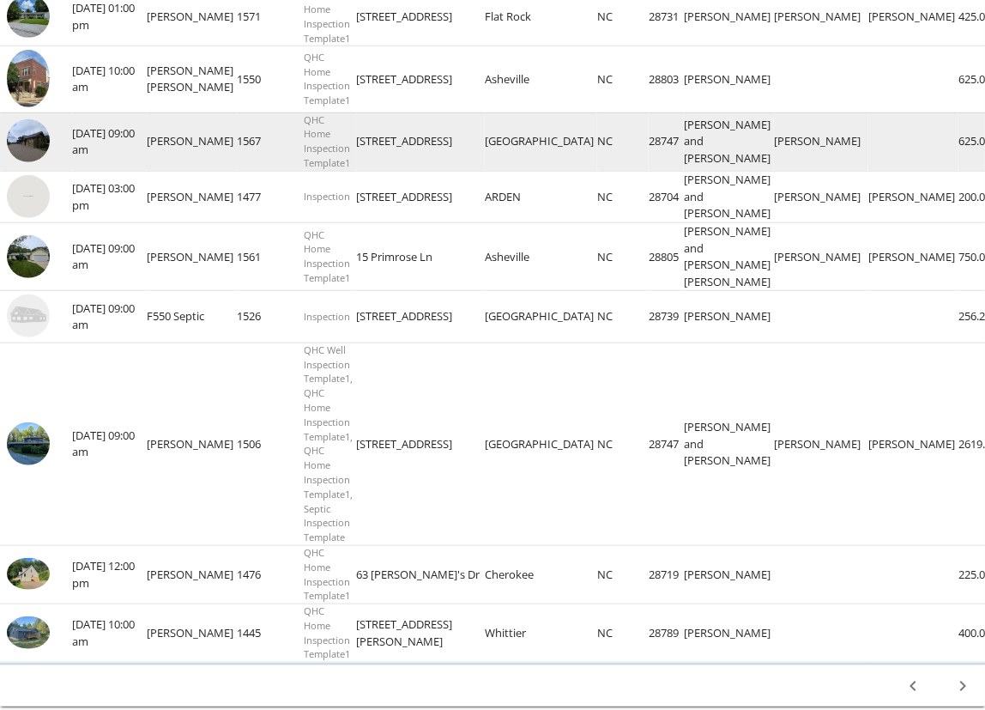
click at [28, 162] on img at bounding box center [28, 140] width 43 height 43
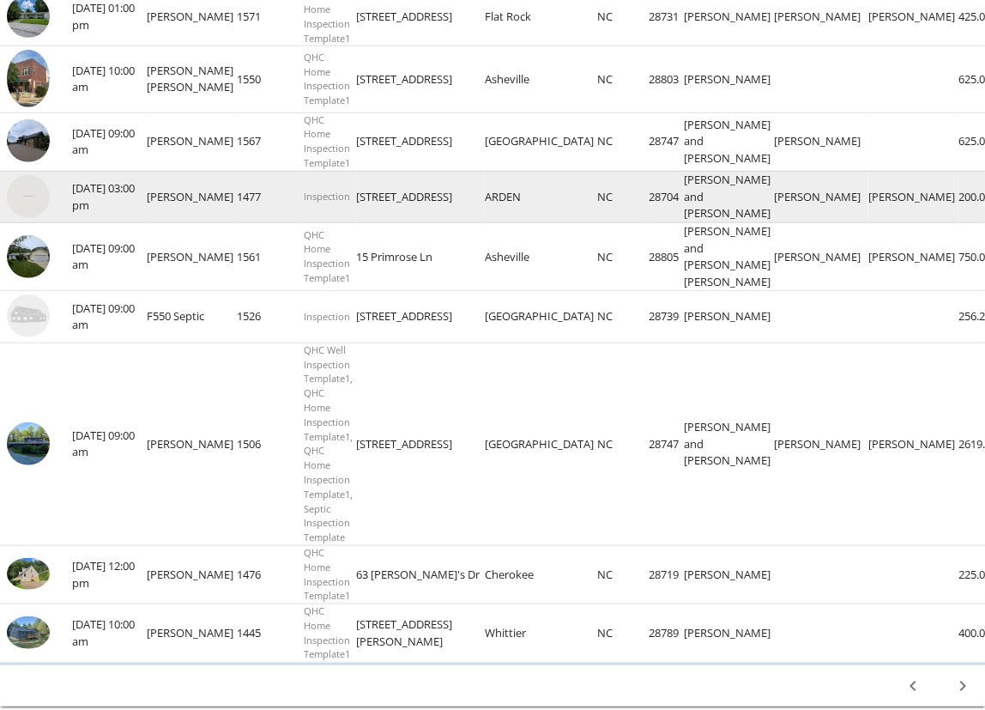
click at [37, 218] on img at bounding box center [28, 196] width 43 height 43
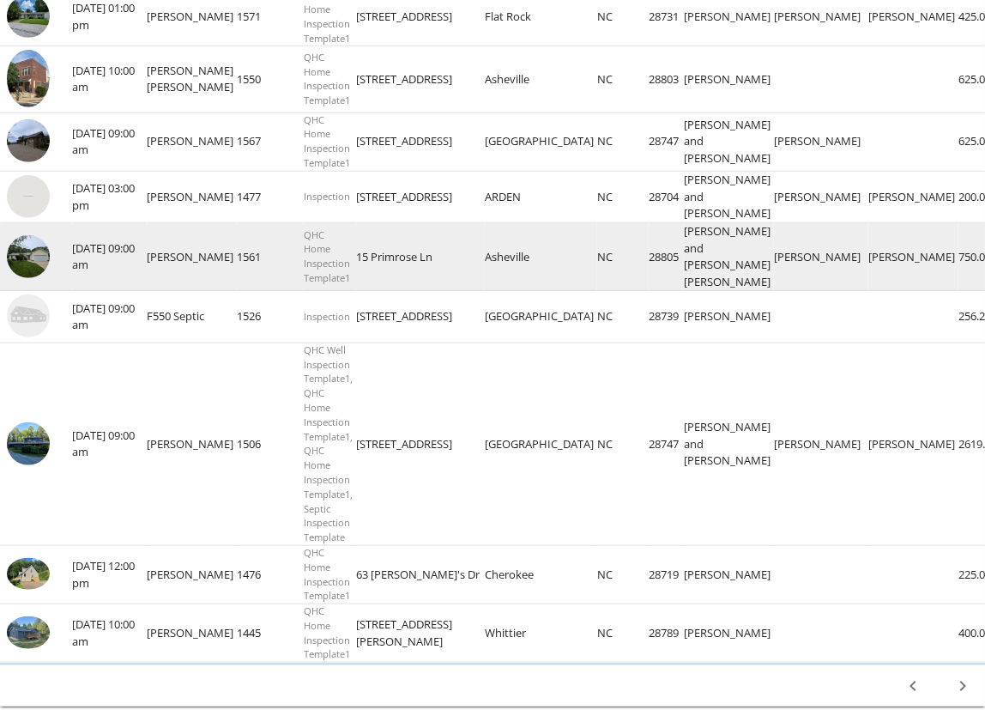
click at [27, 273] on img at bounding box center [28, 256] width 43 height 43
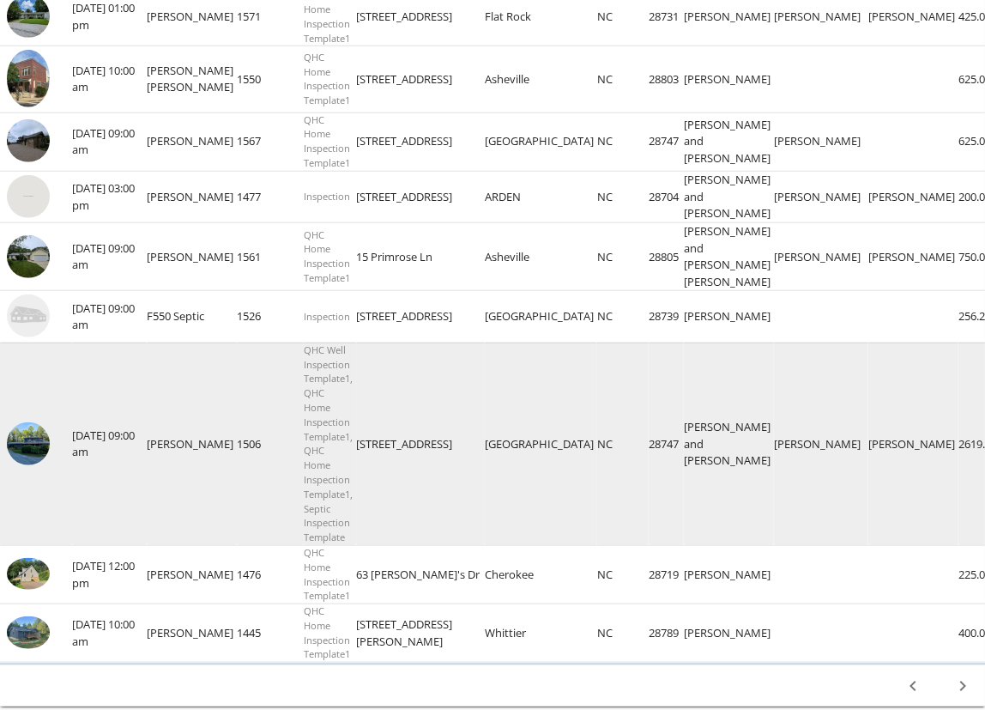
click at [21, 465] on img at bounding box center [28, 443] width 43 height 43
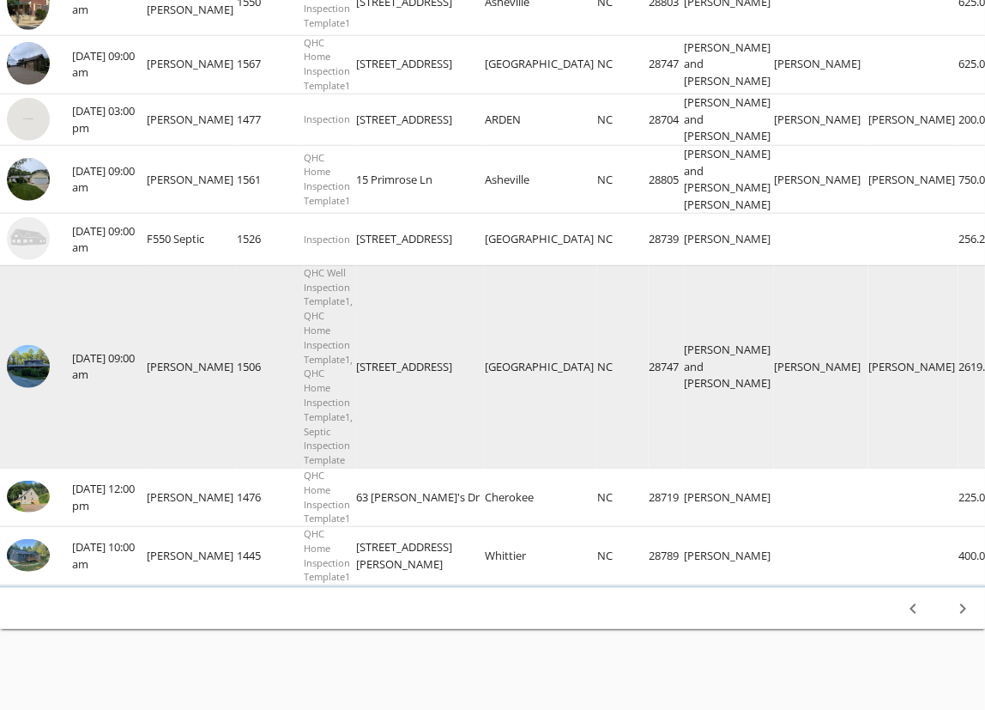
scroll to position [1480, 0]
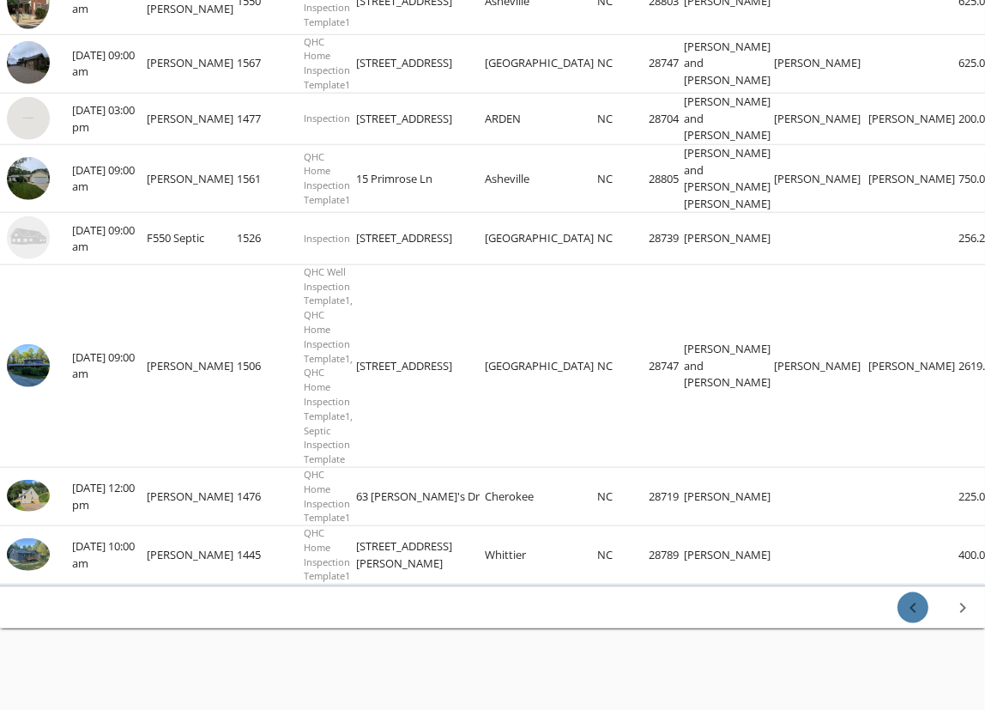
click at [908, 618] on icon "chevron_left" at bounding box center [913, 607] width 21 height 21
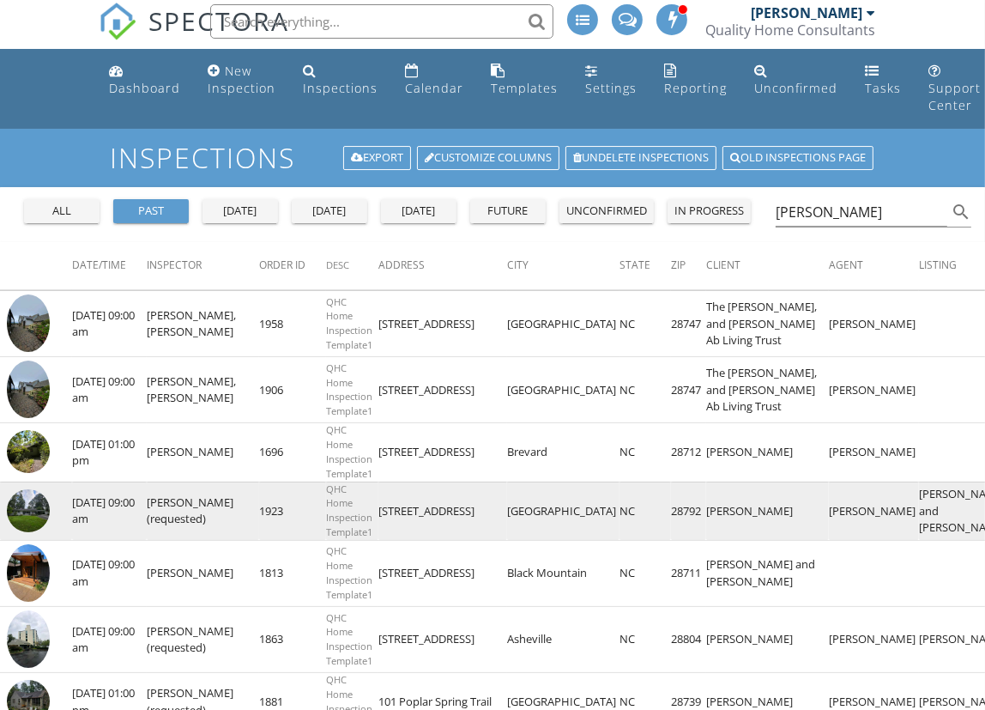
scroll to position [0, 0]
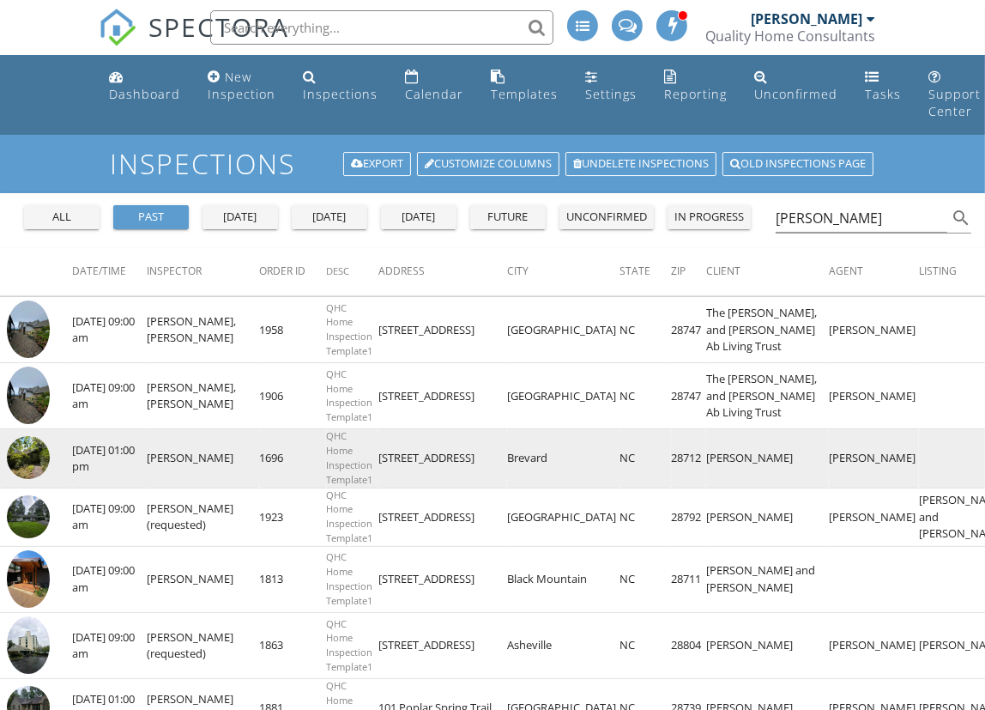
click at [21, 479] on img at bounding box center [28, 457] width 43 height 43
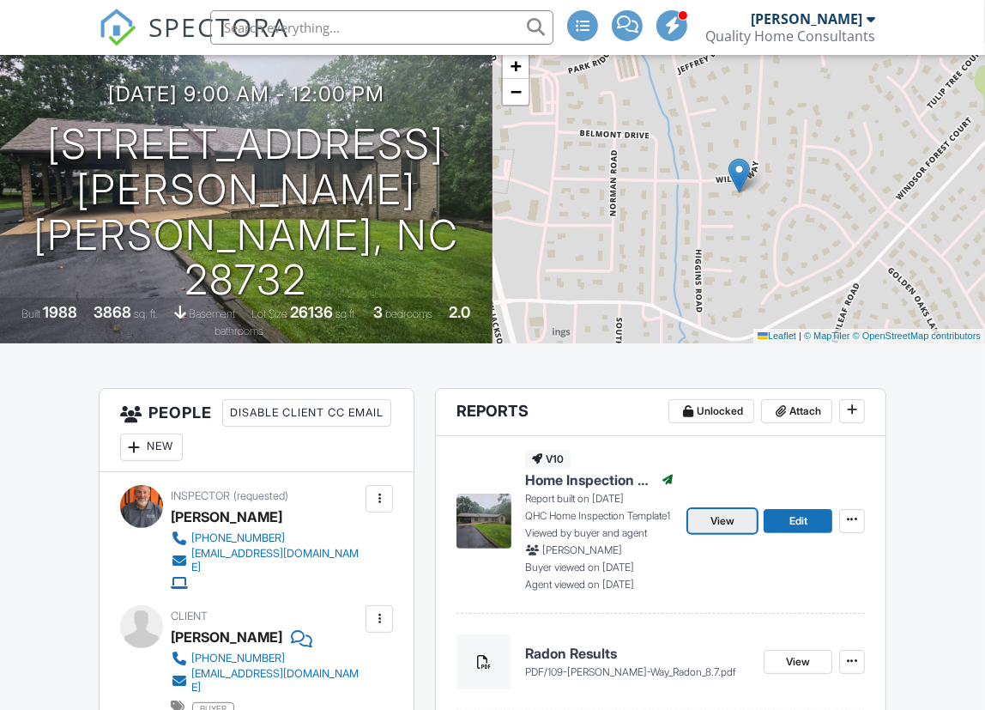
scroll to position [151, 0]
click at [730, 517] on span "View" at bounding box center [723, 519] width 24 height 17
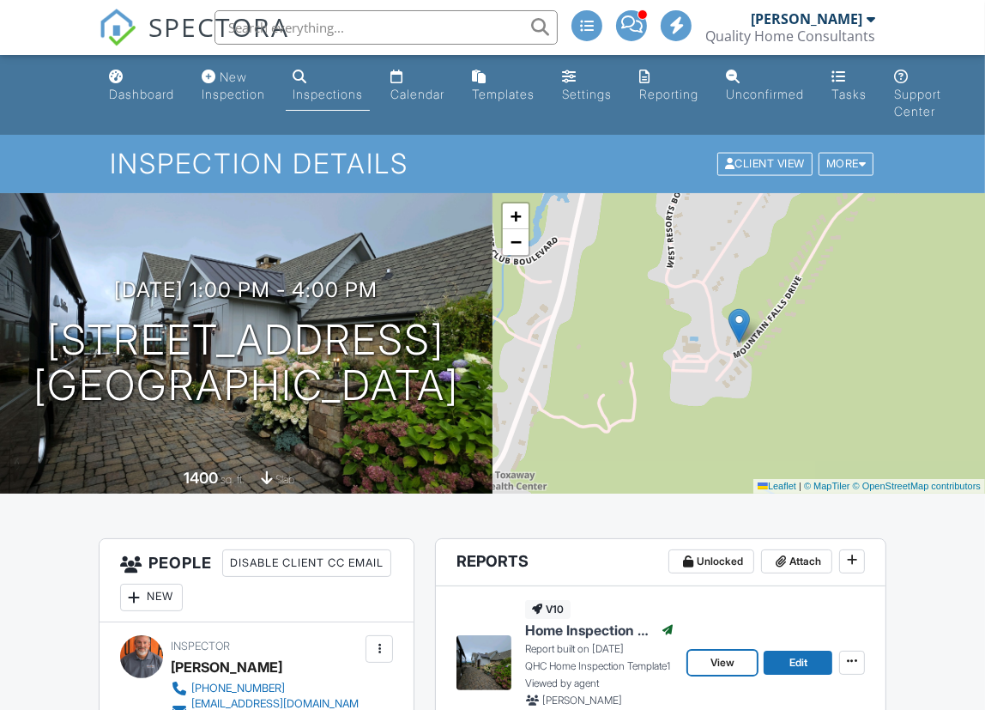
click at [717, 661] on span "View" at bounding box center [723, 662] width 24 height 17
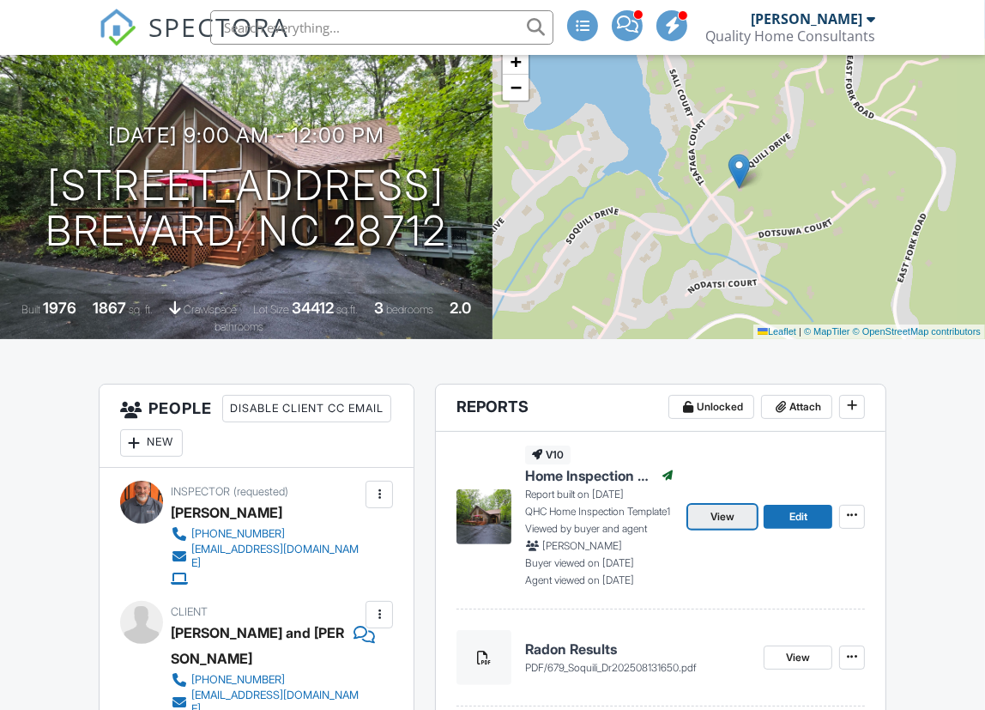
click at [720, 515] on span "View" at bounding box center [723, 516] width 24 height 17
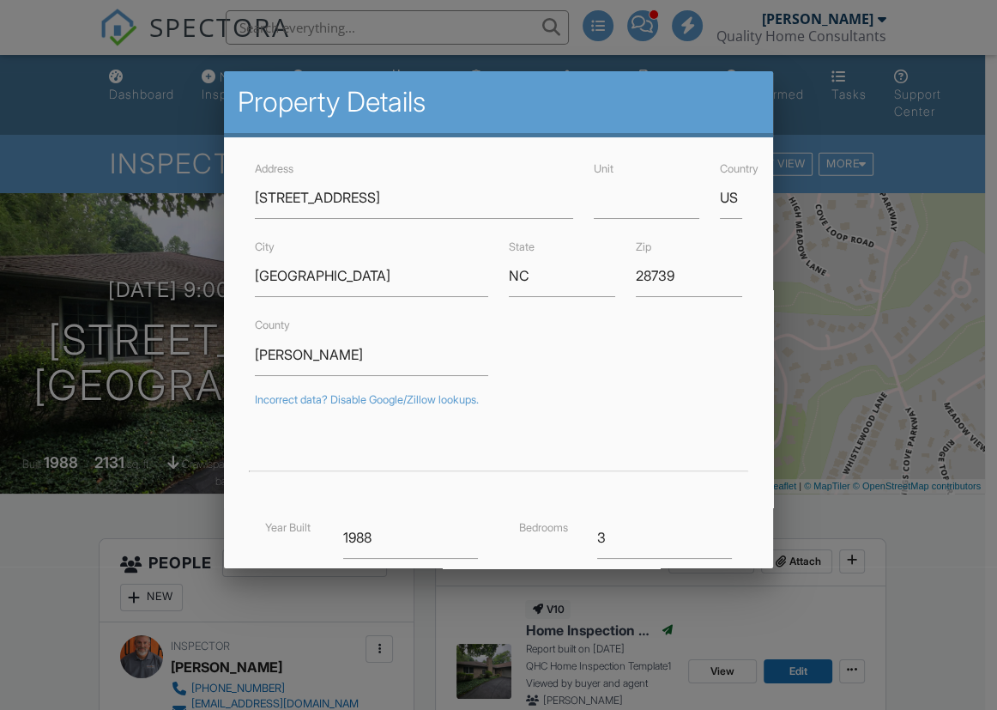
click at [929, 577] on div at bounding box center [498, 357] width 997 height 887
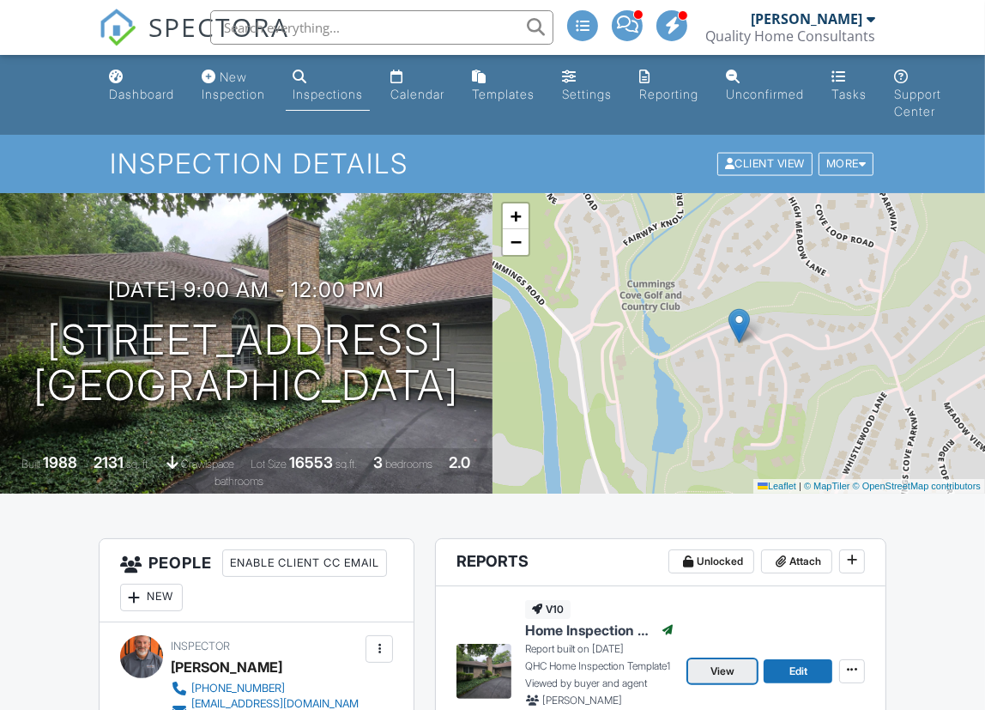
click at [722, 668] on span "View" at bounding box center [723, 670] width 24 height 17
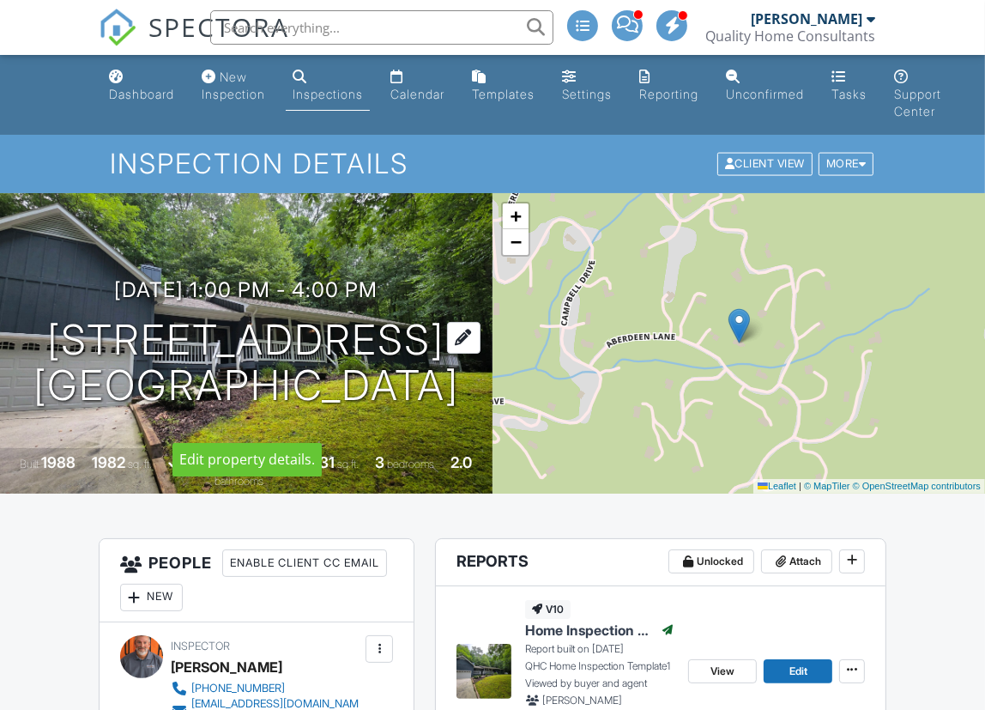
click at [129, 321] on h1 "[STREET_ADDRESS] [GEOGRAPHIC_DATA], NC 28768" at bounding box center [246, 363] width 426 height 91
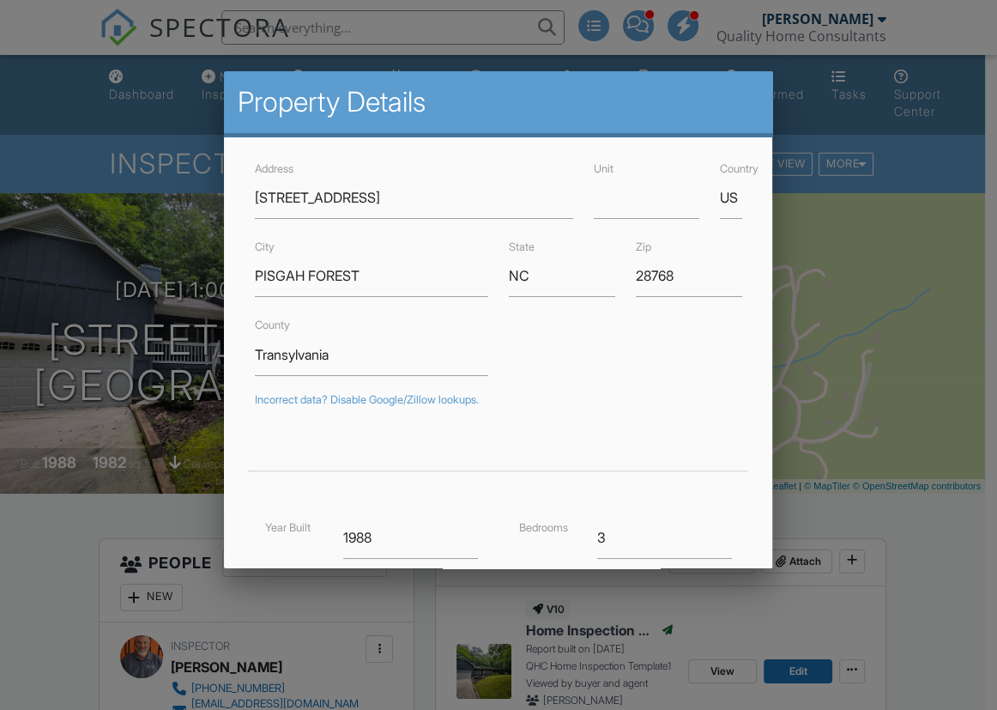
click at [15, 601] on div at bounding box center [498, 357] width 997 height 887
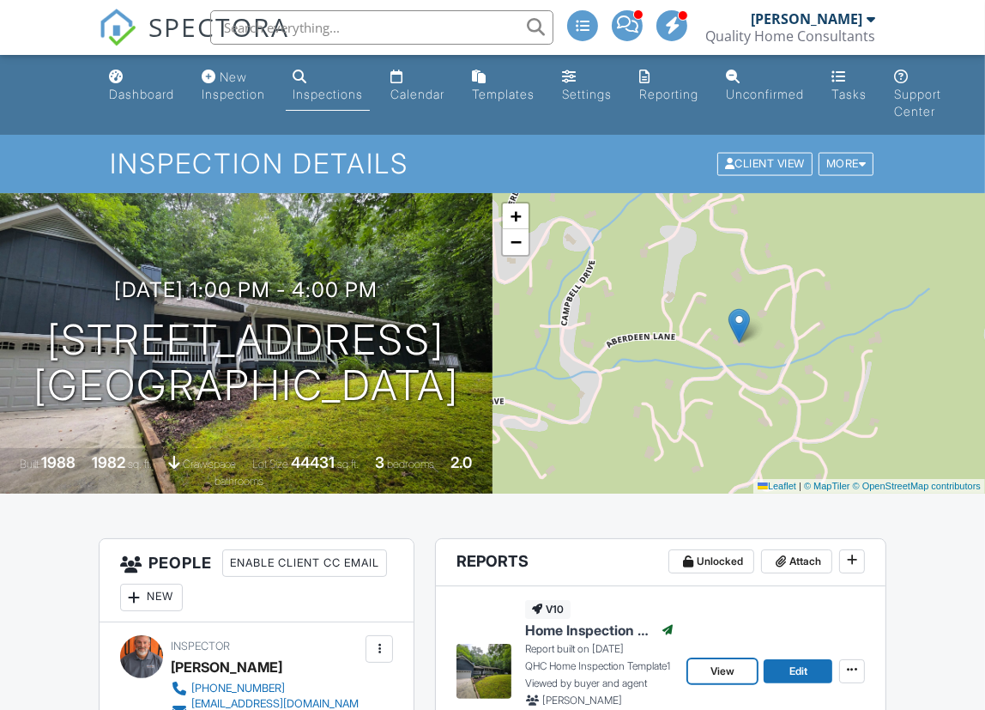
drag, startPoint x: 726, startPoint y: 669, endPoint x: 731, endPoint y: 657, distance: 12.3
click at [726, 669] on span "View" at bounding box center [723, 670] width 24 height 17
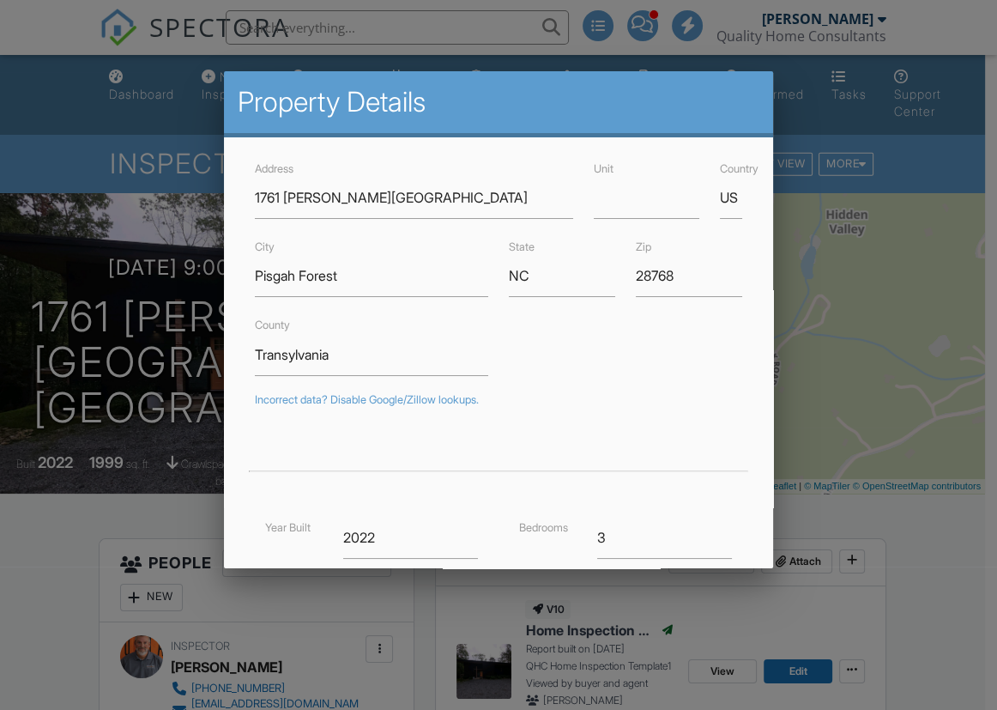
click at [59, 538] on div at bounding box center [498, 357] width 997 height 887
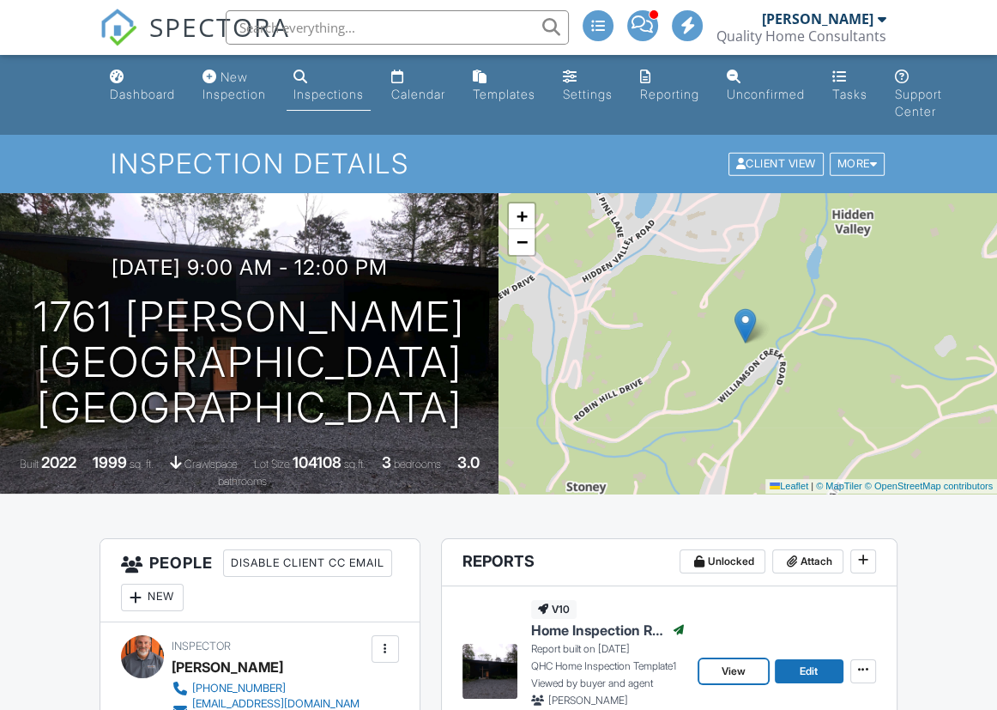
drag, startPoint x: 717, startPoint y: 672, endPoint x: 729, endPoint y: 663, distance: 14.8
click at [722, 672] on span "View" at bounding box center [734, 670] width 24 height 17
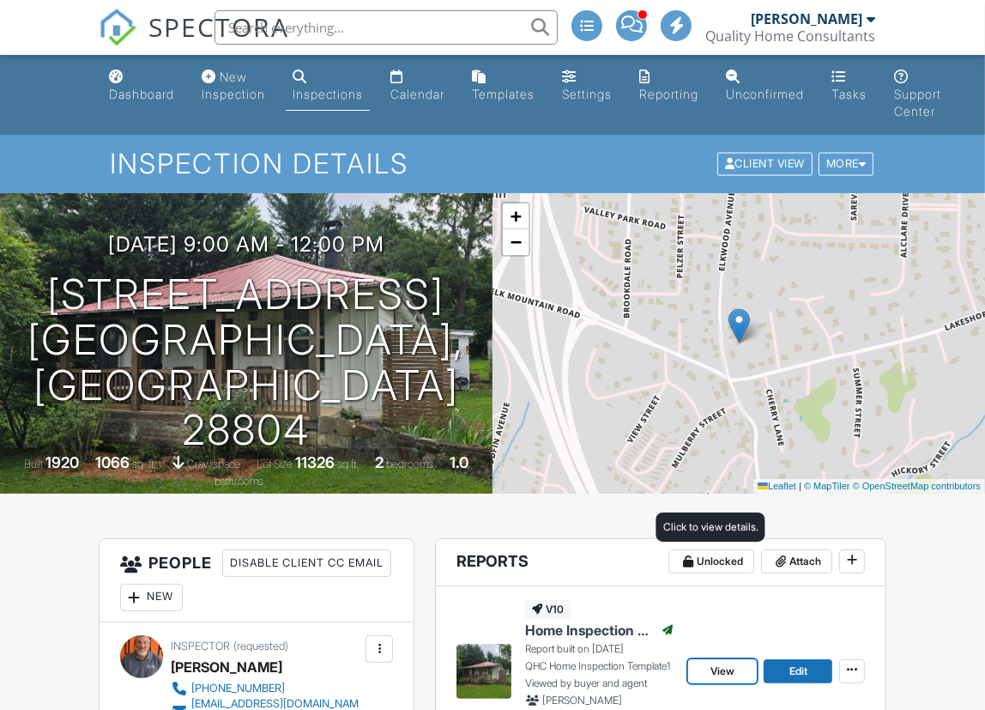
click at [711, 666] on span "View" at bounding box center [723, 670] width 24 height 17
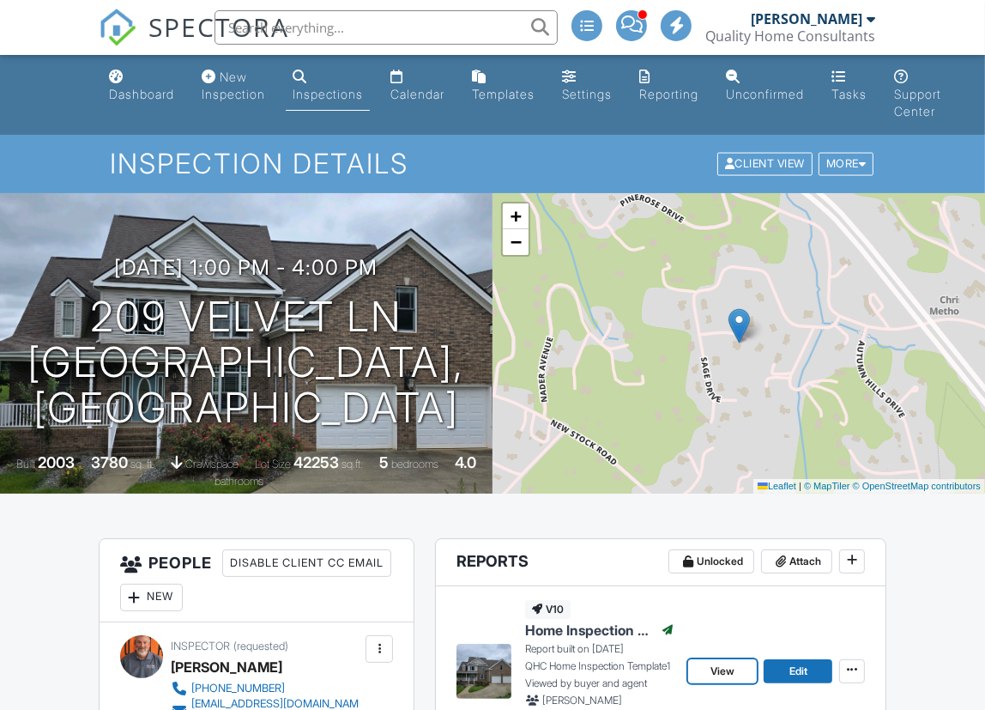
click at [720, 673] on span "View" at bounding box center [723, 670] width 24 height 17
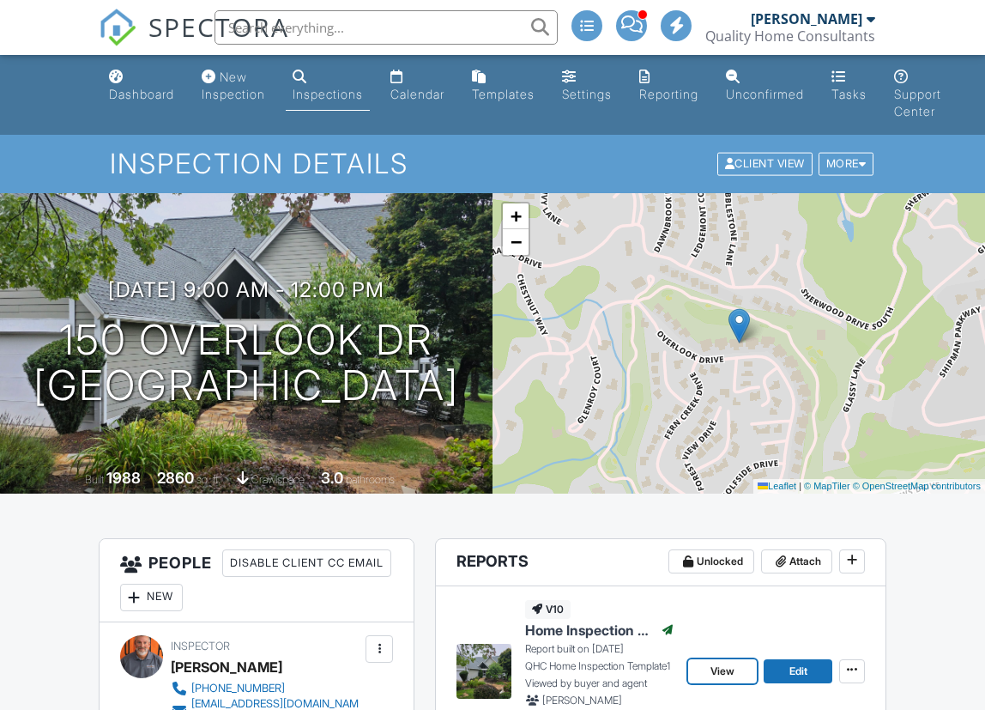
click at [721, 679] on span "View" at bounding box center [723, 670] width 24 height 17
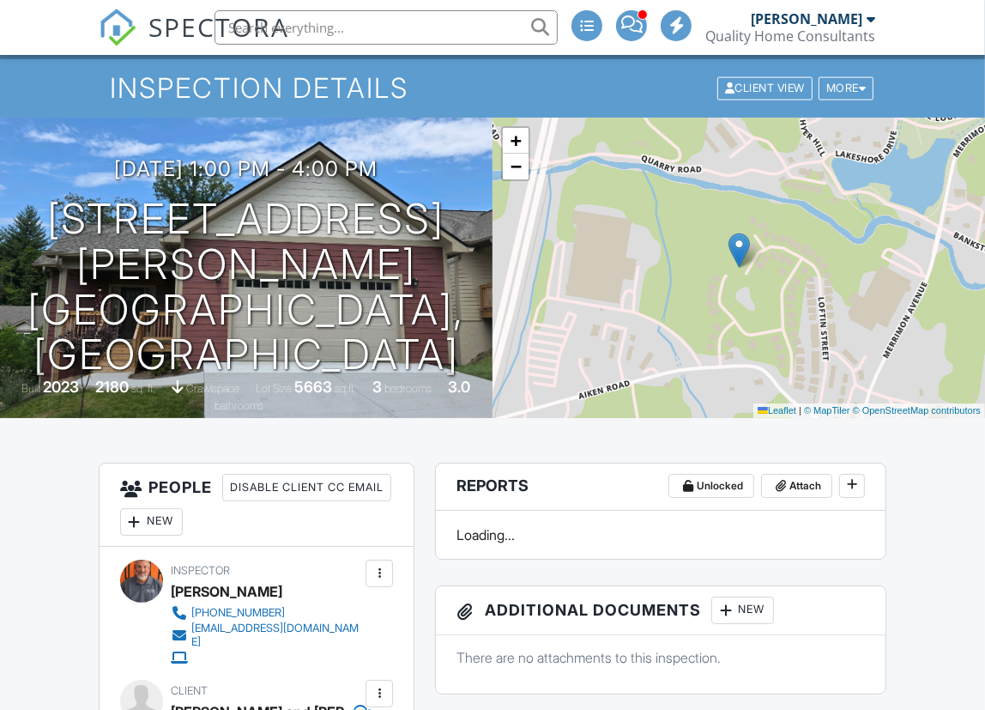
scroll to position [77, 0]
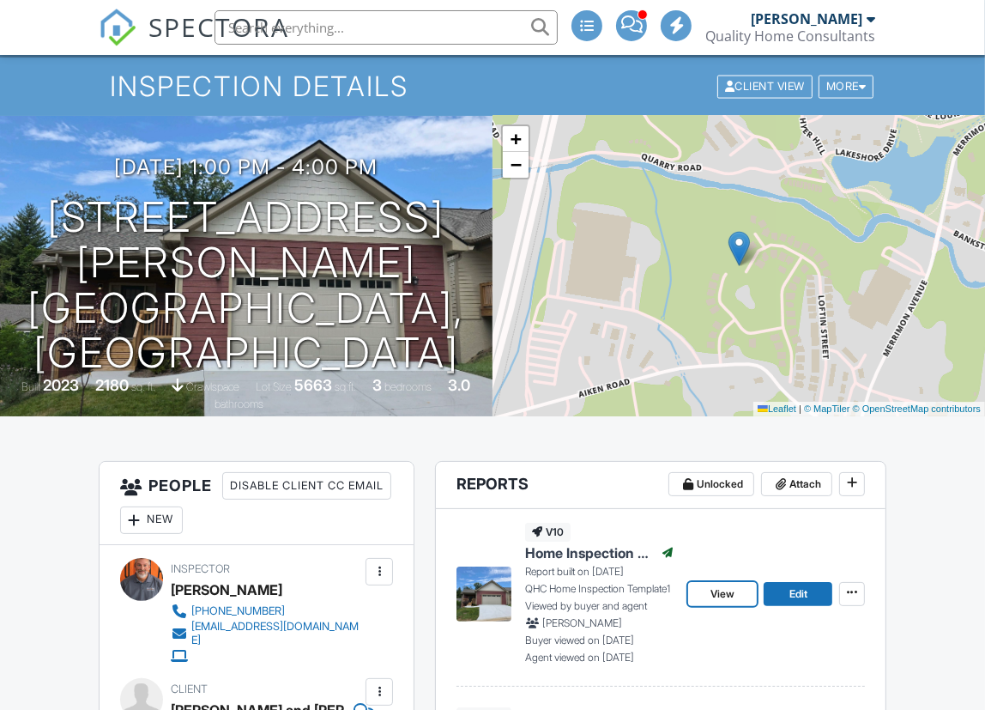
click at [727, 596] on span "View" at bounding box center [723, 593] width 24 height 17
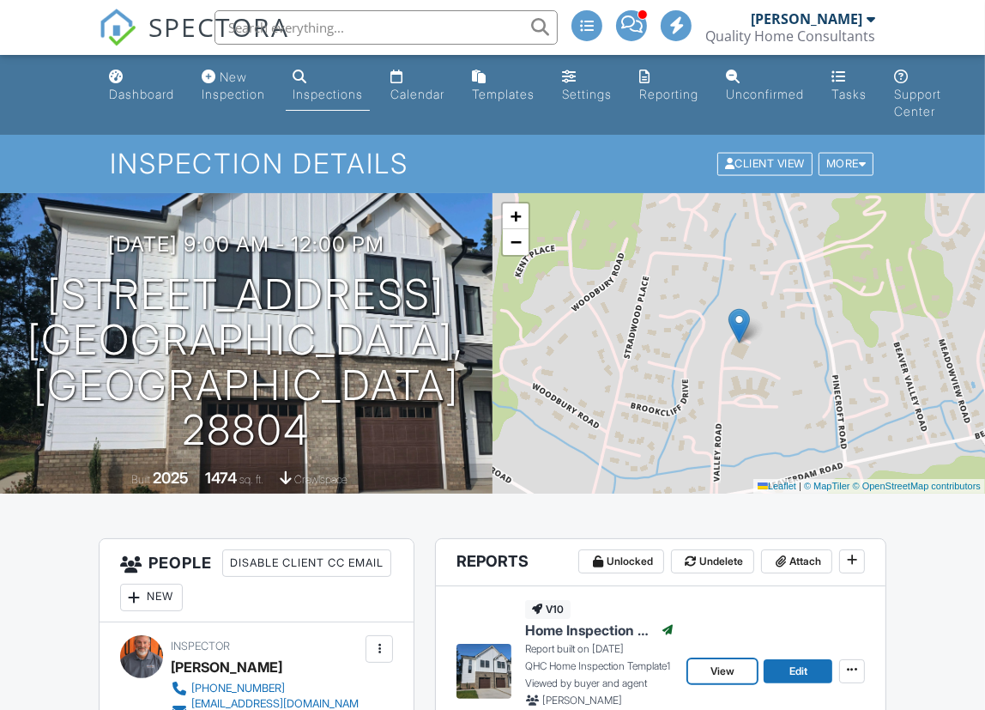
click at [717, 674] on span "View" at bounding box center [723, 670] width 24 height 17
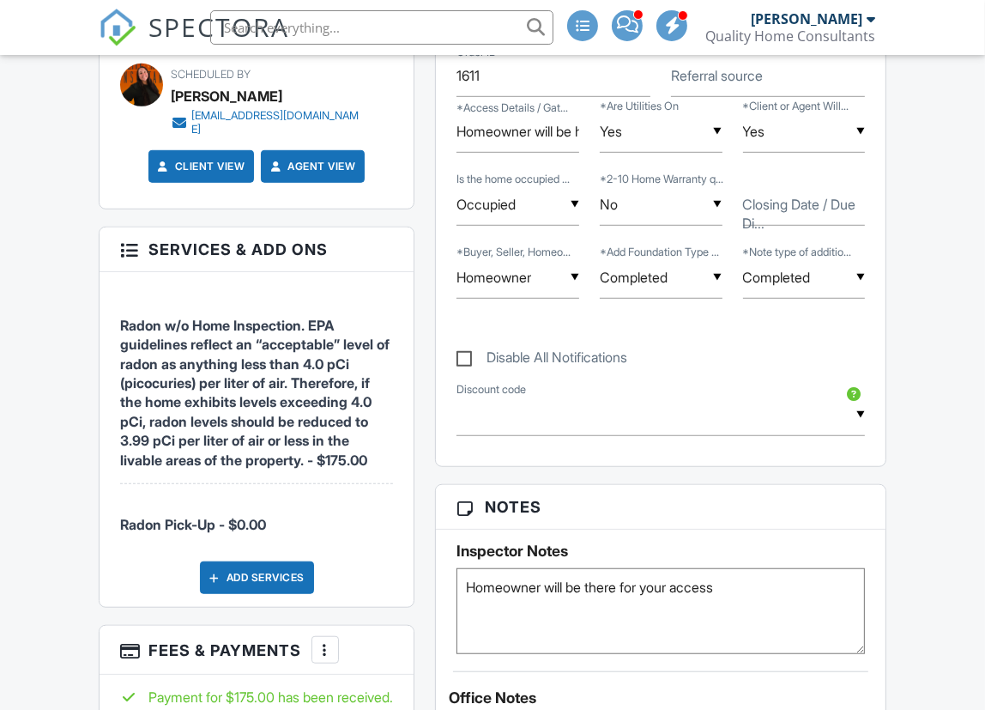
scroll to position [935, 0]
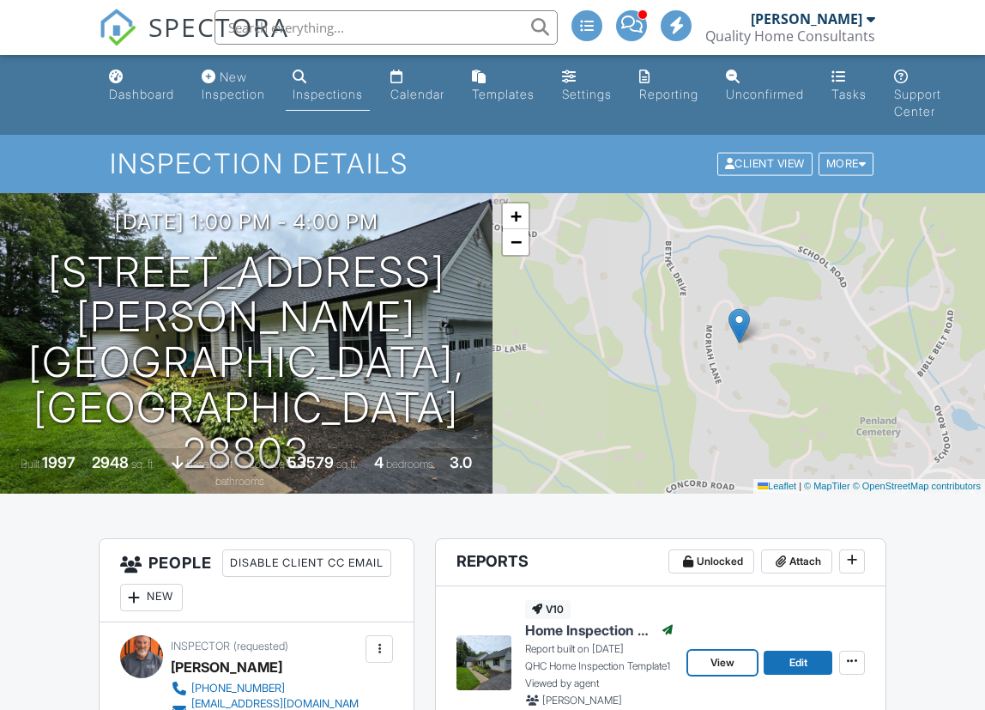
click at [715, 657] on span "View" at bounding box center [723, 662] width 24 height 17
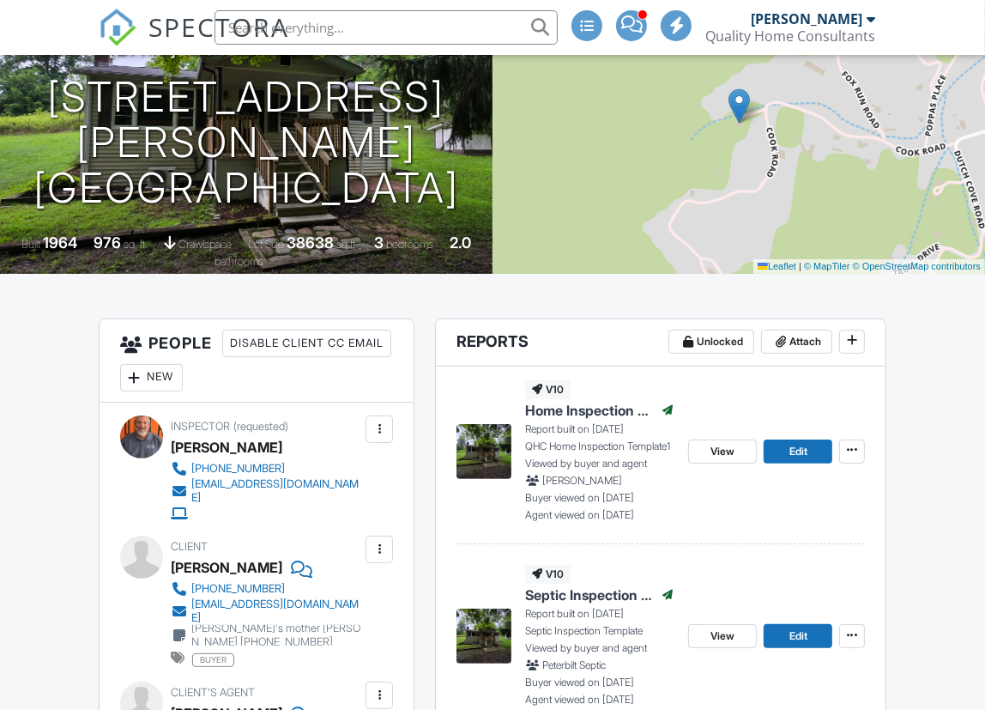
scroll to position [223, 0]
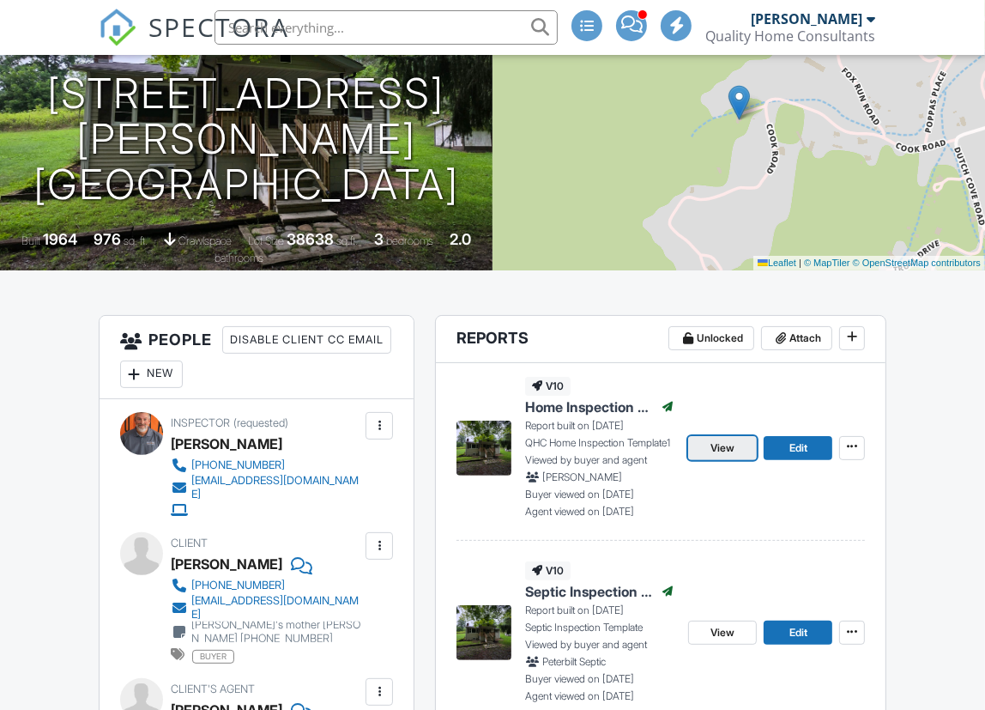
click at [723, 439] on span "View" at bounding box center [723, 447] width 24 height 17
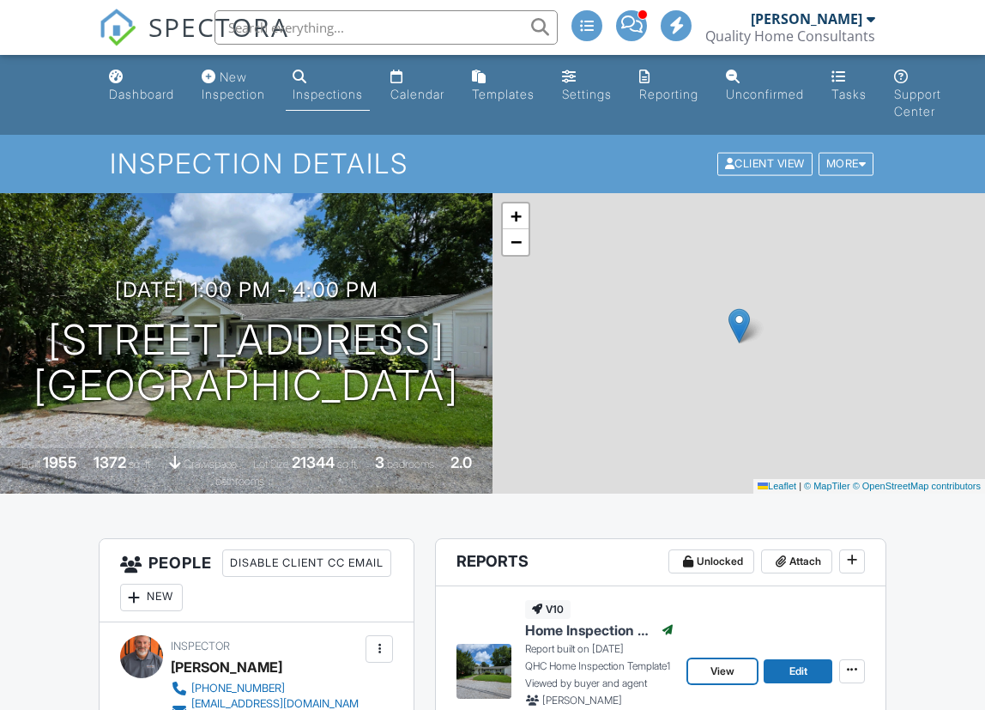
click at [729, 667] on span "View" at bounding box center [723, 670] width 24 height 17
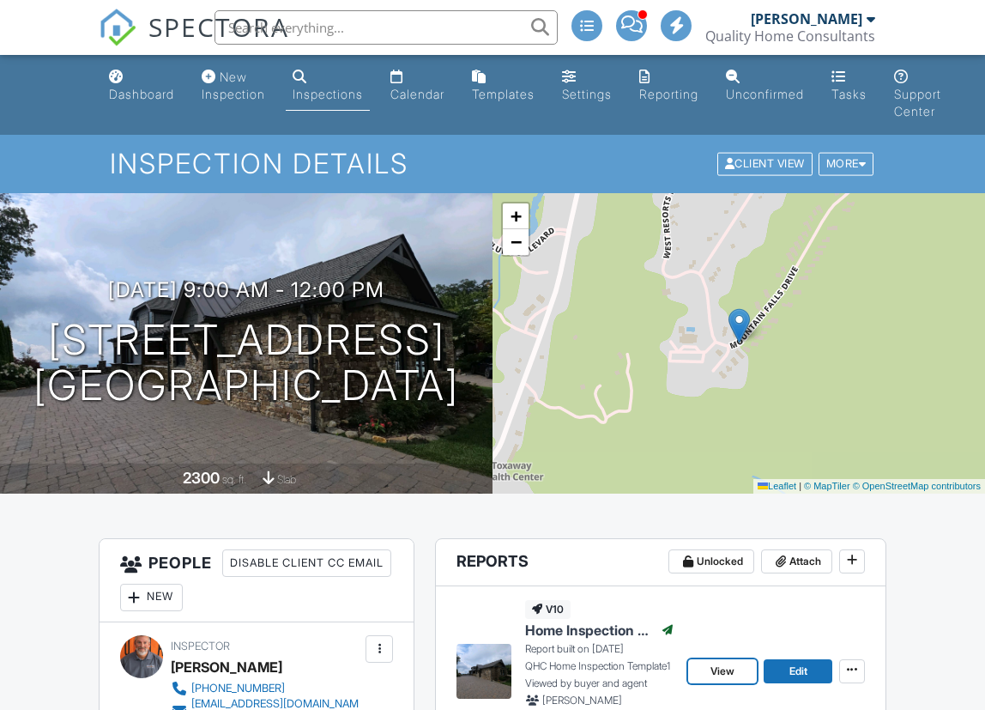
click at [714, 669] on span "View" at bounding box center [723, 670] width 24 height 17
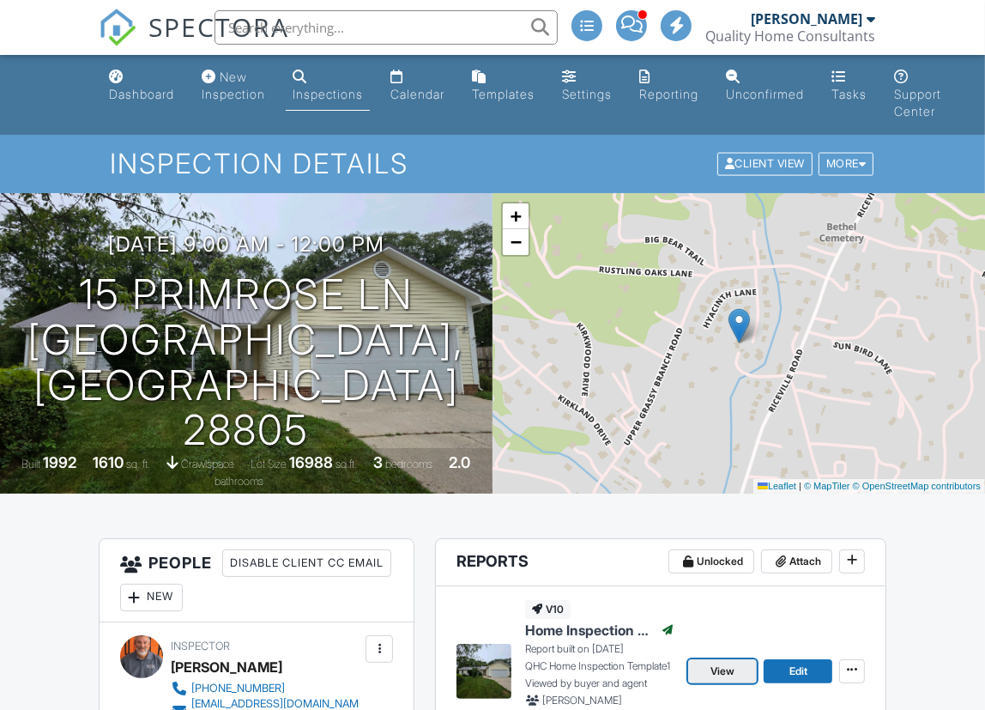
click at [721, 678] on span "View" at bounding box center [723, 670] width 24 height 17
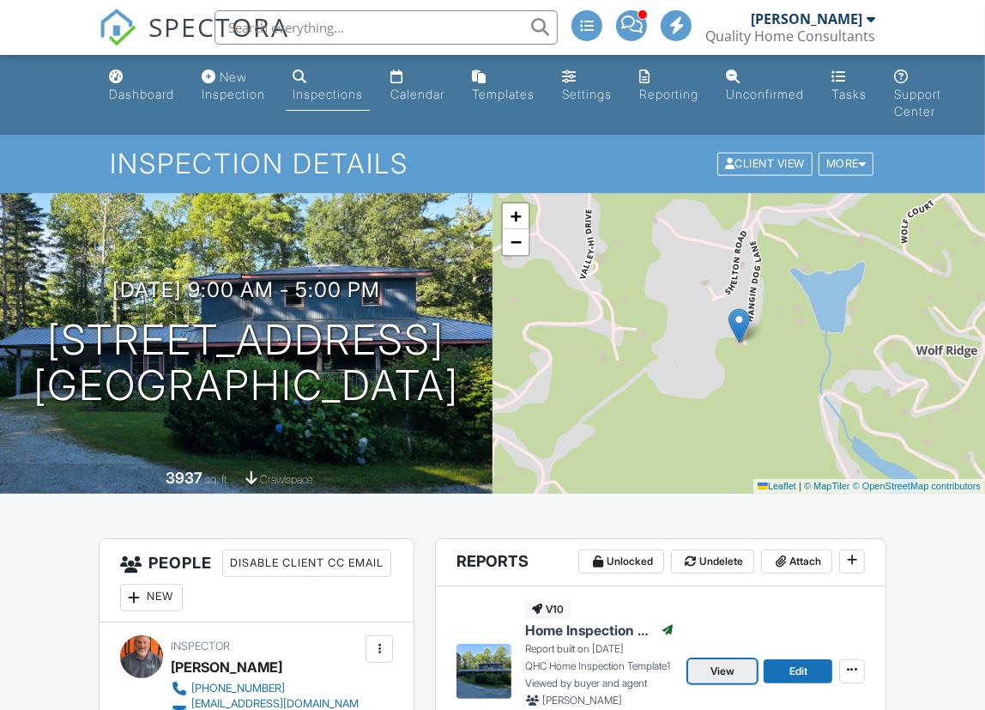
drag, startPoint x: 584, startPoint y: 549, endPoint x: 723, endPoint y: 669, distance: 183.1
click at [723, 669] on span "View" at bounding box center [723, 670] width 24 height 17
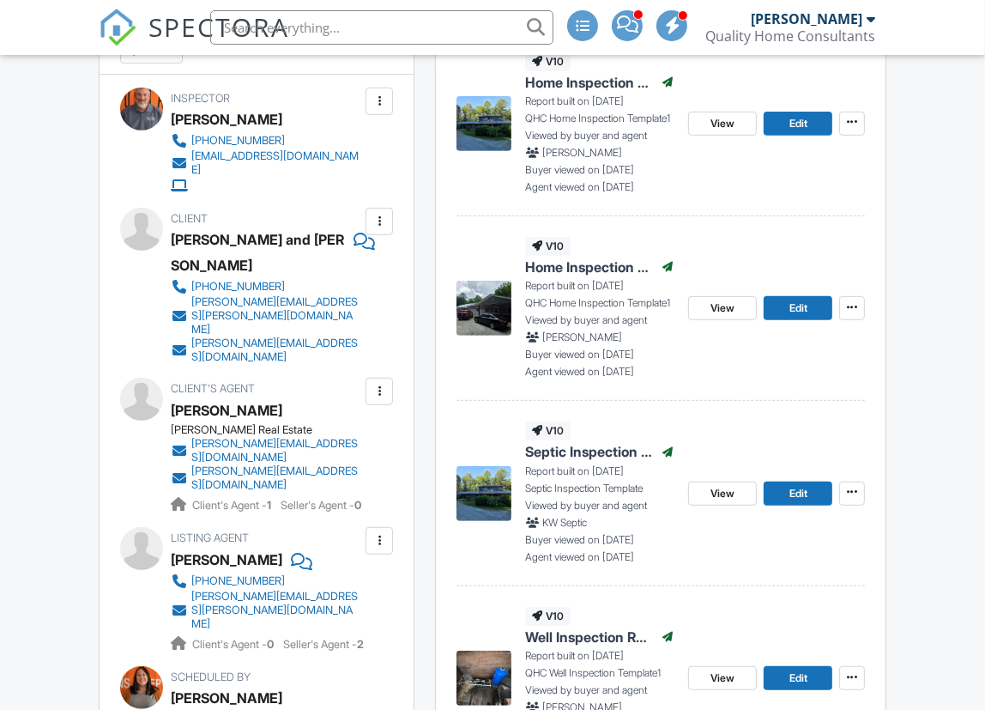
scroll to position [547, 0]
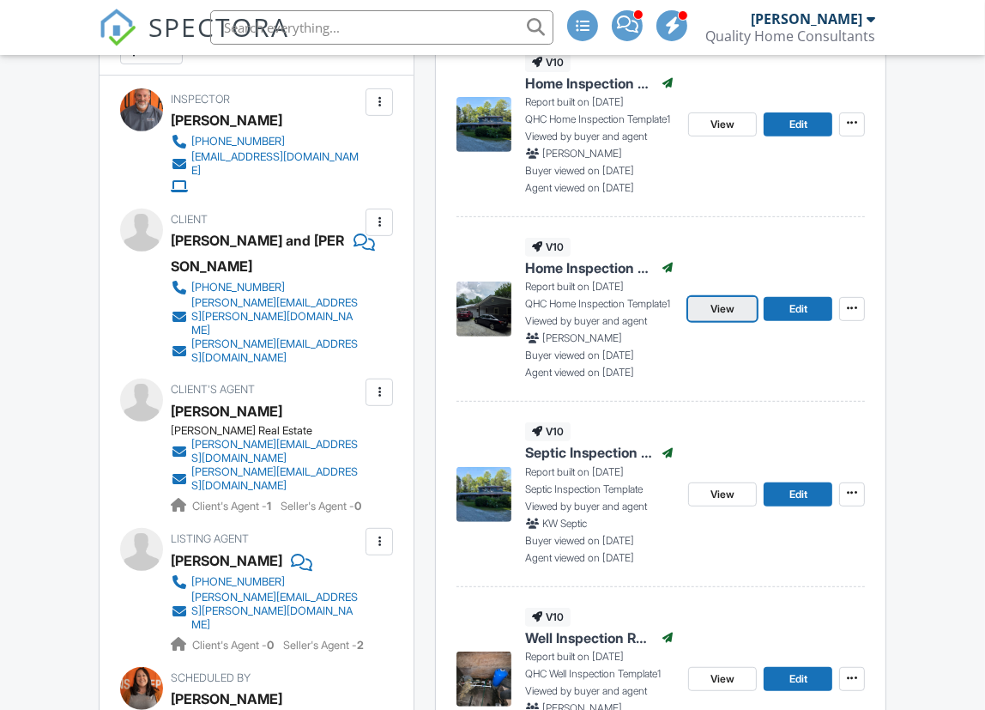
click at [717, 306] on span "View" at bounding box center [723, 308] width 24 height 17
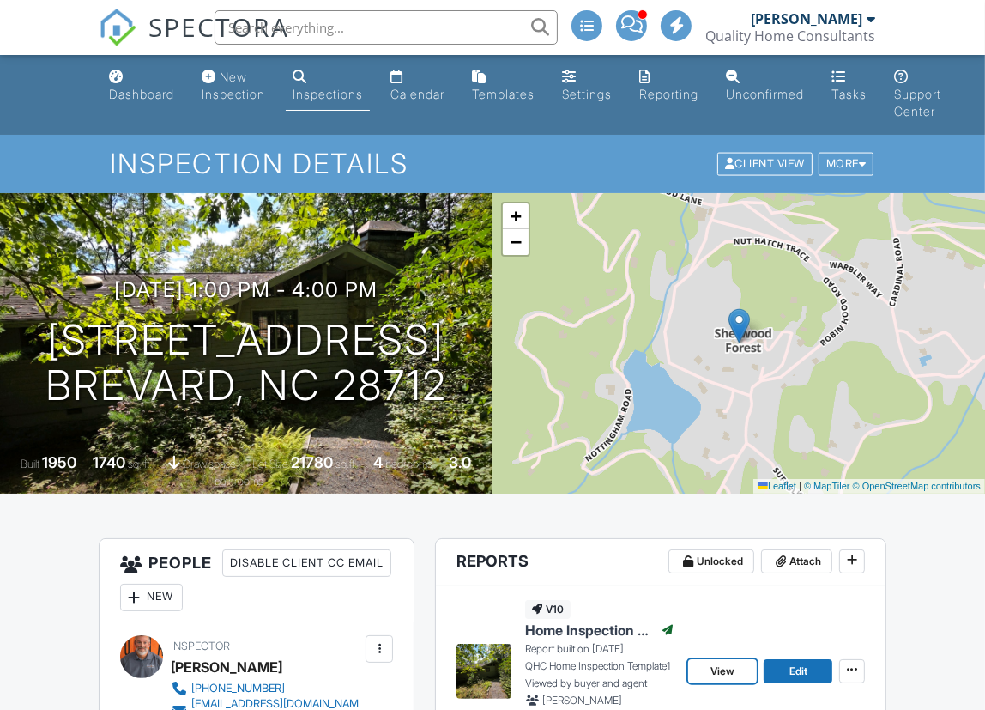
click at [718, 668] on span "View" at bounding box center [723, 670] width 24 height 17
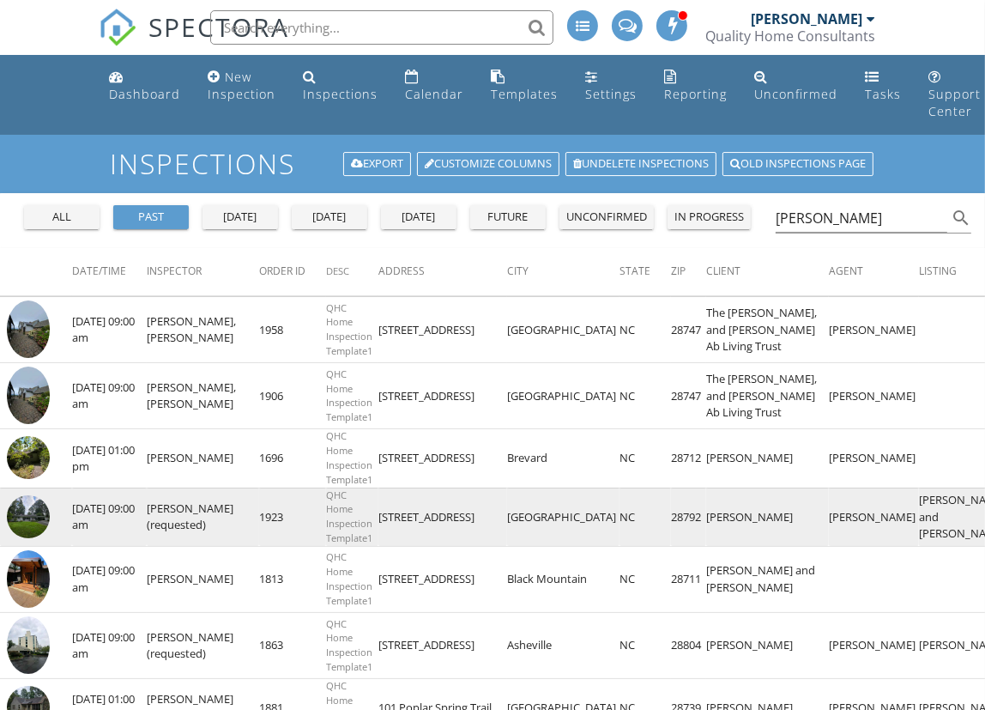
click at [25, 538] on img at bounding box center [28, 516] width 43 height 43
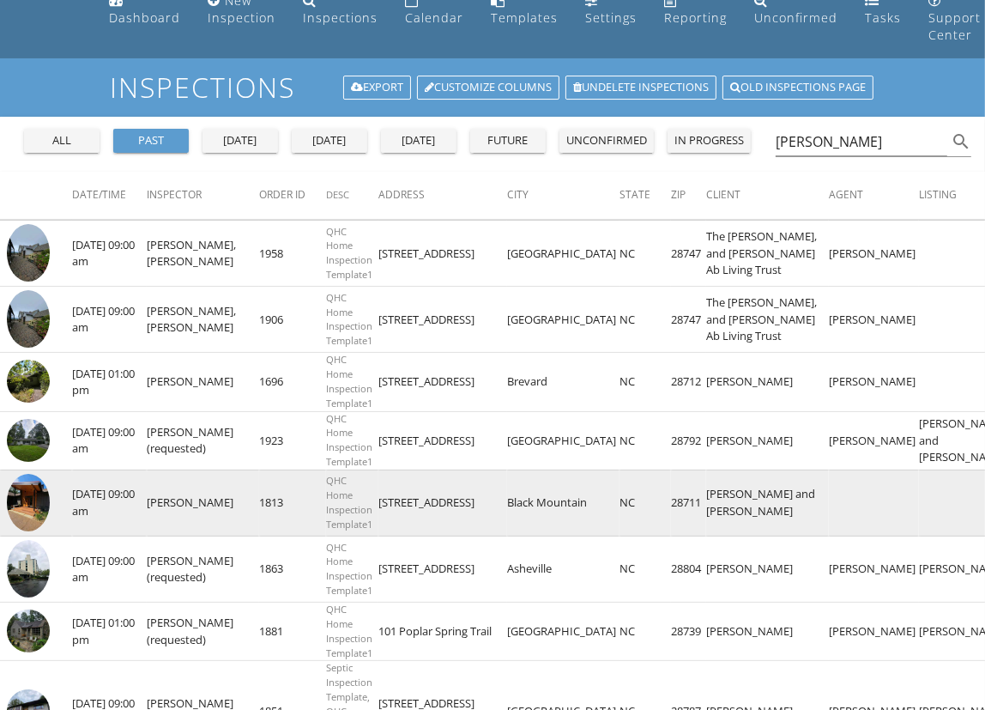
scroll to position [77, 0]
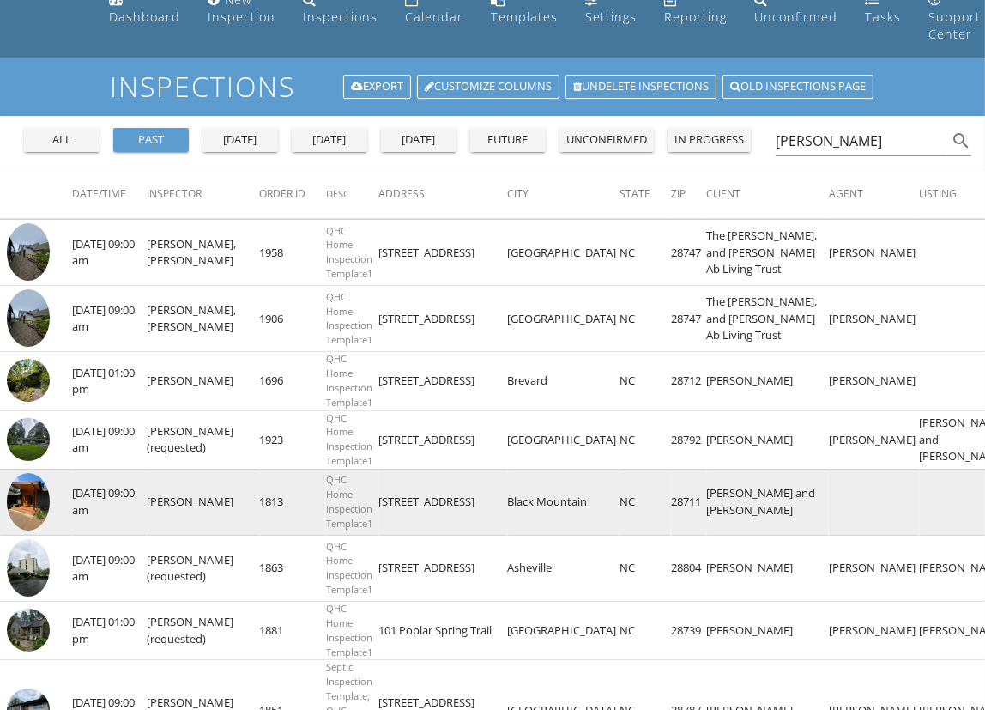
click at [38, 530] on img at bounding box center [28, 501] width 43 height 57
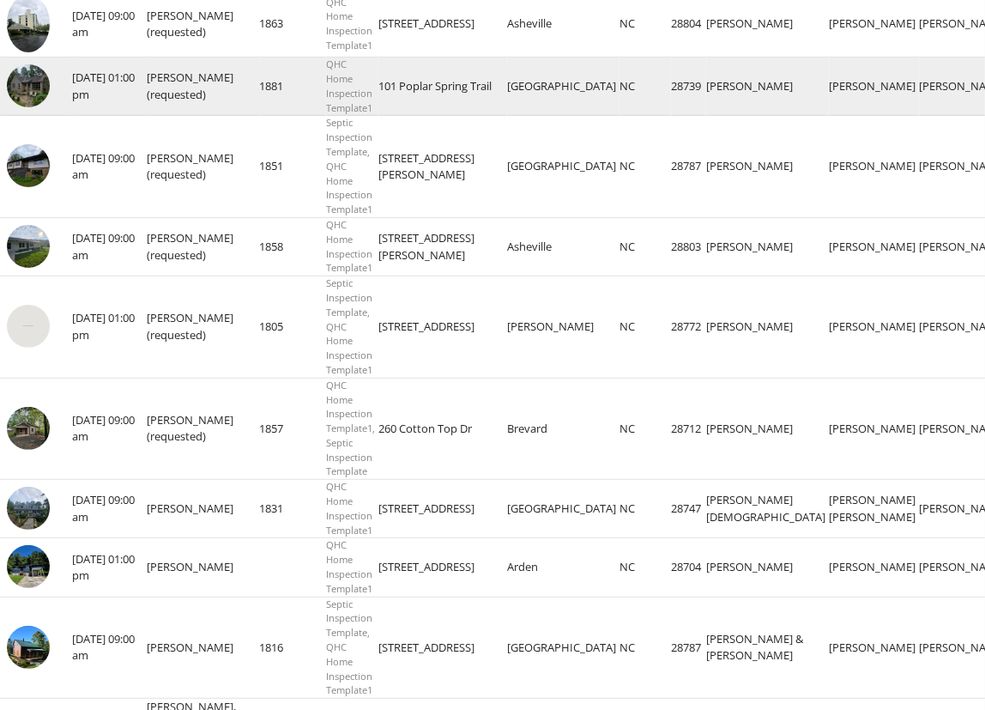
scroll to position [622, 0]
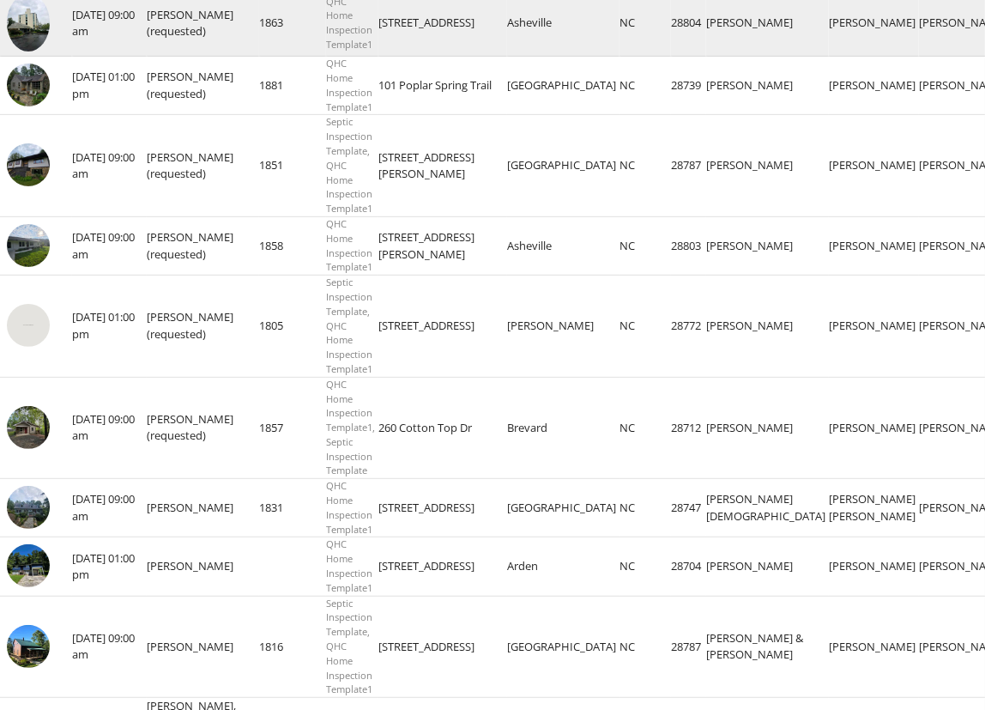
click at [33, 51] on img at bounding box center [28, 22] width 43 height 57
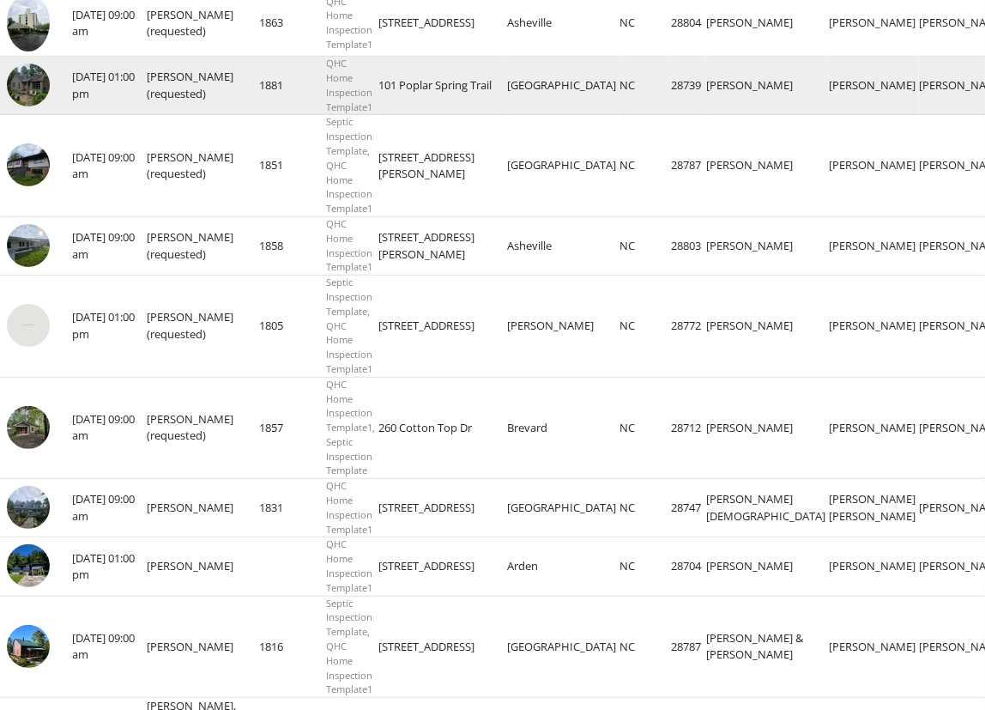
click at [19, 106] on img at bounding box center [28, 85] width 43 height 43
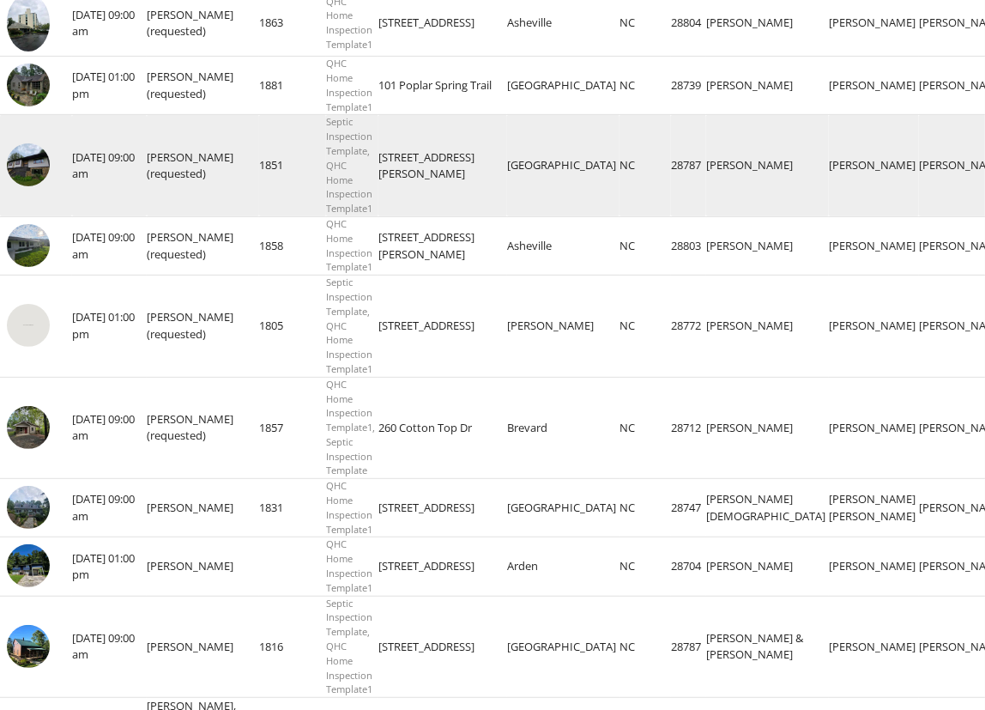
click at [32, 186] on img at bounding box center [28, 164] width 43 height 43
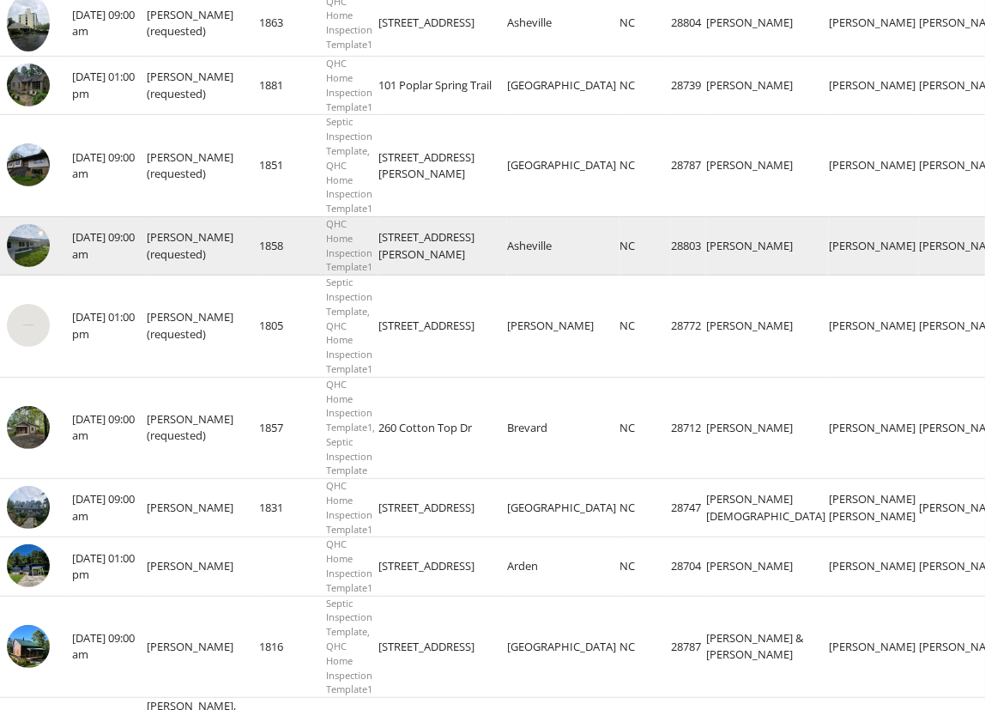
click at [27, 267] on img at bounding box center [28, 245] width 43 height 43
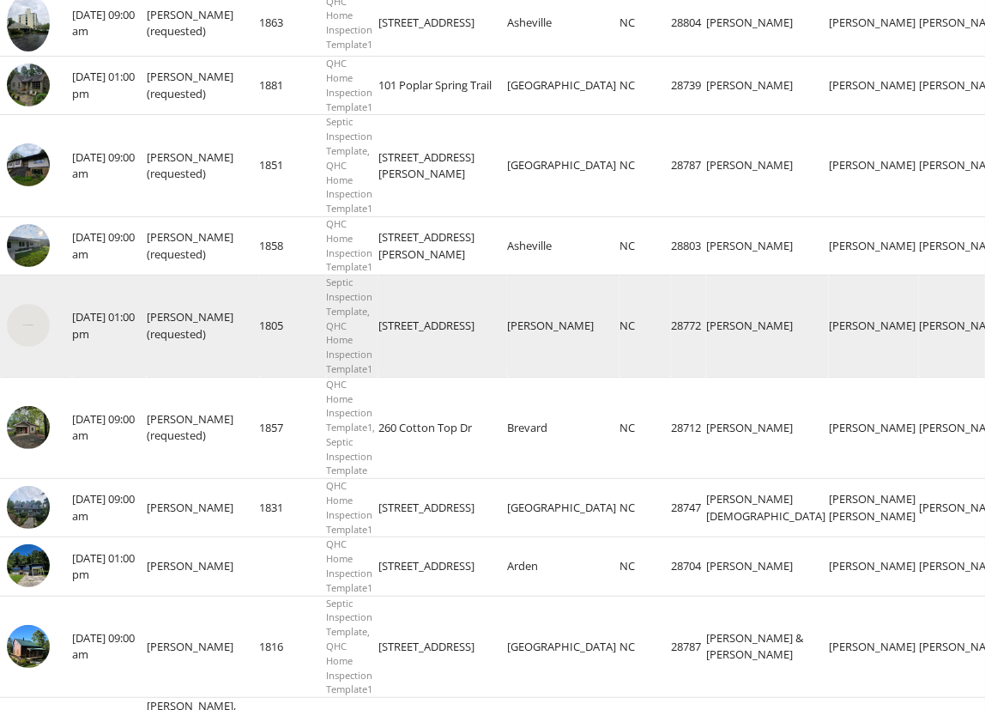
click at [33, 347] on img at bounding box center [28, 325] width 43 height 43
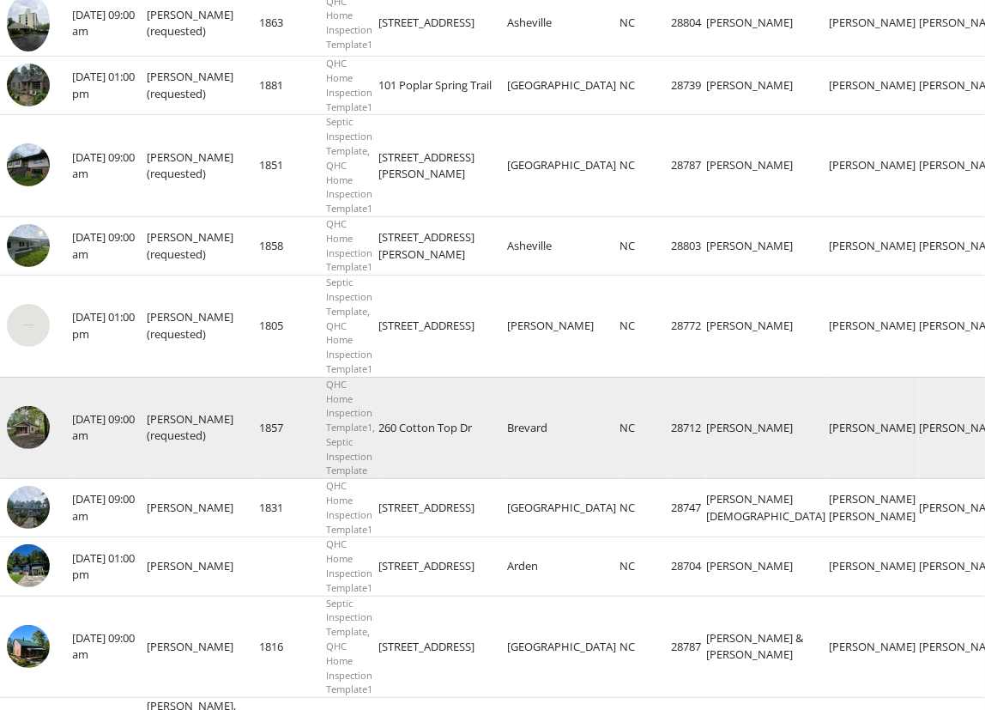
click at [27, 449] on img at bounding box center [28, 427] width 43 height 43
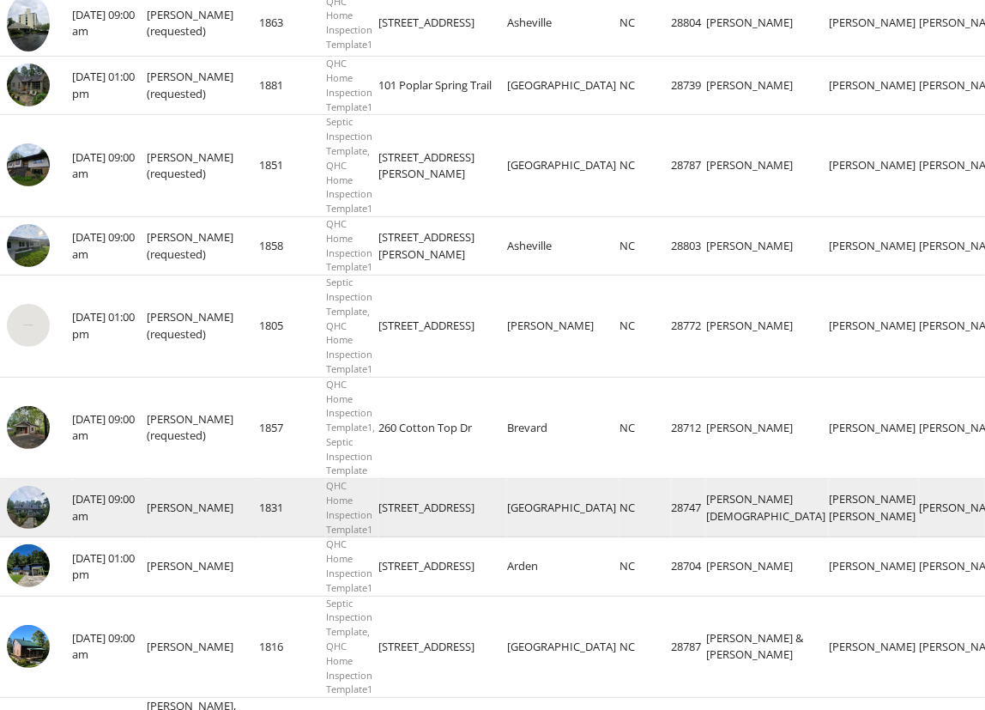
click at [27, 529] on img at bounding box center [28, 507] width 43 height 43
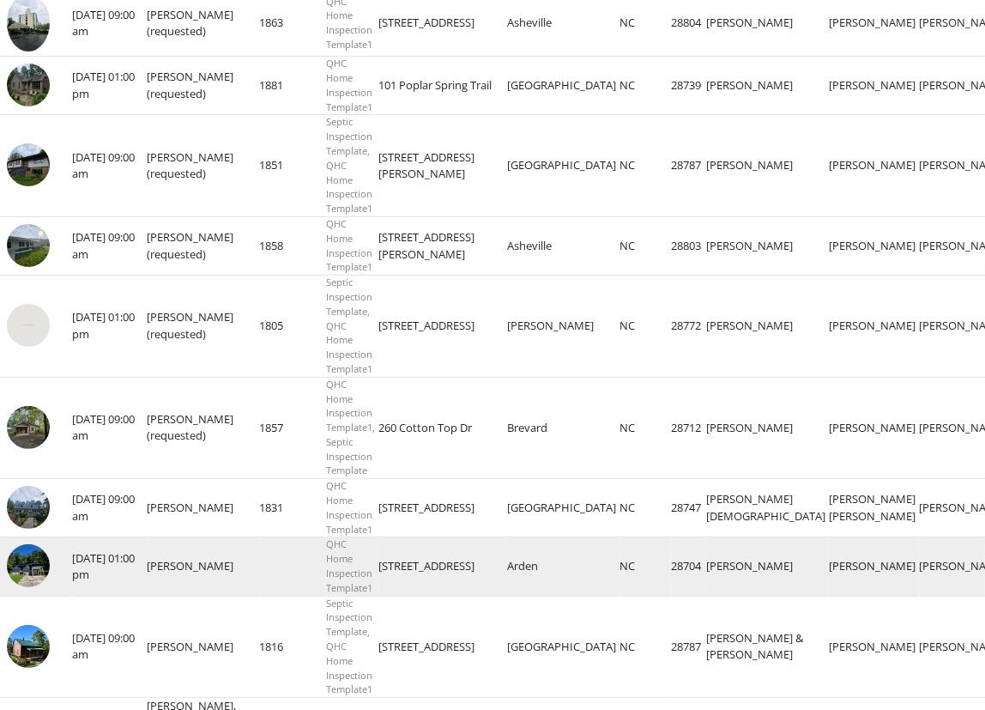
click at [34, 587] on img at bounding box center [28, 565] width 43 height 43
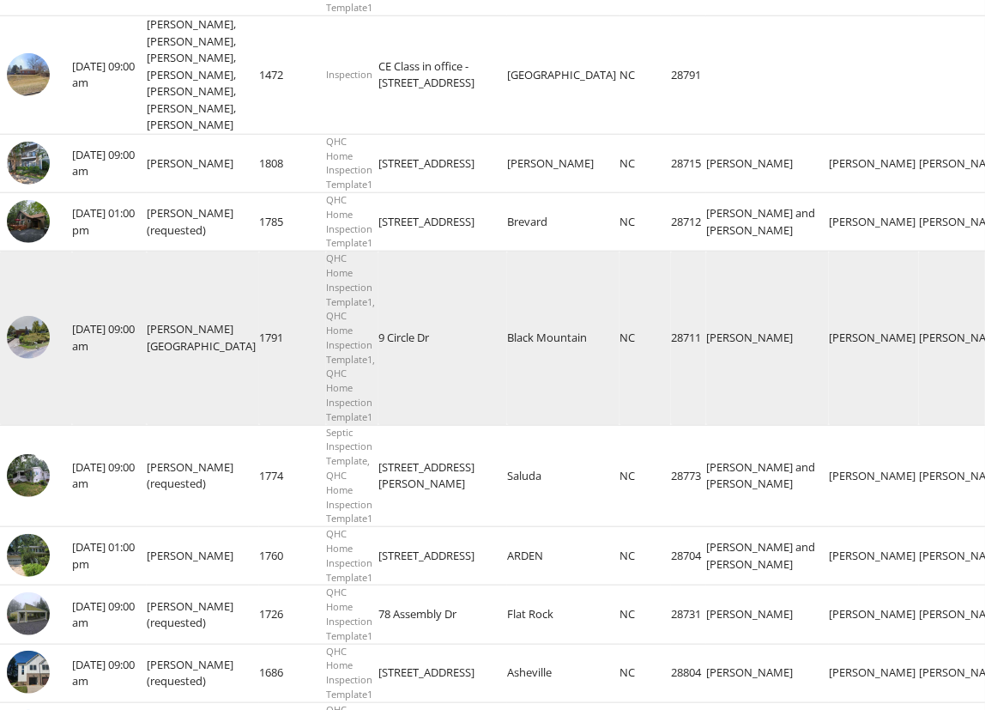
scroll to position [1304, 0]
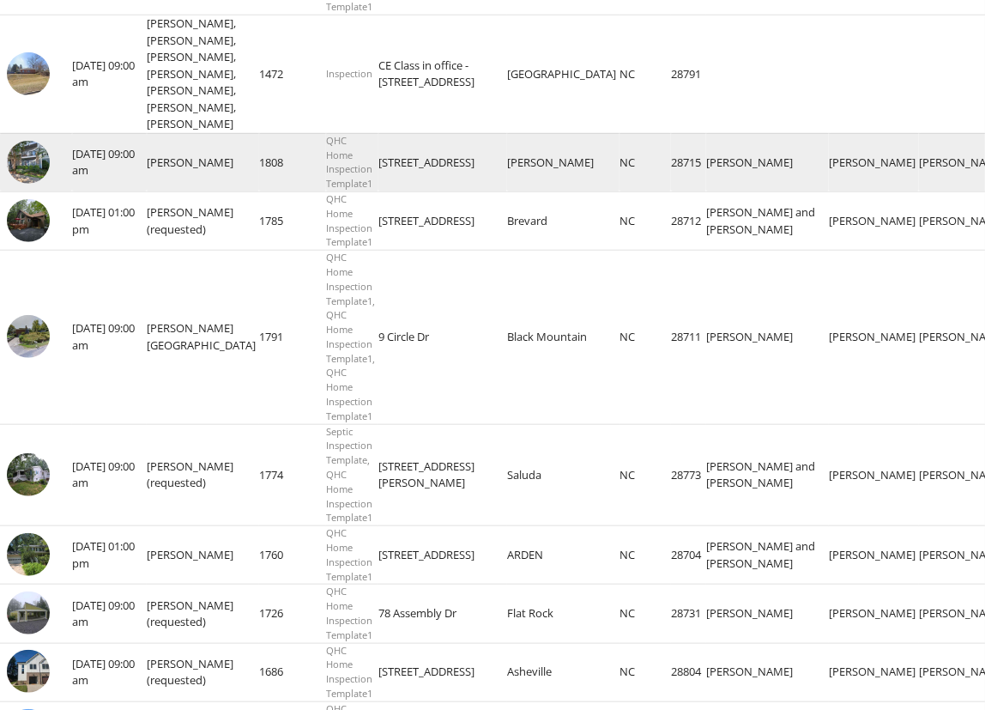
click at [21, 184] on img at bounding box center [28, 162] width 43 height 43
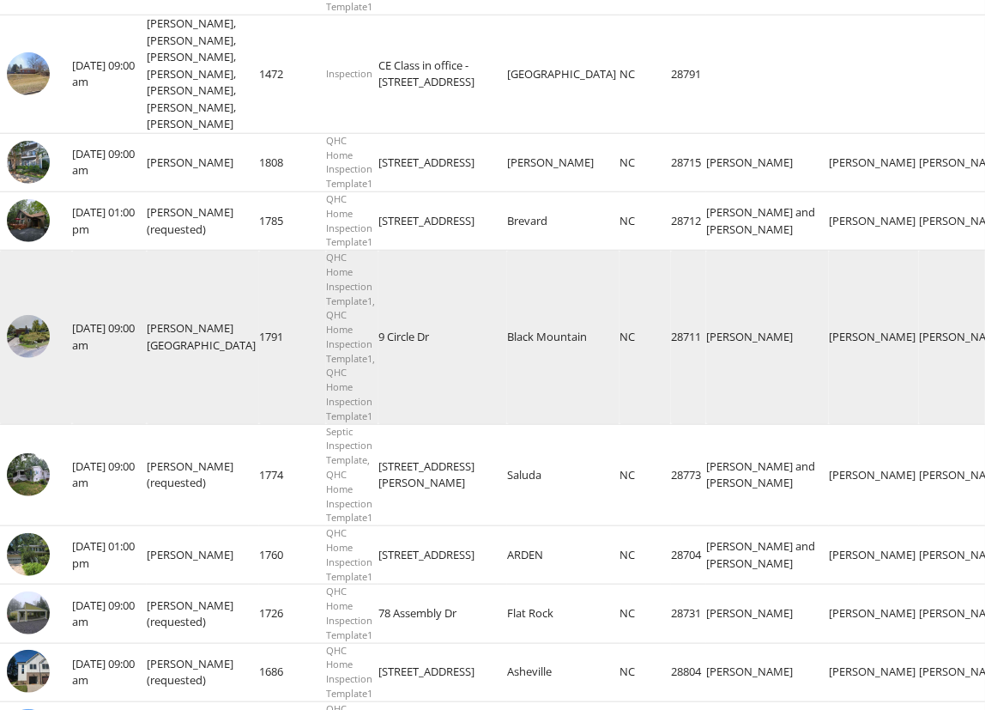
drag, startPoint x: 27, startPoint y: 337, endPoint x: 110, endPoint y: 406, distance: 107.9
click at [110, 406] on td "[DATE] 09:00 am" at bounding box center [109, 338] width 75 height 174
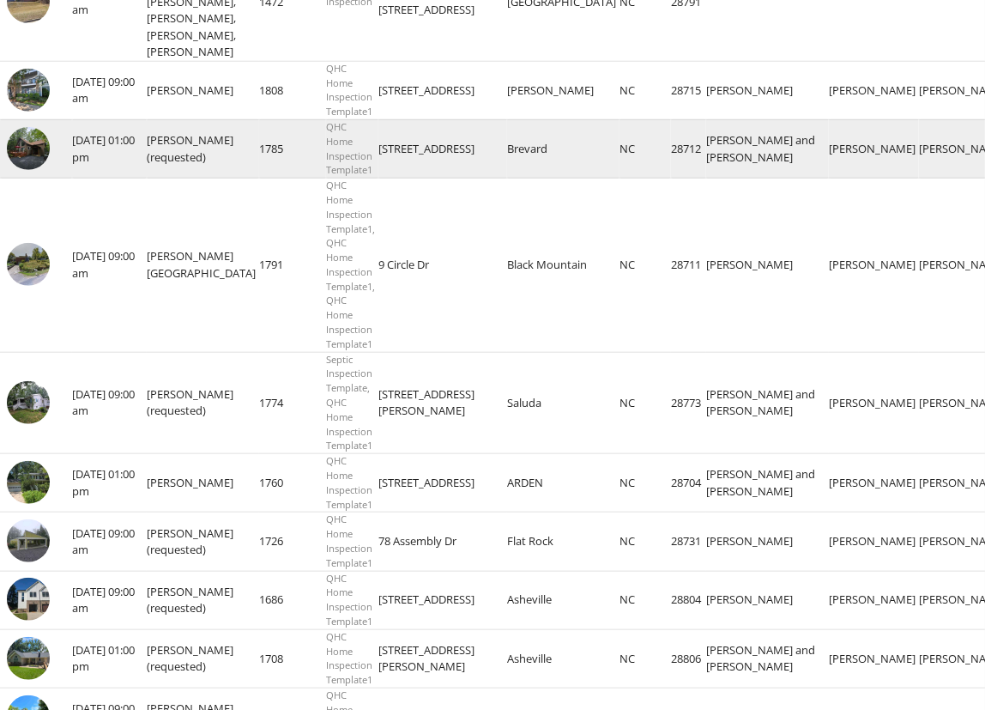
scroll to position [1377, 0]
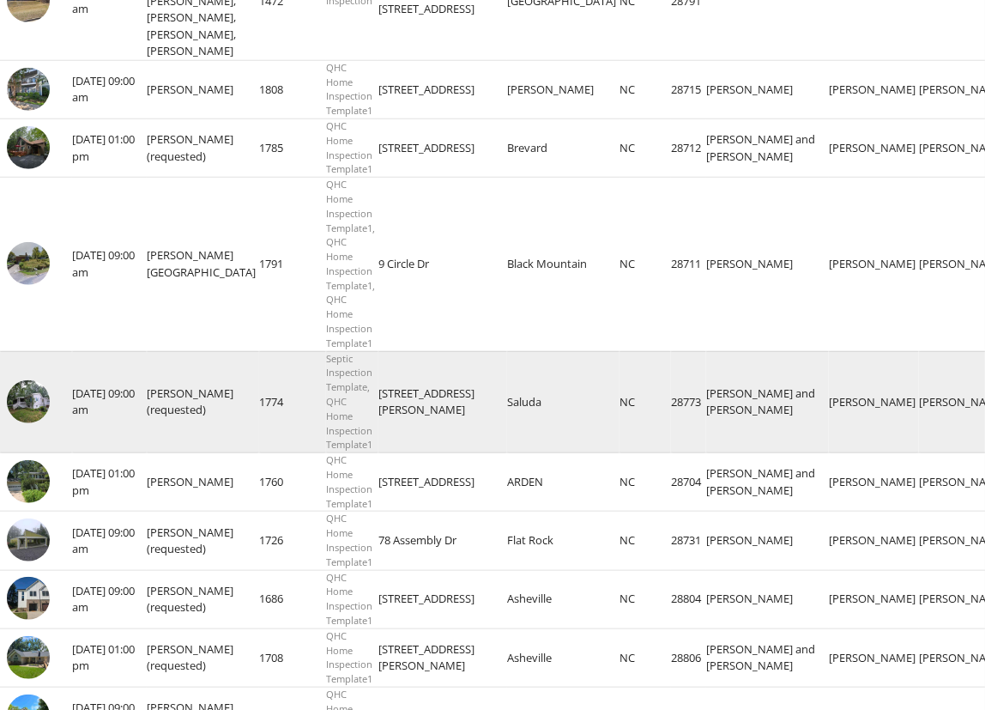
click at [38, 423] on img at bounding box center [28, 401] width 43 height 43
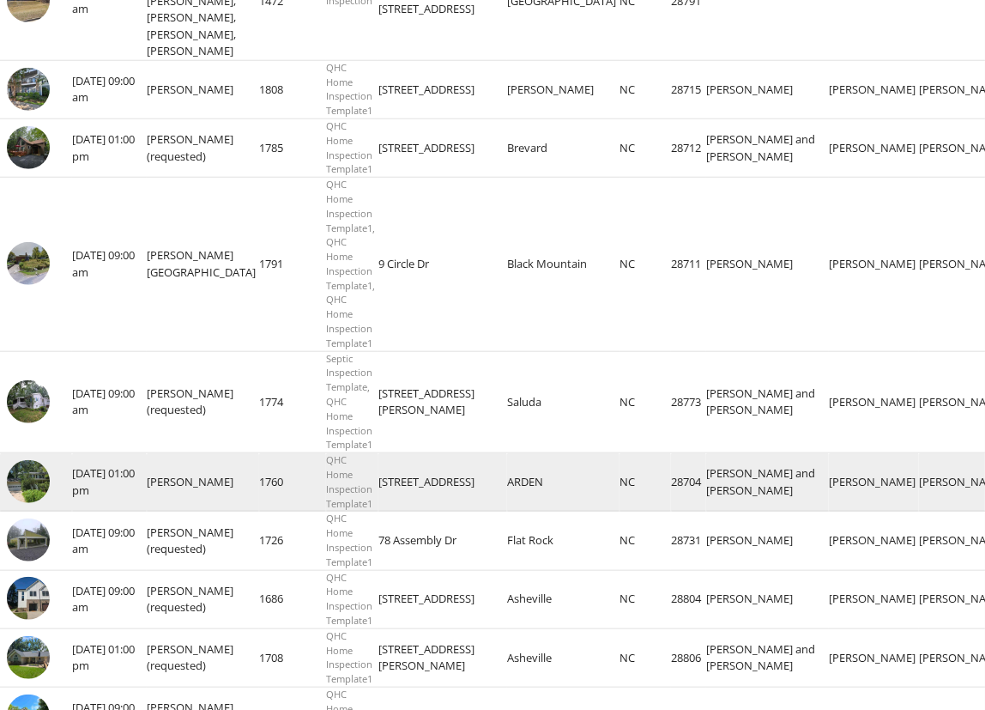
click at [20, 503] on img at bounding box center [28, 481] width 43 height 43
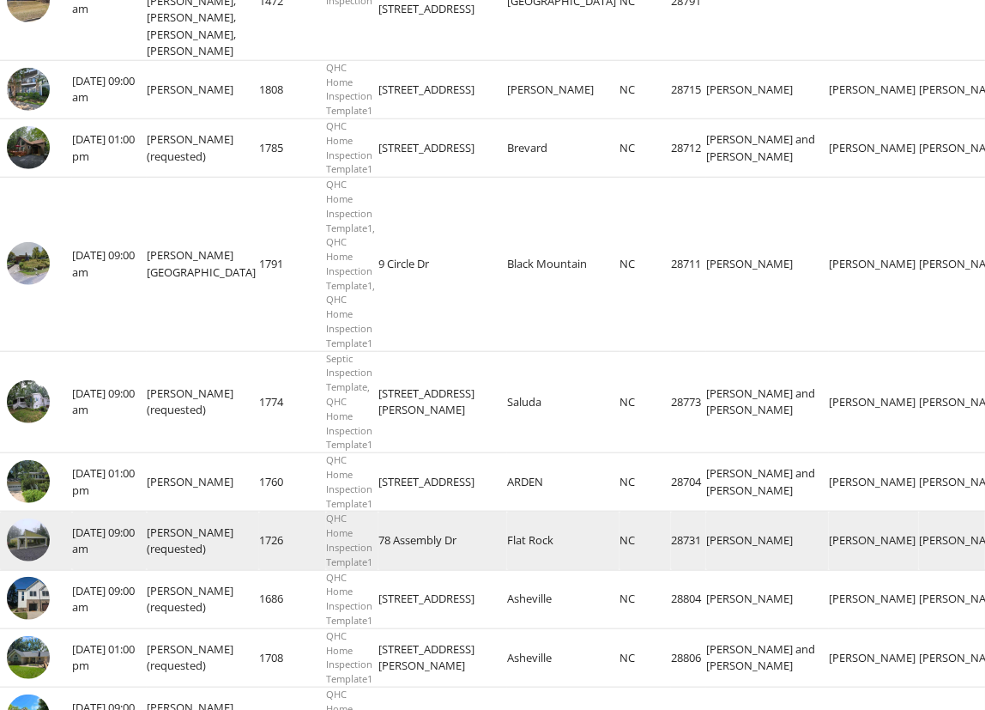
click at [29, 561] on img at bounding box center [28, 539] width 43 height 43
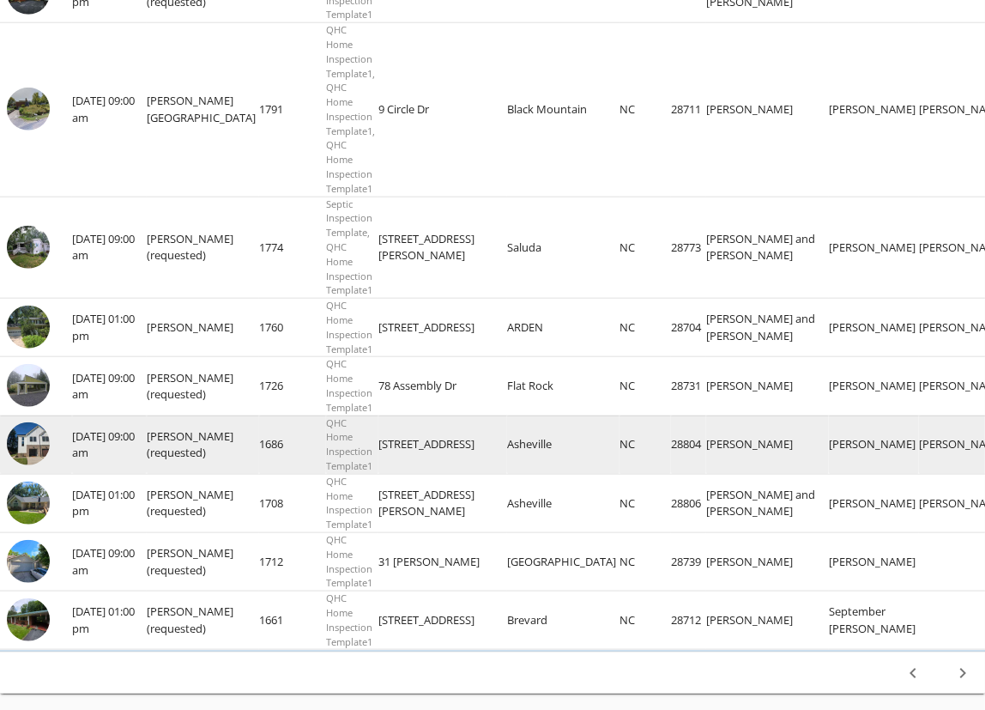
scroll to position [1533, 0]
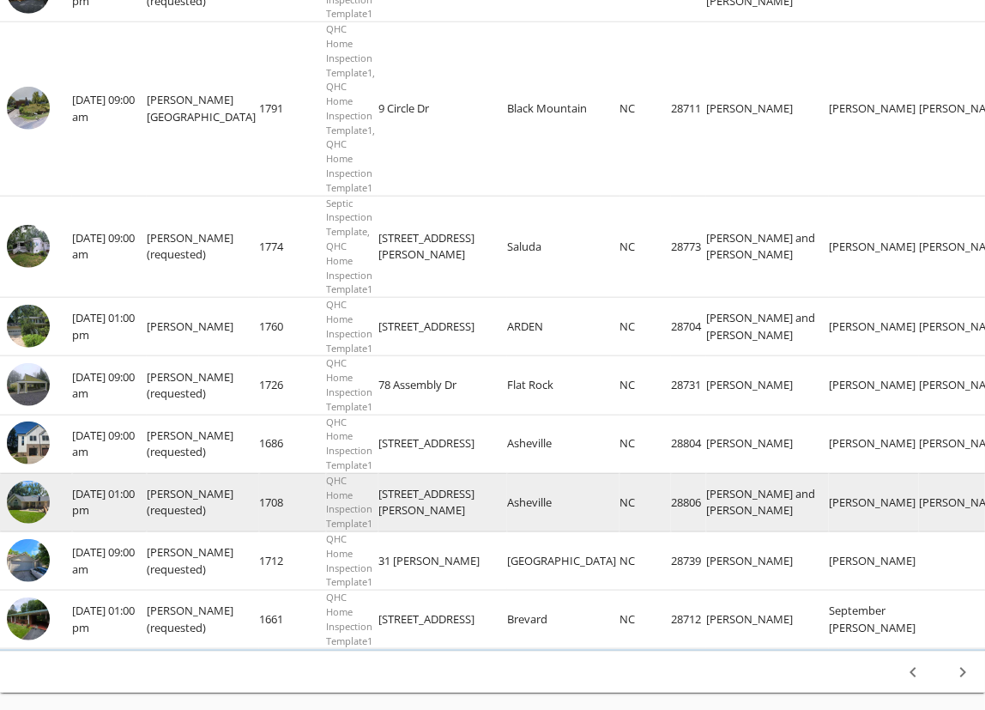
click at [28, 523] on img at bounding box center [28, 502] width 43 height 43
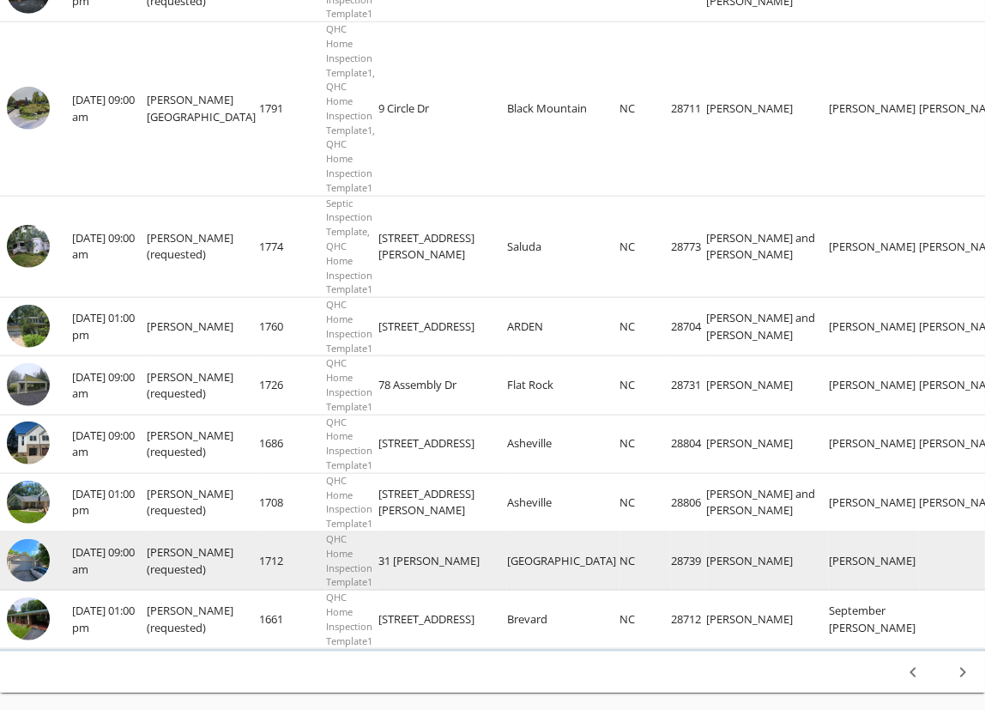
click at [22, 582] on img at bounding box center [28, 560] width 43 height 43
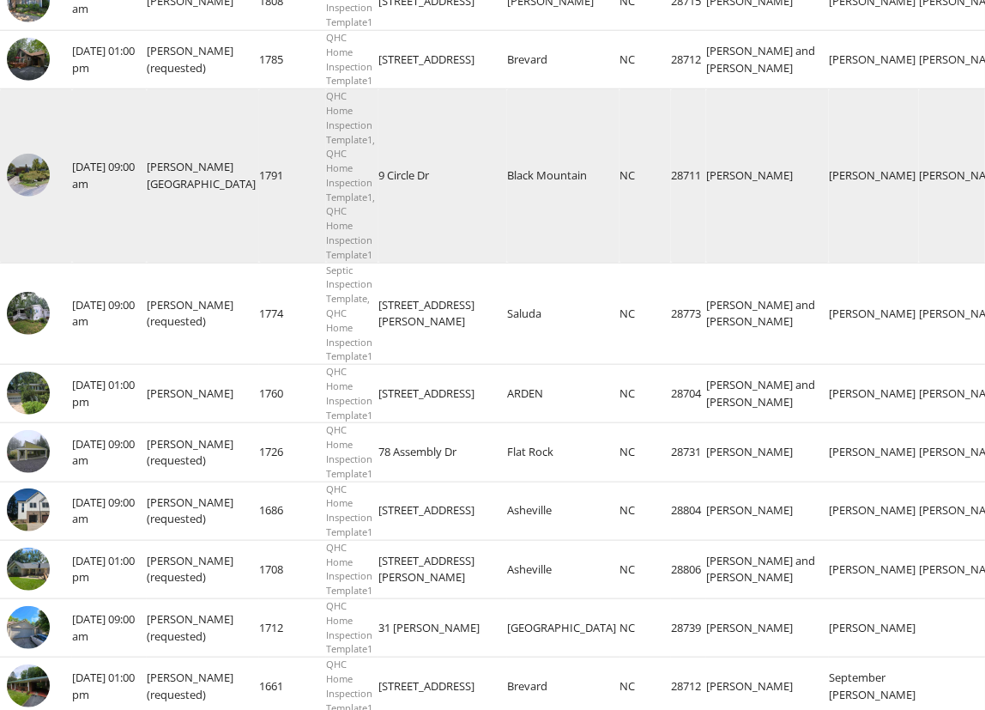
scroll to position [1729, 0]
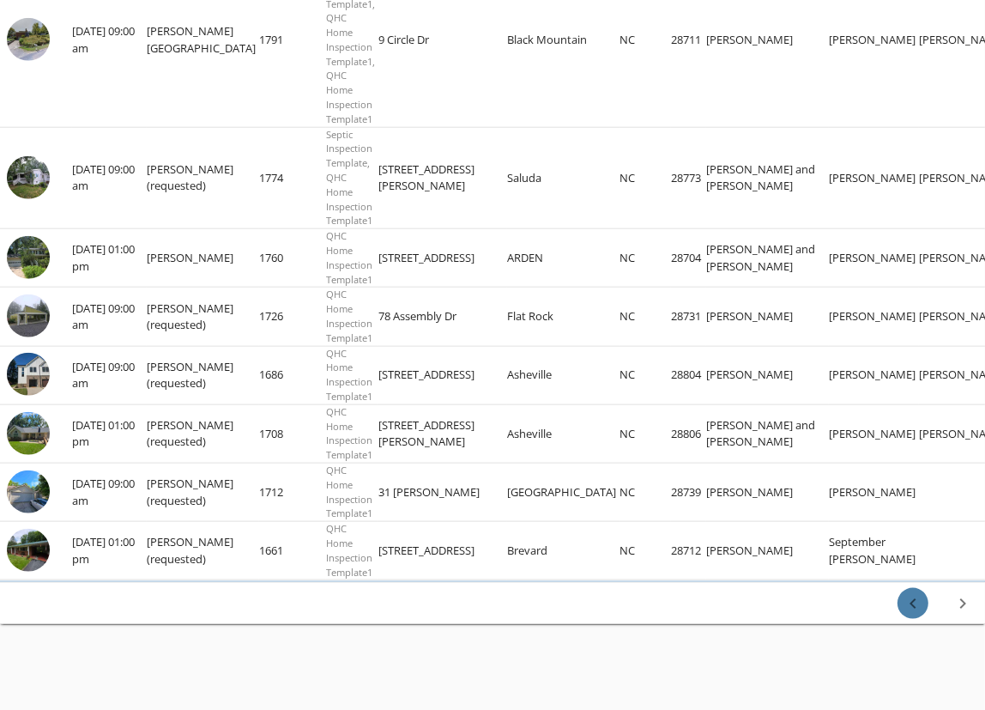
click at [915, 610] on icon "chevron_left" at bounding box center [913, 603] width 21 height 21
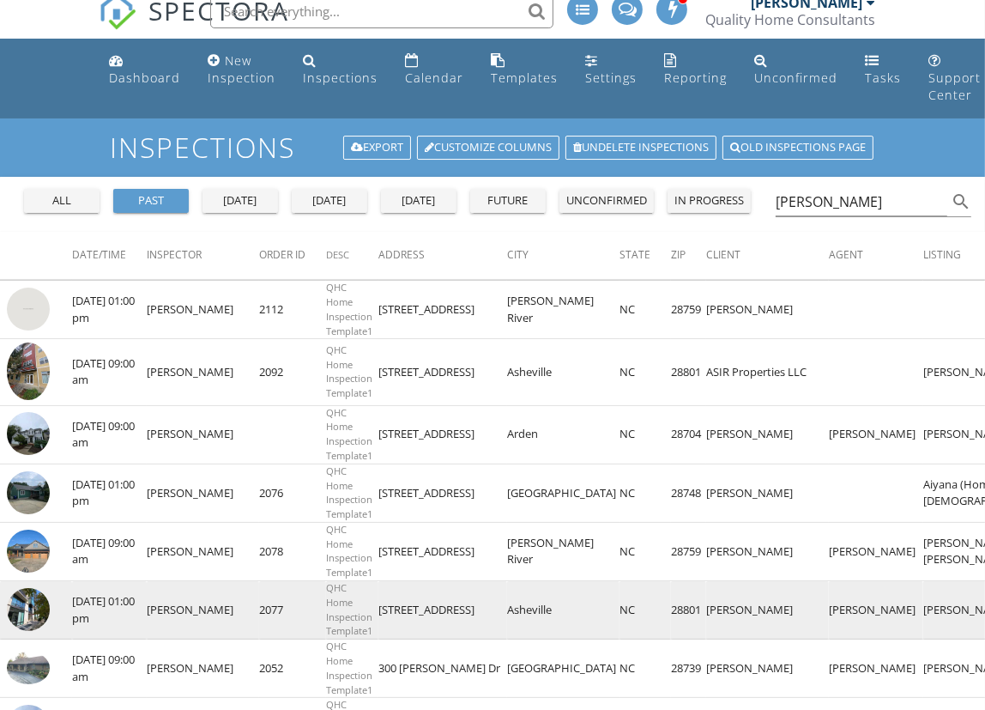
scroll to position [0, 0]
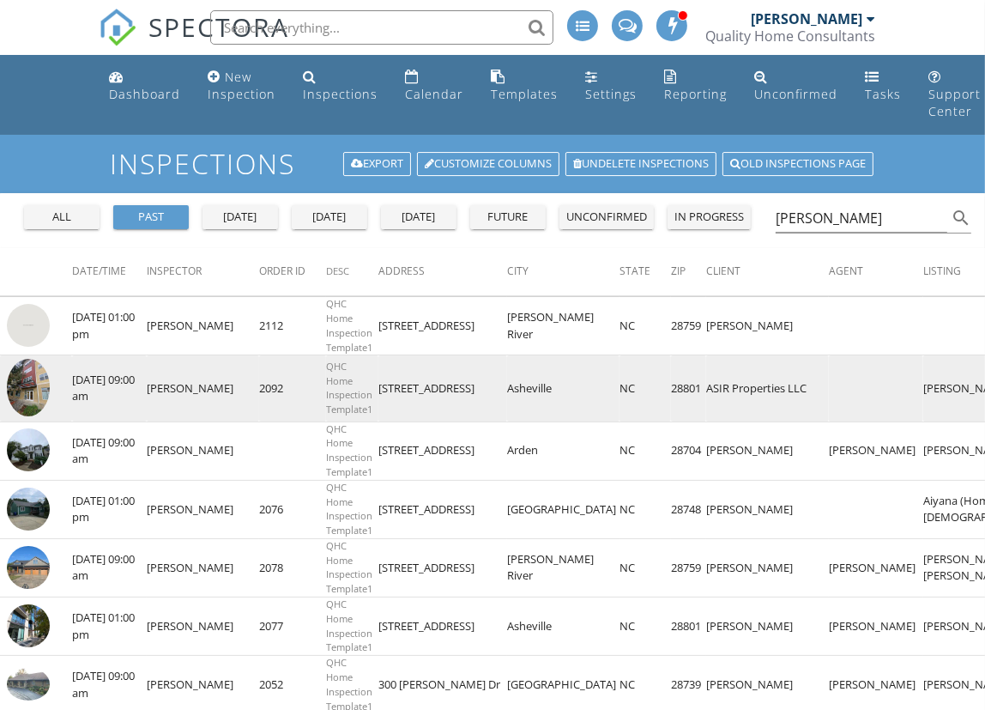
click at [25, 386] on img at bounding box center [28, 387] width 43 height 57
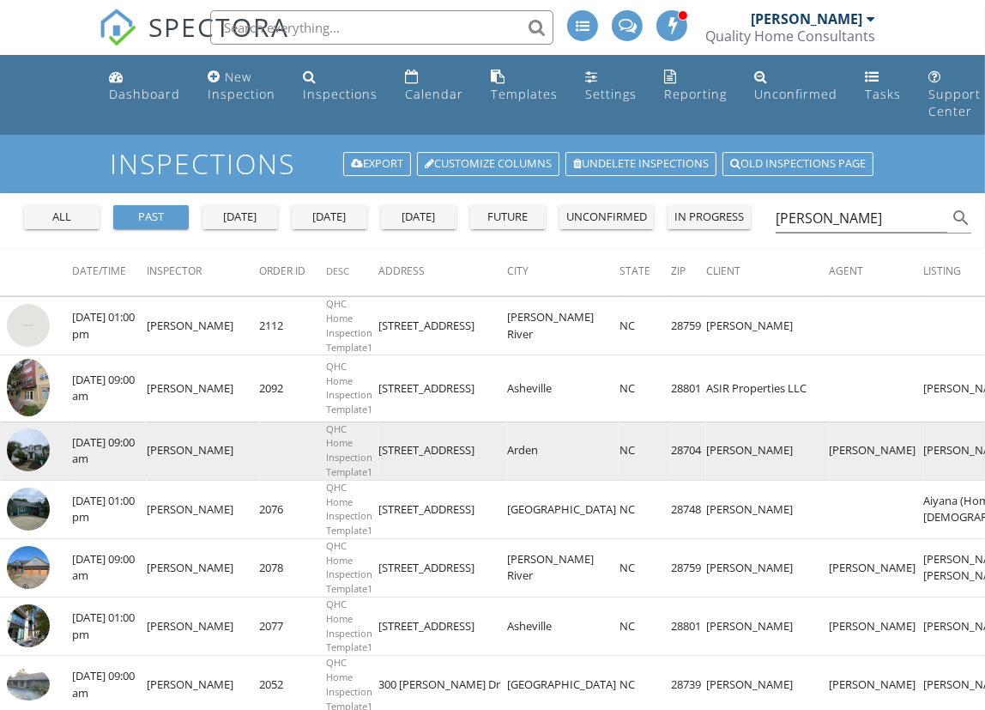
click at [33, 456] on img at bounding box center [28, 449] width 43 height 43
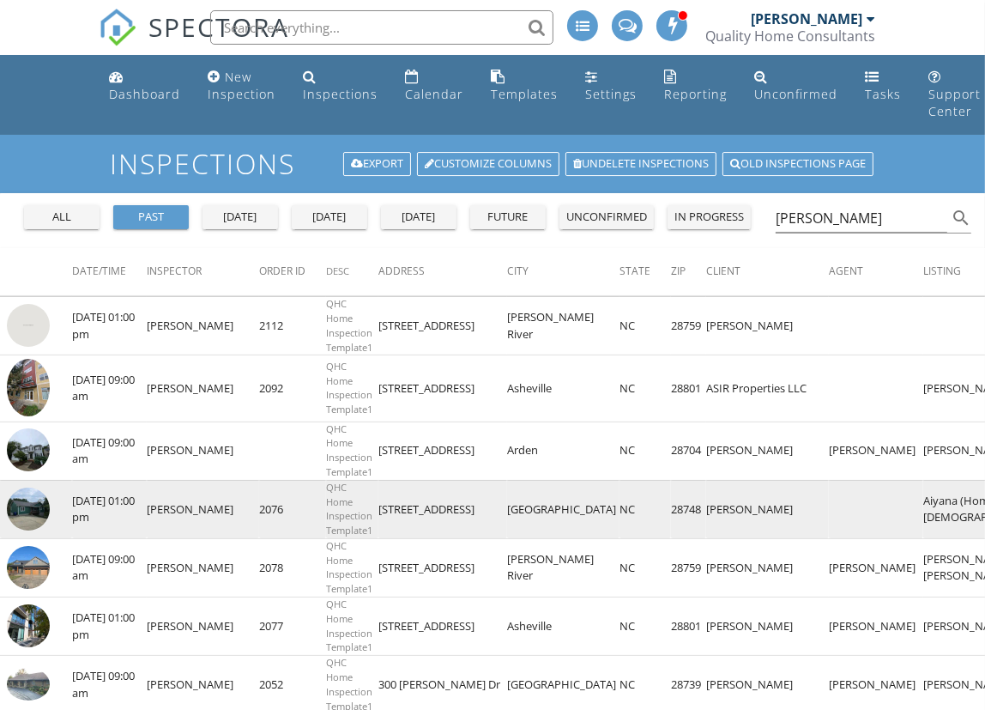
click at [17, 498] on img at bounding box center [28, 508] width 43 height 43
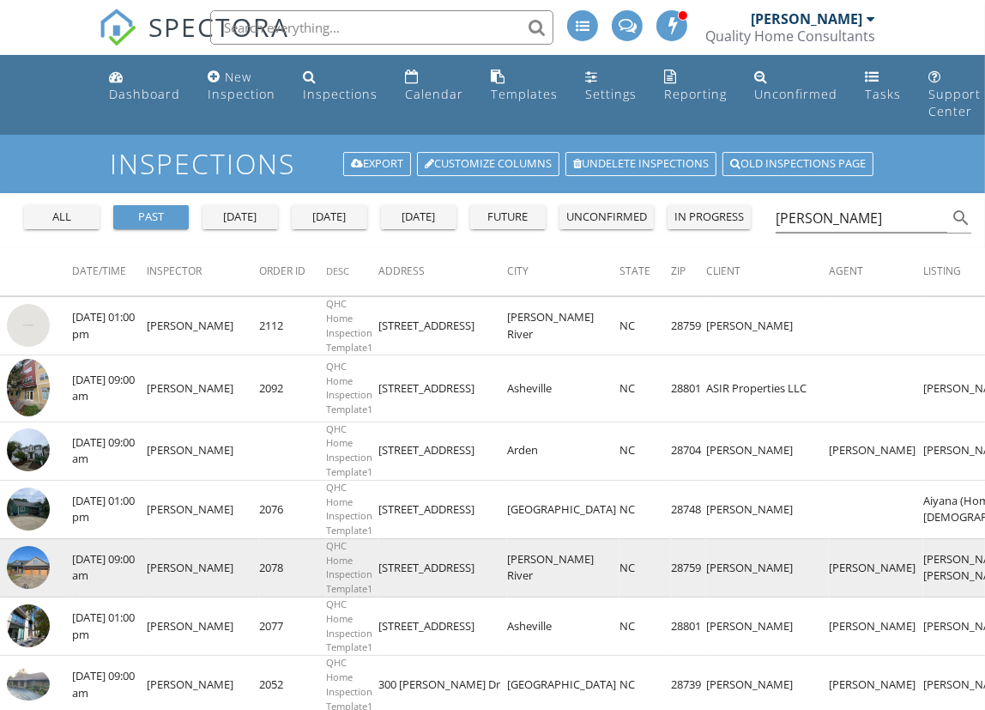
click at [34, 575] on img at bounding box center [28, 567] width 43 height 43
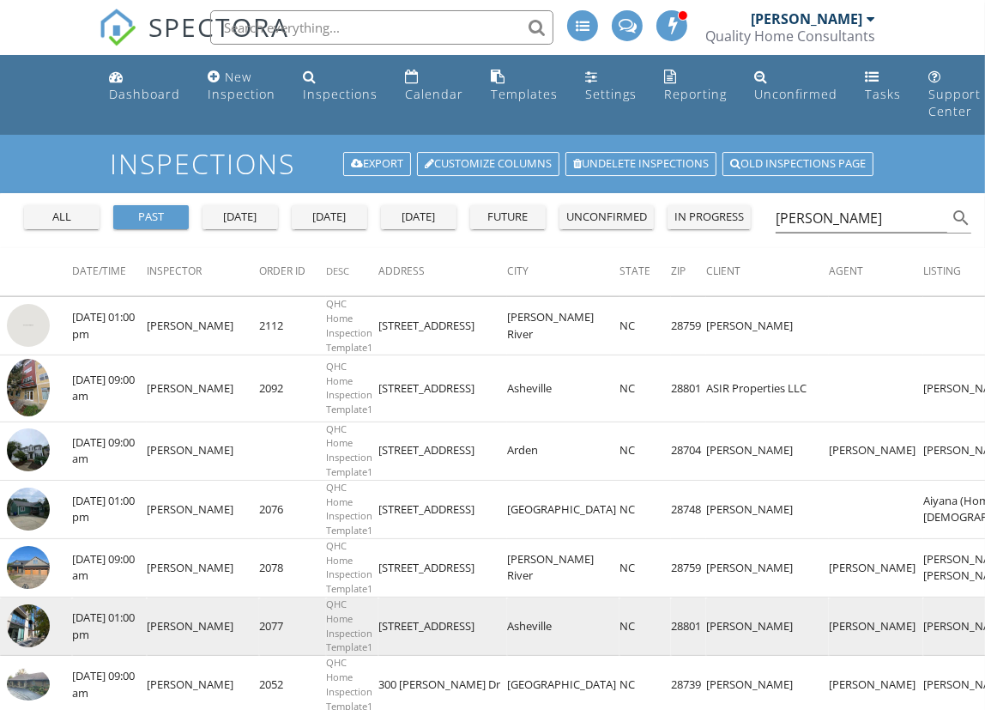
click at [20, 634] on img at bounding box center [28, 625] width 43 height 43
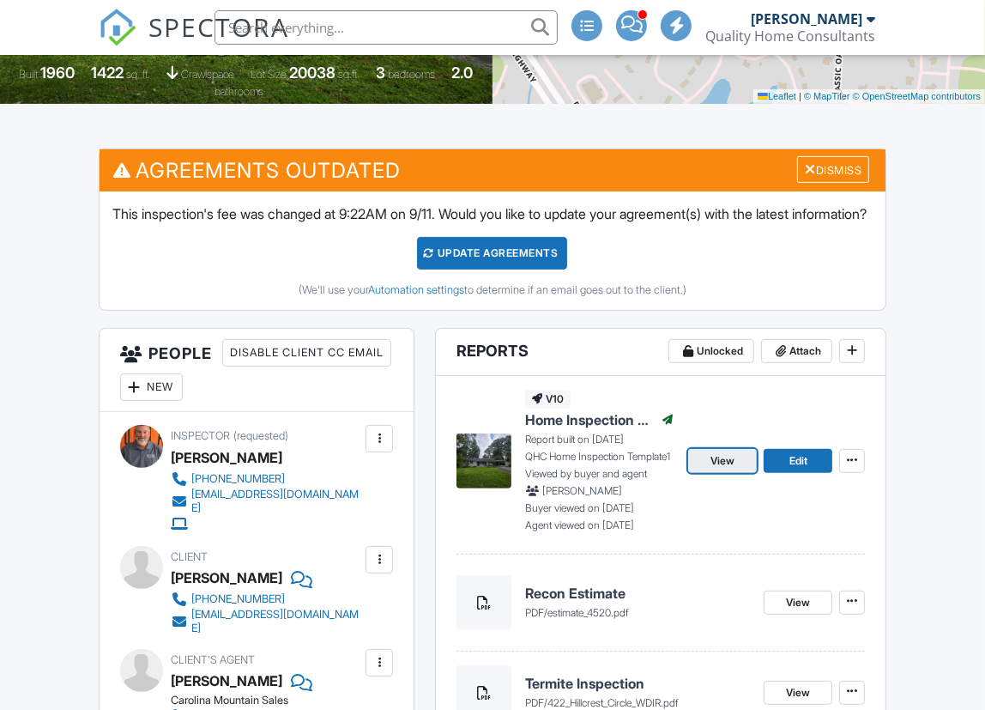
click at [719, 469] on span "View" at bounding box center [723, 460] width 24 height 17
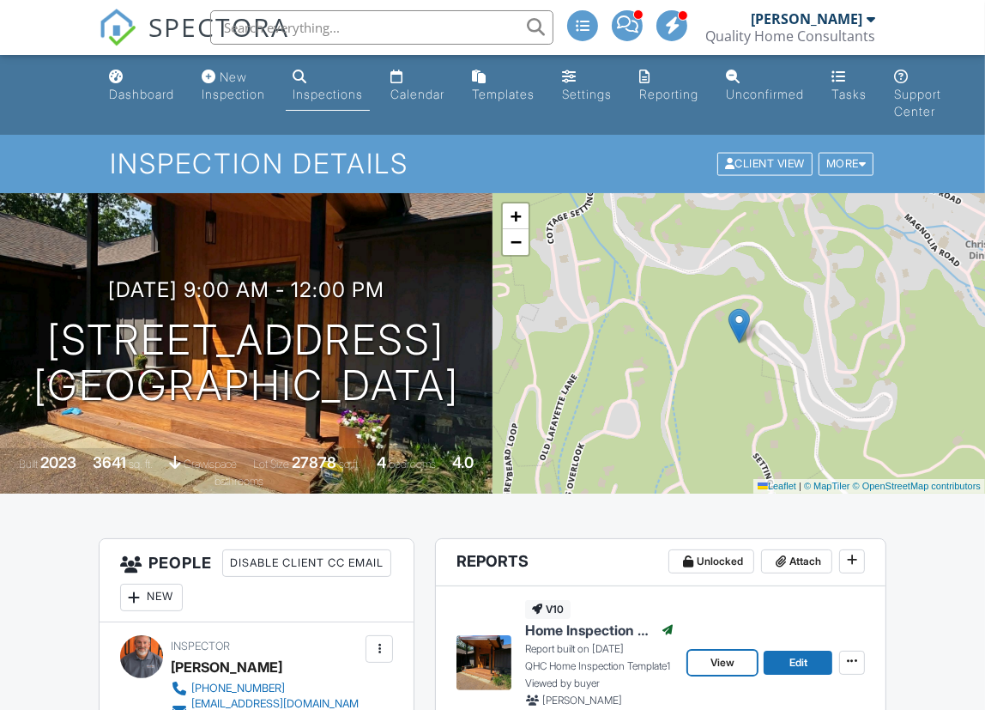
drag, startPoint x: 731, startPoint y: 666, endPoint x: 731, endPoint y: 653, distance: 12.9
click at [731, 666] on span "View" at bounding box center [723, 662] width 24 height 17
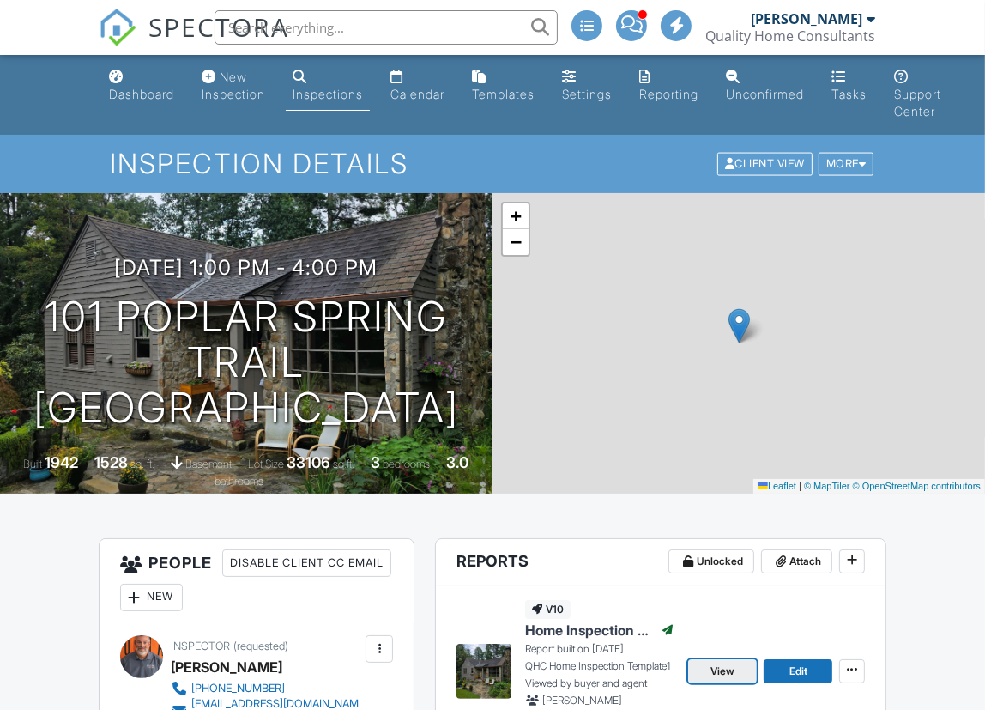
click at [716, 670] on span "View" at bounding box center [723, 670] width 24 height 17
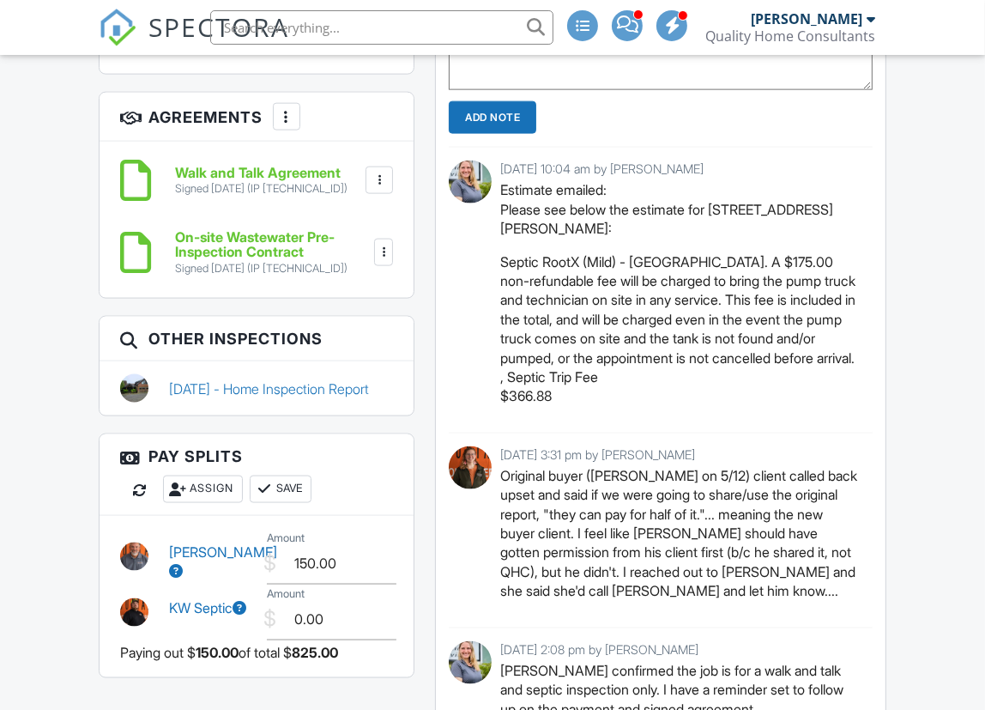
scroll to position [1925, 0]
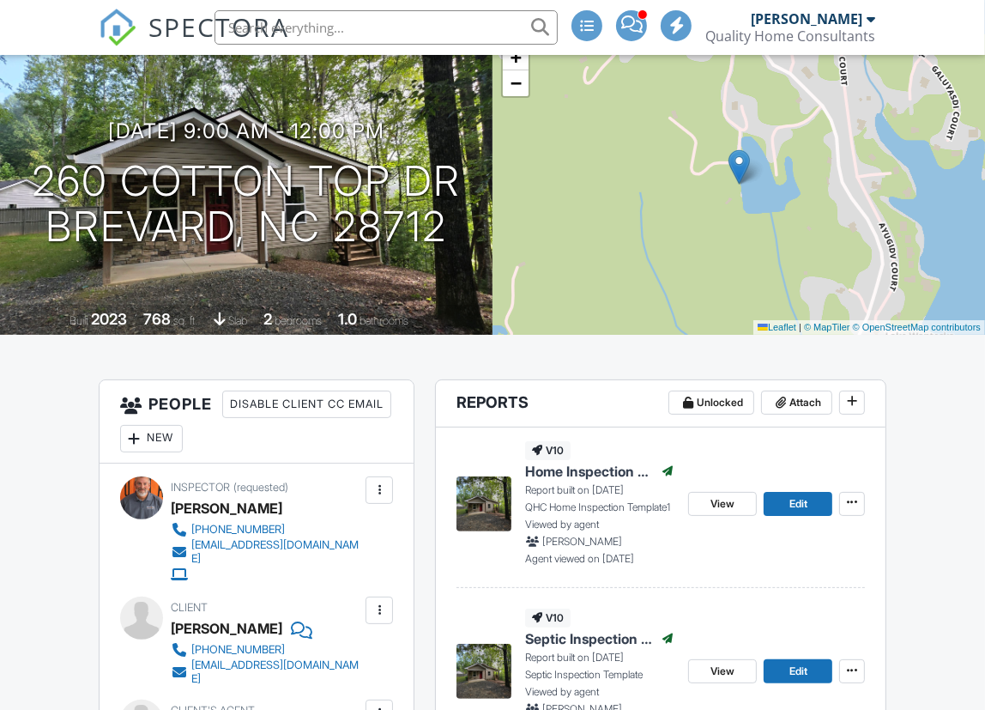
scroll to position [157, 0]
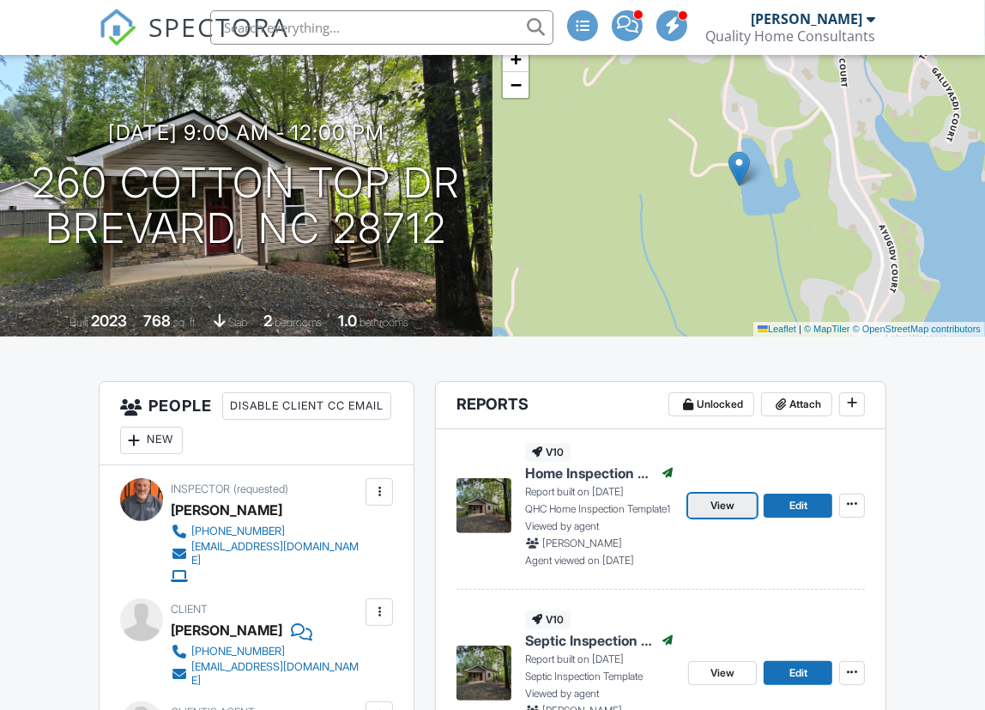
click at [729, 507] on span "View" at bounding box center [723, 505] width 24 height 17
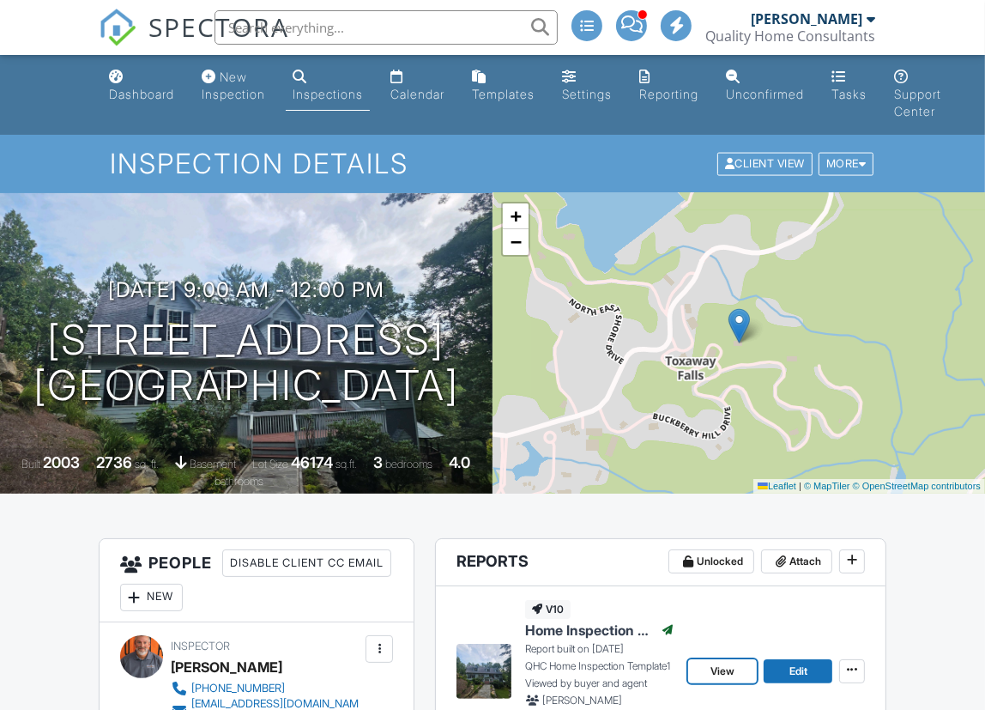
click at [726, 668] on span "View" at bounding box center [723, 670] width 24 height 17
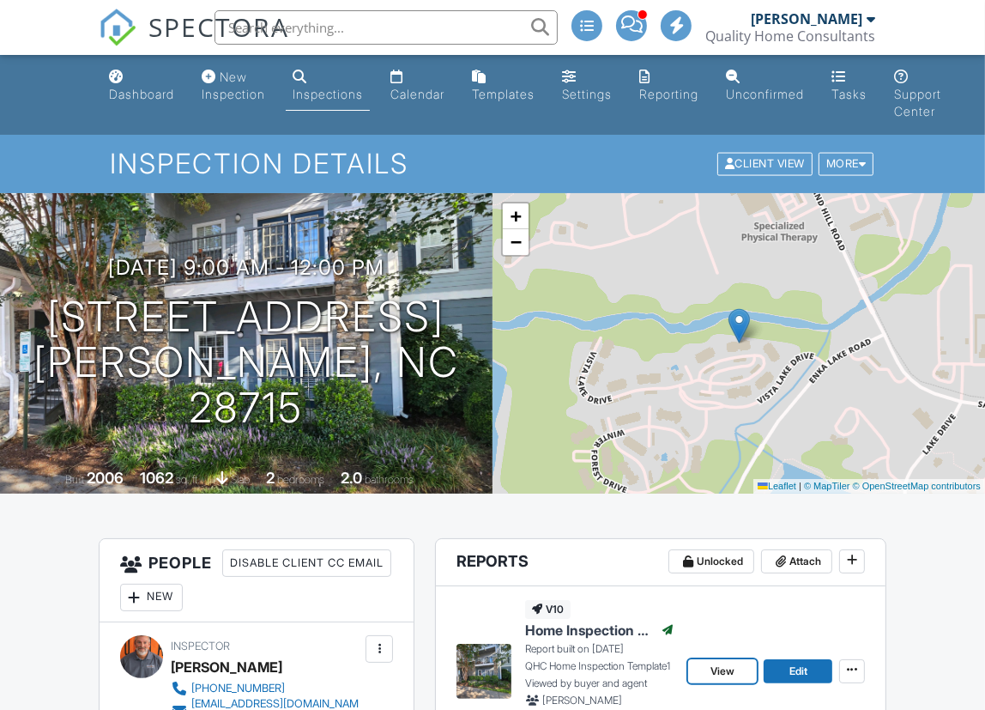
click at [720, 679] on span "View" at bounding box center [723, 670] width 24 height 17
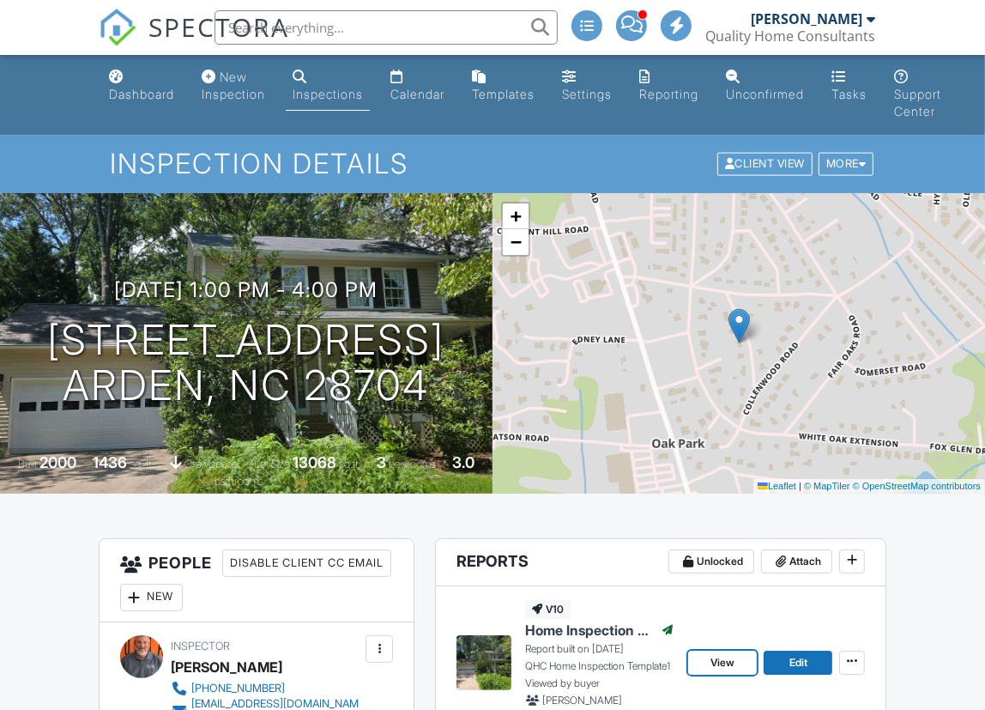
click at [735, 658] on link "View" at bounding box center [722, 662] width 69 height 24
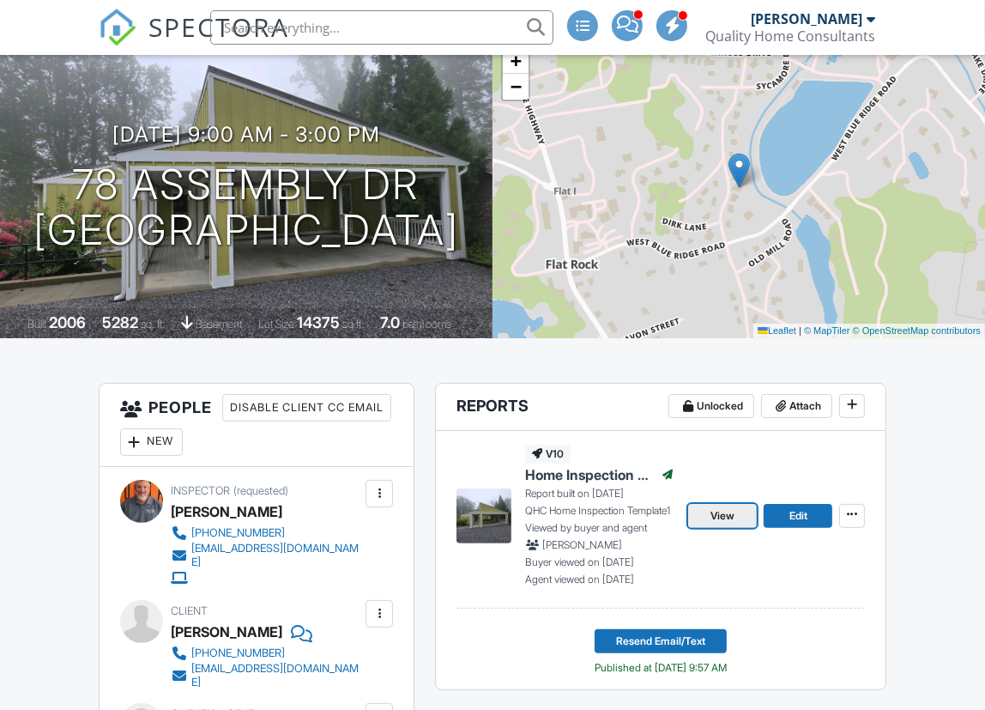
click at [721, 513] on span "View" at bounding box center [723, 515] width 24 height 17
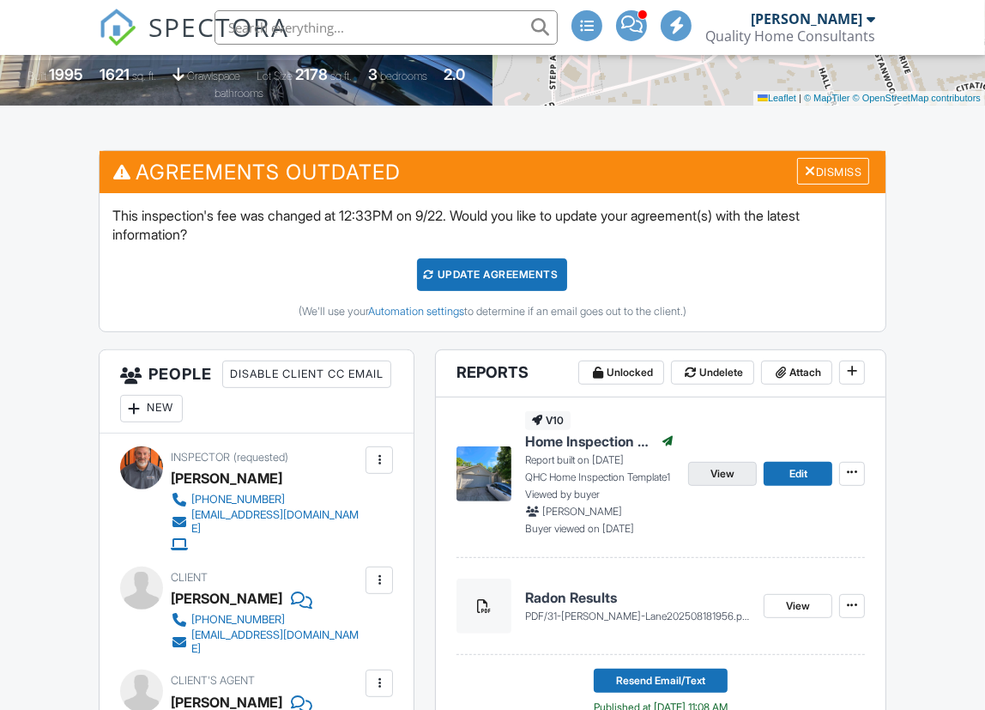
scroll to position [389, 0]
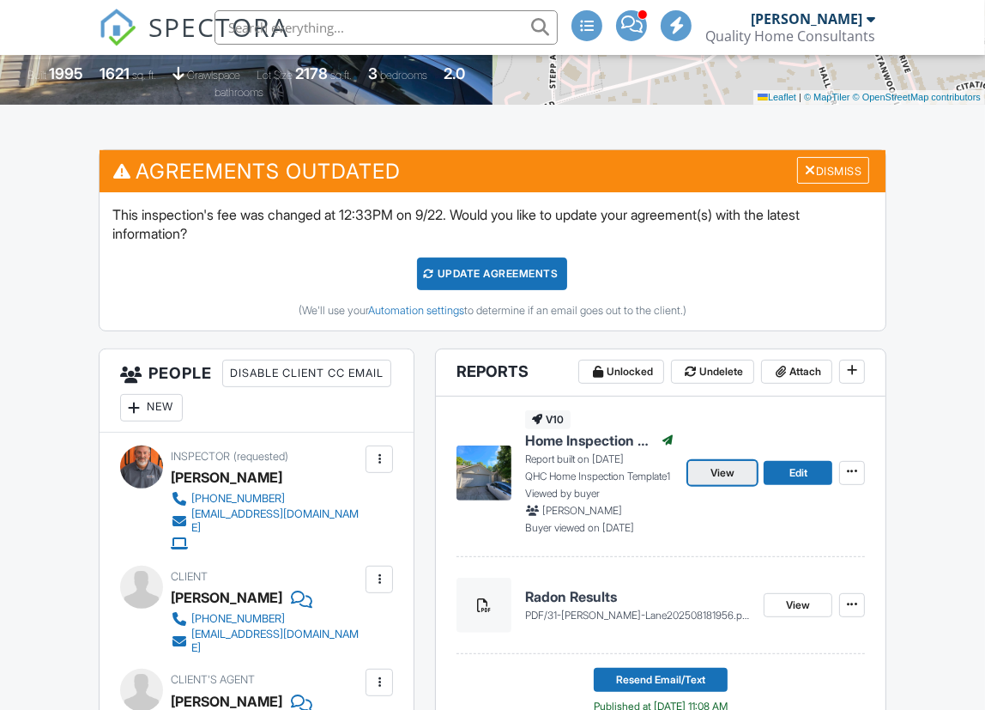
click at [716, 475] on span "View" at bounding box center [723, 472] width 24 height 17
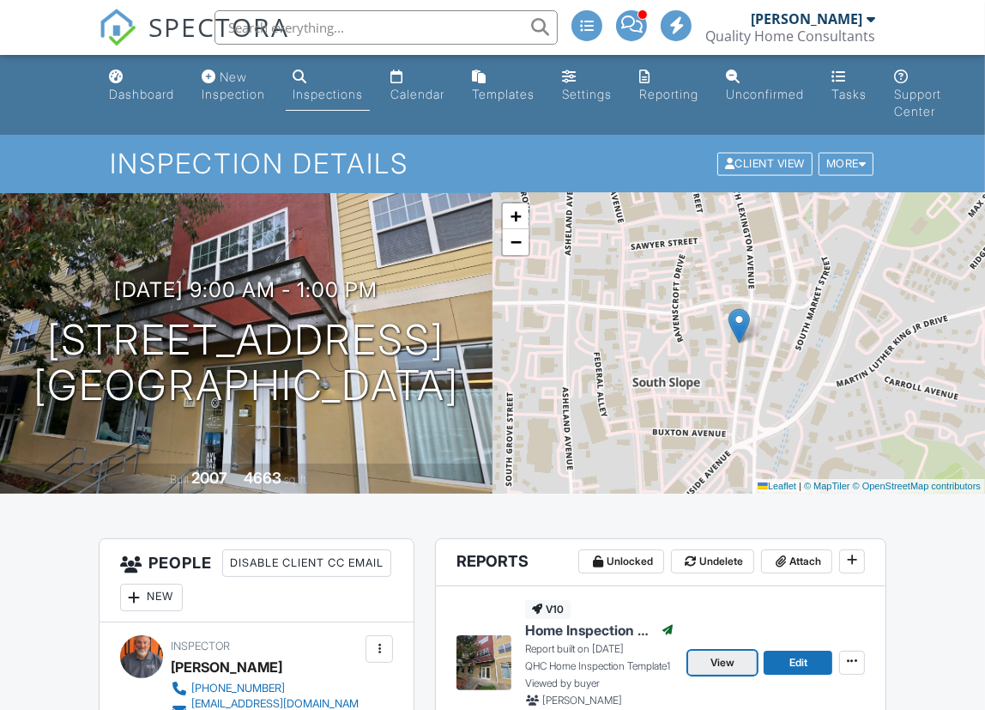
click at [718, 650] on link "View" at bounding box center [722, 662] width 69 height 24
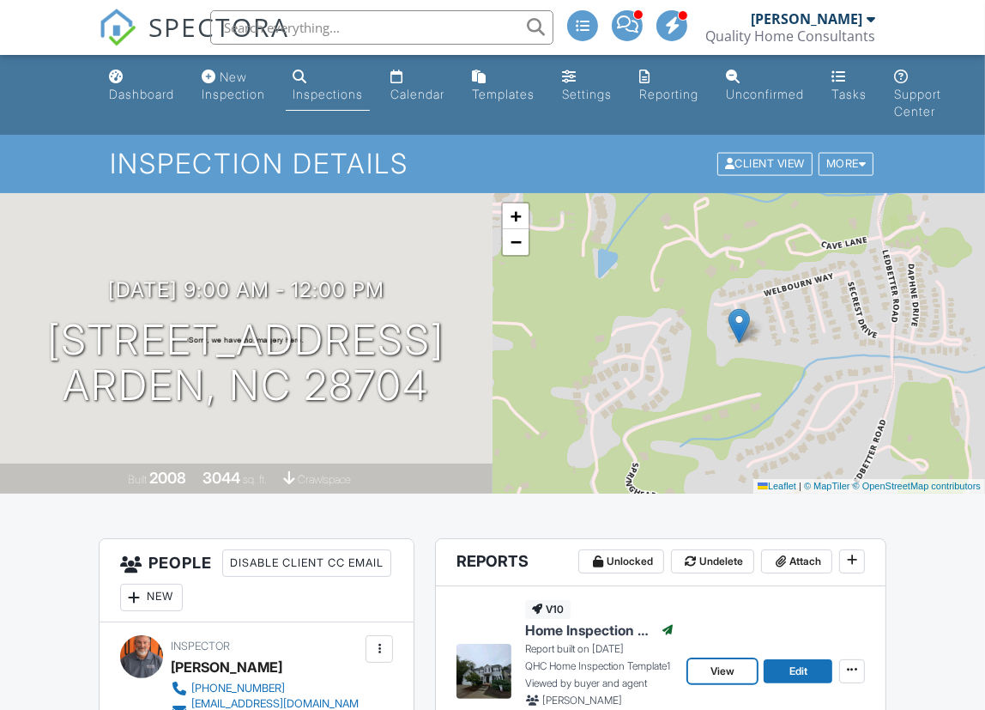
click at [723, 666] on span "View" at bounding box center [723, 670] width 24 height 17
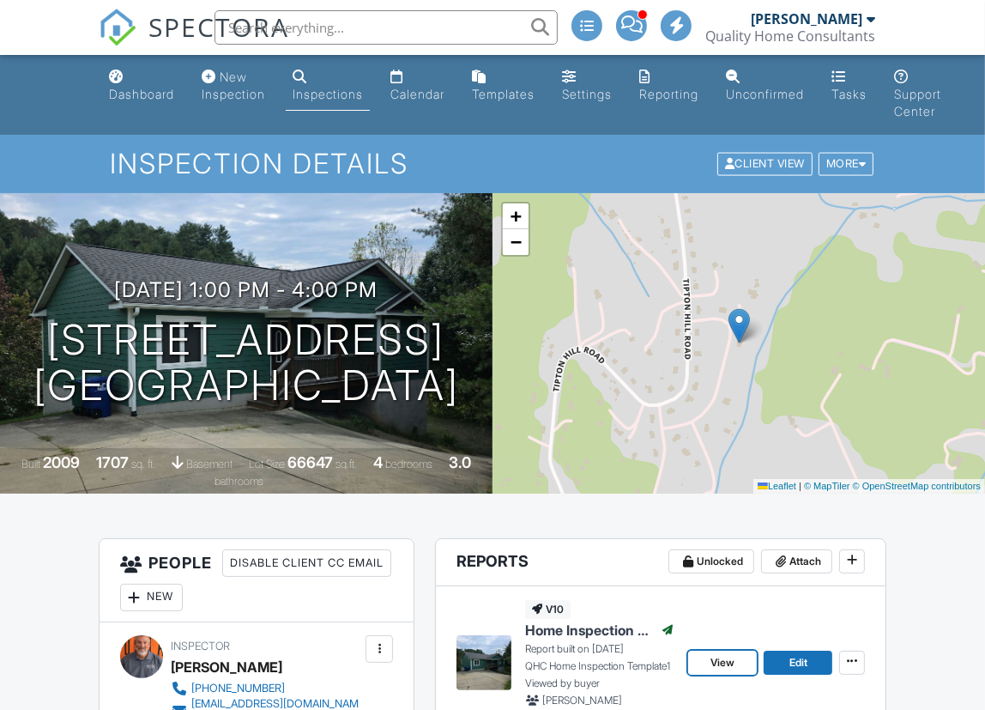
click at [711, 664] on span "View" at bounding box center [723, 662] width 24 height 17
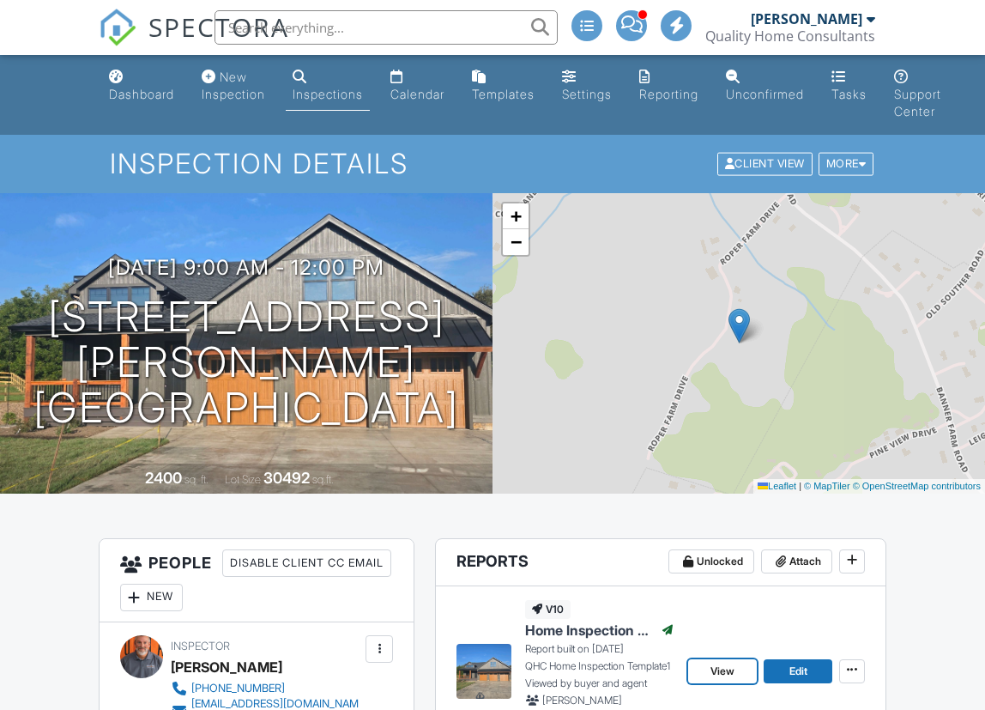
click at [718, 663] on span "View" at bounding box center [723, 670] width 24 height 17
click at [0, 0] on div at bounding box center [0, 0] width 0 height 0
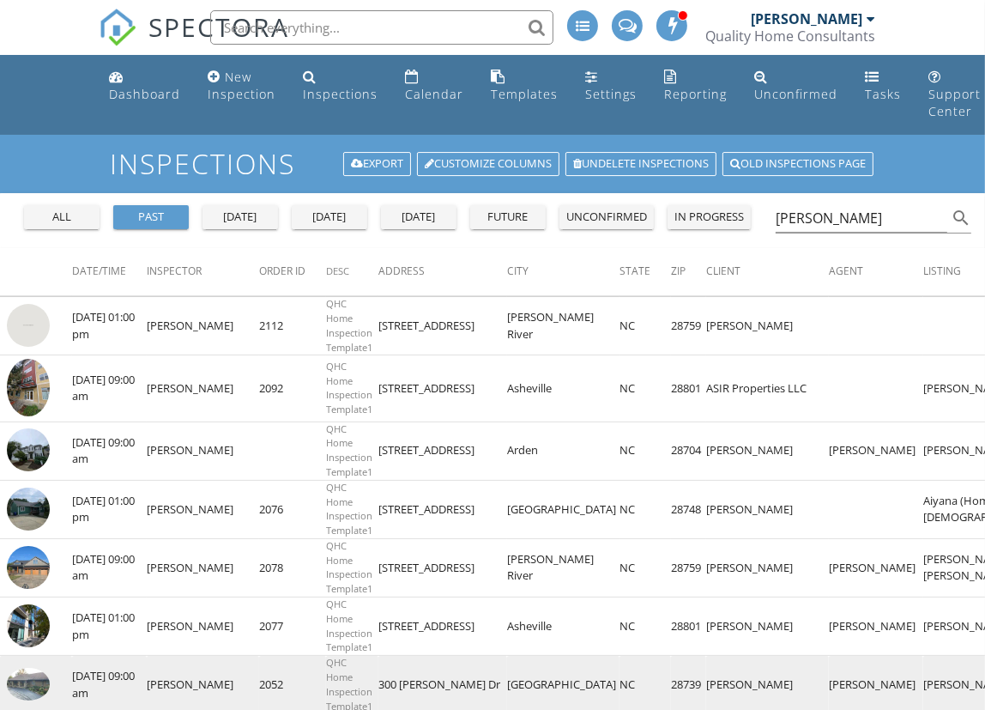
click at [34, 685] on img at bounding box center [28, 684] width 43 height 32
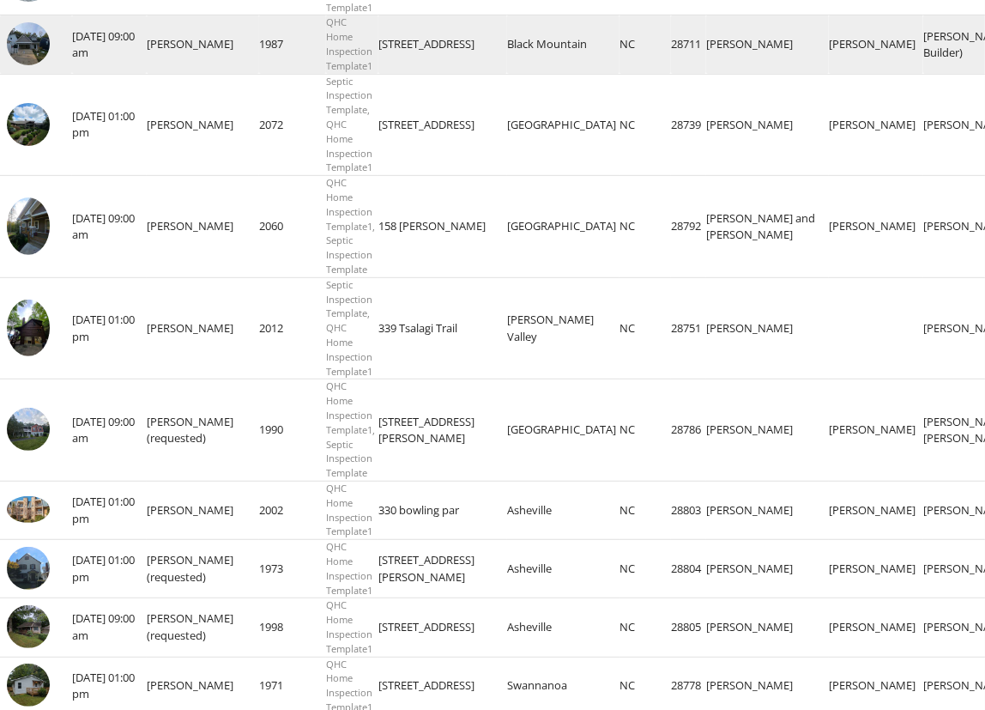
scroll to position [699, 0]
click at [22, 51] on img at bounding box center [28, 42] width 43 height 43
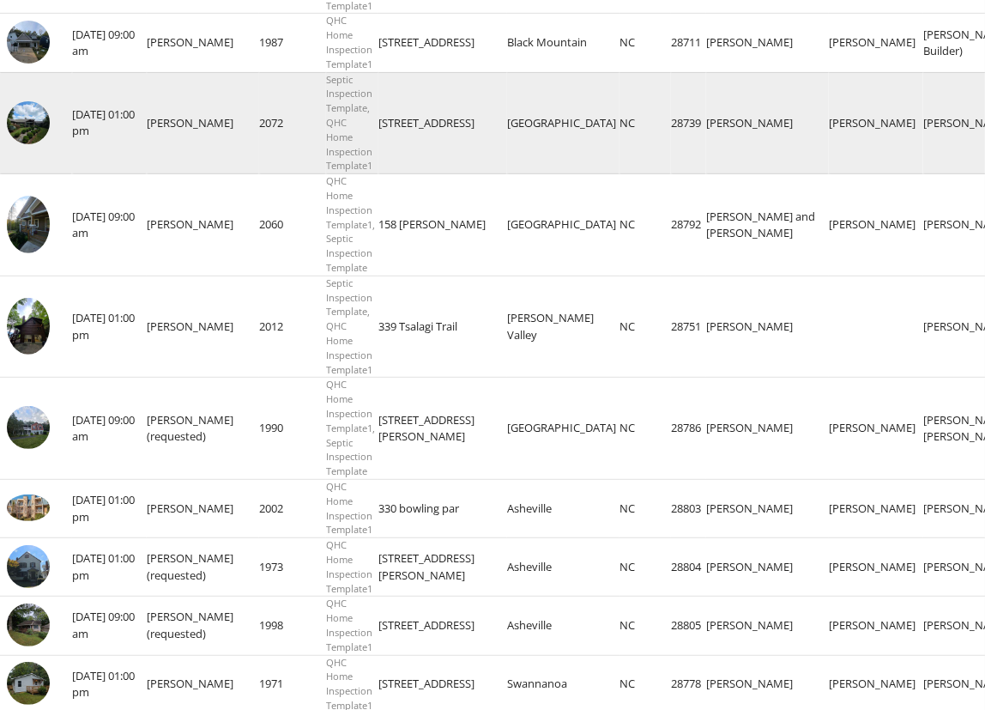
click at [34, 118] on img at bounding box center [28, 122] width 43 height 43
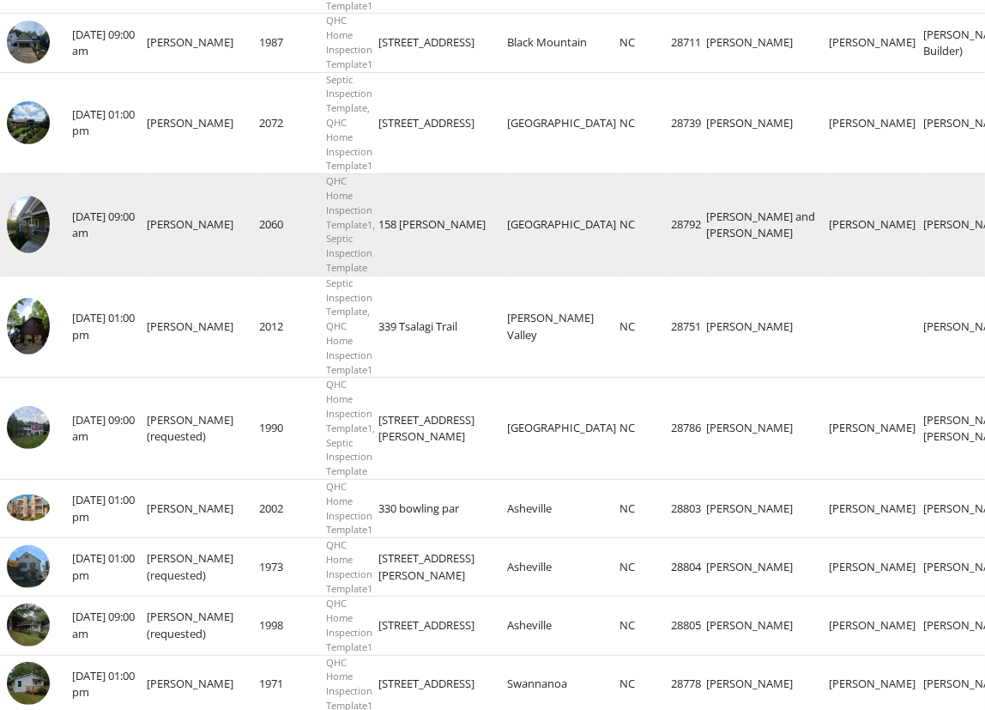
click at [38, 227] on img at bounding box center [28, 224] width 43 height 57
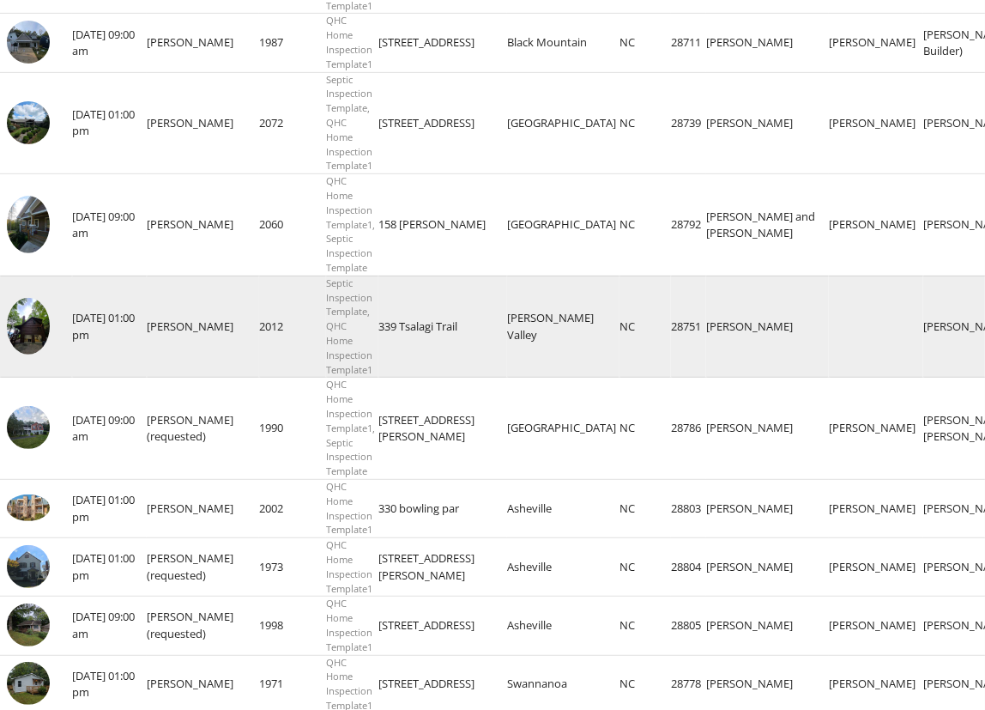
click at [34, 335] on img at bounding box center [28, 326] width 43 height 57
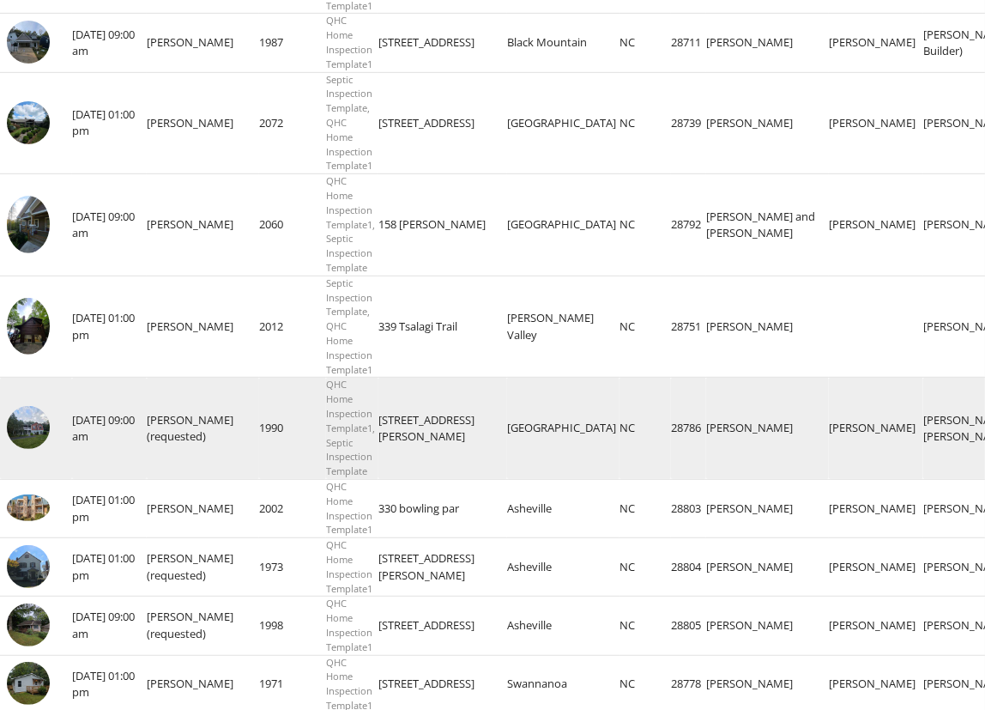
click at [37, 437] on img at bounding box center [28, 427] width 43 height 43
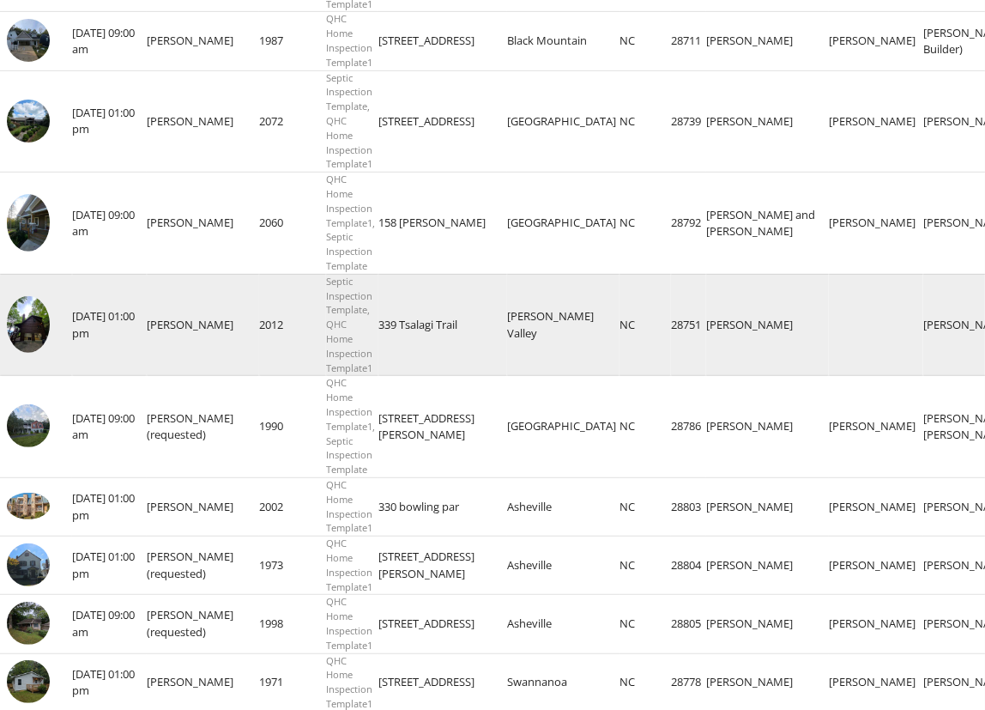
scroll to position [703, 0]
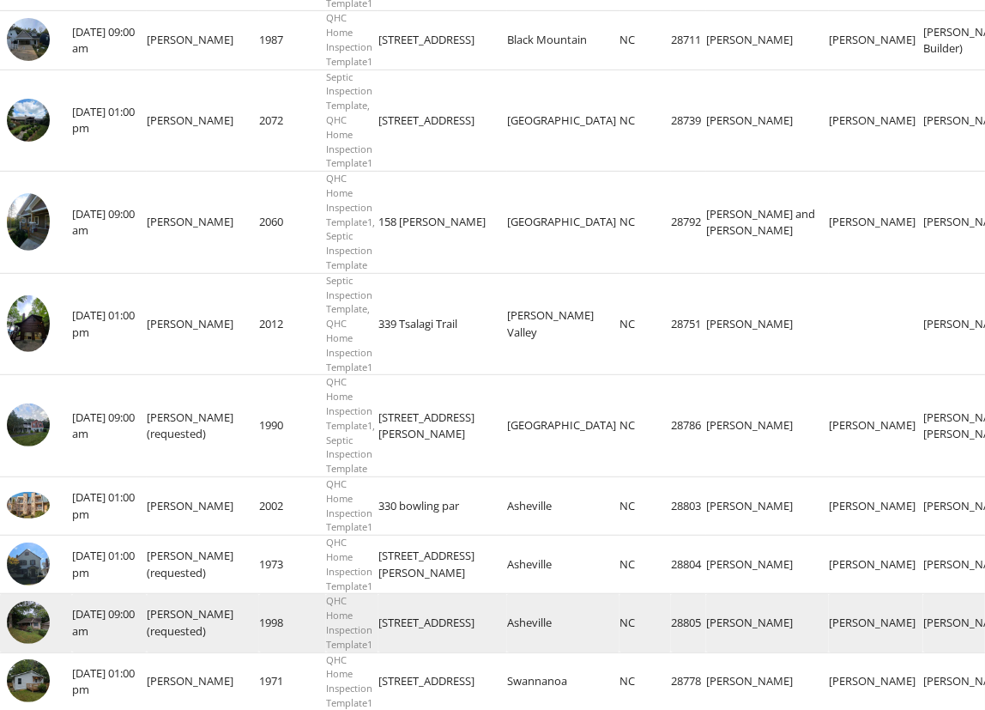
click at [35, 631] on img at bounding box center [28, 622] width 43 height 43
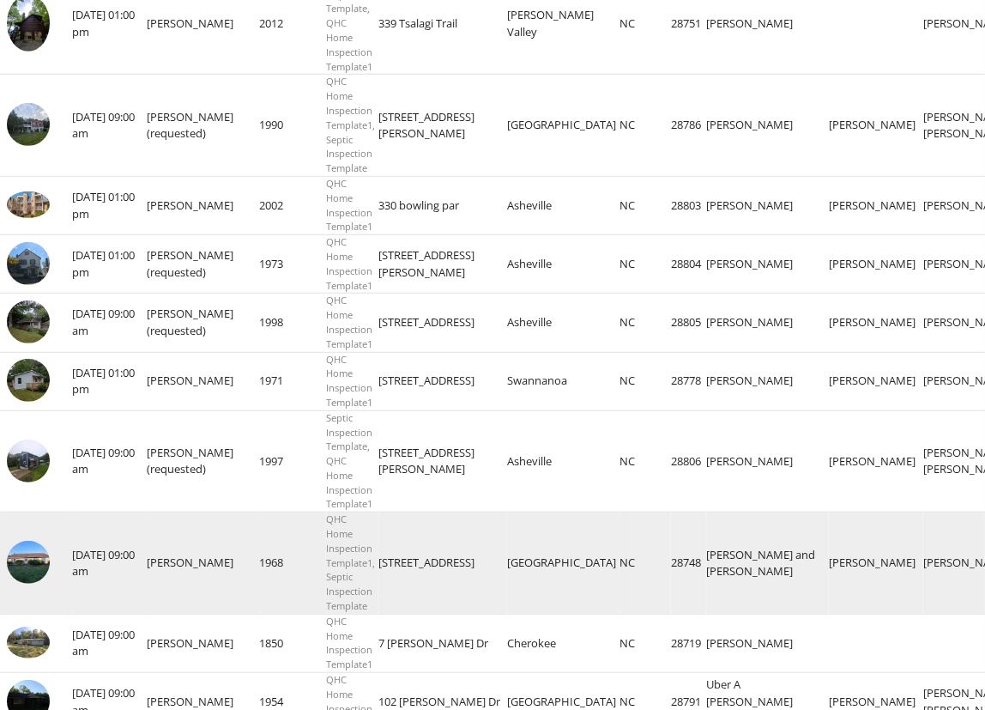
scroll to position [1004, 0]
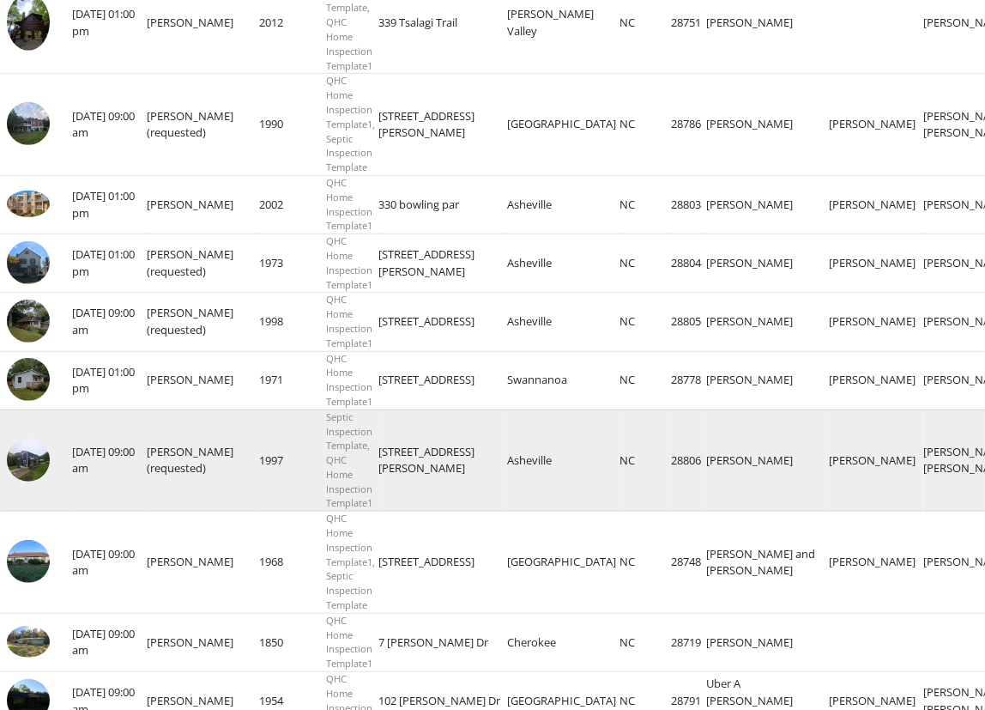
click at [37, 469] on img at bounding box center [28, 460] width 43 height 43
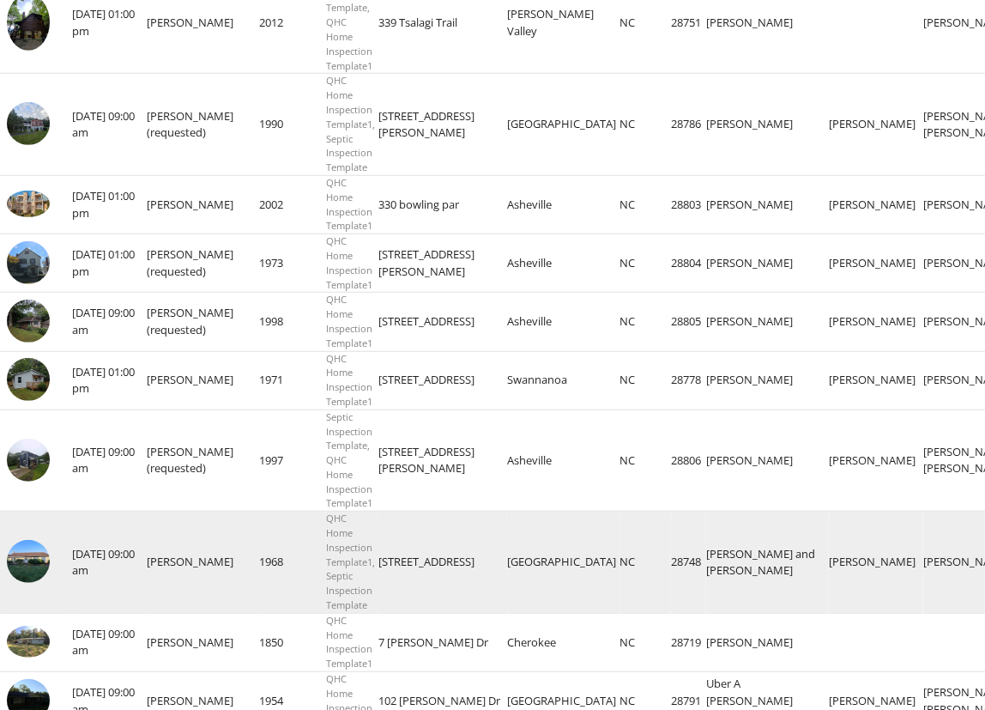
click at [33, 571] on img at bounding box center [28, 561] width 43 height 43
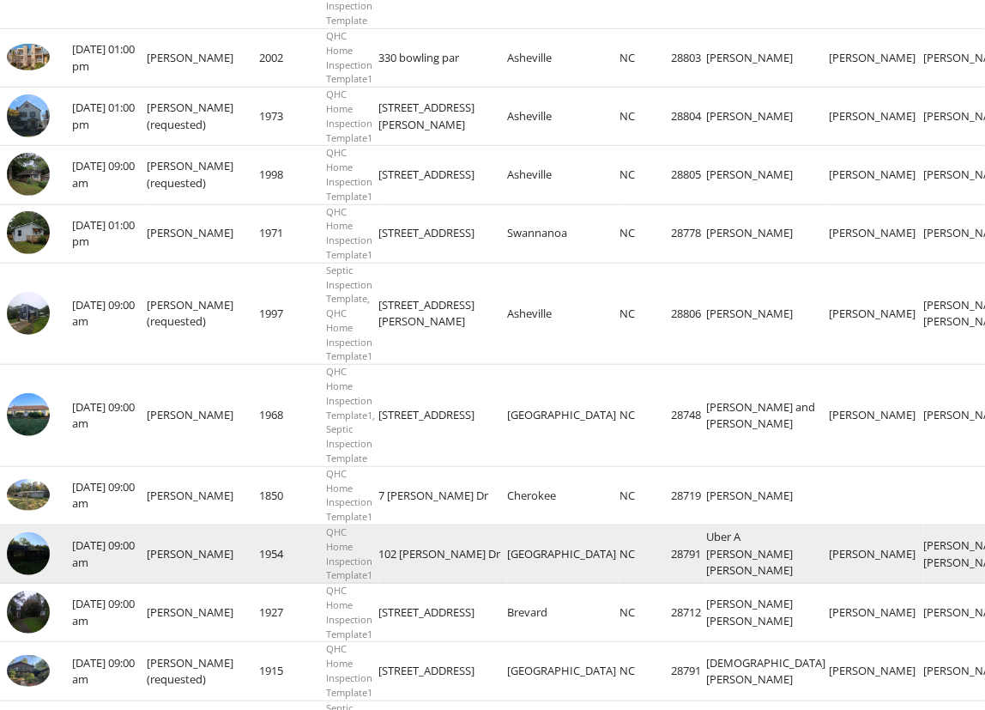
scroll to position [1152, 0]
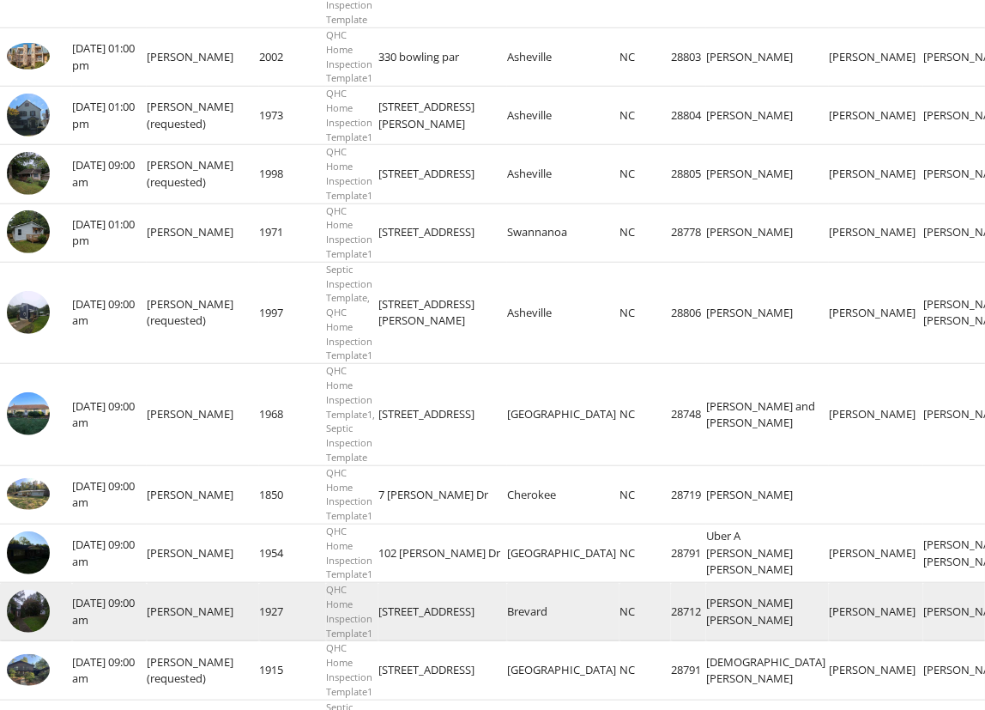
click at [32, 620] on img at bounding box center [28, 611] width 43 height 43
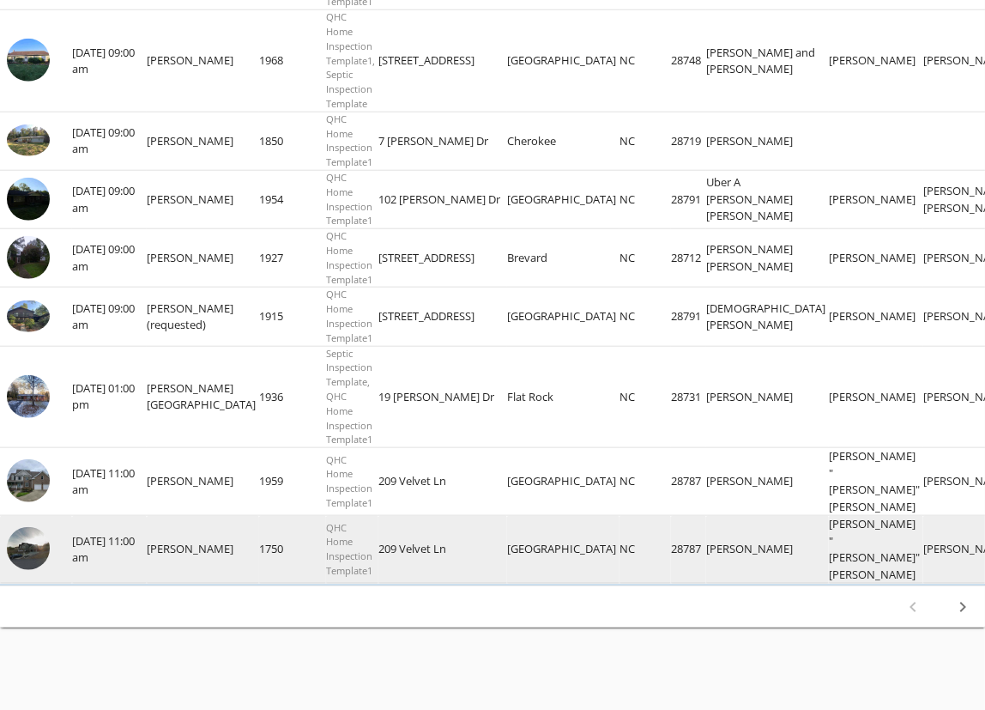
scroll to position [1507, 0]
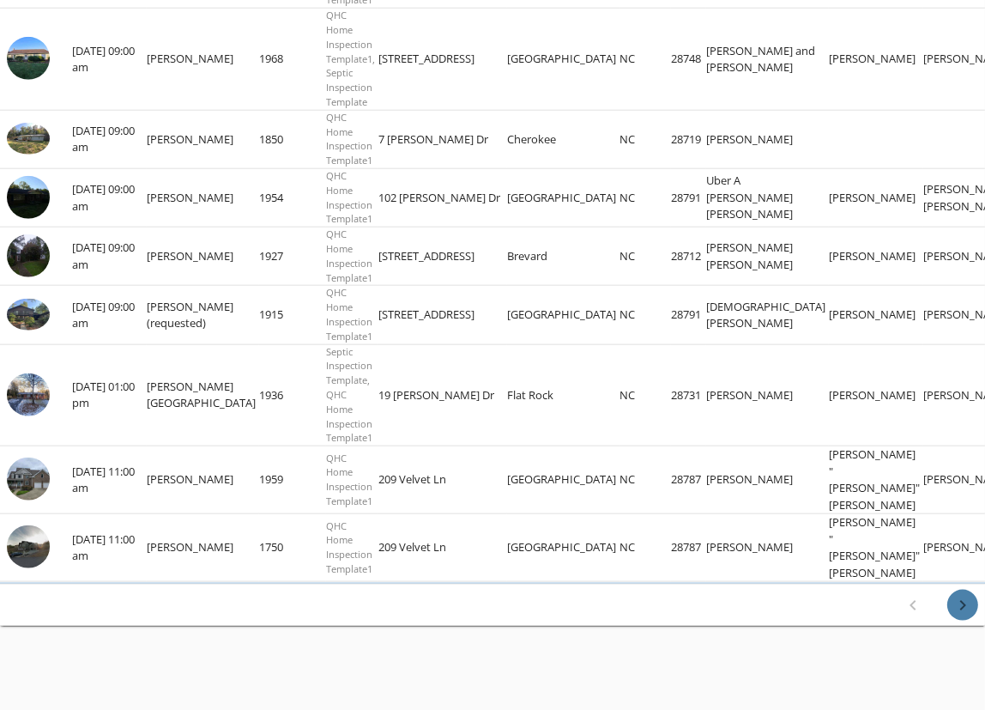
click at [966, 601] on icon "chevron_right" at bounding box center [963, 605] width 21 height 21
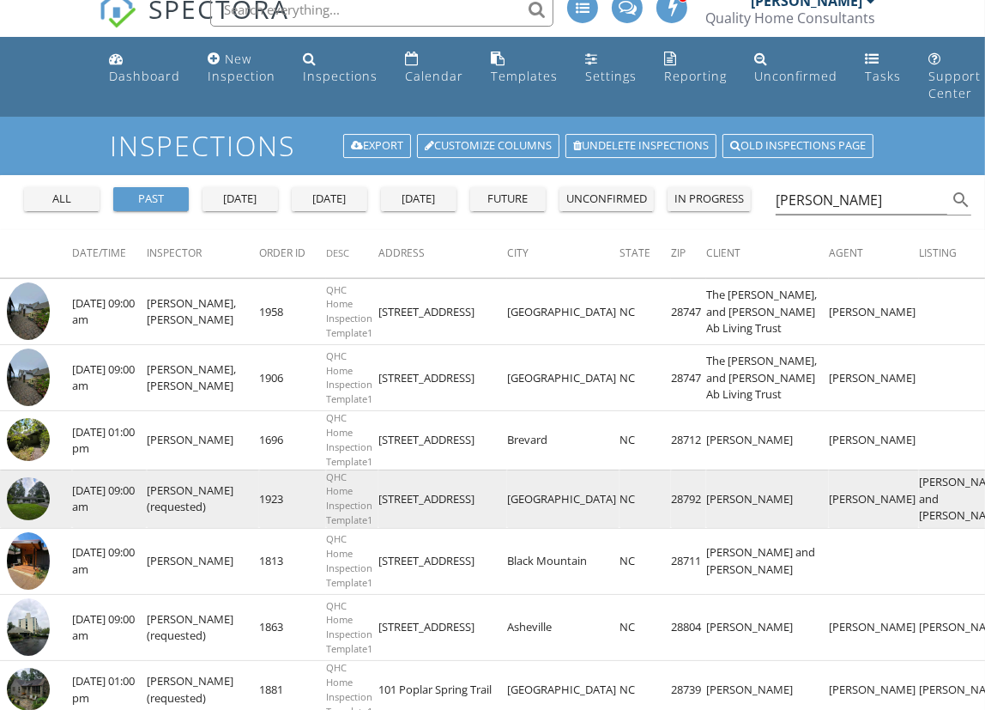
scroll to position [0, 0]
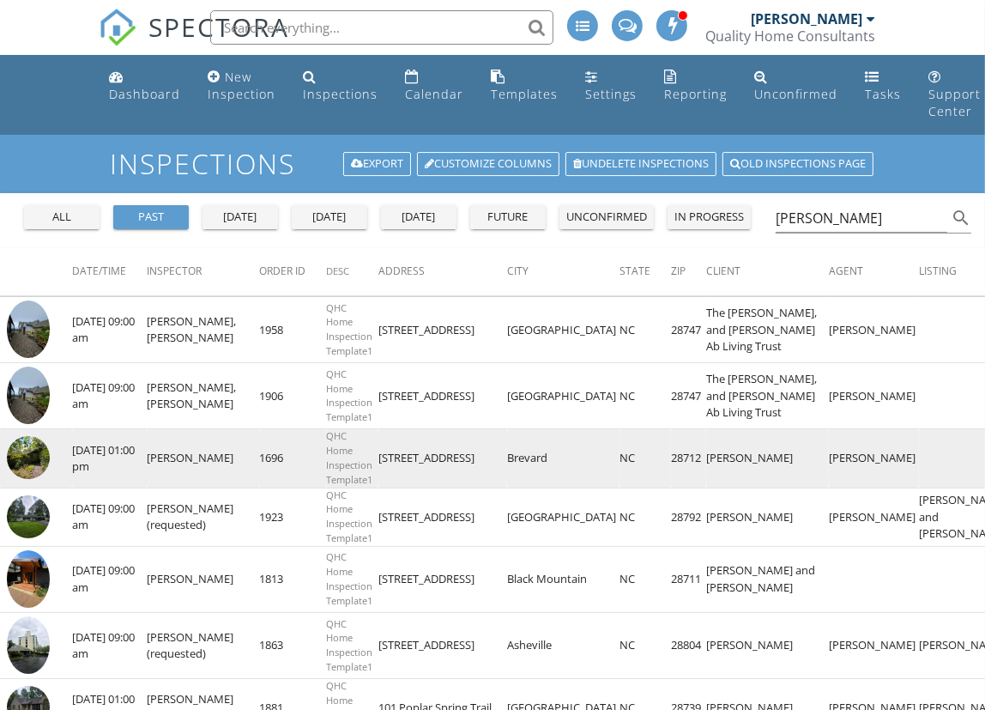
click at [37, 479] on img at bounding box center [28, 457] width 43 height 43
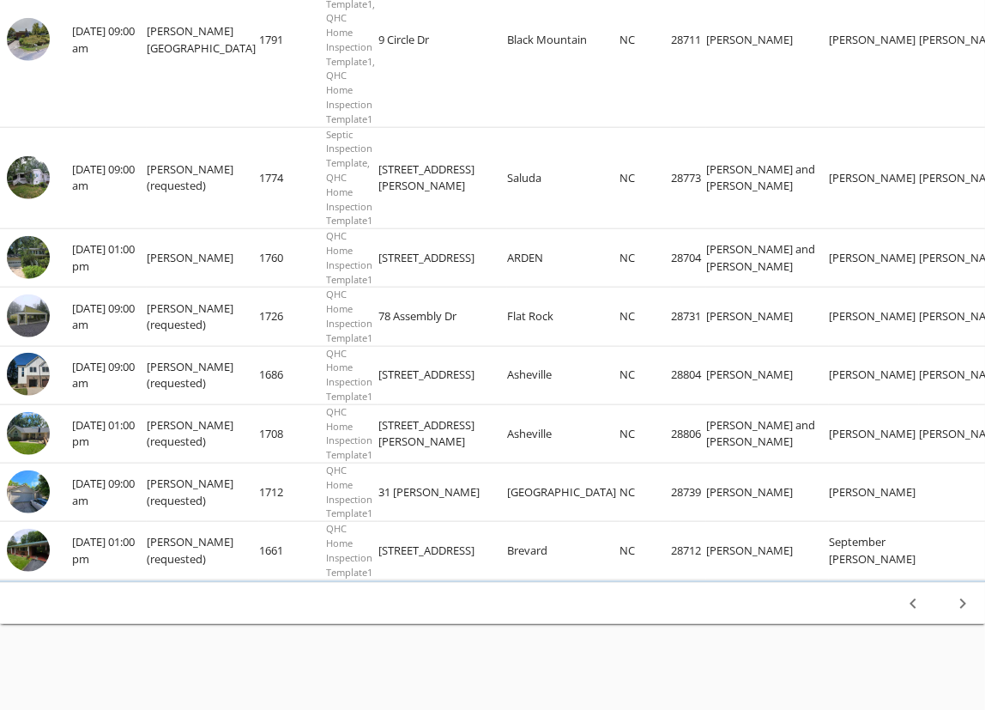
scroll to position [1729, 0]
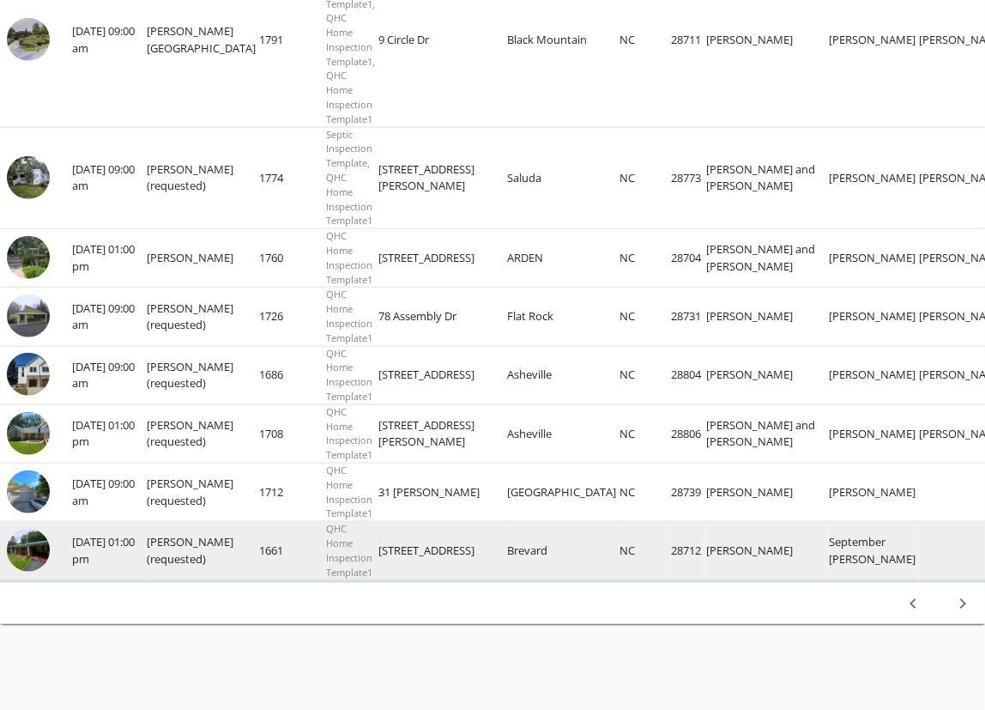
click at [34, 529] on img at bounding box center [28, 550] width 43 height 43
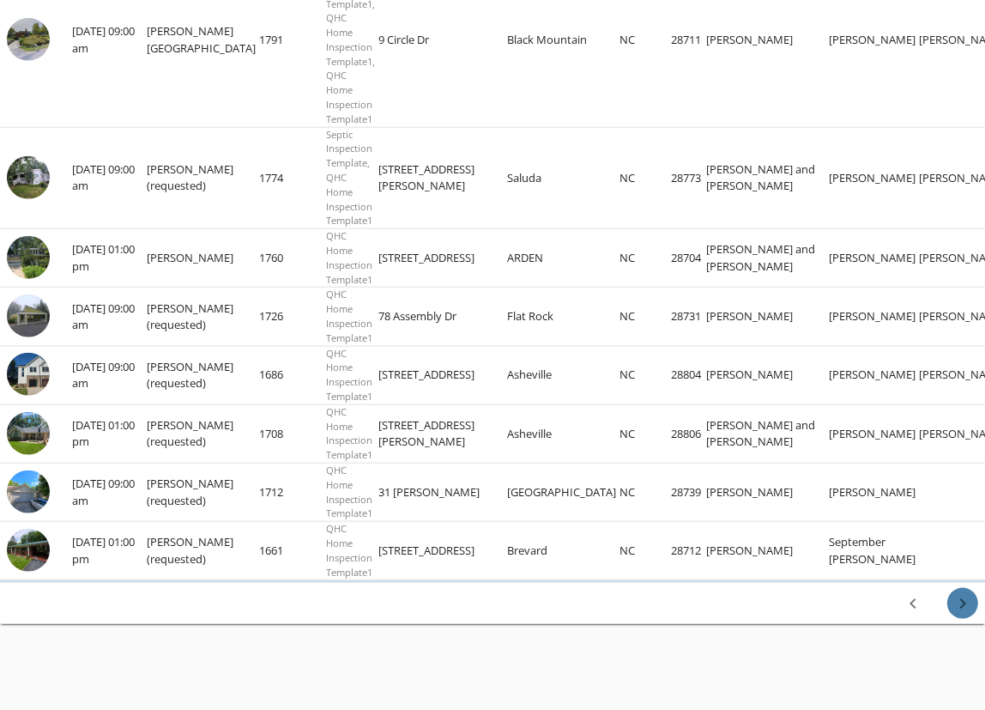
click at [964, 609] on icon "chevron_right" at bounding box center [963, 603] width 21 height 21
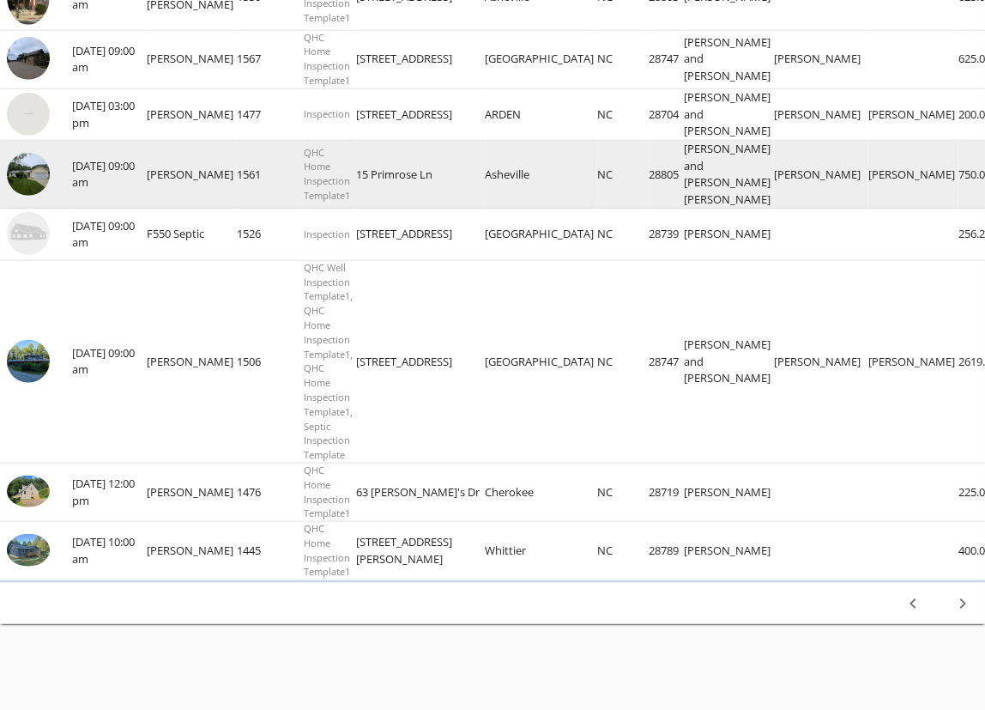
scroll to position [1515, 0]
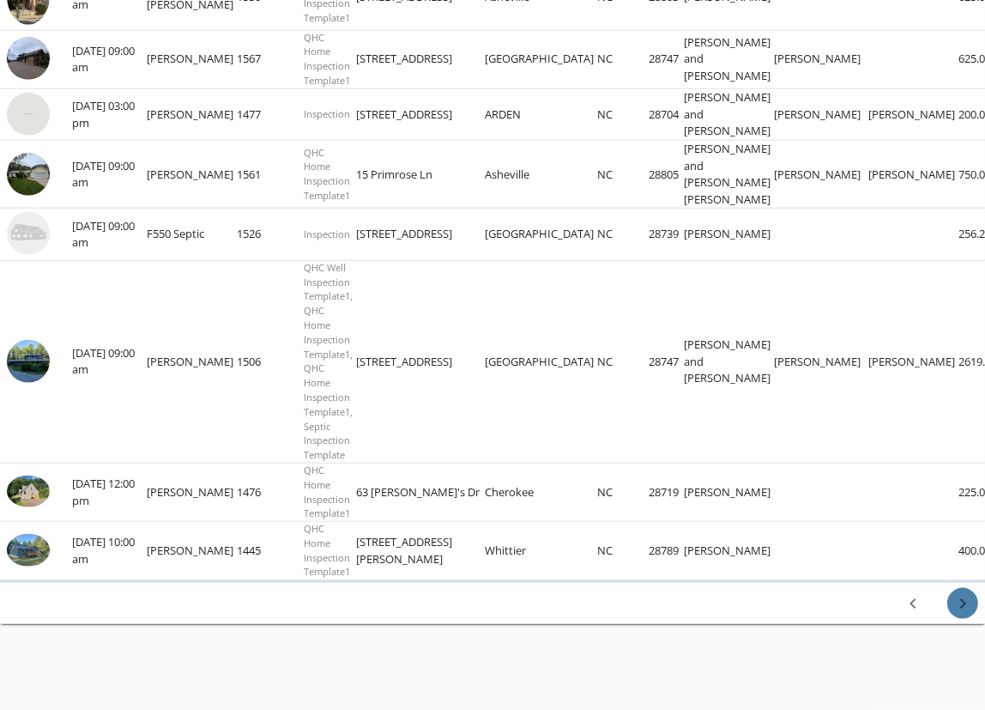
click at [966, 597] on icon "chevron_right" at bounding box center [963, 603] width 21 height 21
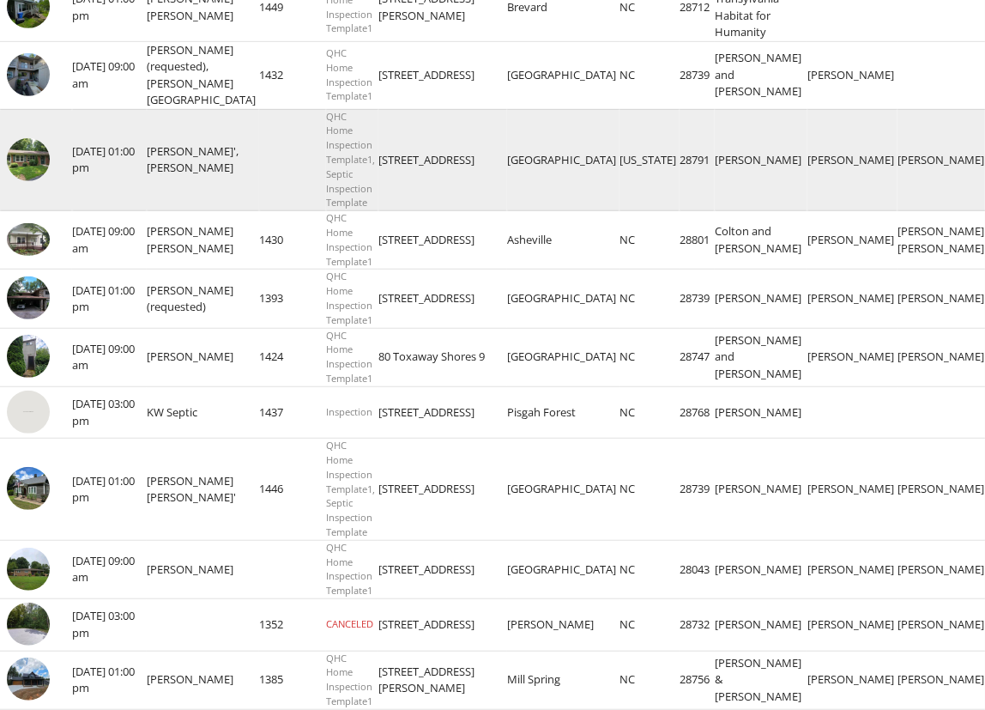
scroll to position [935, 0]
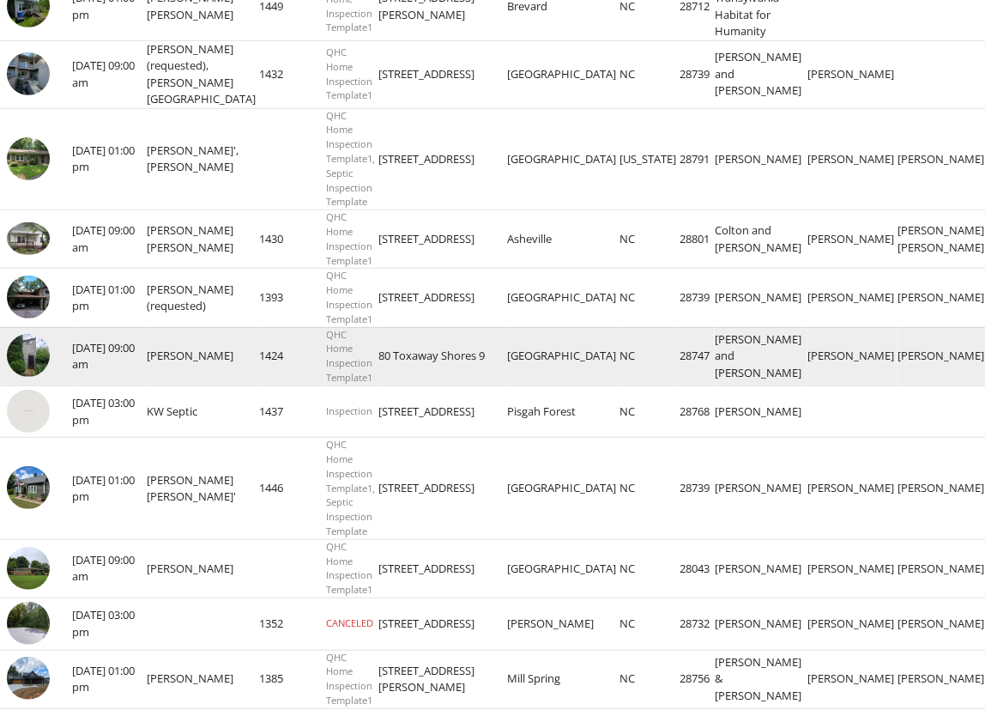
click at [26, 377] on img at bounding box center [28, 355] width 43 height 43
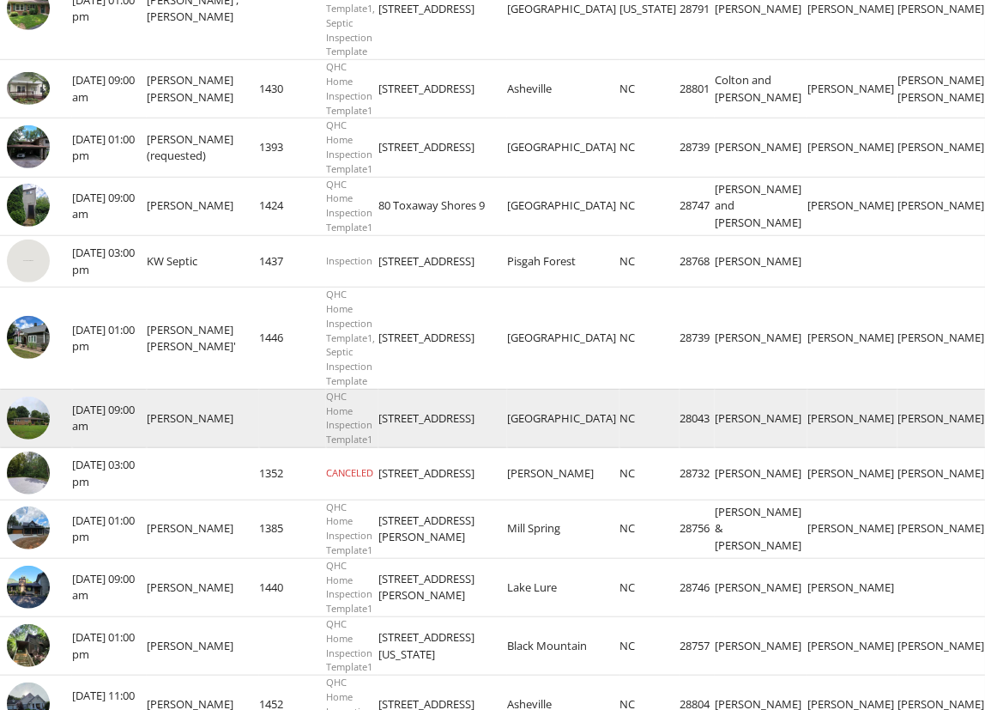
scroll to position [1086, 0]
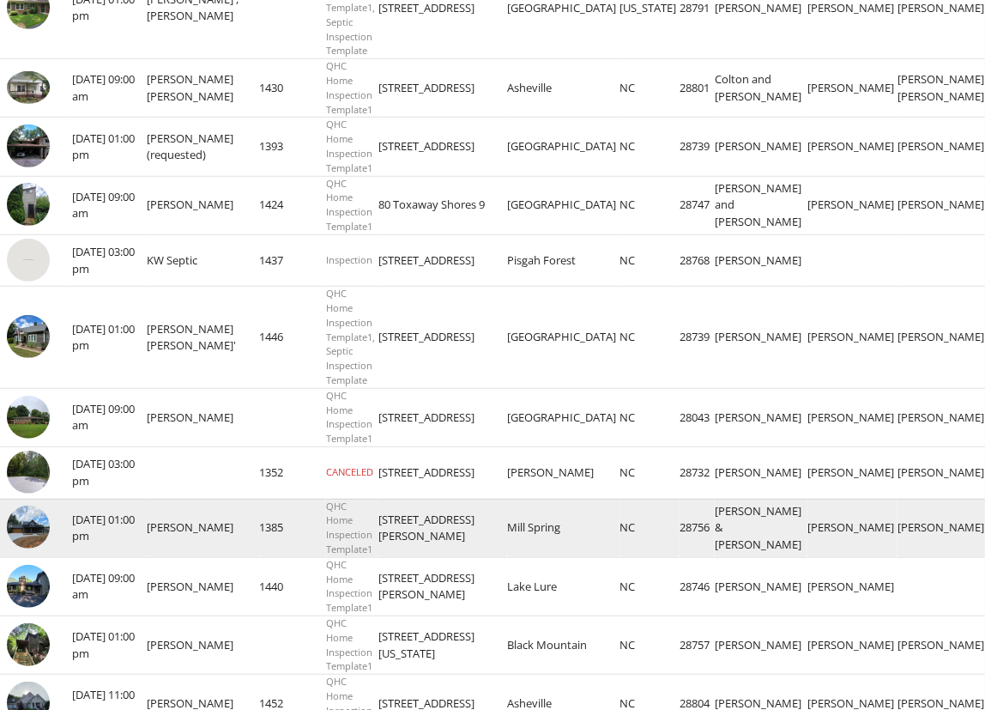
click at [34, 548] on img at bounding box center [28, 526] width 43 height 43
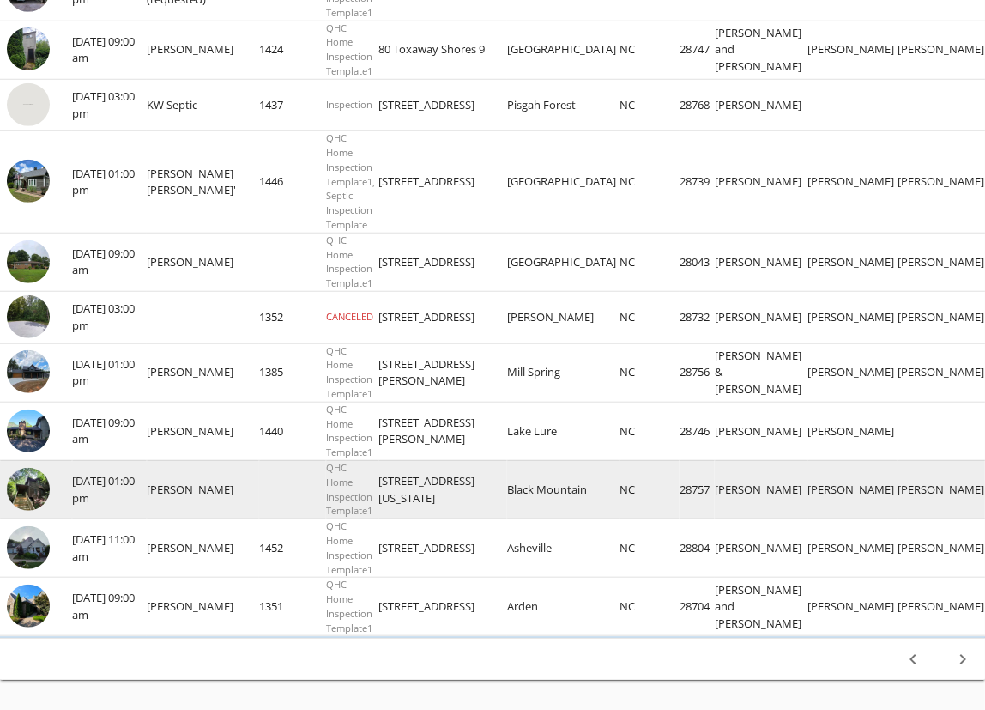
scroll to position [1243, 0]
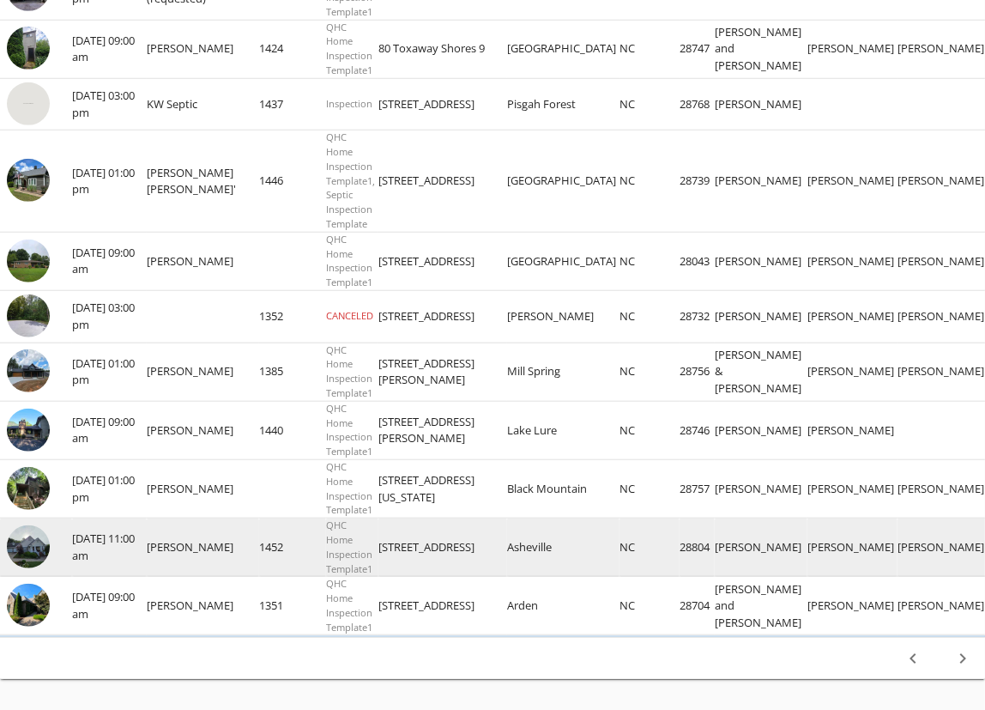
click at [25, 568] on img at bounding box center [28, 546] width 43 height 43
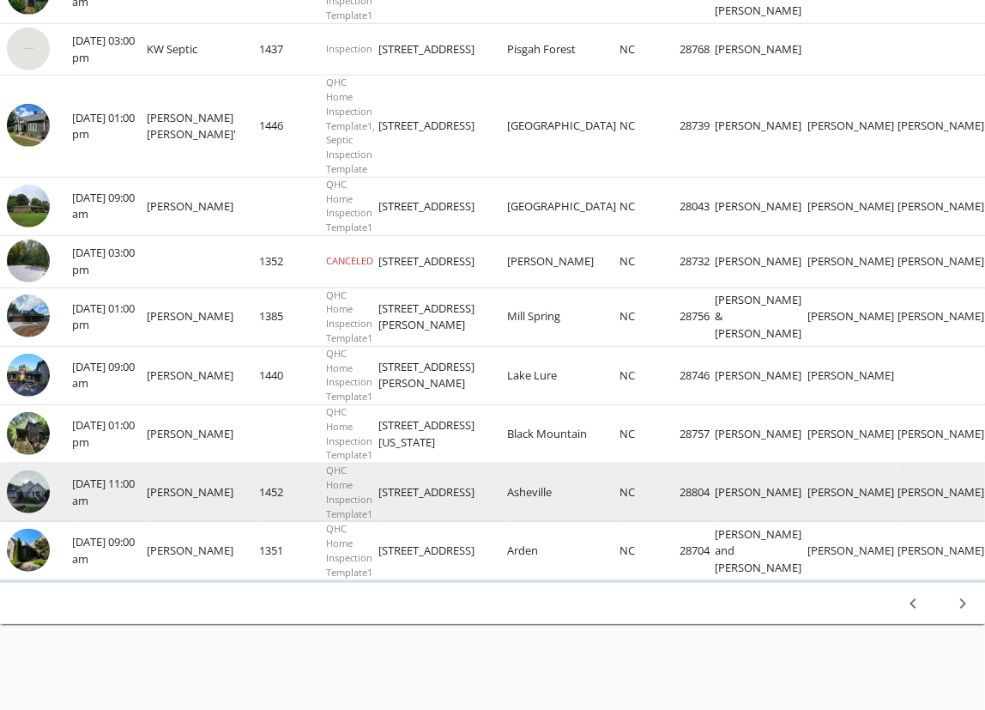
scroll to position [1316, 0]
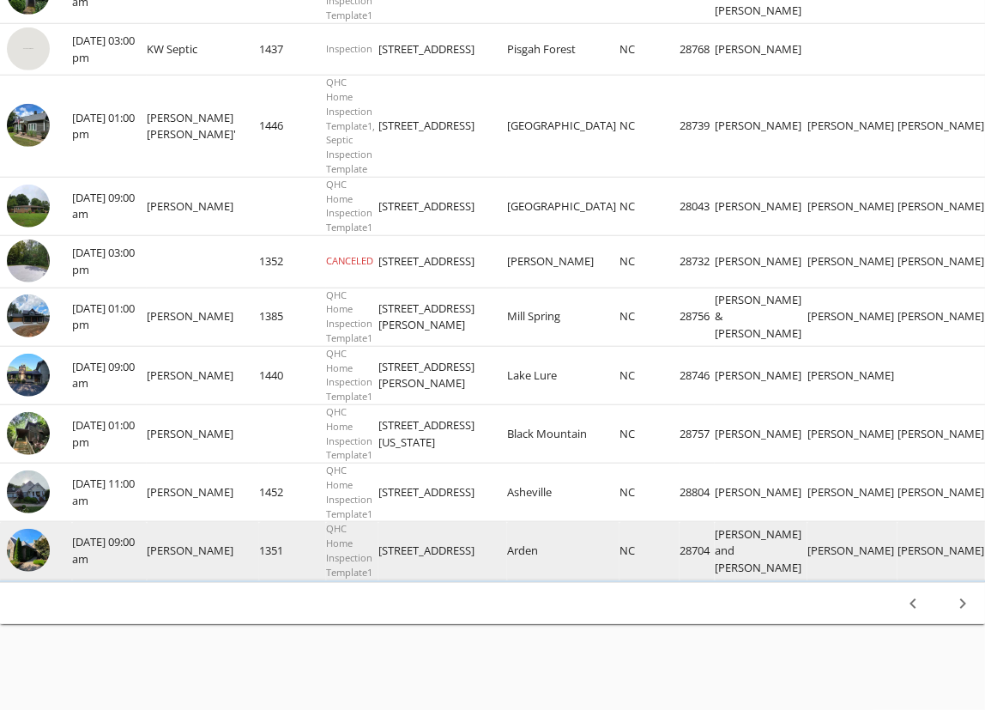
click at [36, 572] on img at bounding box center [28, 550] width 43 height 43
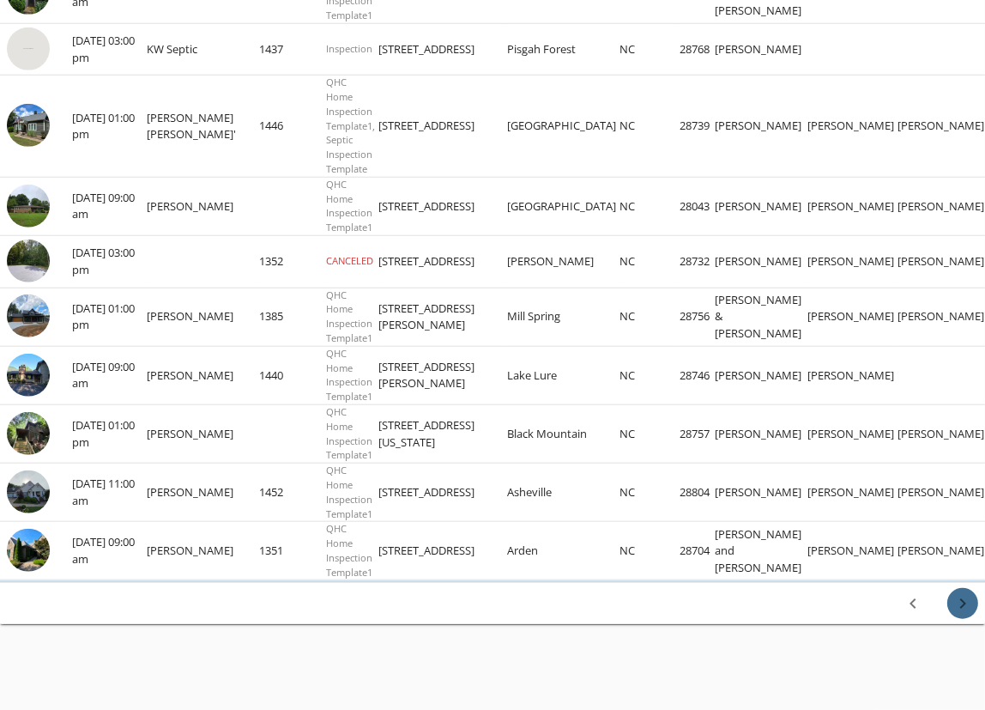
click at [959, 614] on icon "chevron_right" at bounding box center [963, 603] width 21 height 21
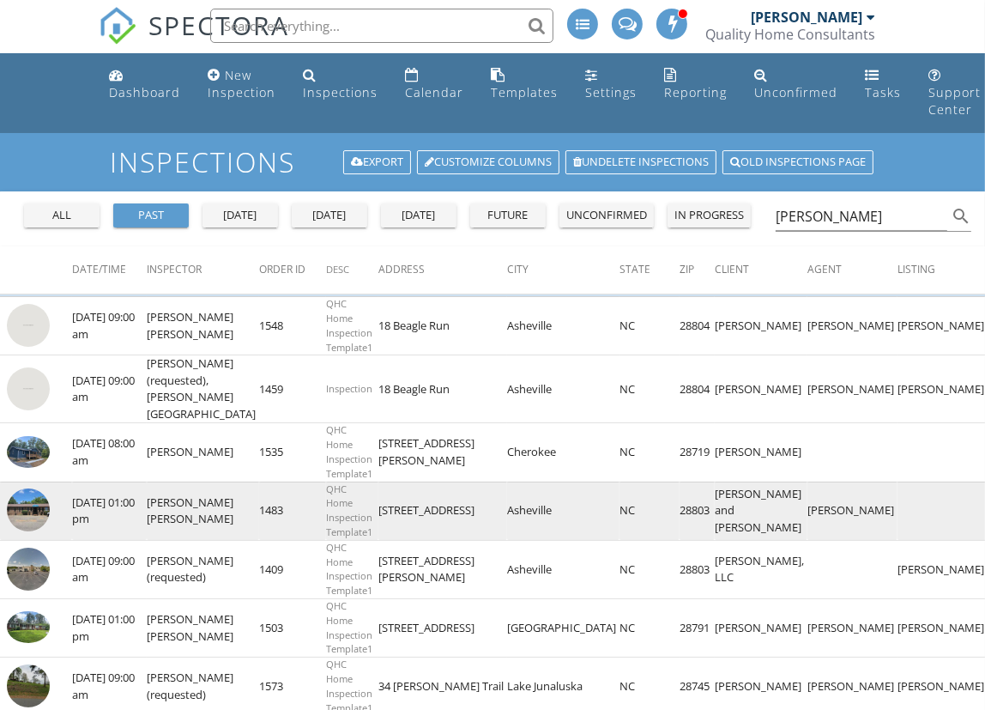
scroll to position [0, 0]
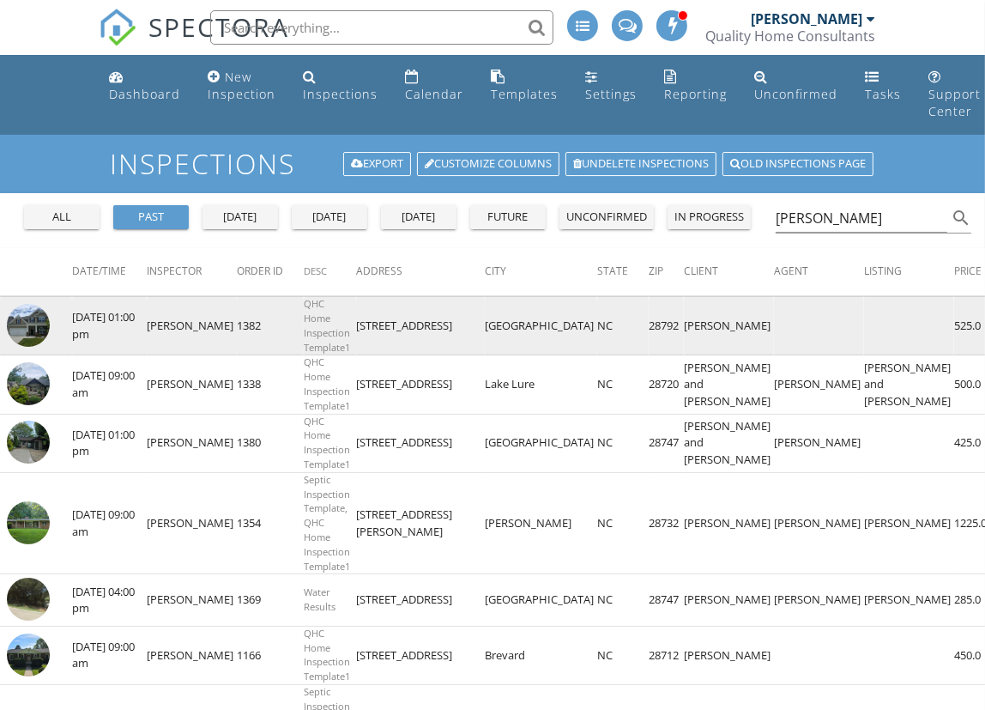
click at [29, 324] on img at bounding box center [28, 325] width 43 height 43
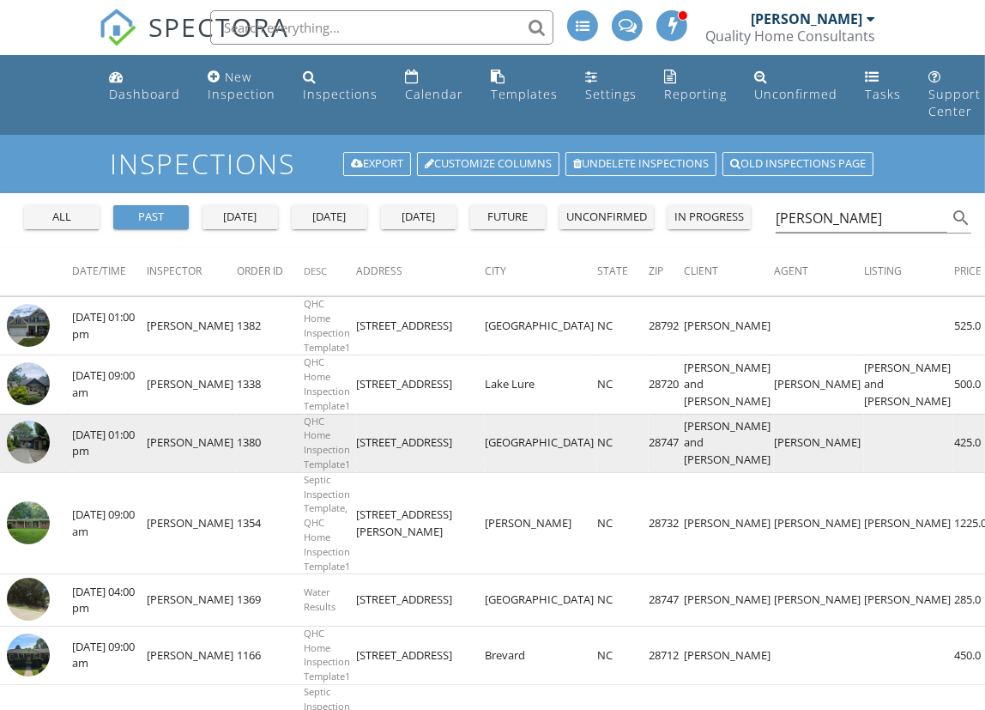
click at [28, 445] on img at bounding box center [28, 441] width 43 height 43
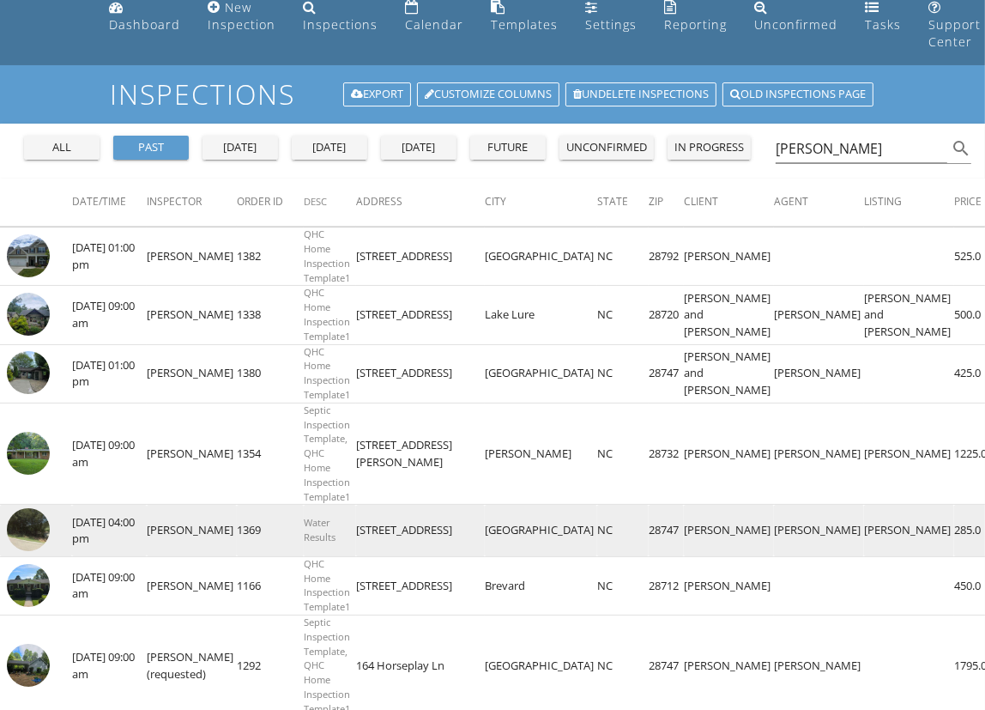
scroll to position [70, 0]
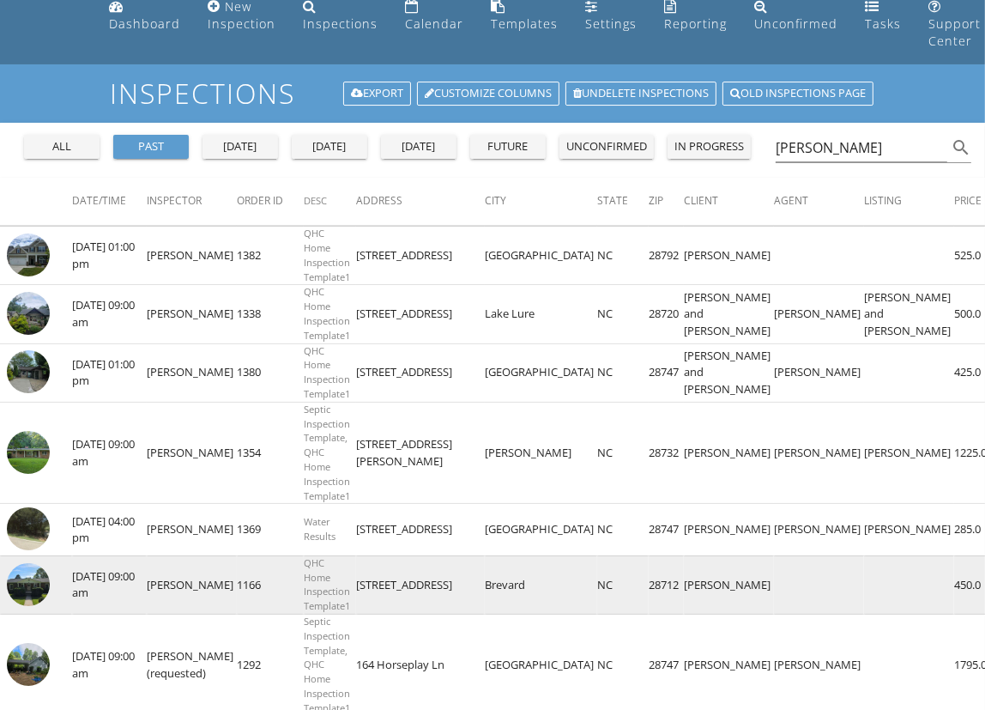
click at [31, 585] on img at bounding box center [28, 584] width 43 height 43
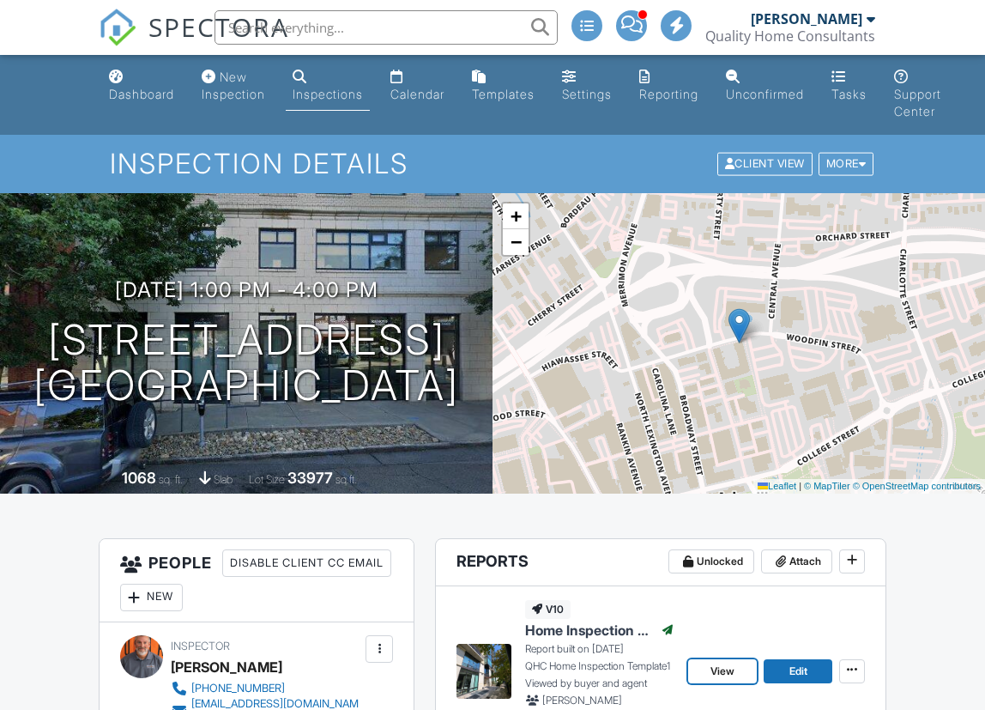
click at [735, 672] on link "View" at bounding box center [722, 671] width 69 height 24
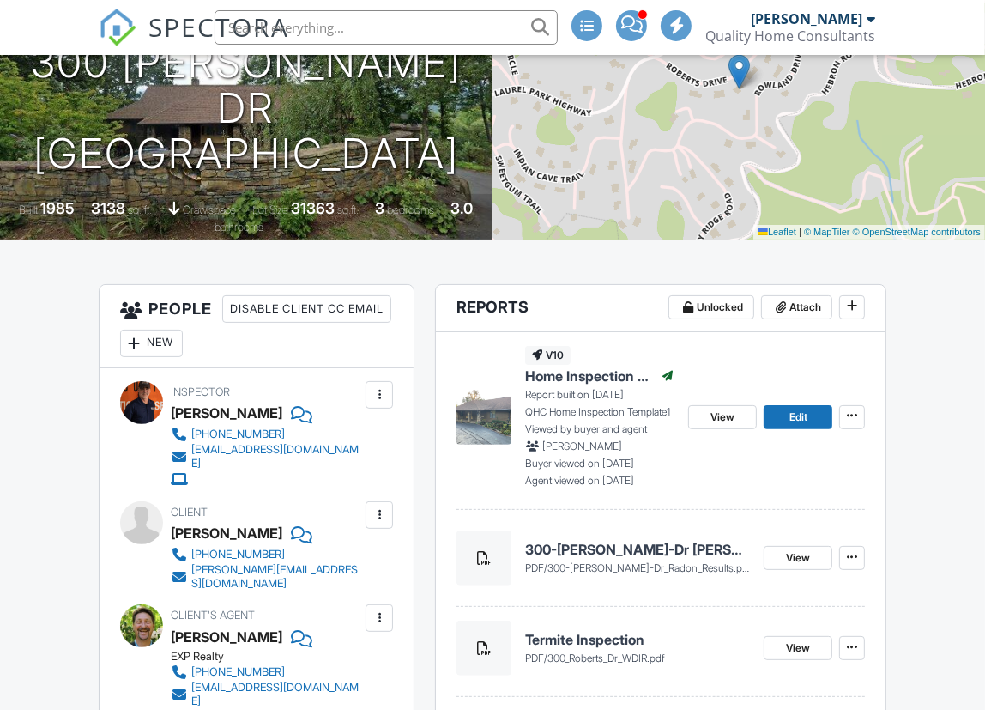
scroll to position [289, 0]
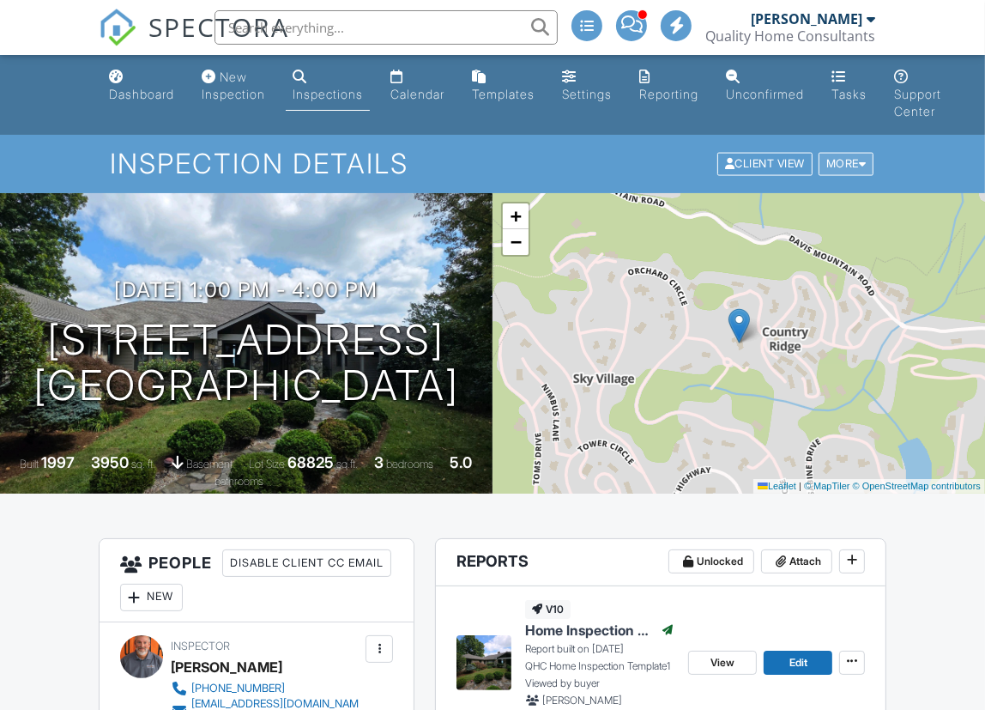
click at [845, 162] on div "More" at bounding box center [847, 164] width 56 height 23
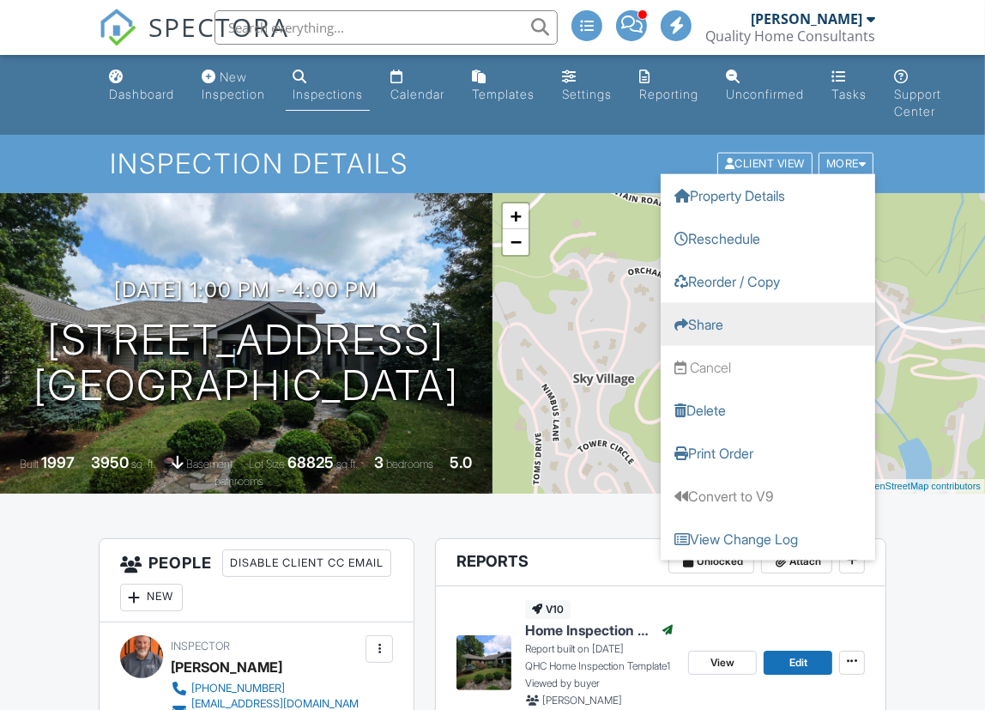
click at [950, 181] on div "Inspection Details Client View More Property Details Reschedule Reorder / Copy …" at bounding box center [492, 163] width 985 height 57
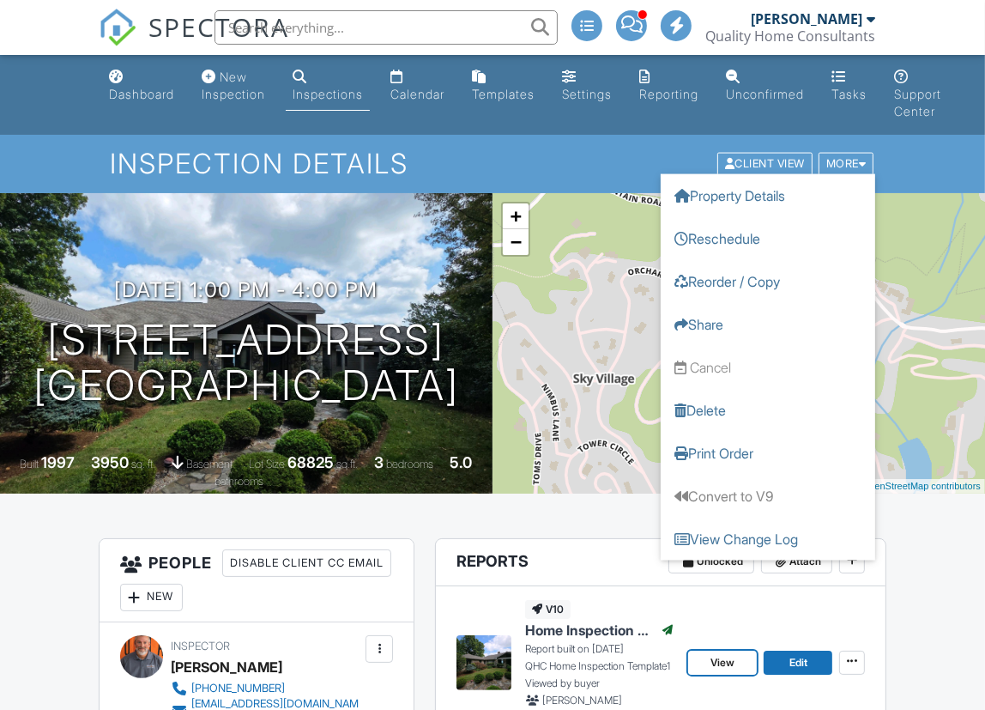
click at [712, 661] on span "View" at bounding box center [723, 662] width 24 height 17
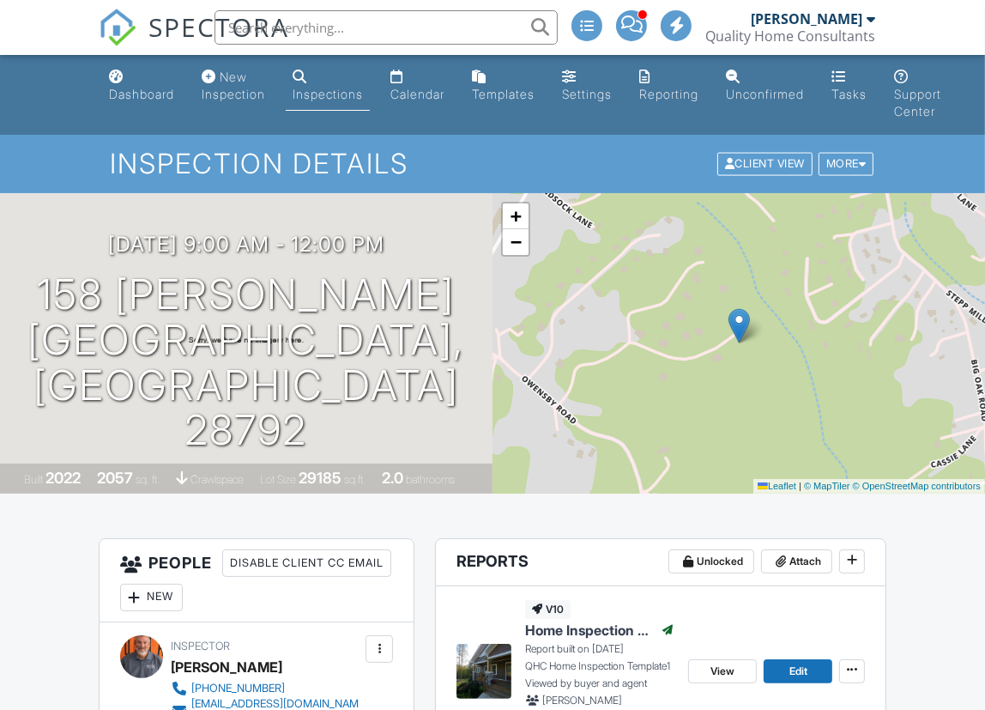
click at [712, 590] on div "v10 Home Inspection Report Published Report built on 09/22/2025 QHC Home Inspec…" at bounding box center [661, 675] width 408 height 178
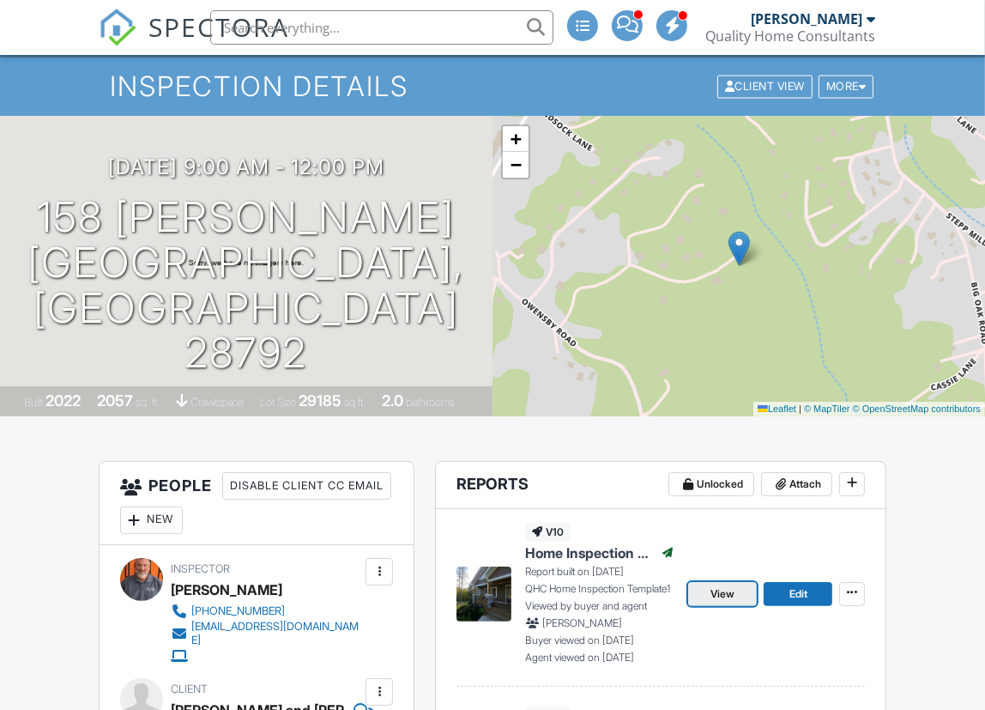
click at [718, 585] on span "View" at bounding box center [723, 593] width 24 height 17
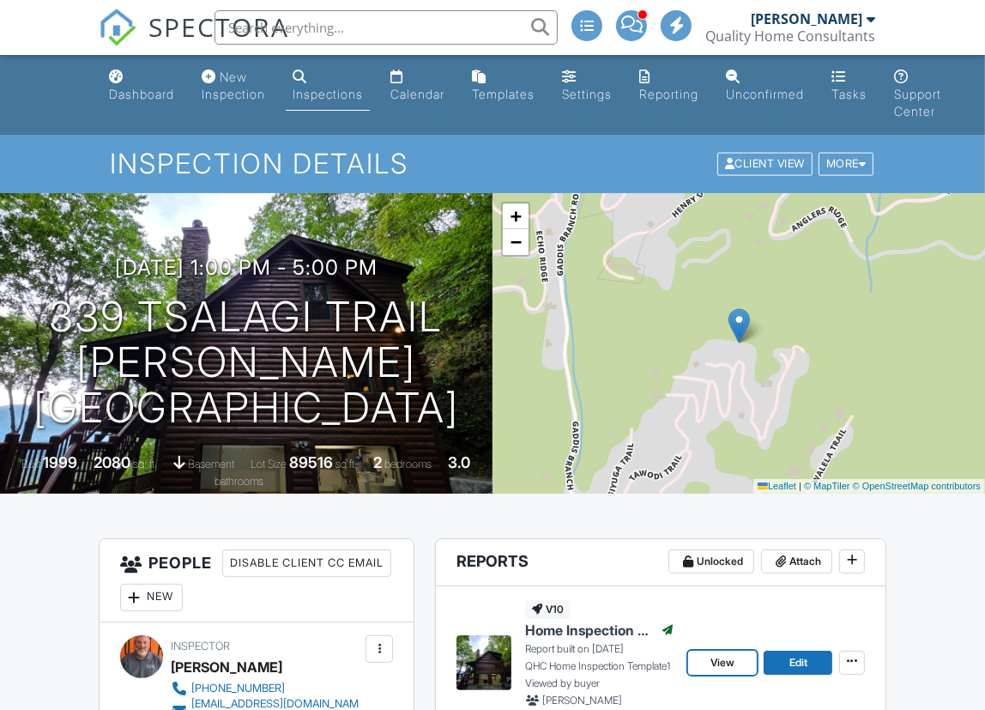
click at [741, 663] on link "View" at bounding box center [722, 662] width 69 height 24
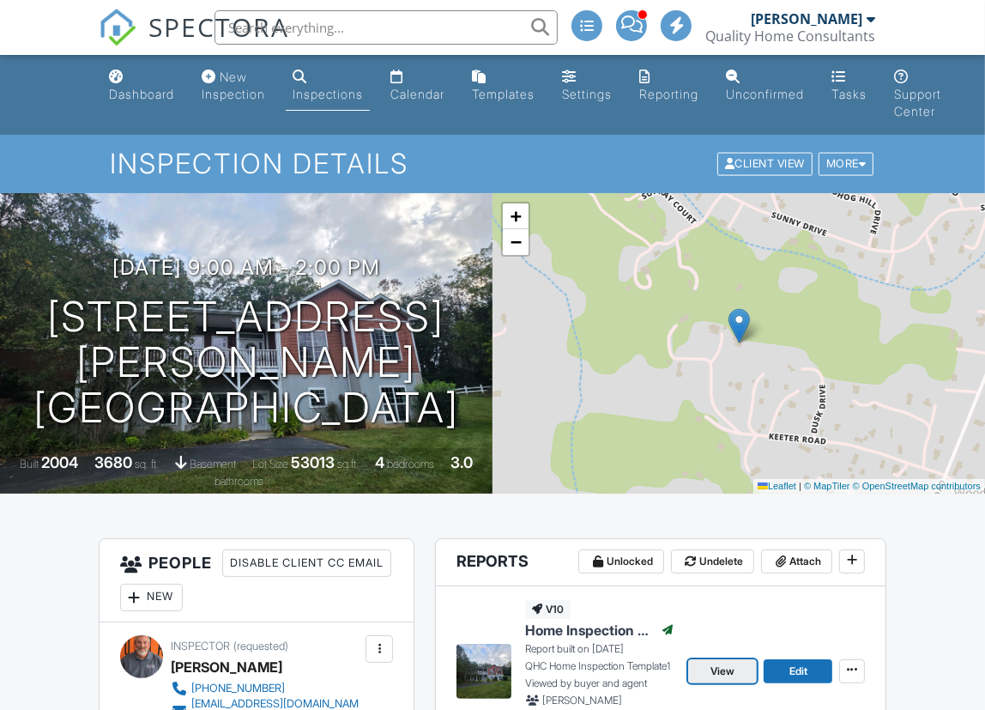
click at [715, 673] on span "View" at bounding box center [723, 670] width 24 height 17
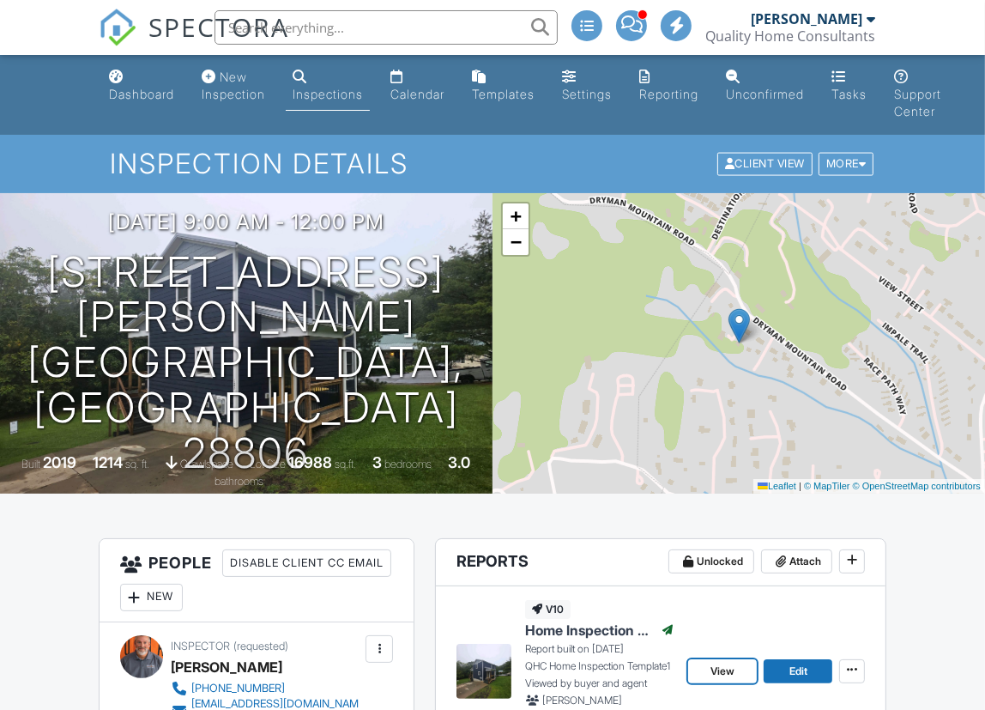
click at [714, 671] on span "View" at bounding box center [723, 670] width 24 height 17
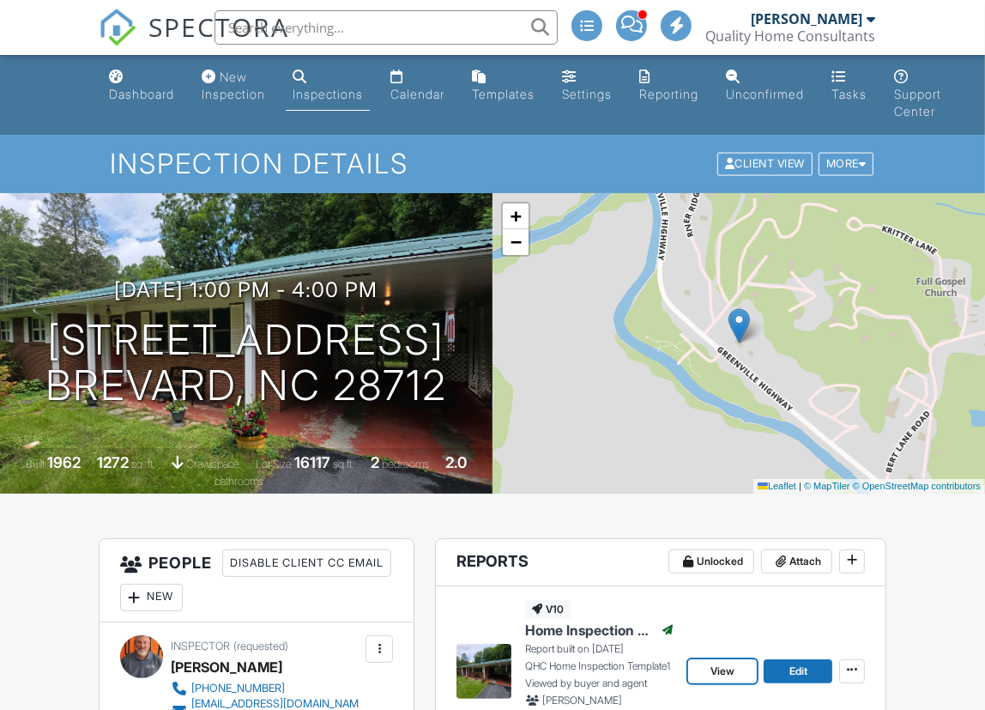
click at [716, 669] on span "View" at bounding box center [723, 670] width 24 height 17
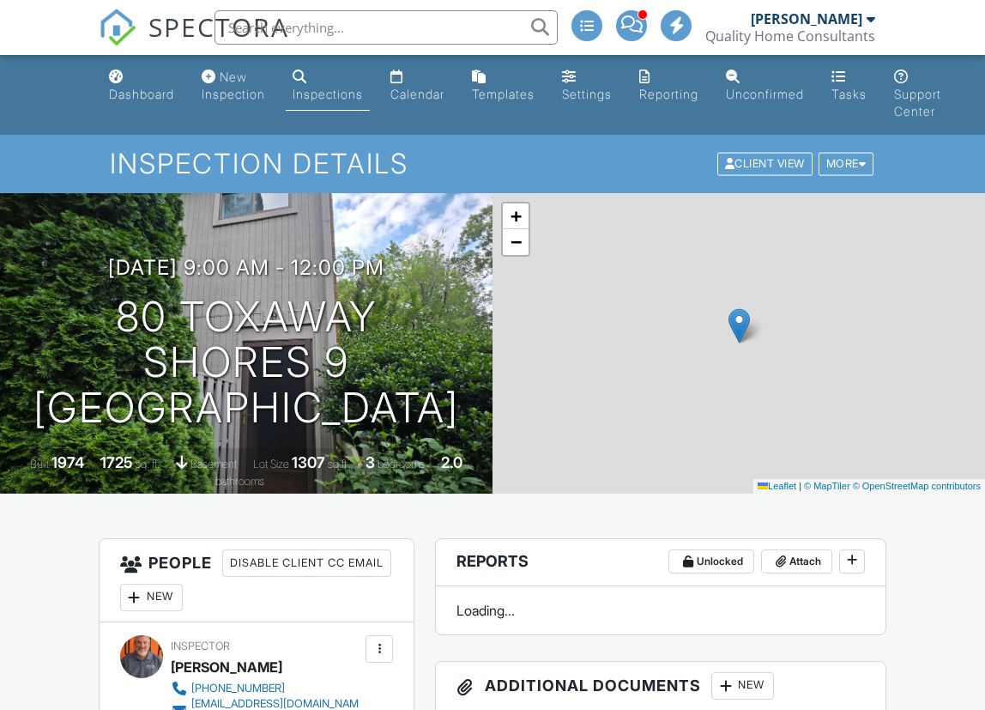
scroll to position [195, 0]
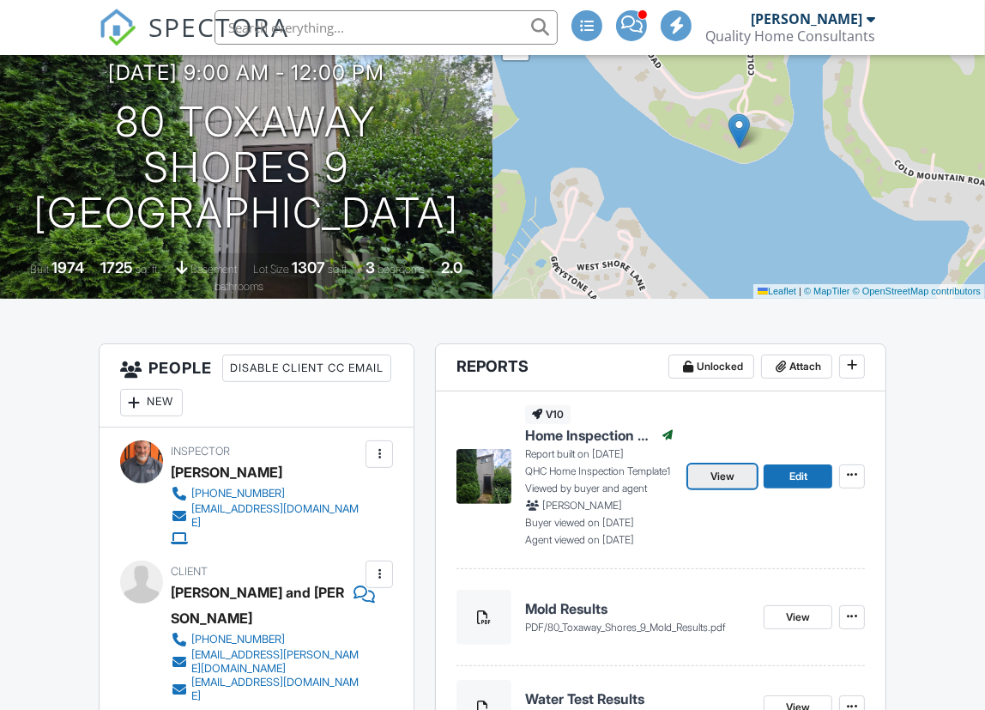
click at [727, 468] on span "View" at bounding box center [723, 476] width 24 height 17
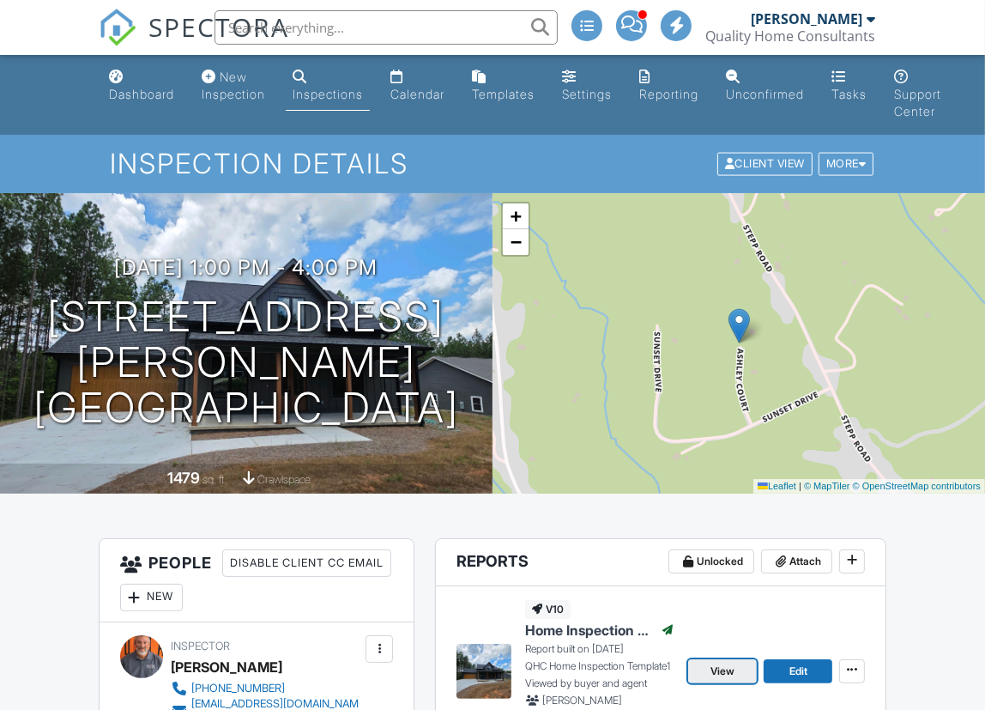
click at [703, 661] on link "View" at bounding box center [722, 671] width 69 height 24
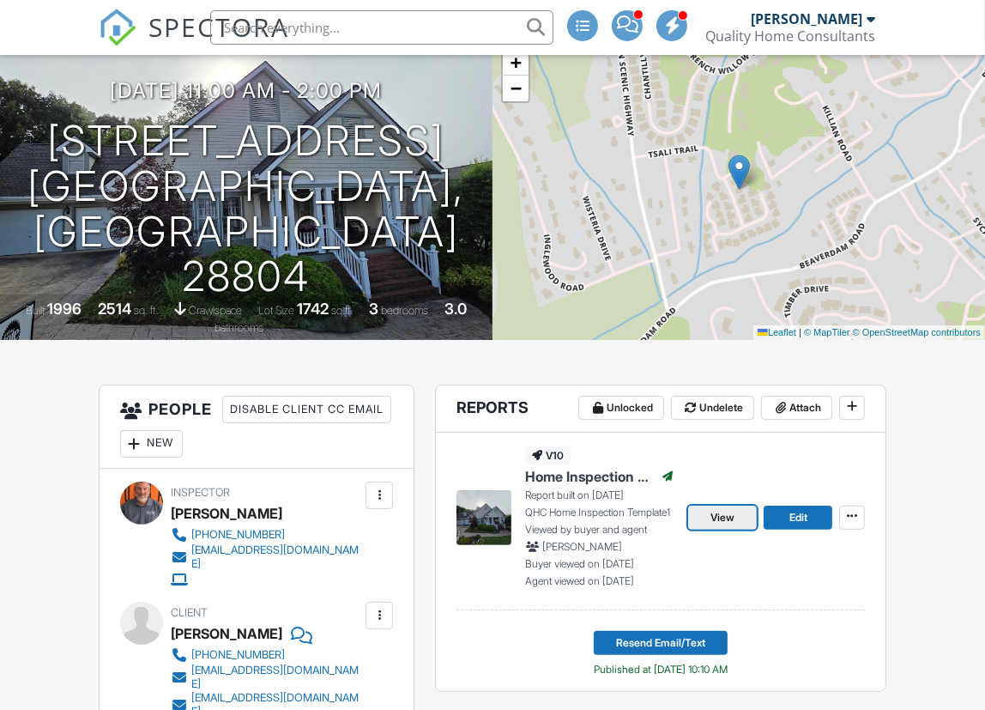
scroll to position [154, 0]
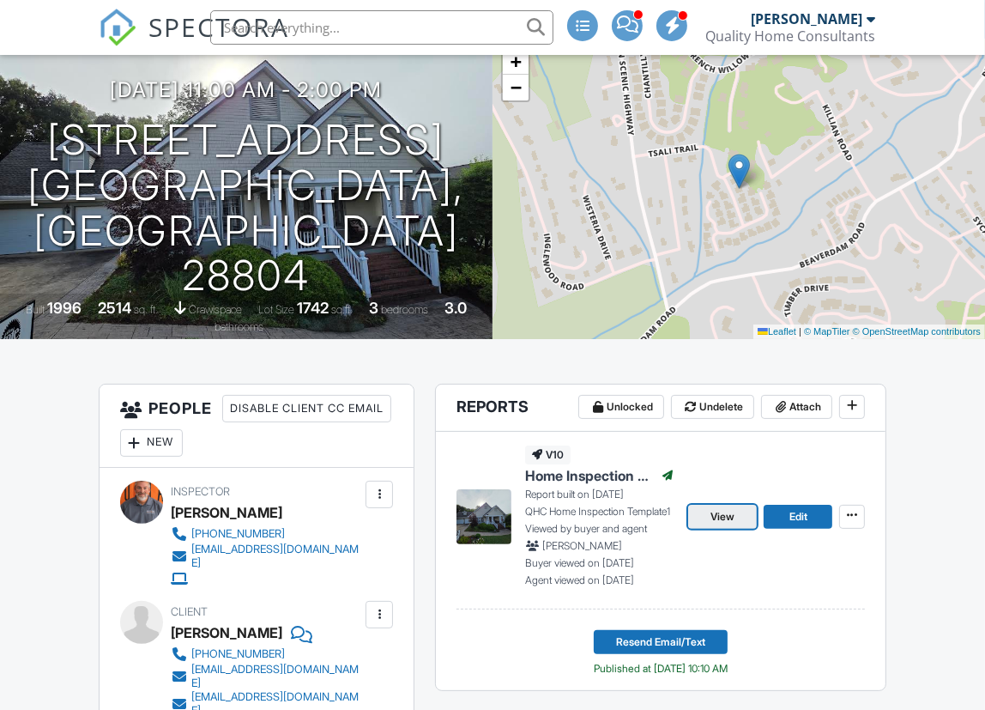
click at [715, 513] on span "View" at bounding box center [723, 516] width 24 height 17
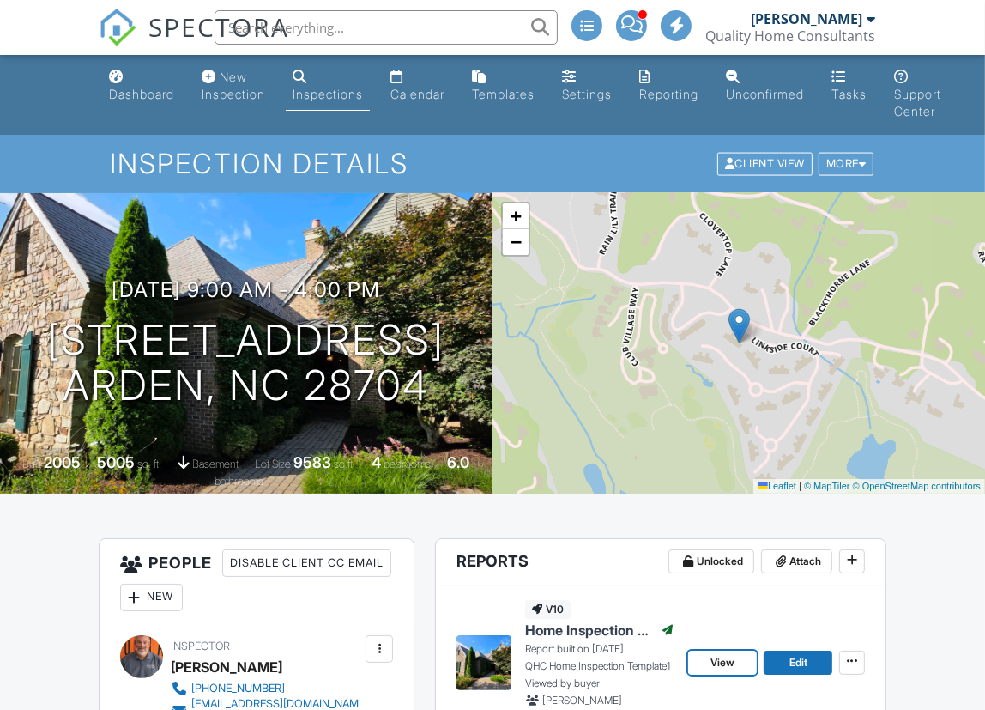
drag, startPoint x: 705, startPoint y: 664, endPoint x: 805, endPoint y: 518, distance: 176.6
click at [705, 664] on link "View" at bounding box center [722, 662] width 69 height 24
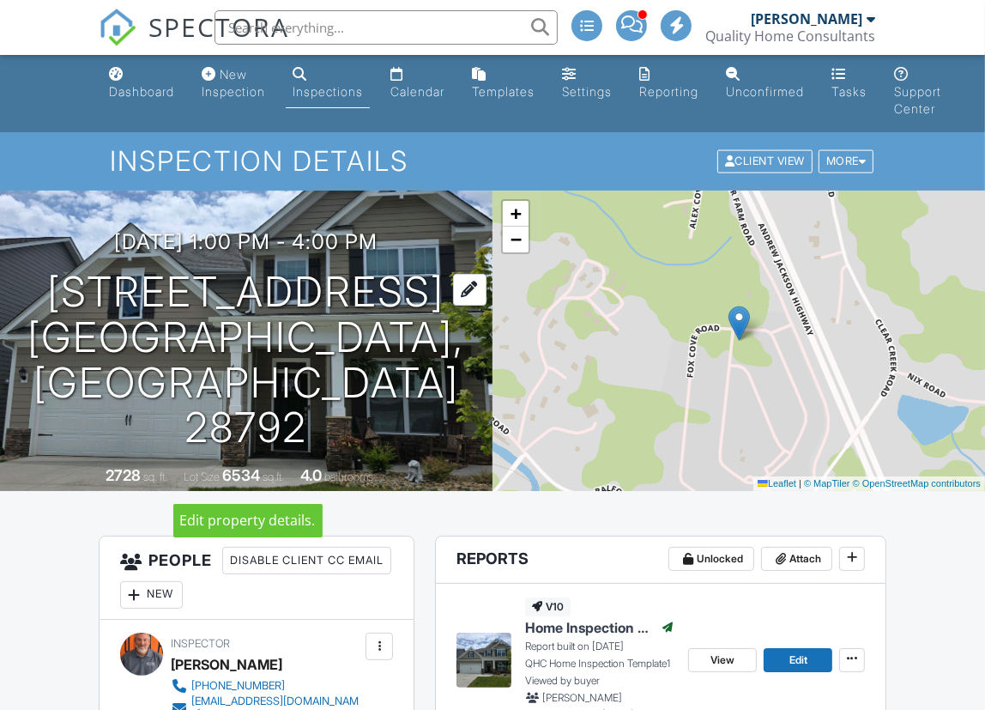
scroll to position [1, 0]
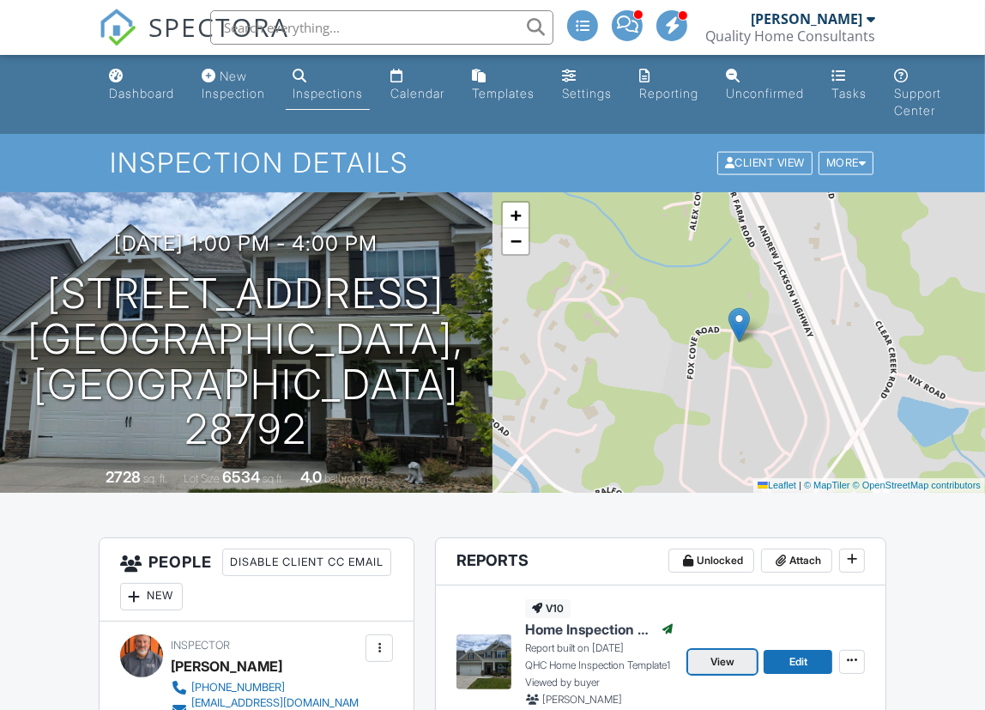
click at [726, 667] on span "View" at bounding box center [723, 661] width 24 height 17
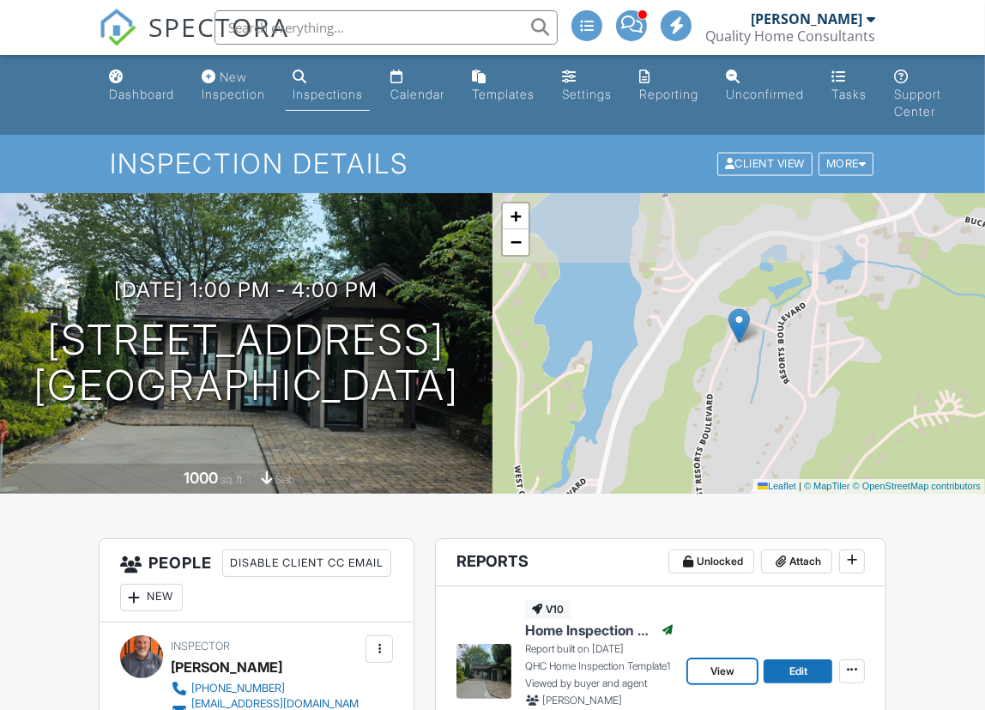
click at [720, 673] on span "View" at bounding box center [723, 670] width 24 height 17
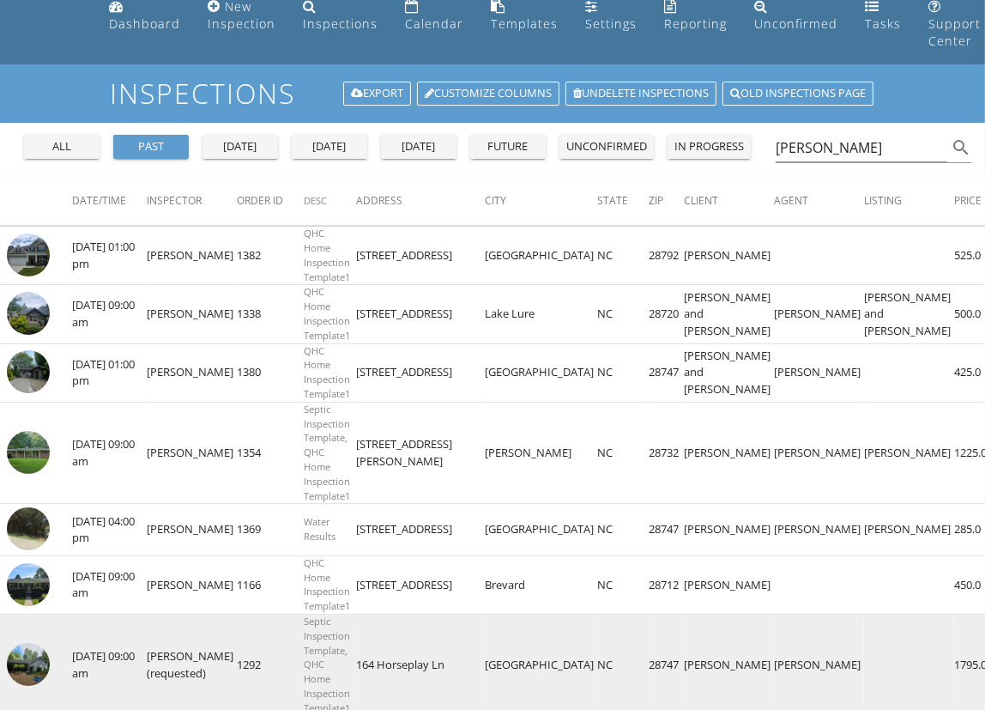
click at [40, 661] on img at bounding box center [28, 664] width 43 height 43
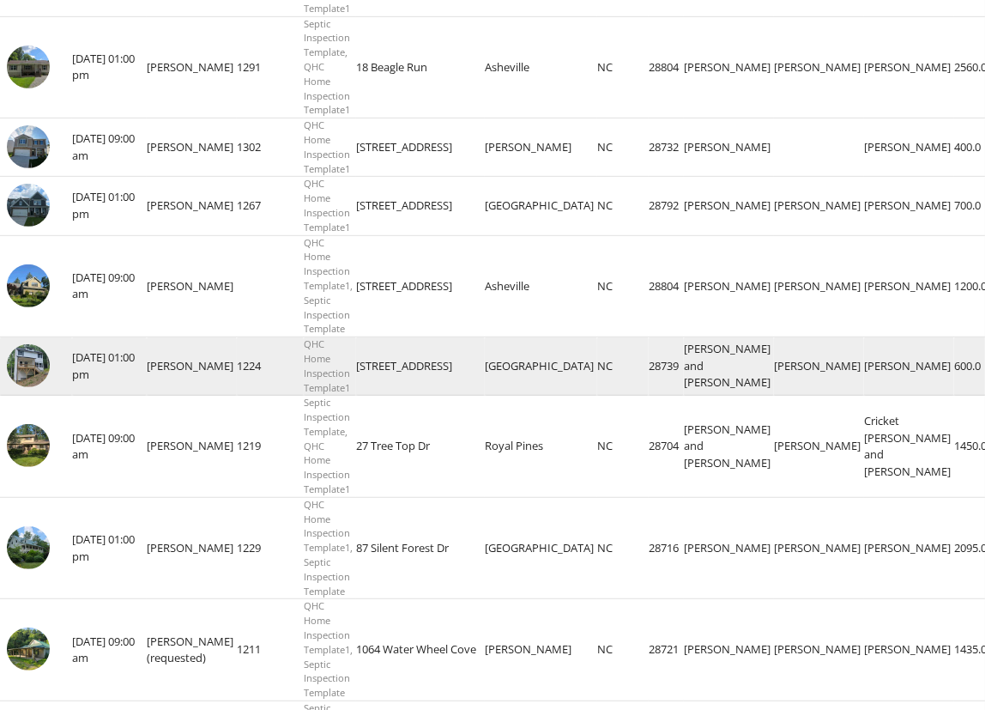
scroll to position [771, 0]
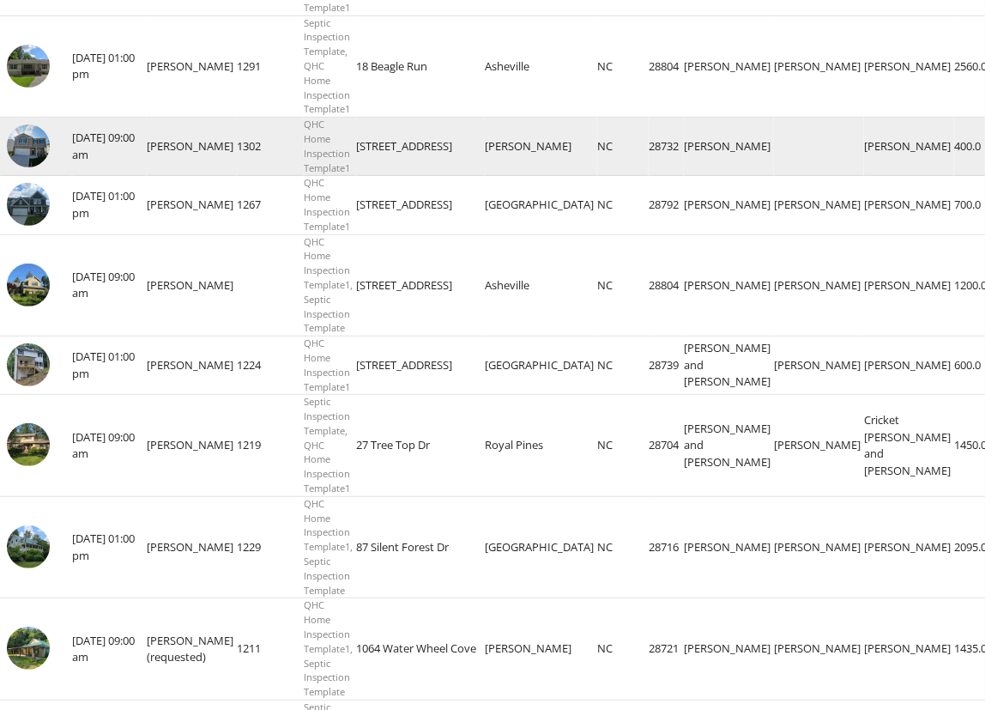
click at [31, 139] on img at bounding box center [28, 145] width 43 height 43
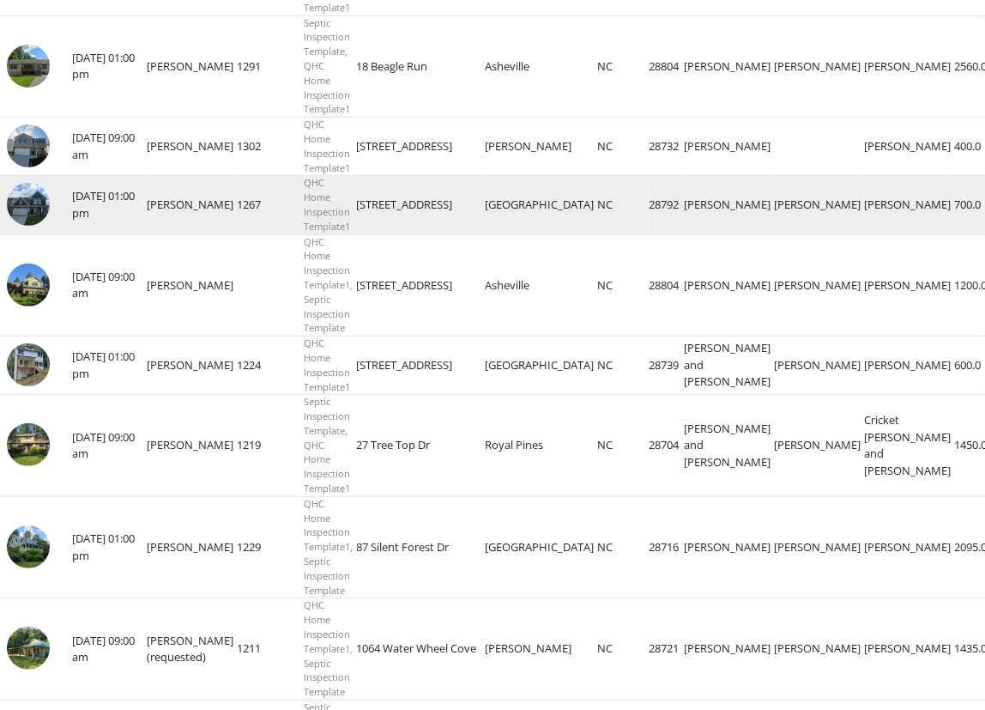
click at [24, 197] on img at bounding box center [28, 204] width 43 height 43
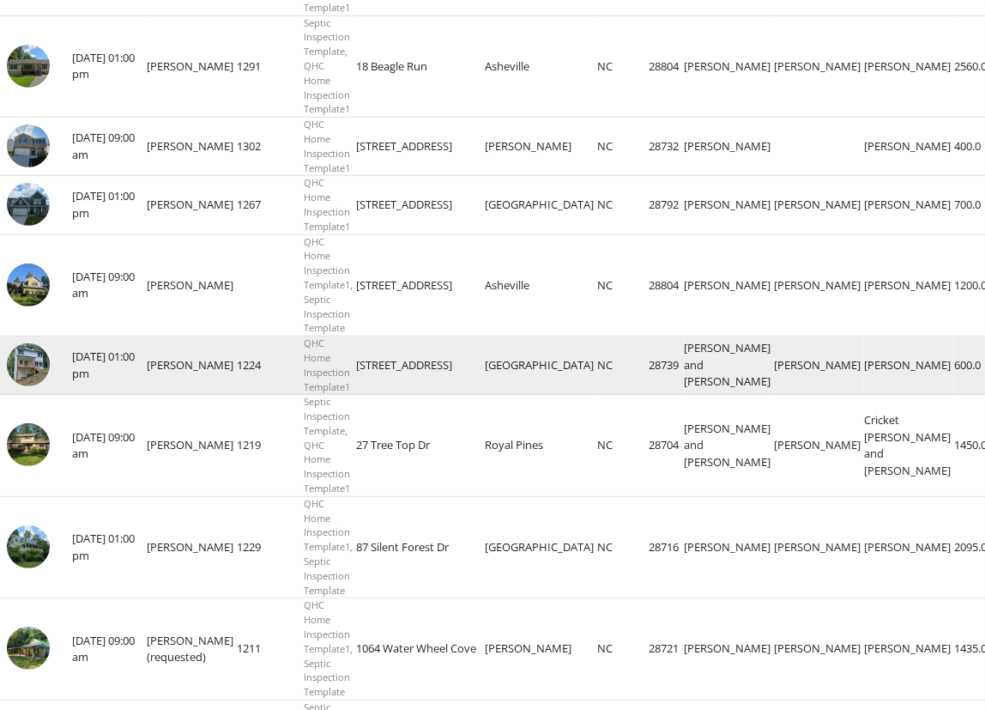
click at [27, 364] on img at bounding box center [28, 364] width 43 height 43
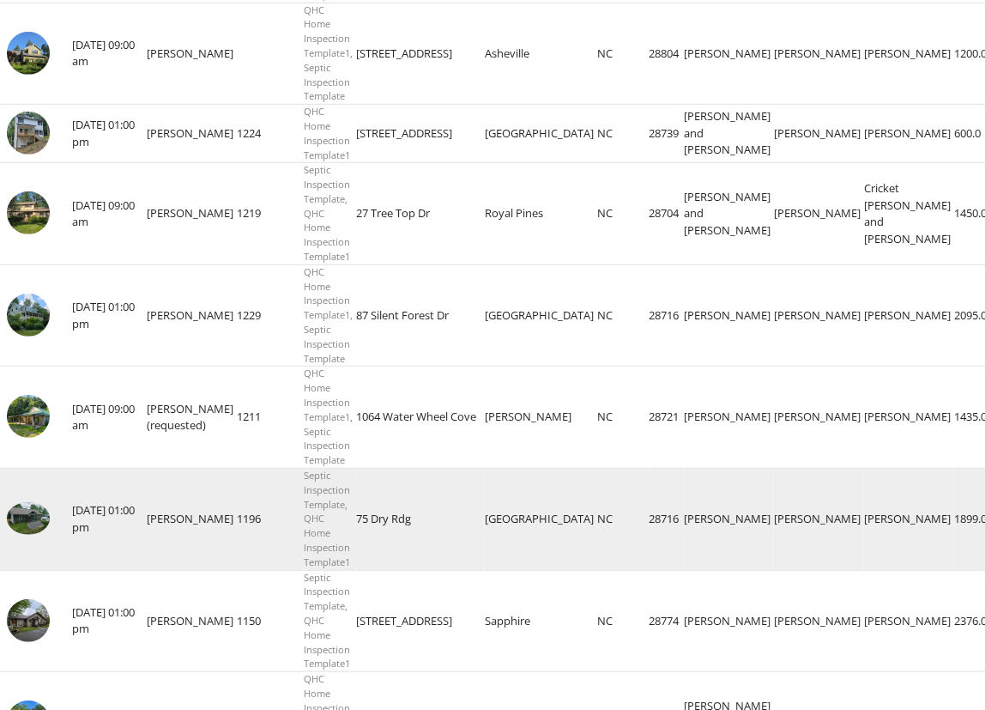
scroll to position [1003, 0]
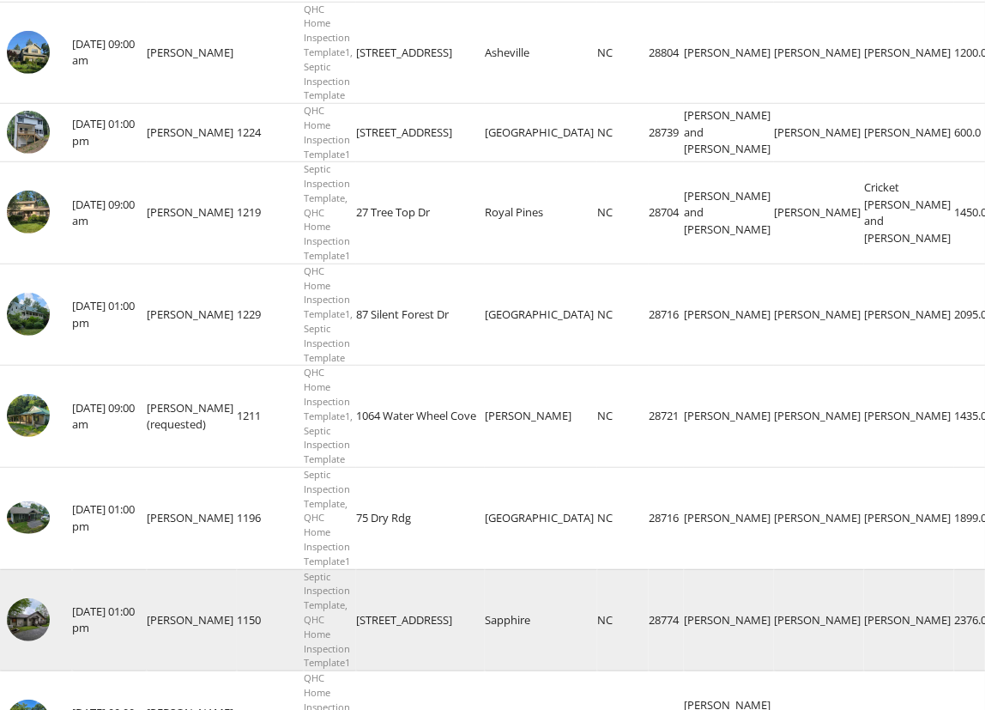
click at [33, 616] on img at bounding box center [28, 619] width 43 height 43
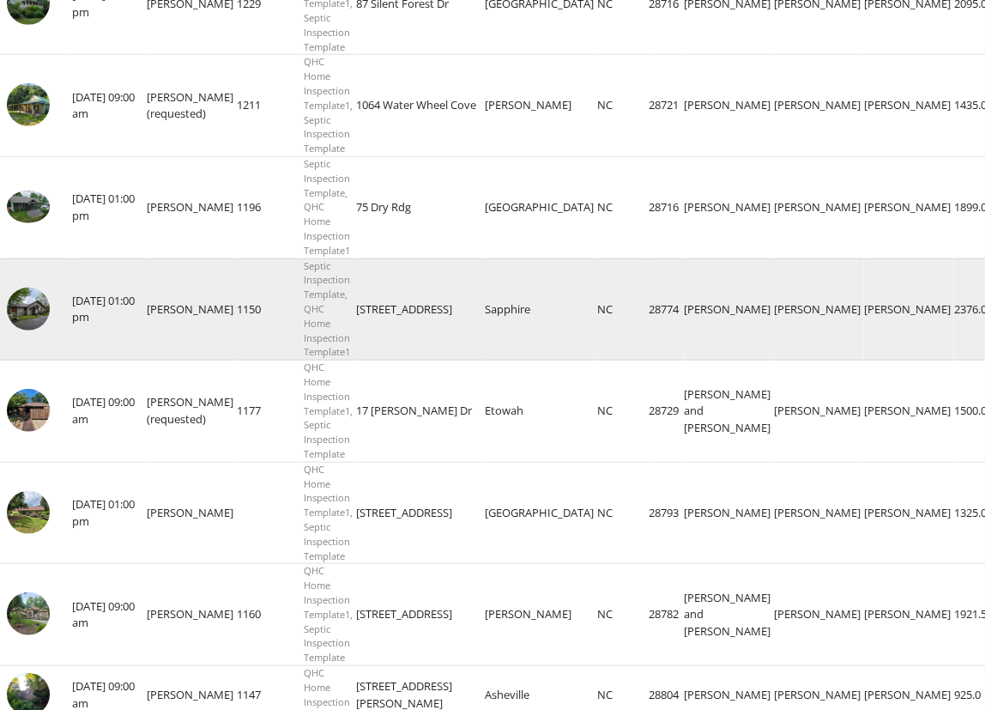
scroll to position [1315, 0]
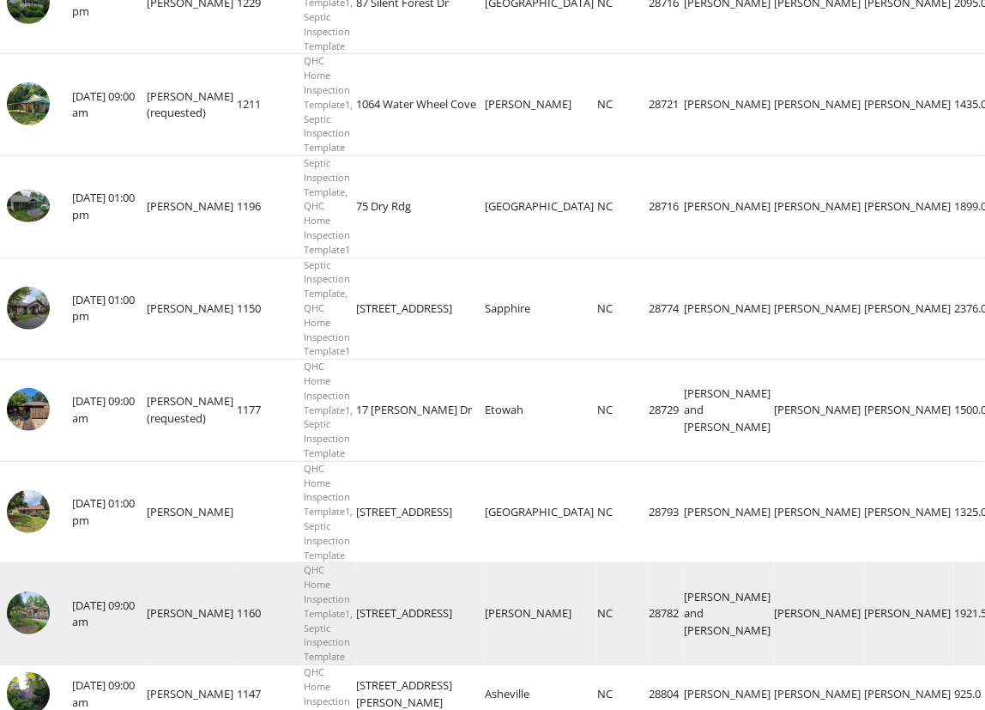
click at [30, 611] on img at bounding box center [28, 612] width 43 height 43
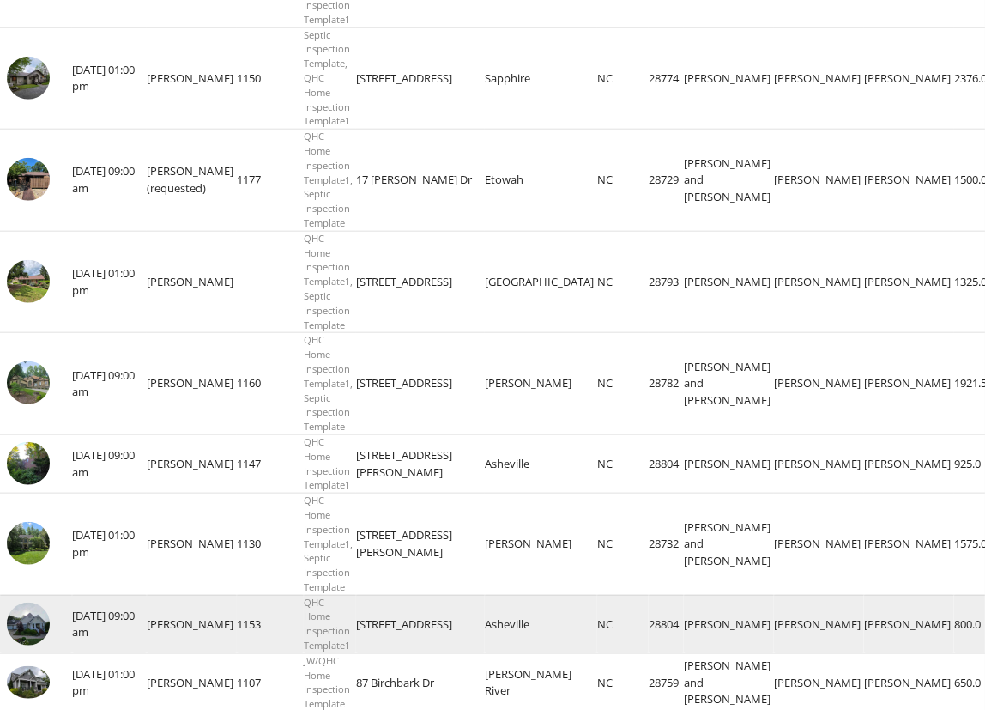
scroll to position [1546, 0]
click at [15, 612] on img at bounding box center [28, 623] width 43 height 43
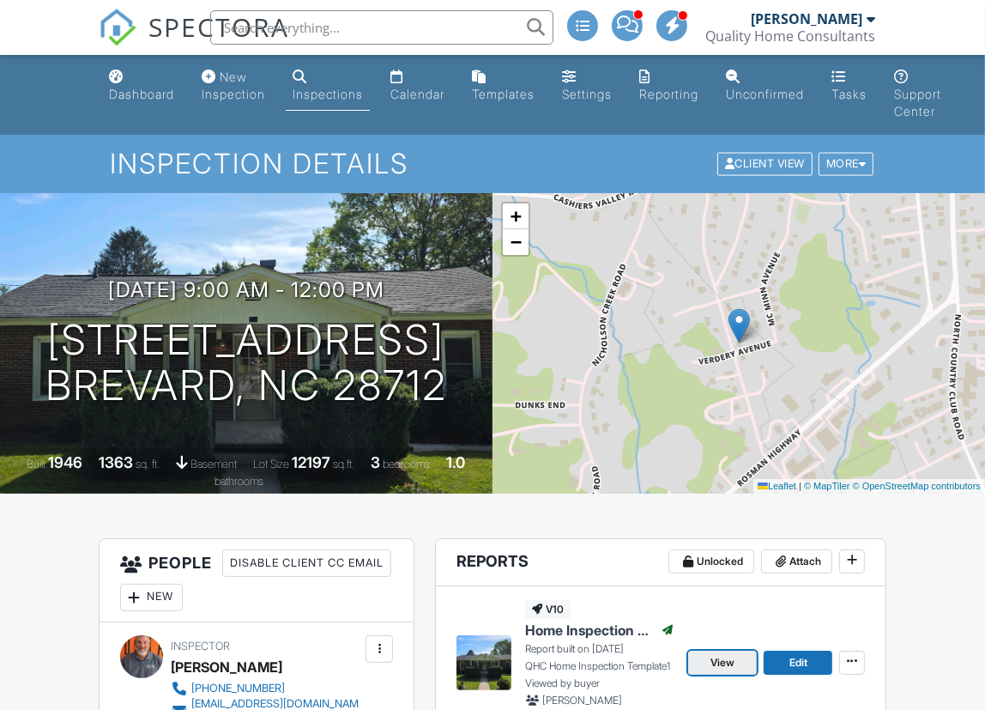
click at [713, 664] on span "View" at bounding box center [723, 662] width 24 height 17
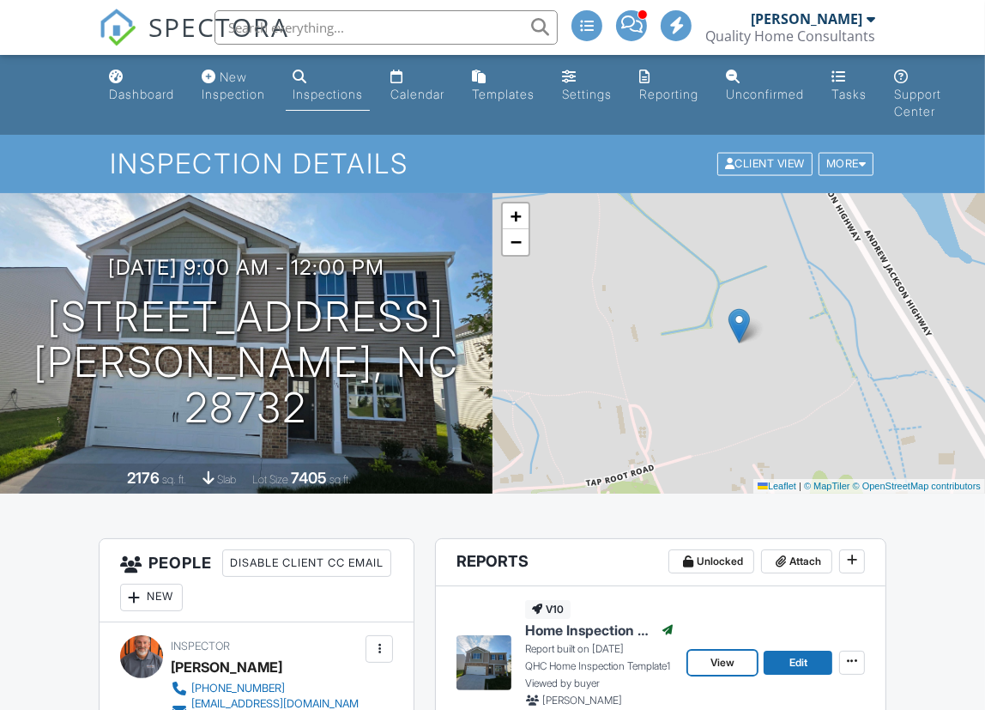
drag, startPoint x: 735, startPoint y: 624, endPoint x: 739, endPoint y: 612, distance: 12.8
click at [719, 664] on span "View" at bounding box center [723, 662] width 24 height 17
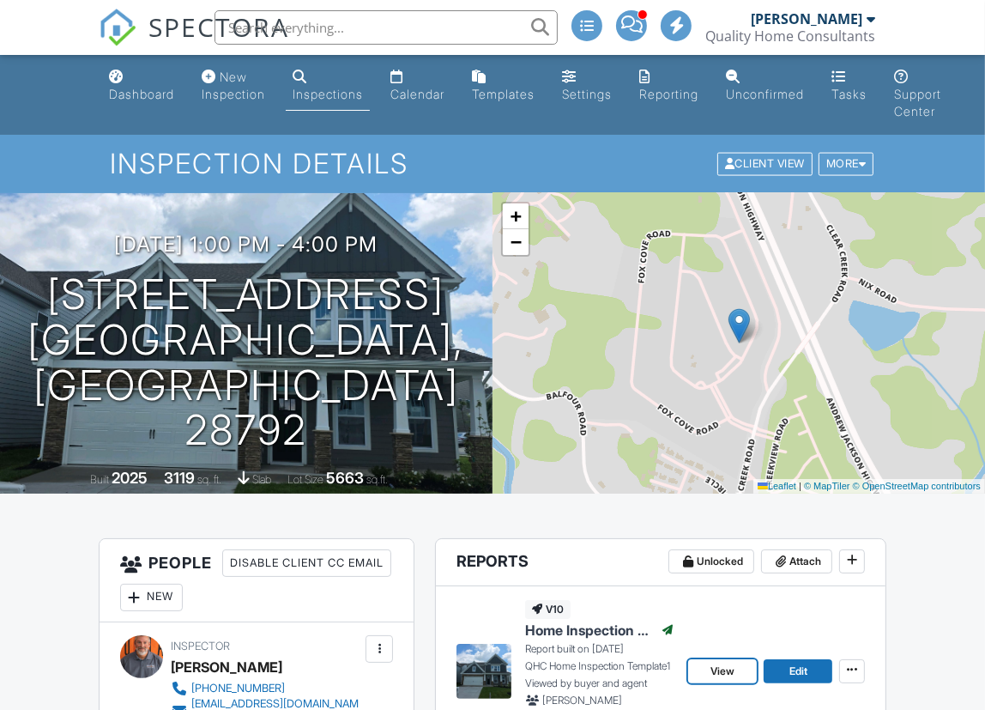
drag, startPoint x: 705, startPoint y: 674, endPoint x: 722, endPoint y: 620, distance: 55.6
click at [705, 670] on link "View" at bounding box center [722, 671] width 69 height 24
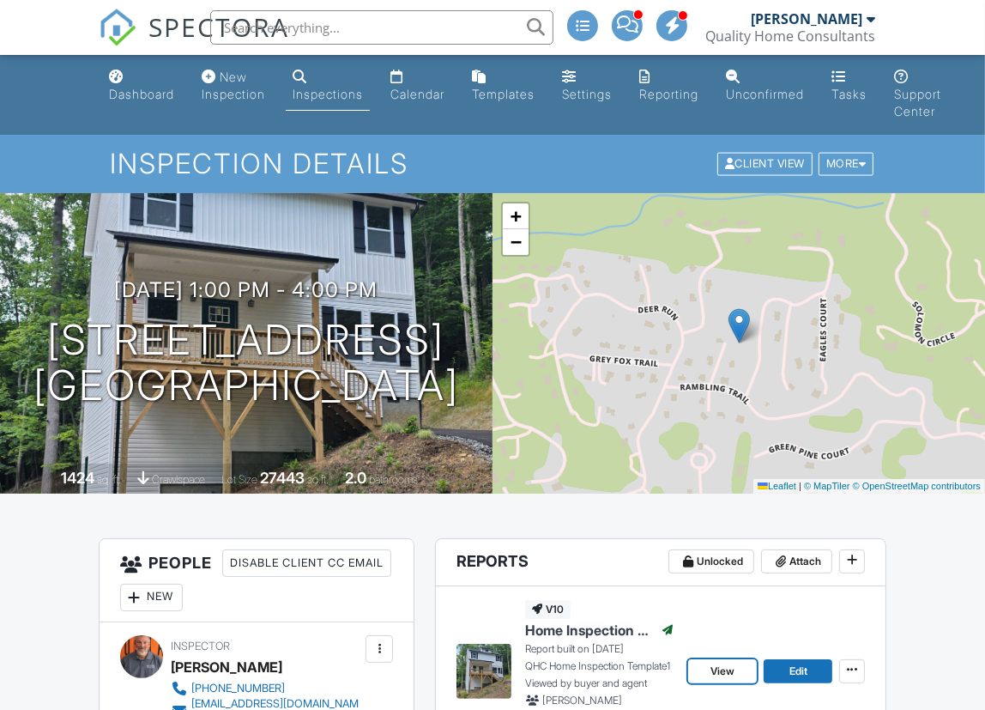
click at [721, 669] on span "View" at bounding box center [723, 670] width 24 height 17
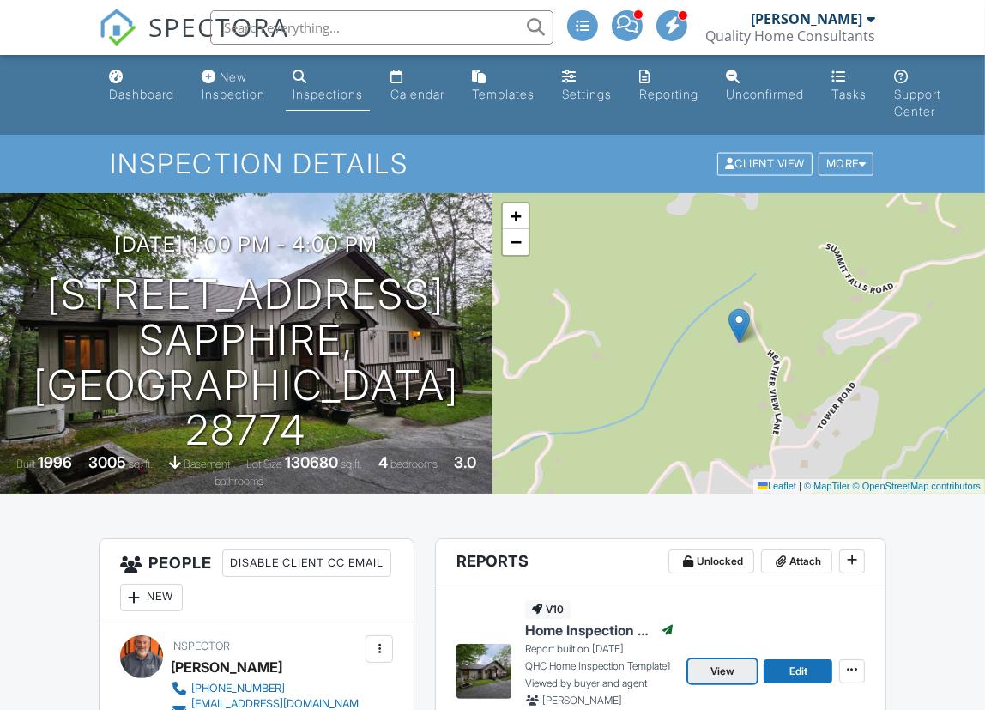
click at [730, 666] on span "View" at bounding box center [723, 670] width 24 height 17
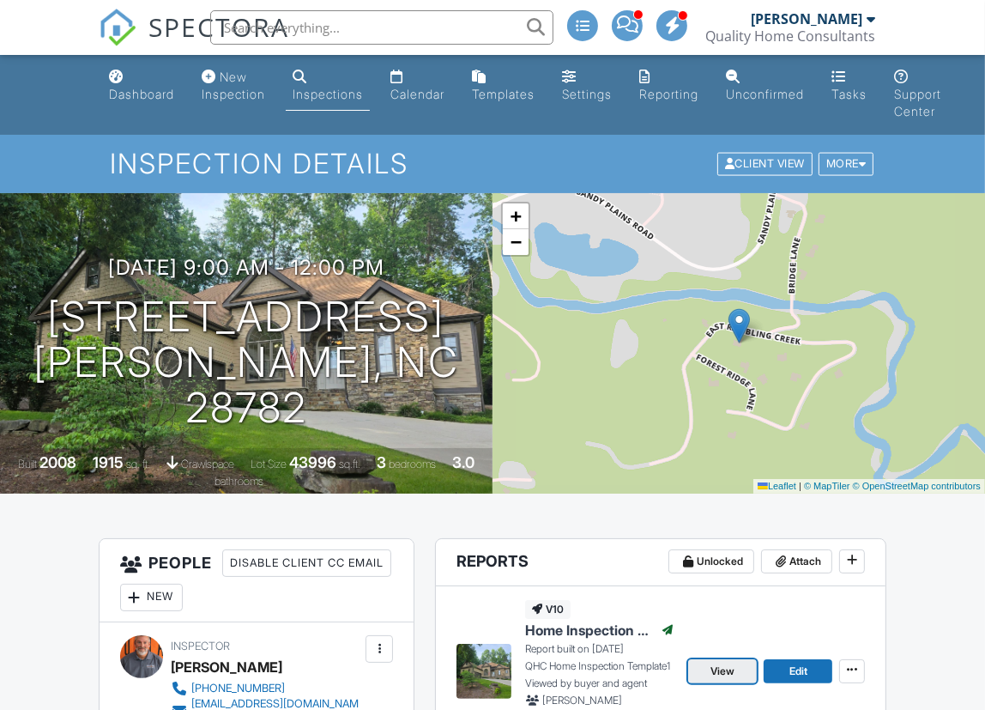
click at [722, 669] on span "View" at bounding box center [723, 670] width 24 height 17
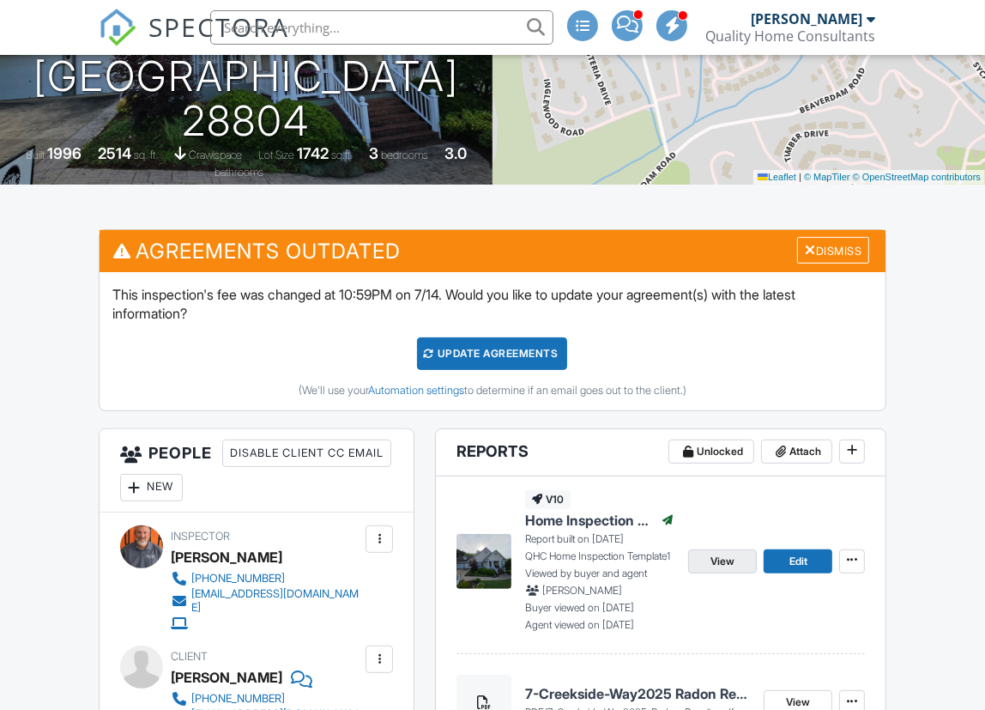
scroll to position [310, 0]
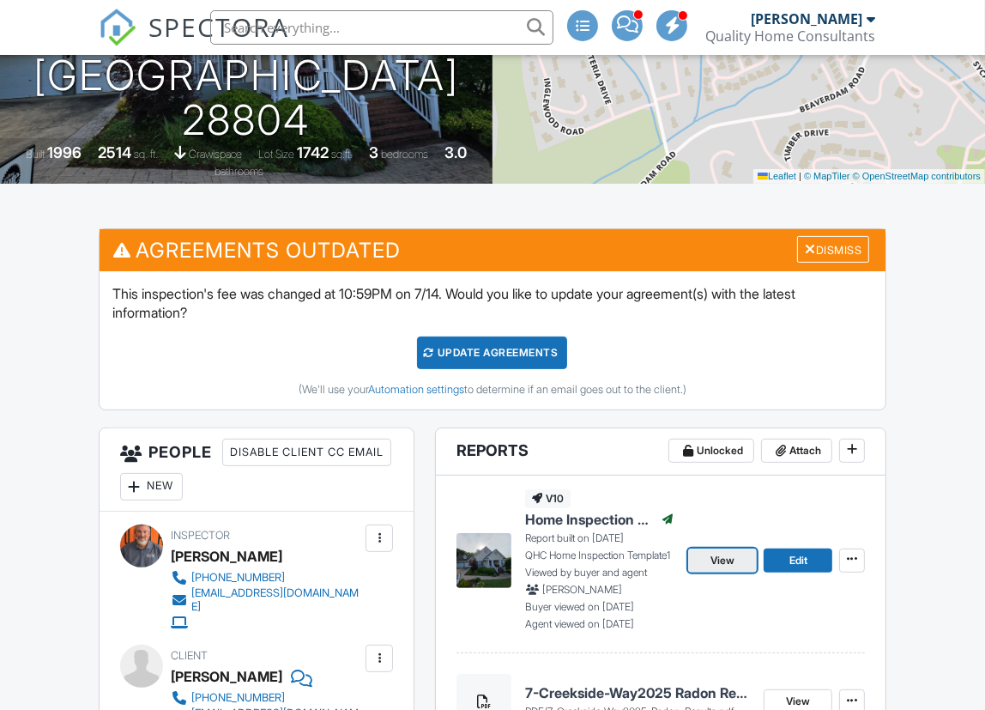
click at [713, 558] on span "View" at bounding box center [723, 560] width 24 height 17
